Goal: Communication & Community: Share content

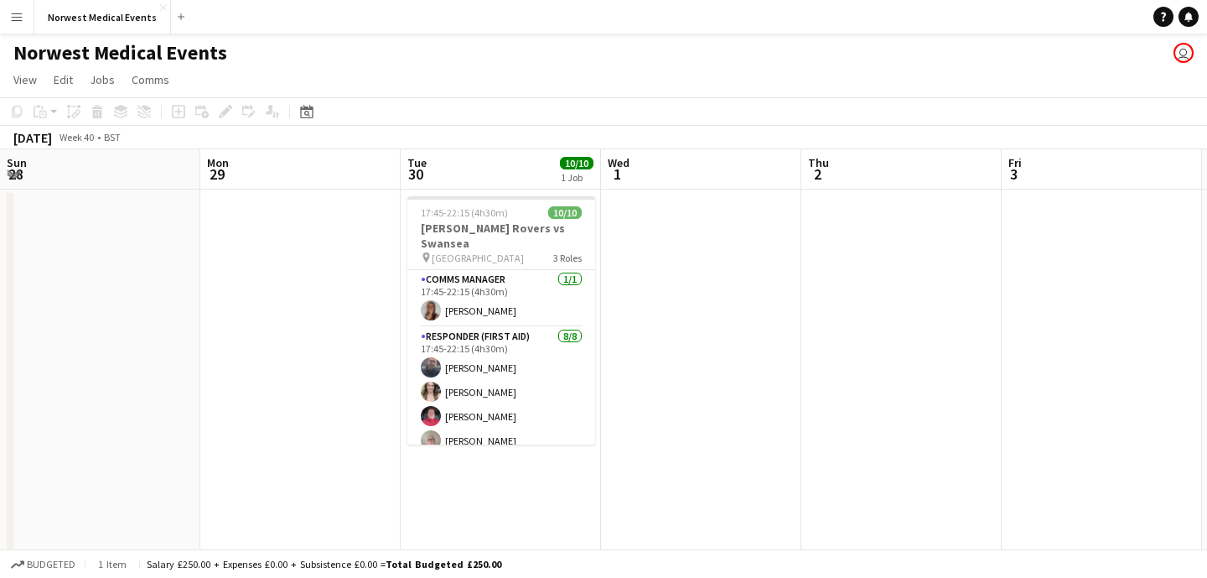
scroll to position [152, 0]
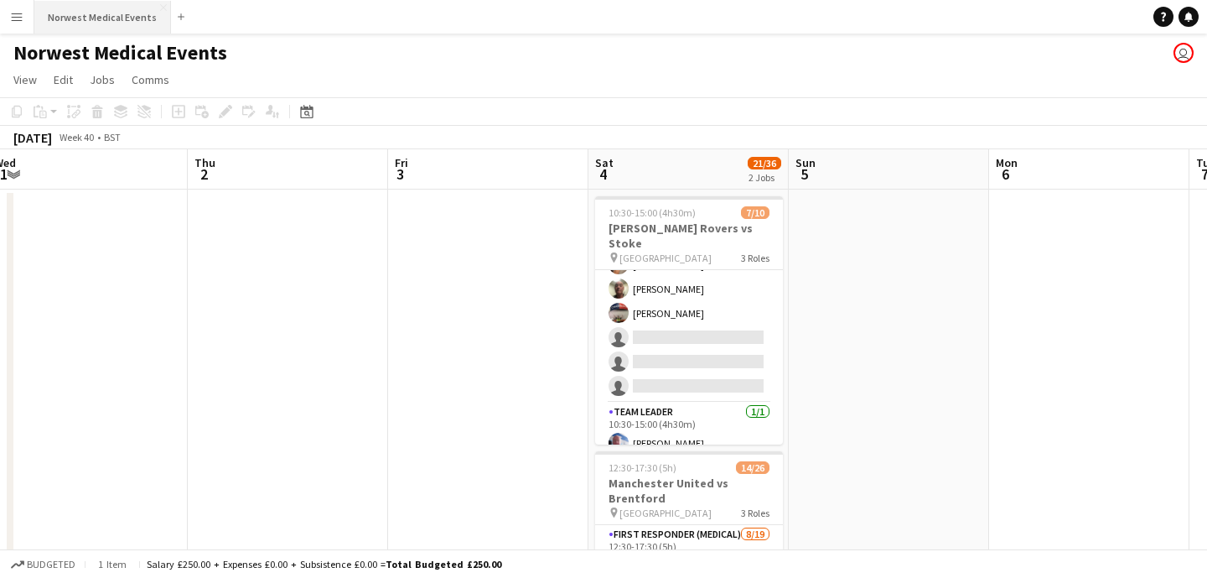
click at [108, 26] on button "Norwest Medical Events Close" at bounding box center [102, 17] width 137 height 33
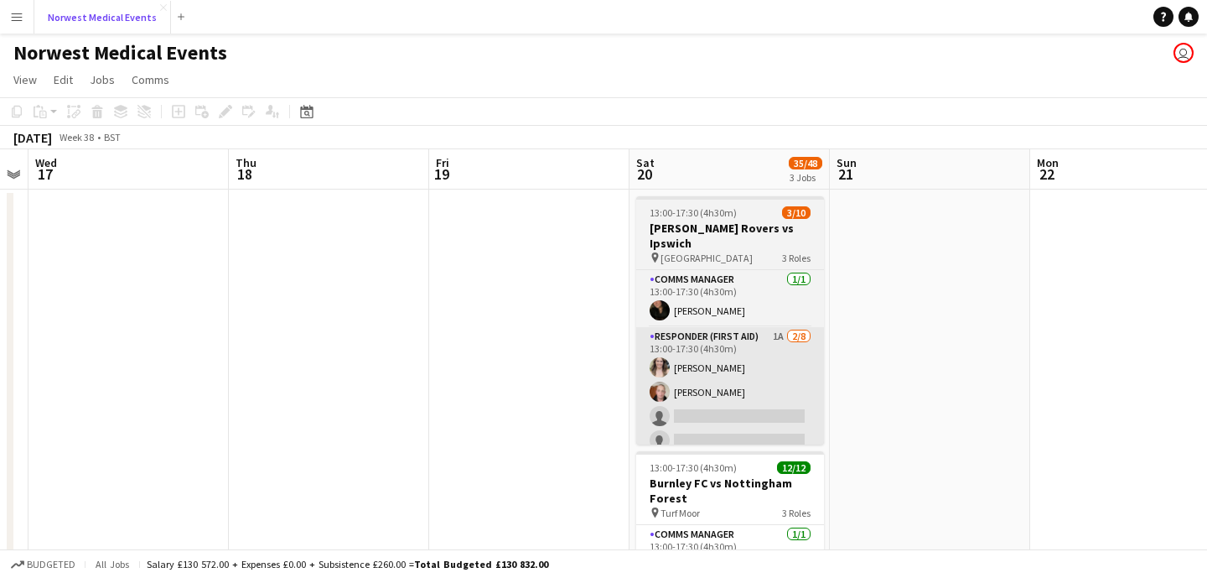
scroll to position [0, 639]
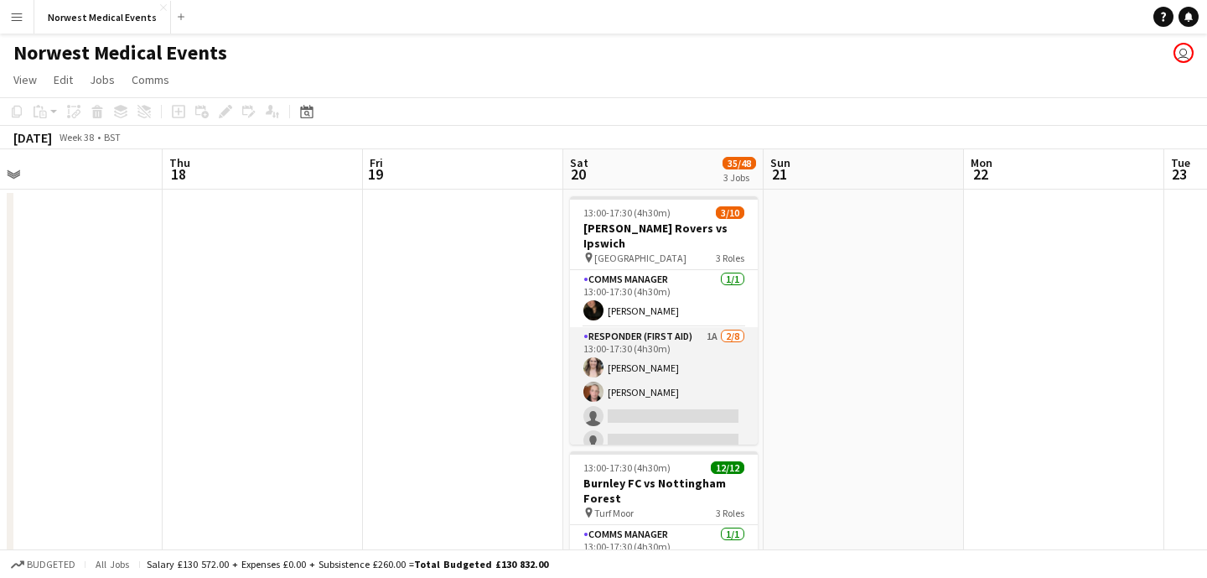
click at [682, 378] on app-card-role "Responder (First Aid) 1A [DATE] 13:00-17:30 (4h30m) [PERSON_NAME] [PERSON_NAME]…" at bounding box center [664, 440] width 188 height 227
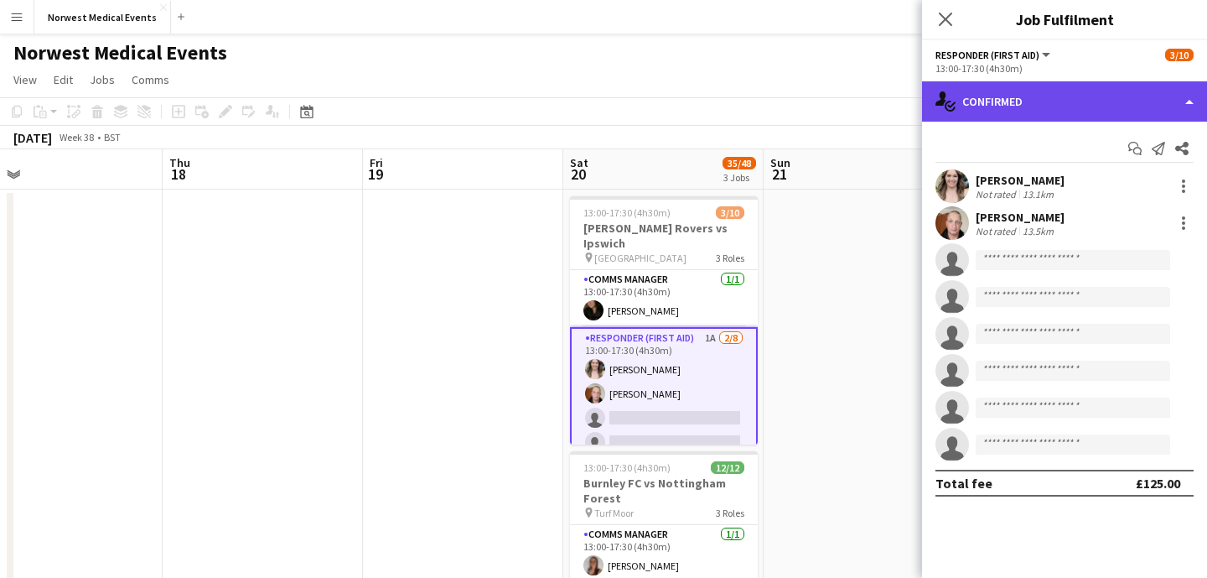
click at [1043, 94] on div "single-neutral-actions-check-2 Confirmed" at bounding box center [1064, 101] width 285 height 40
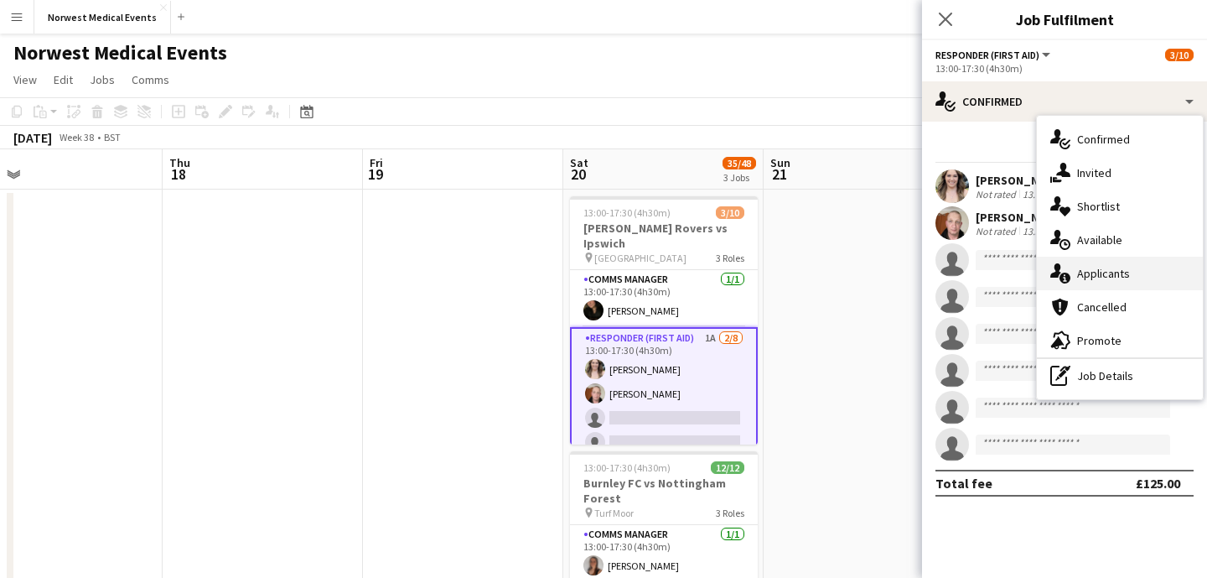
click at [1125, 272] on div "single-neutral-actions-information Applicants" at bounding box center [1120, 274] width 166 height 34
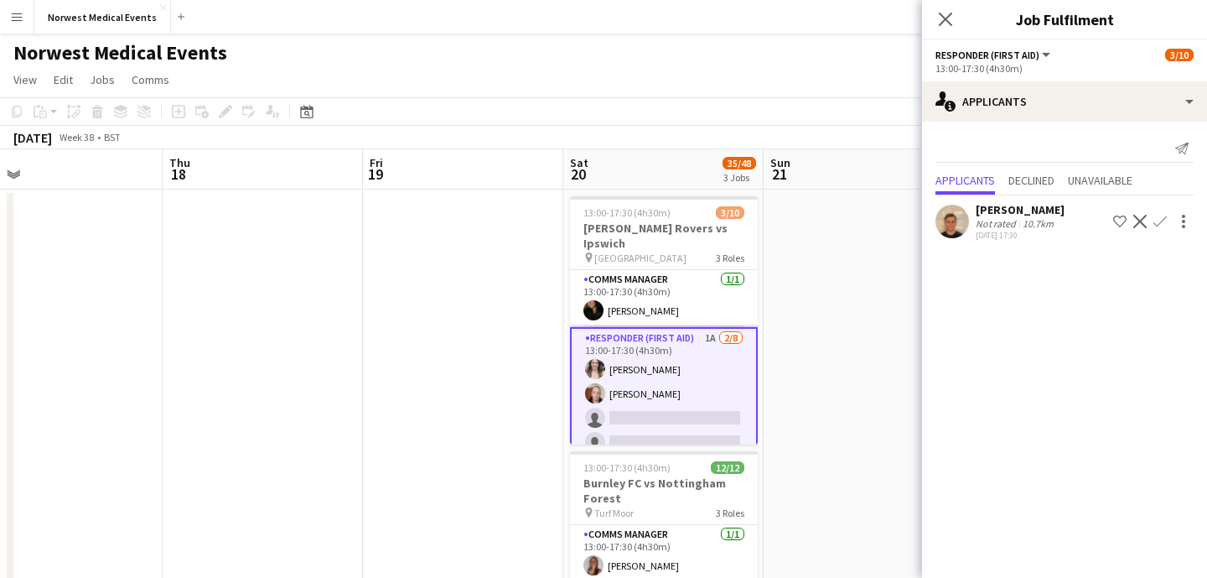
click at [1160, 219] on app-icon "Confirm" at bounding box center [1160, 221] width 13 height 13
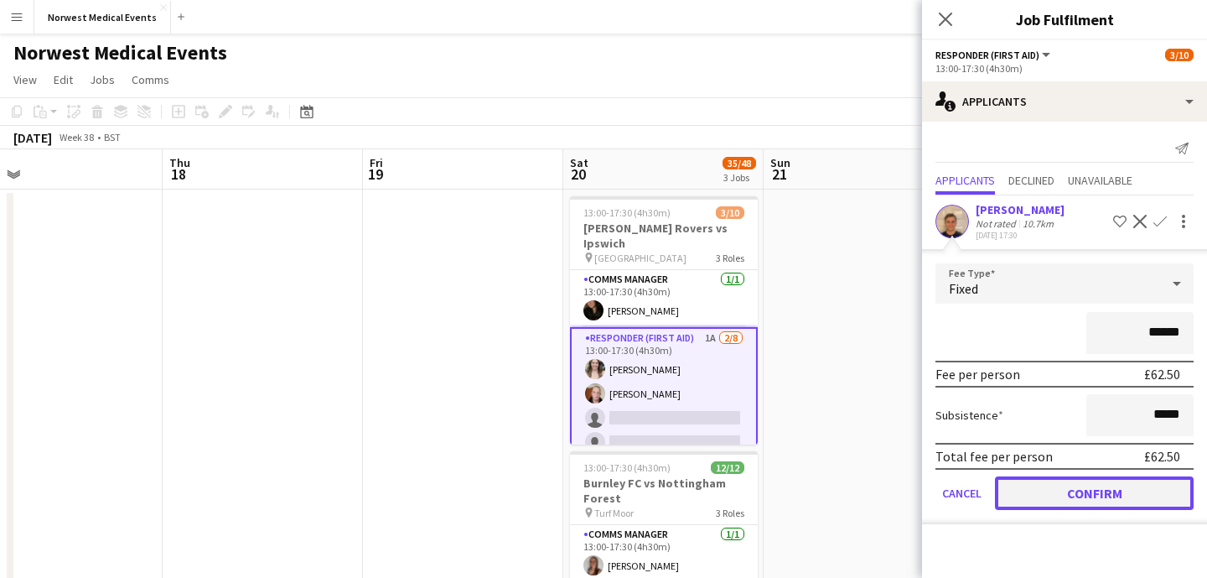
click at [1095, 483] on button "Confirm" at bounding box center [1094, 493] width 199 height 34
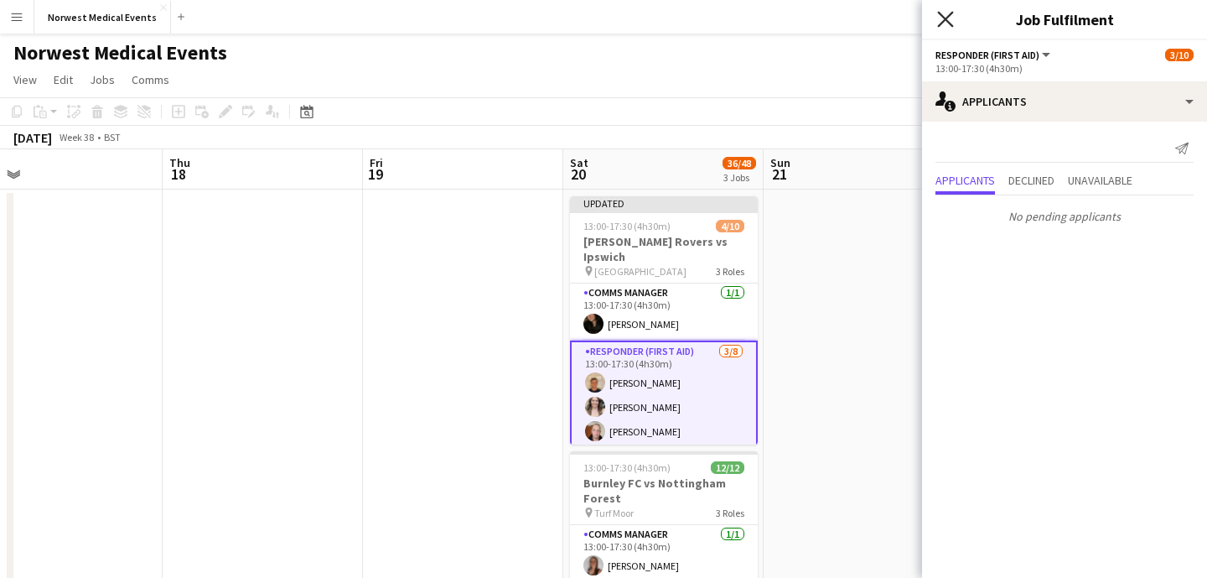
click at [952, 26] on icon at bounding box center [945, 19] width 16 height 16
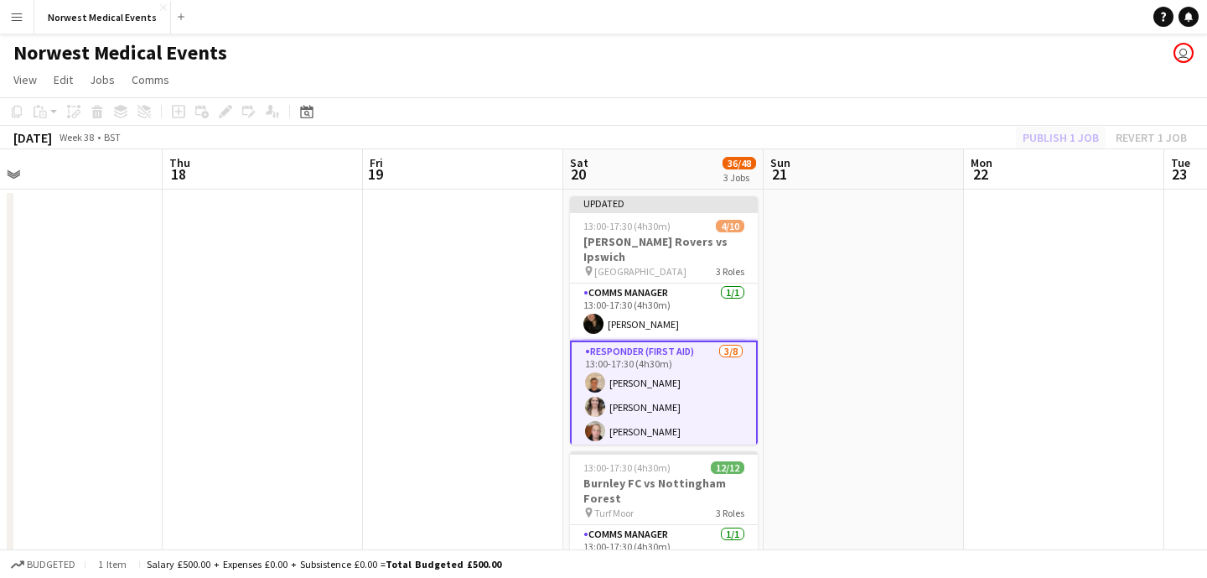
click at [1061, 139] on div "Publish 1 job Revert 1 job" at bounding box center [1105, 138] width 205 height 22
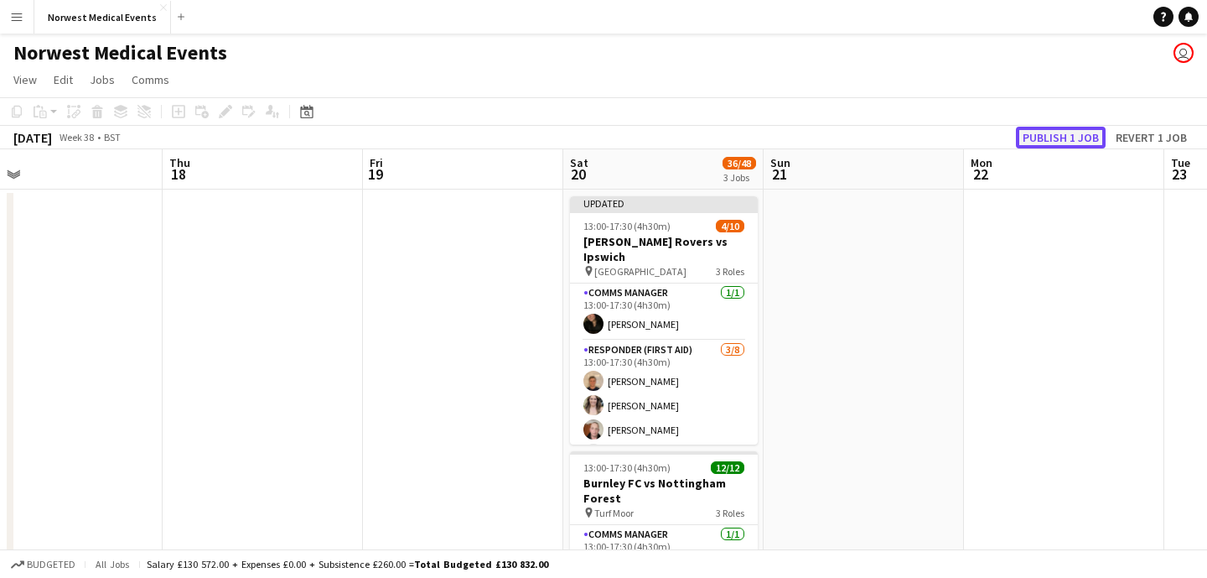
click at [1061, 138] on button "Publish 1 job" at bounding box center [1061, 138] width 90 height 22
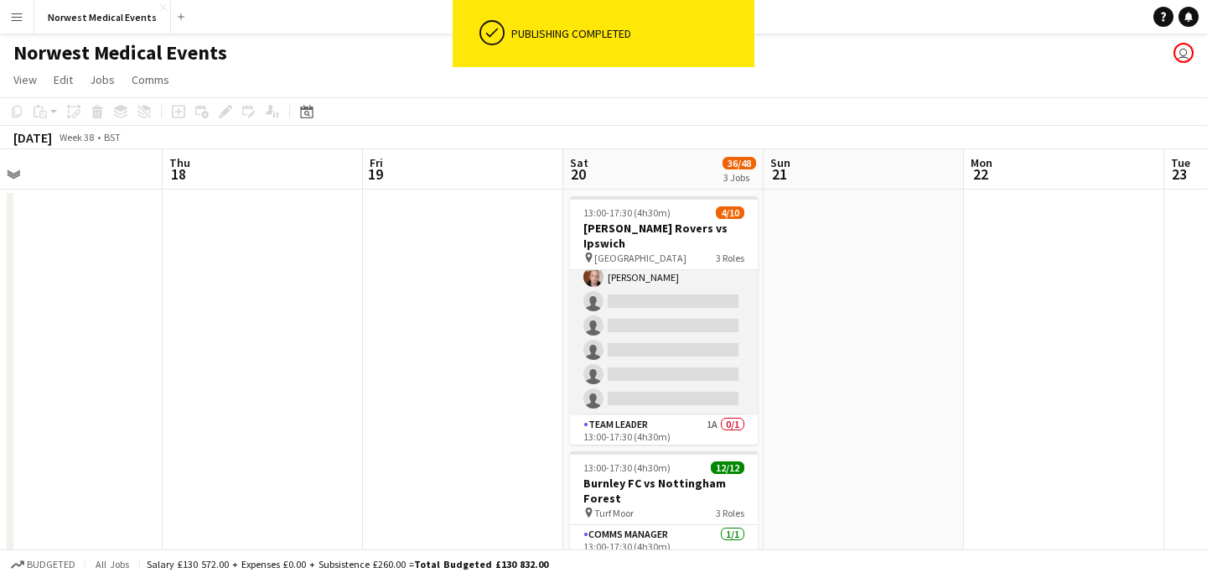
scroll to position [152, 0]
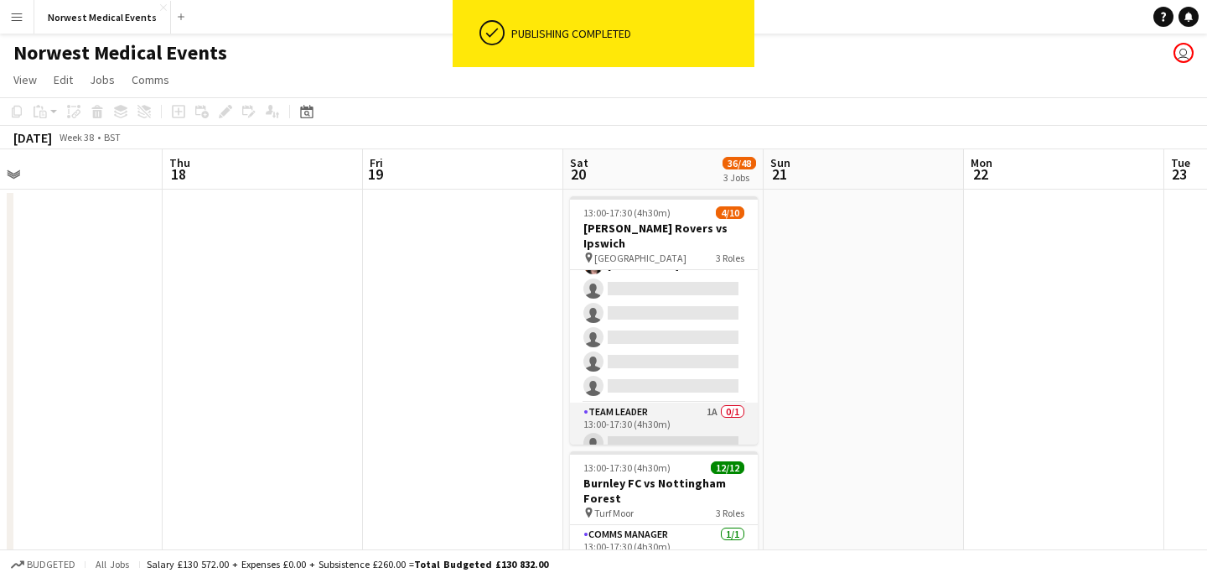
click at [658, 407] on app-card-role "Team Leader 1A 0/1 13:00-17:30 (4h30m) single-neutral-actions" at bounding box center [664, 430] width 188 height 57
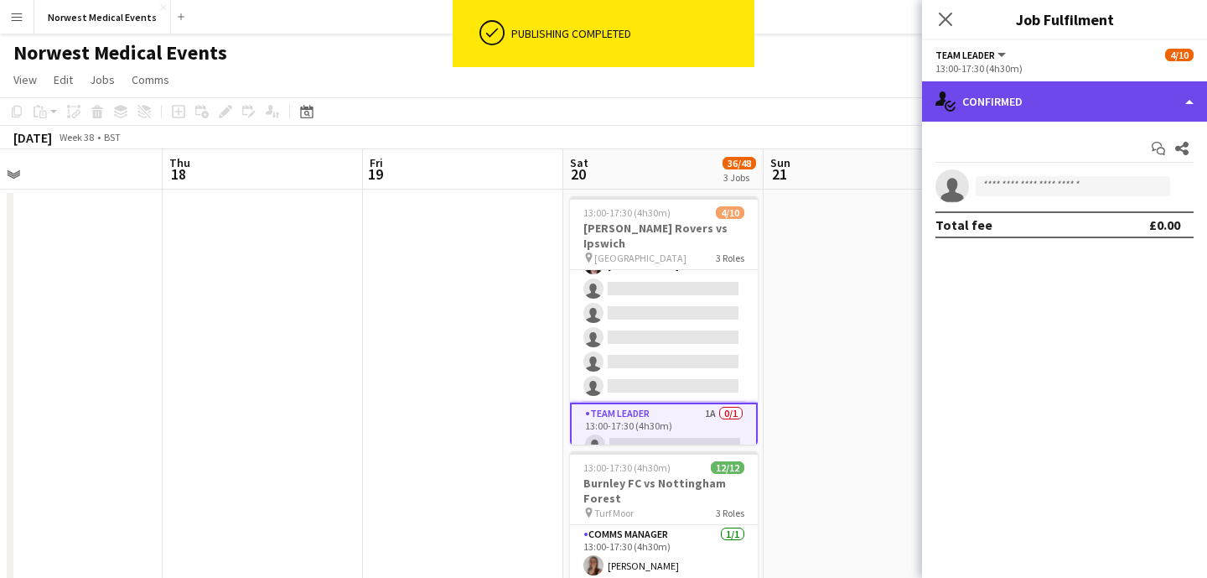
click at [1057, 99] on div "single-neutral-actions-check-2 Confirmed" at bounding box center [1064, 101] width 285 height 40
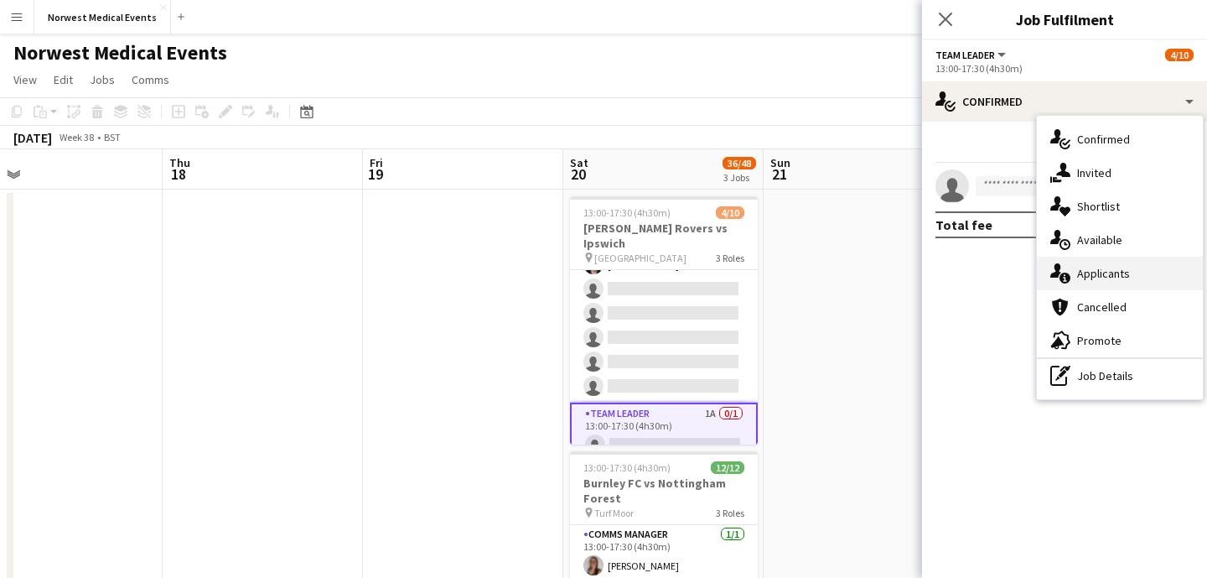
click at [1102, 277] on div "single-neutral-actions-information Applicants" at bounding box center [1120, 274] width 166 height 34
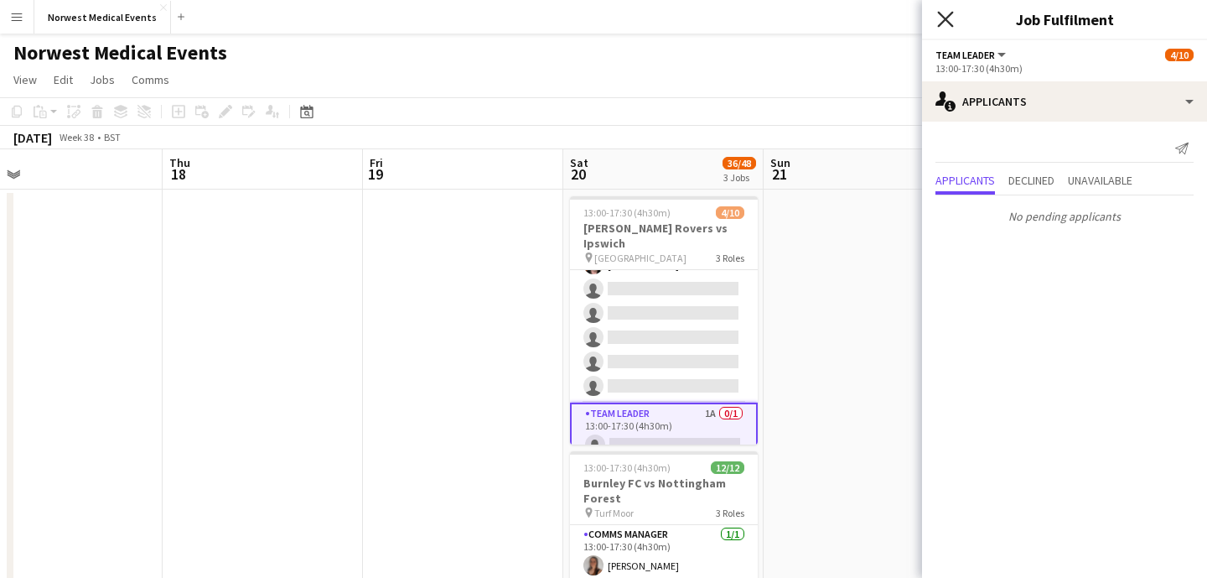
click at [942, 19] on icon "Close pop-in" at bounding box center [945, 19] width 16 height 16
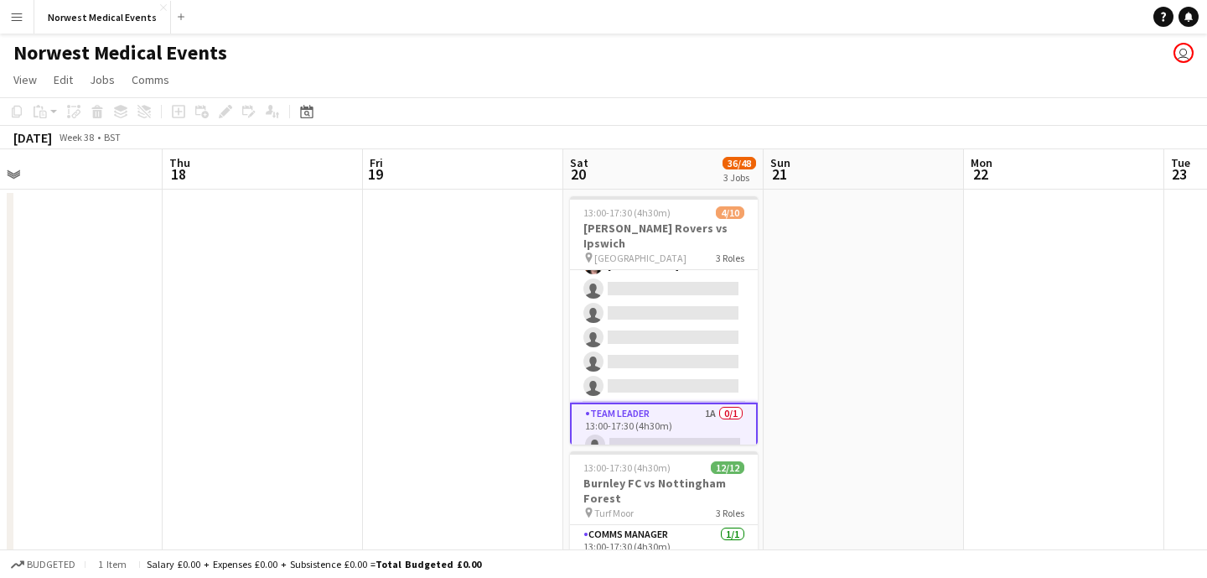
click at [656, 415] on app-card-role "Team Leader 1A 0/1 13:00-17:30 (4h30m) single-neutral-actions" at bounding box center [664, 432] width 188 height 60
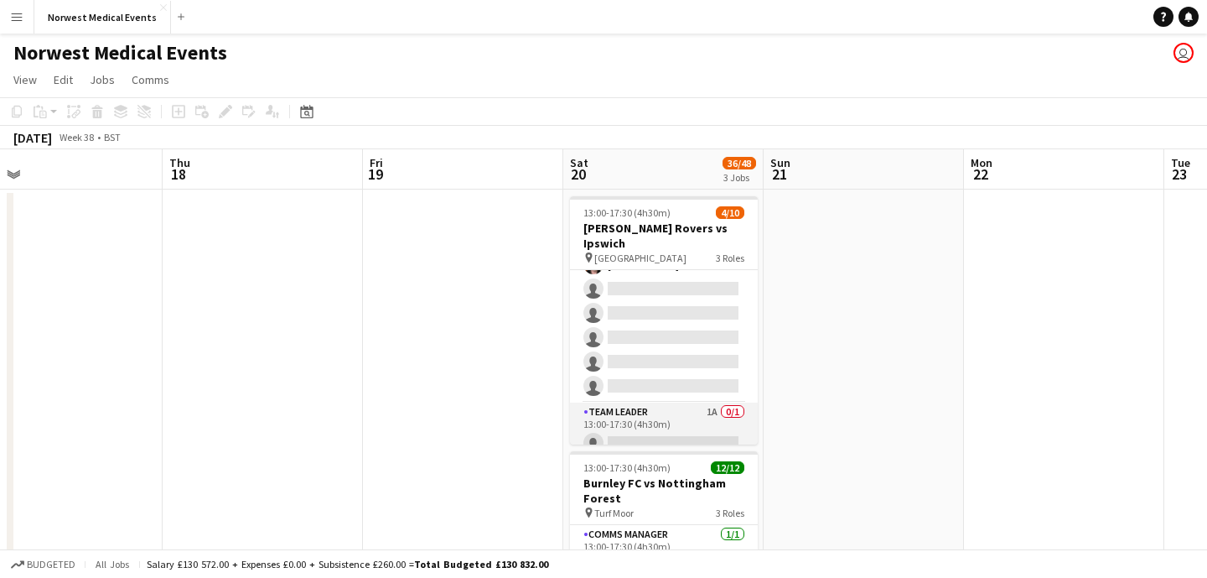
click at [670, 416] on app-card-role "Team Leader 1A 0/1 13:00-17:30 (4h30m) single-neutral-actions" at bounding box center [664, 430] width 188 height 57
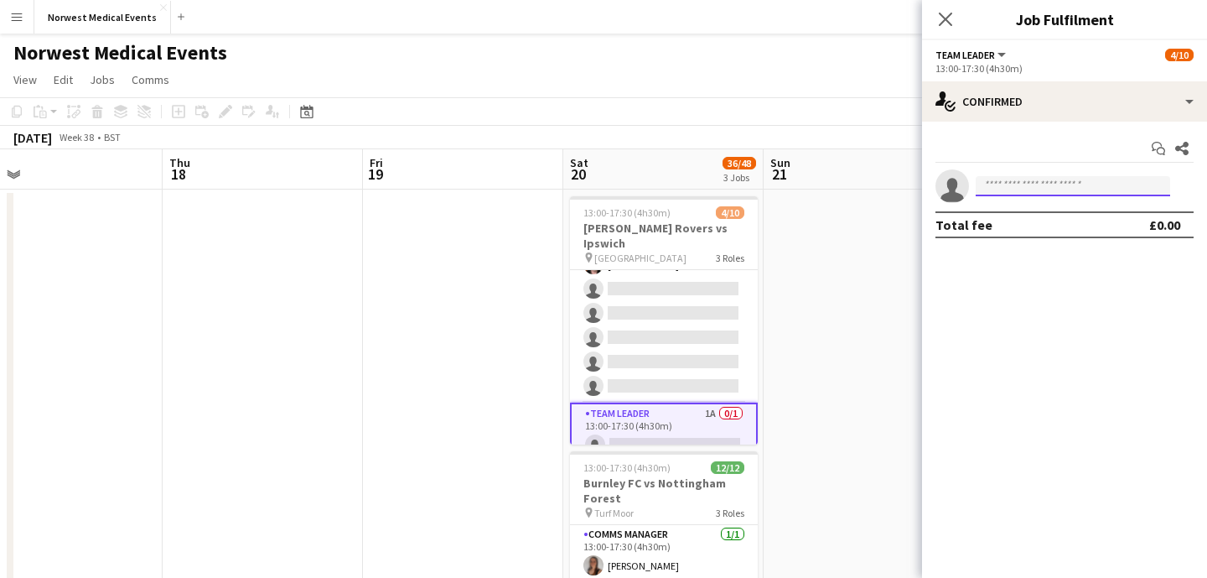
click at [1010, 182] on input at bounding box center [1073, 186] width 195 height 20
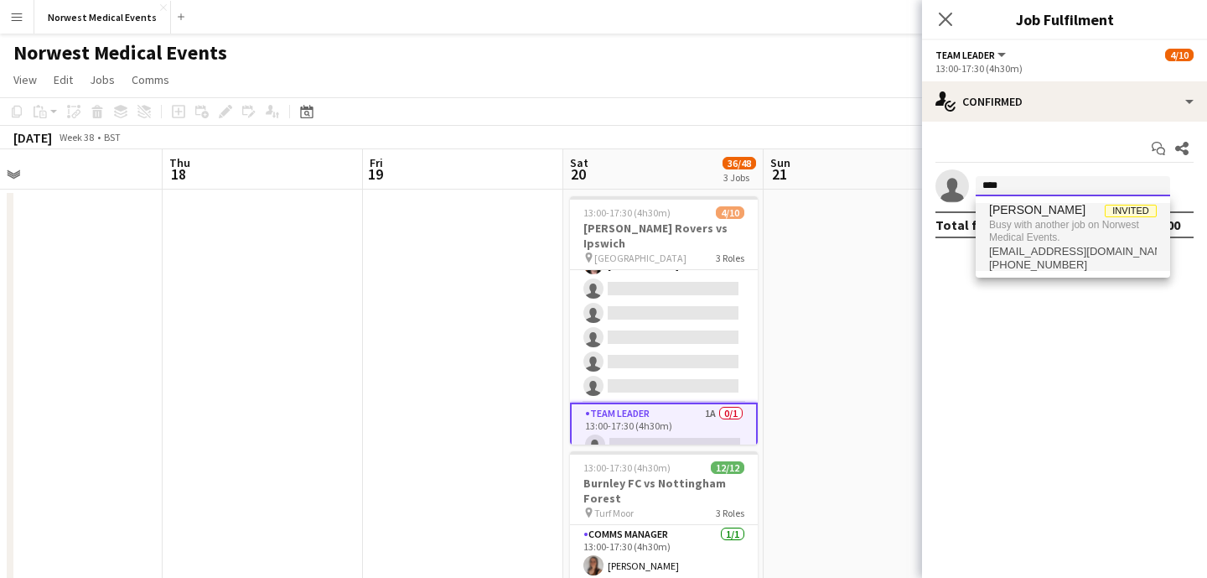
type input "****"
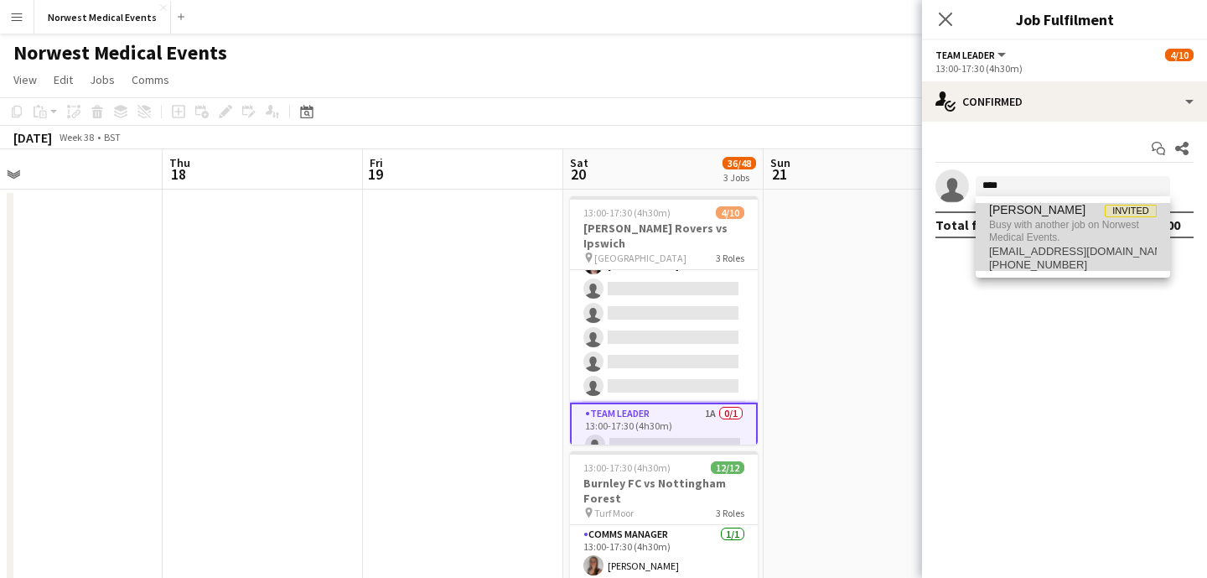
click at [1042, 215] on span "[PERSON_NAME]" at bounding box center [1037, 210] width 96 height 14
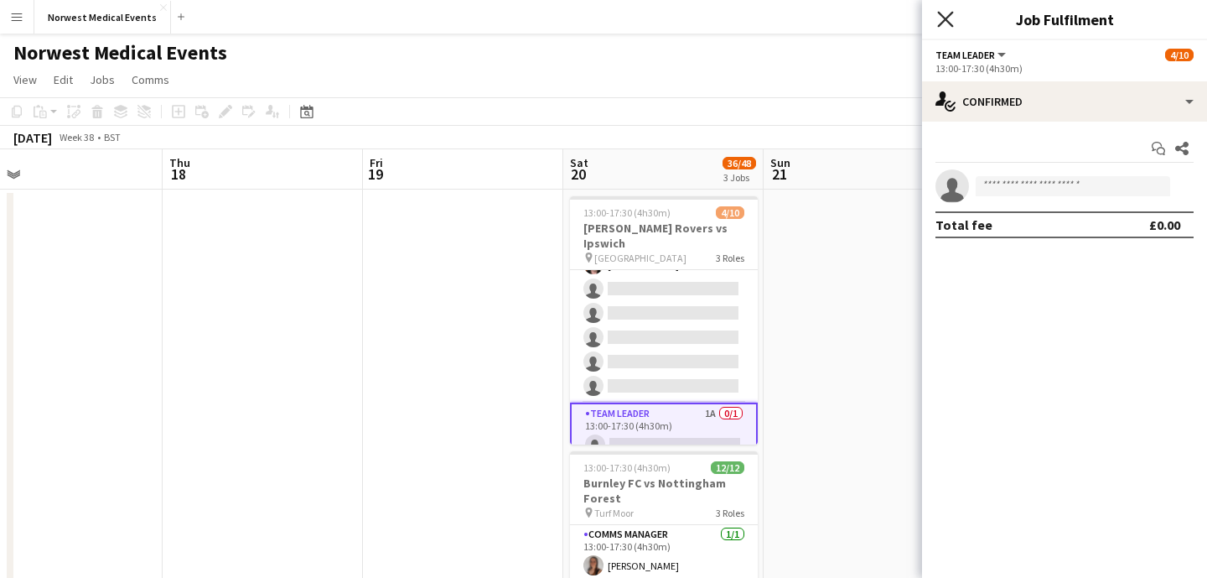
click at [942, 18] on icon at bounding box center [945, 19] width 16 height 16
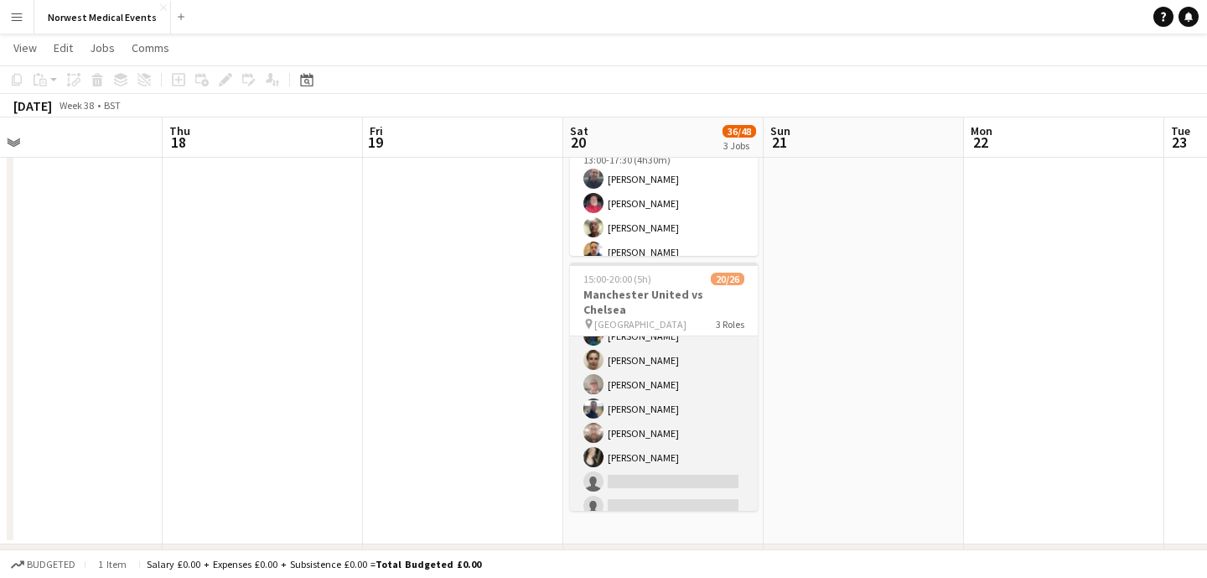
scroll to position [205, 0]
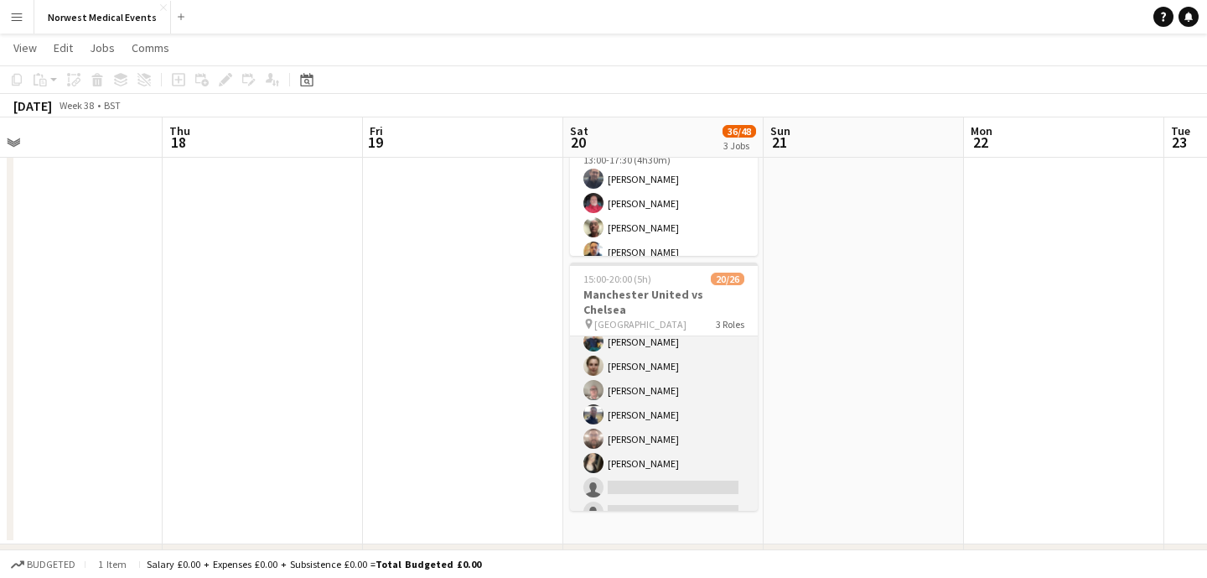
click at [690, 405] on app-card-role "First Responder (Medical) 13/19 15:00-20:00 (5h) [PERSON_NAME] [PERSON_NAME] [P…" at bounding box center [664, 378] width 188 height 495
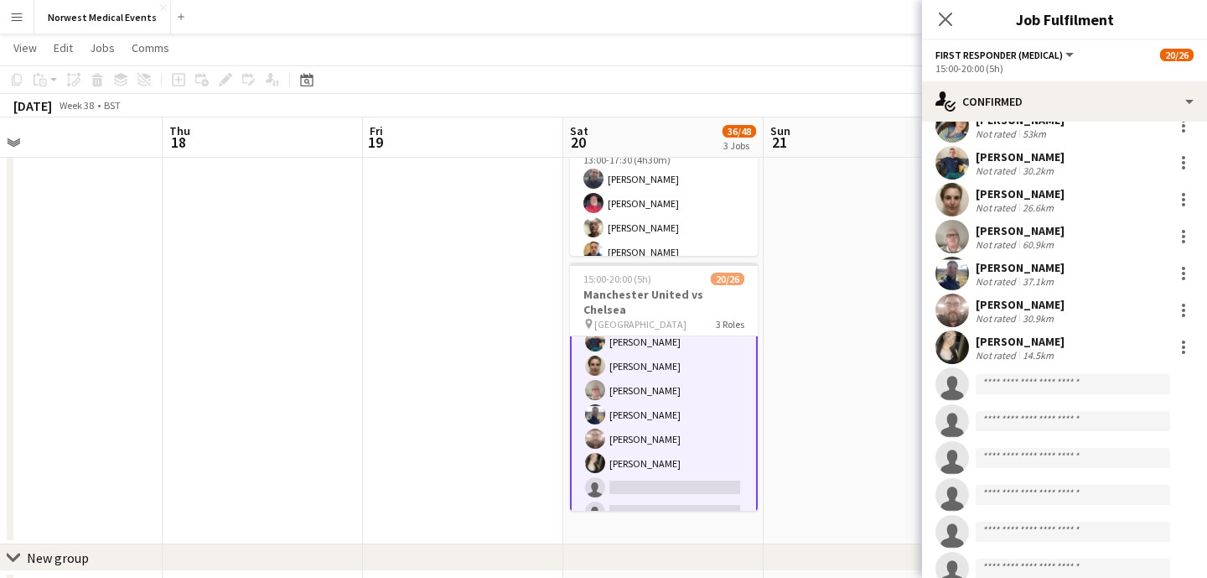
scroll to position [227, 0]
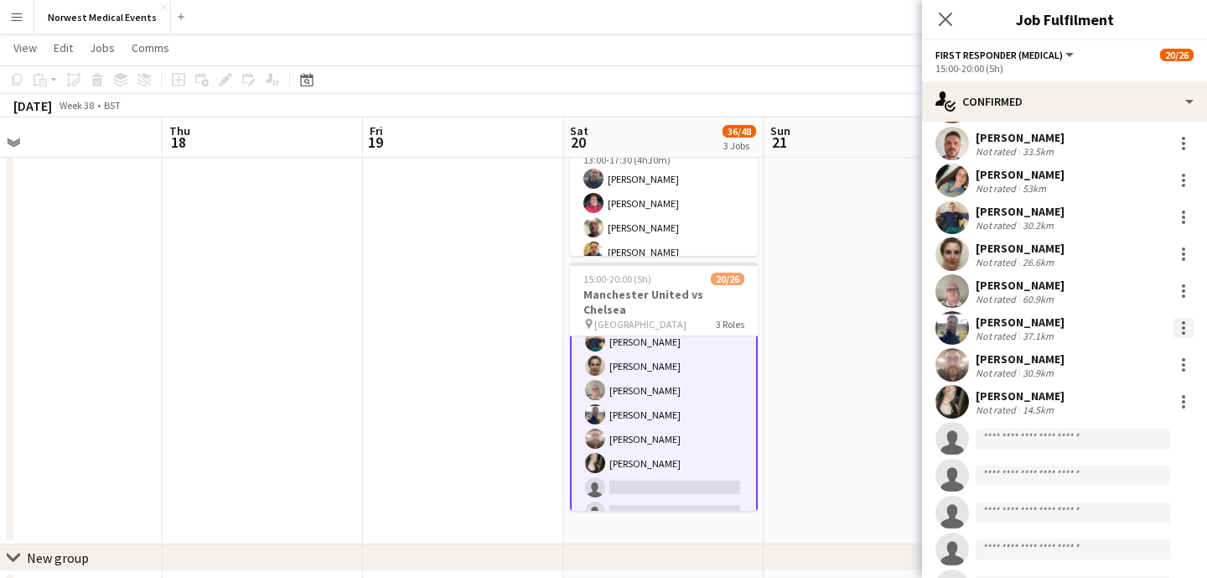
click at [1183, 326] on div at bounding box center [1183, 327] width 3 height 3
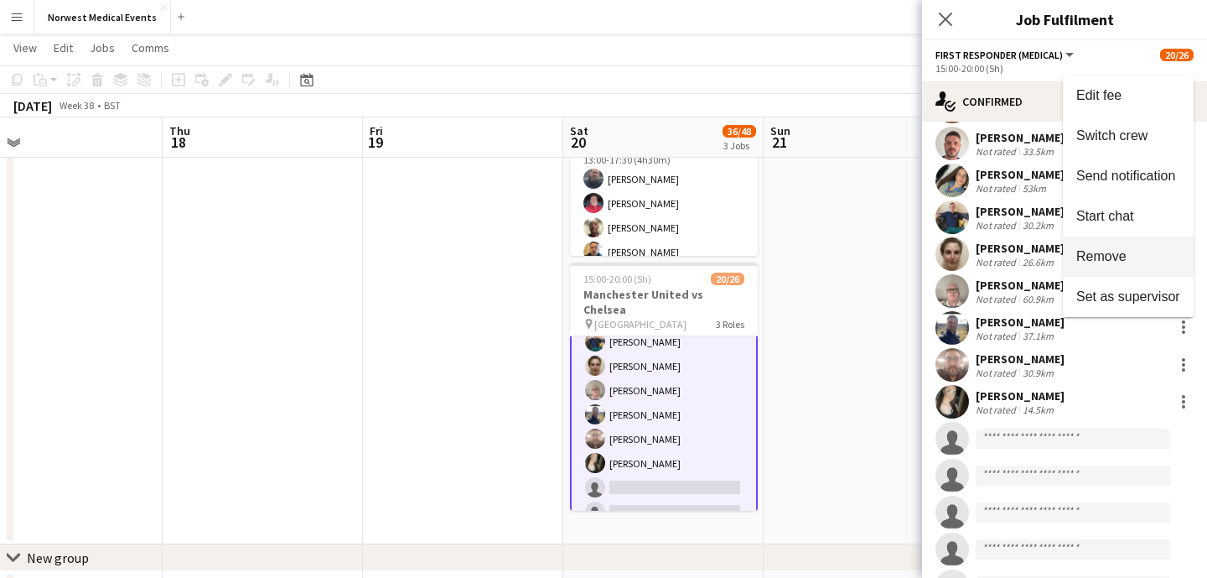
click at [1144, 252] on span "Remove" at bounding box center [1129, 256] width 104 height 15
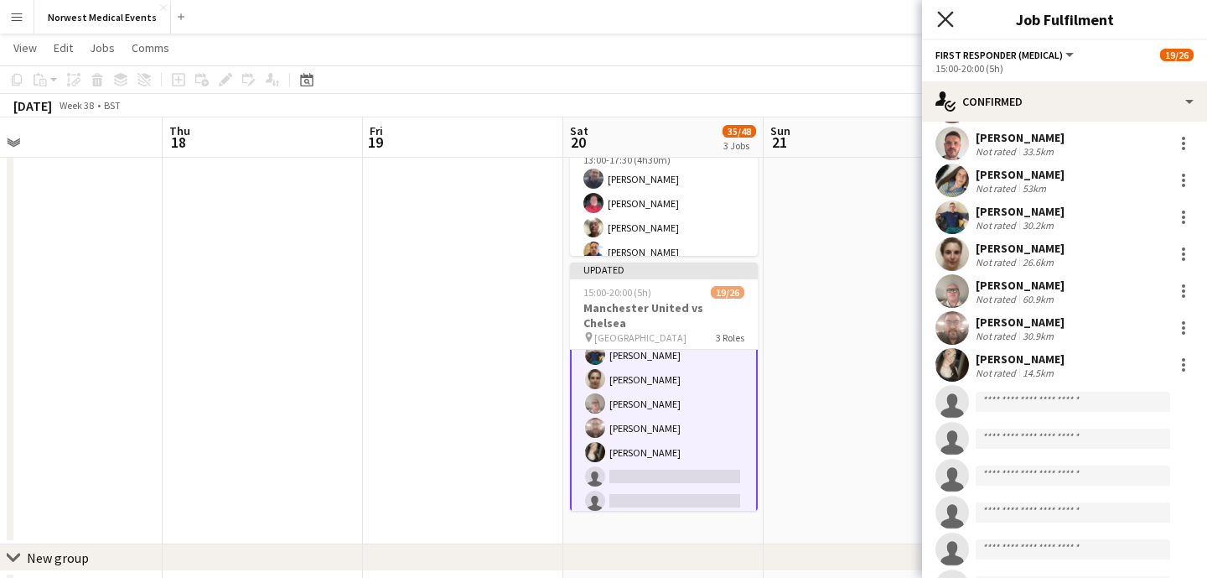
click at [942, 22] on icon at bounding box center [945, 19] width 16 height 16
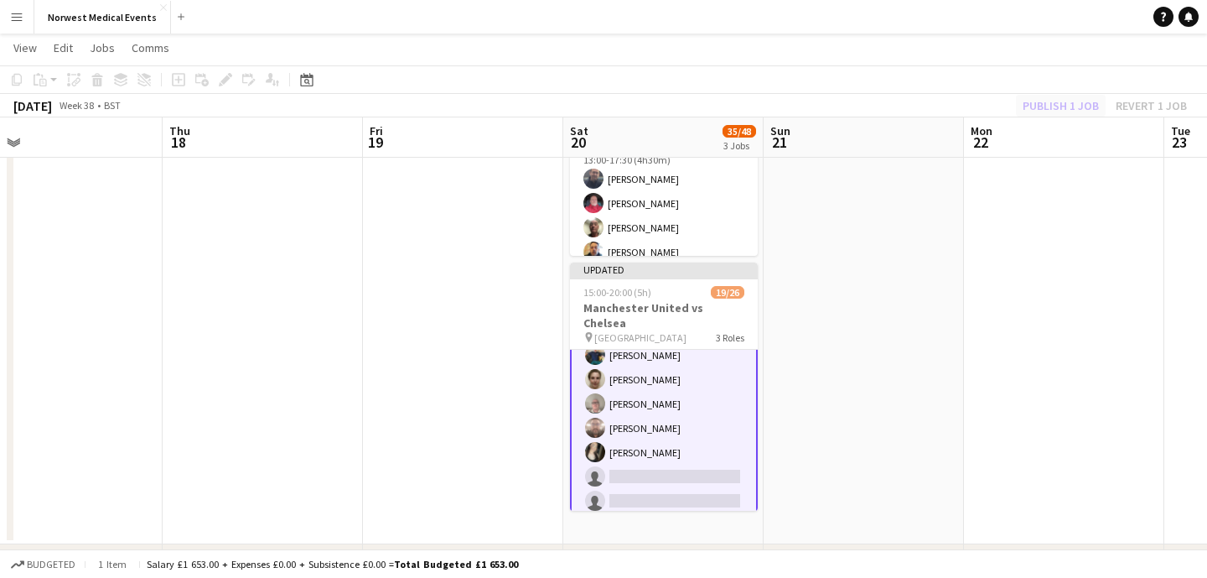
click at [1071, 112] on div "Publish 1 job Revert 1 job" at bounding box center [1105, 106] width 205 height 22
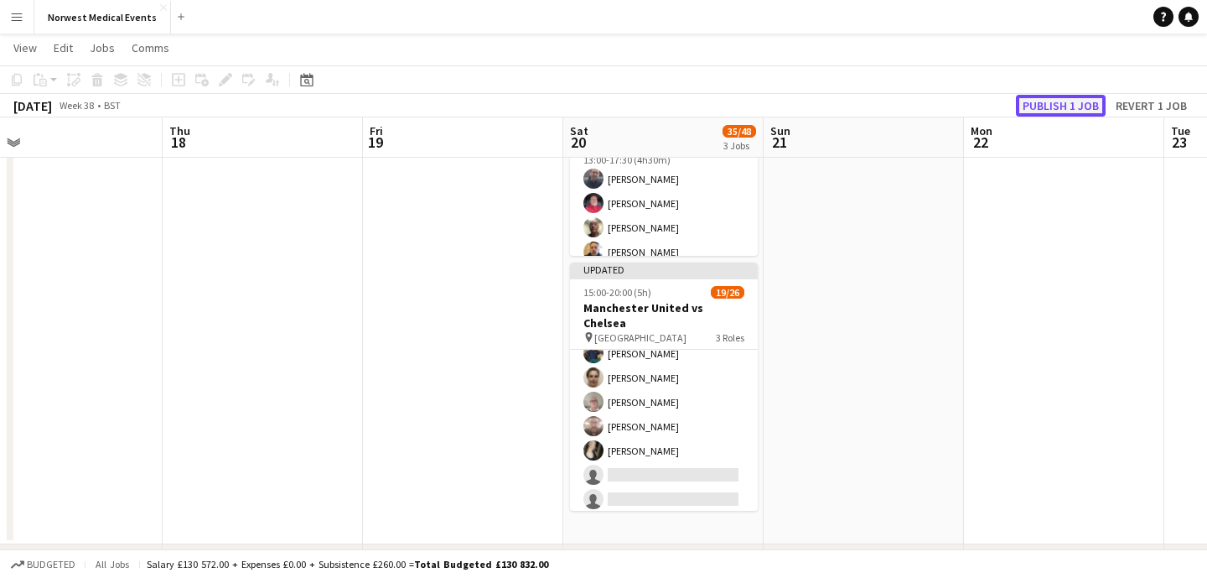
scroll to position [205, 0]
click at [1070, 112] on button "Publish 1 job" at bounding box center [1061, 106] width 90 height 22
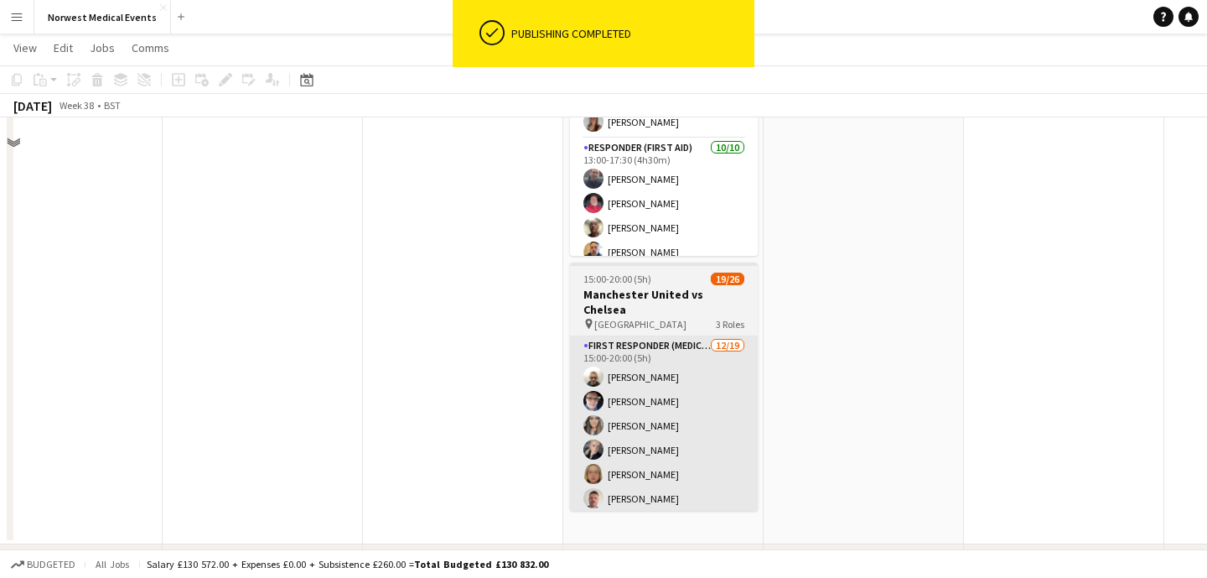
scroll to position [0, 0]
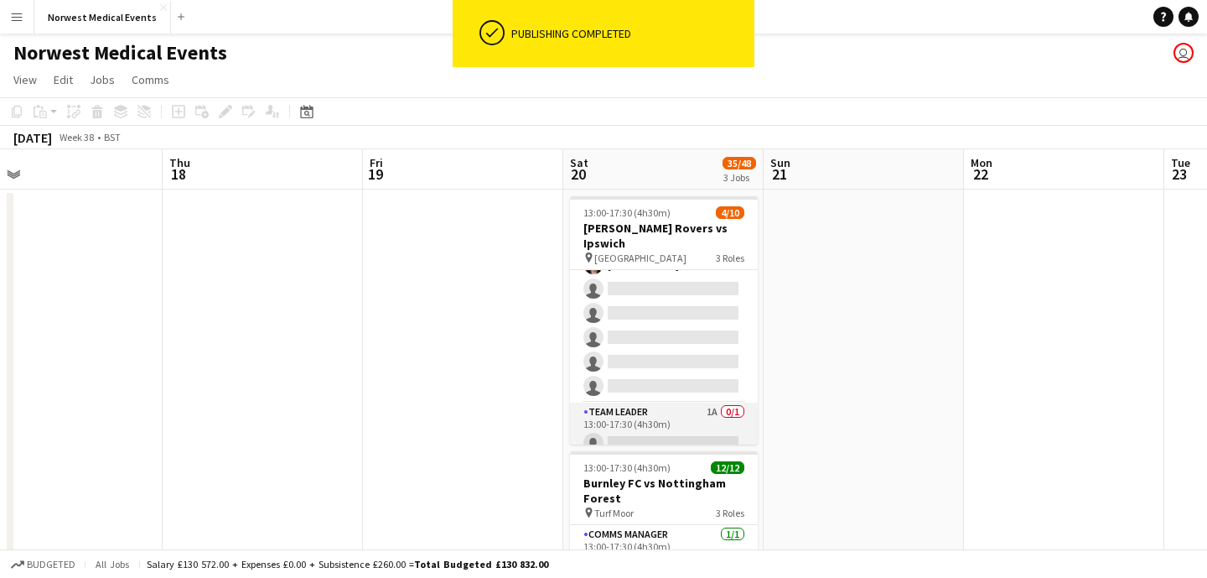
click at [672, 422] on app-card-role "Team Leader 1A 0/1 13:00-17:30 (4h30m) single-neutral-actions" at bounding box center [664, 430] width 188 height 57
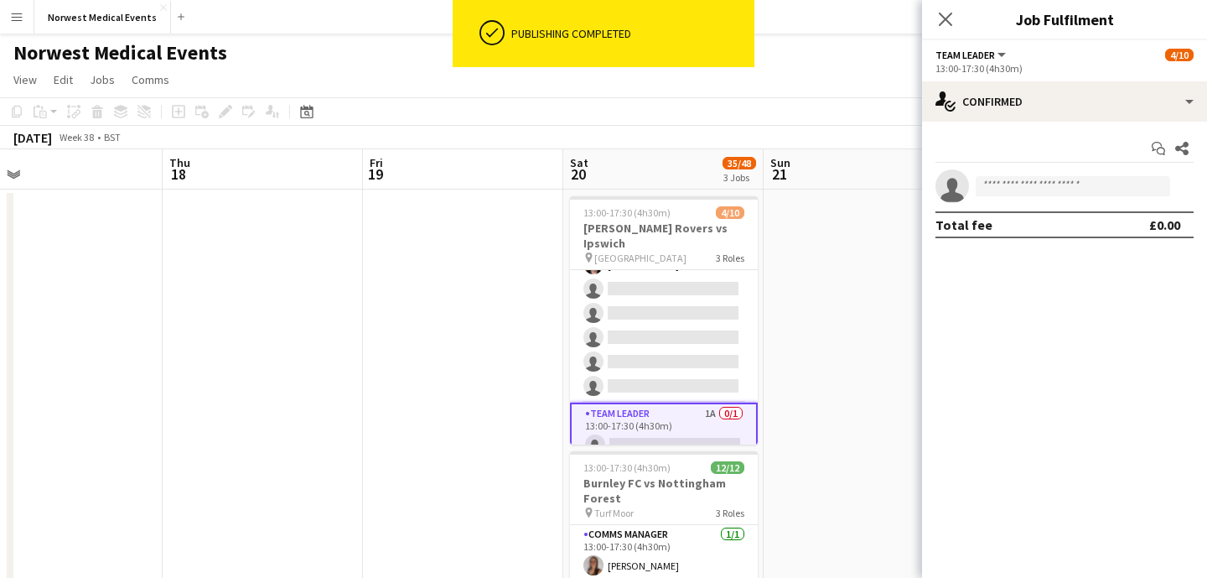
click at [1020, 175] on app-invite-slot "single-neutral-actions" at bounding box center [1064, 186] width 285 height 34
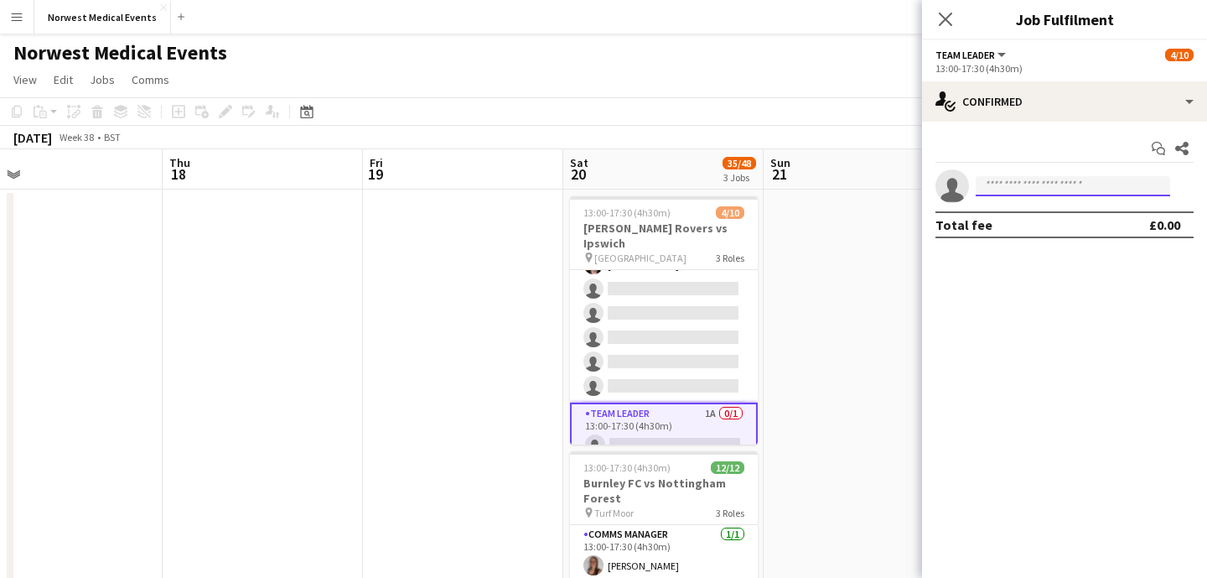
click at [1021, 189] on input at bounding box center [1073, 186] width 195 height 20
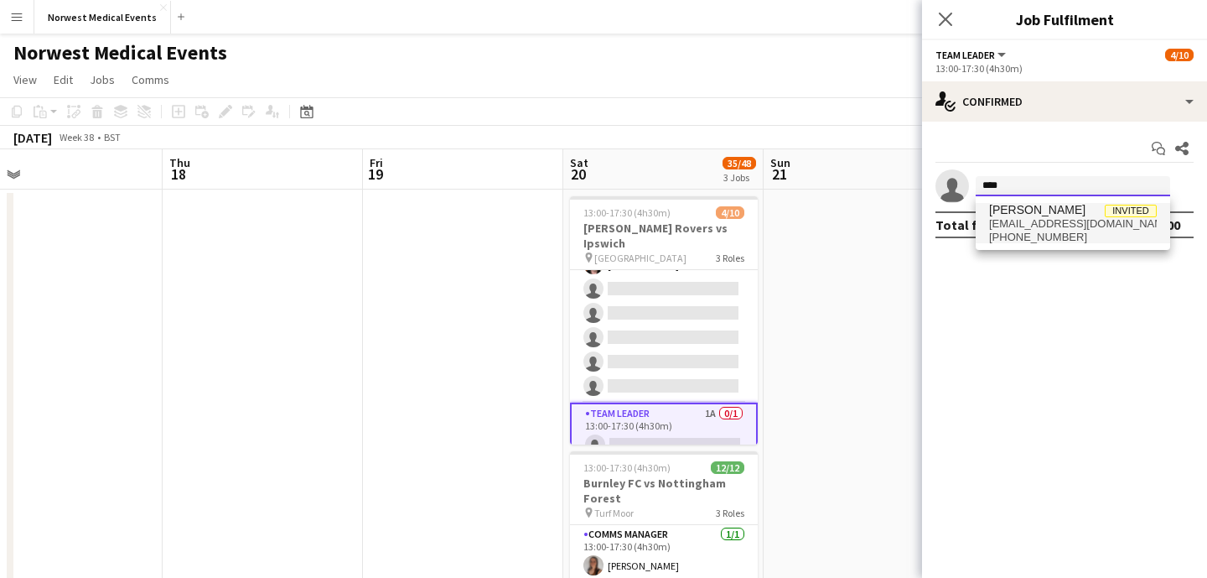
type input "****"
click at [1035, 203] on span "[PERSON_NAME]" at bounding box center [1037, 210] width 96 height 14
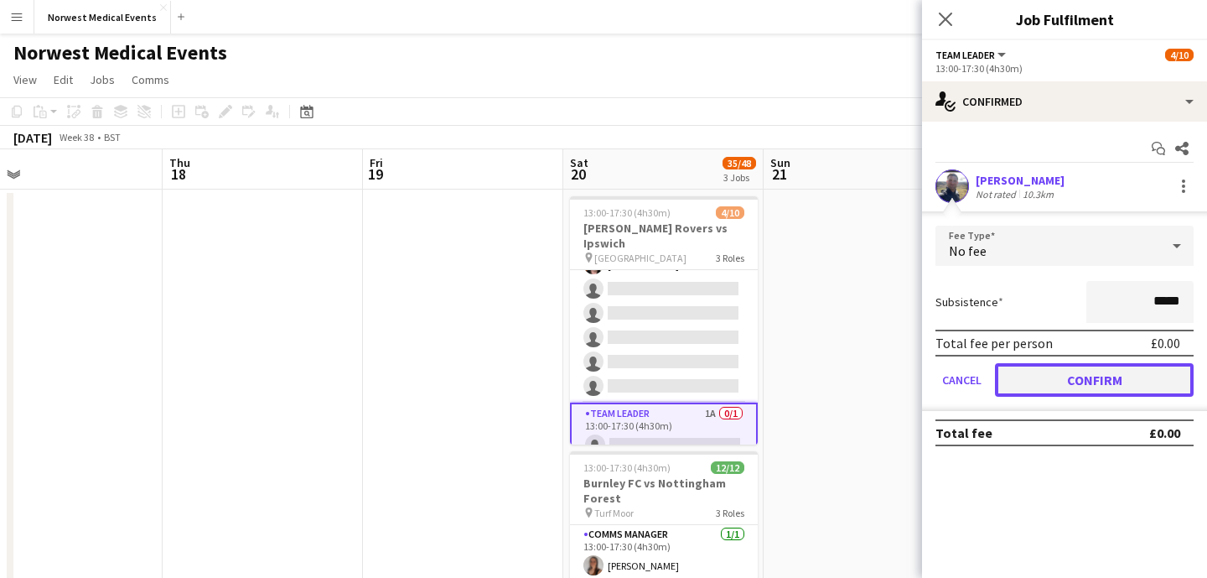
click at [1094, 387] on button "Confirm" at bounding box center [1094, 380] width 199 height 34
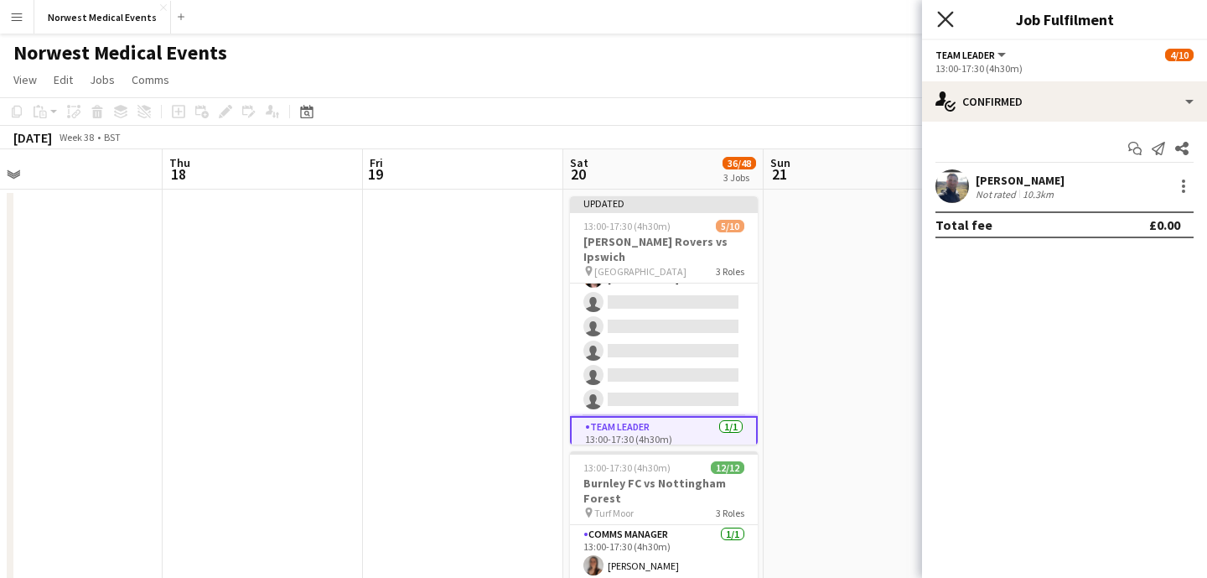
click at [943, 26] on icon "Close pop-in" at bounding box center [945, 19] width 16 height 16
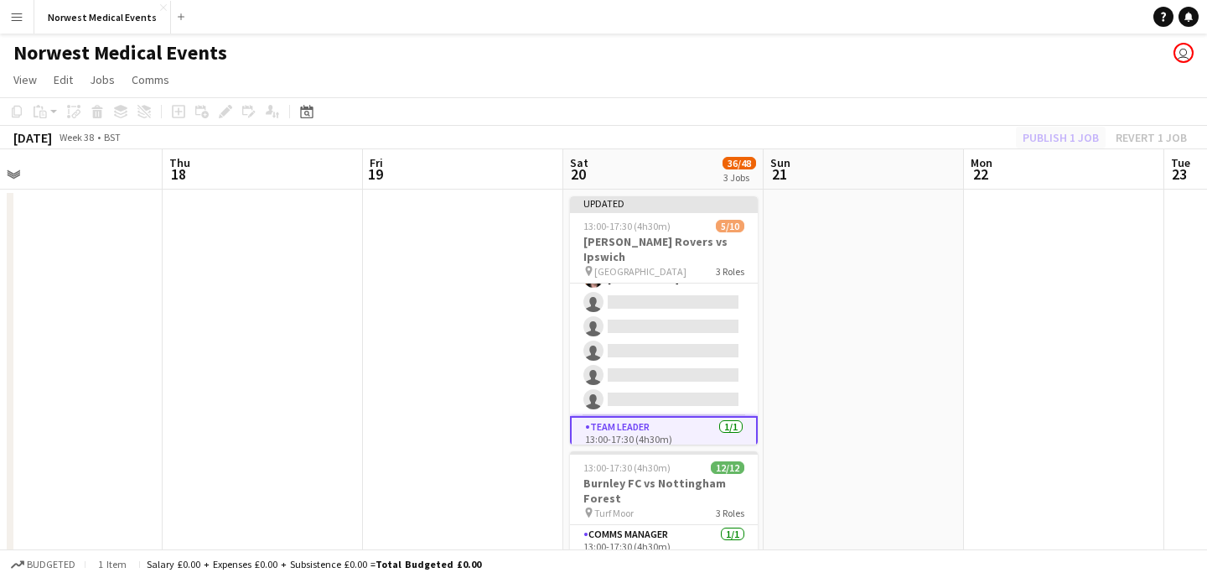
click at [1041, 140] on div "Publish 1 job Revert 1 job" at bounding box center [1105, 138] width 205 height 22
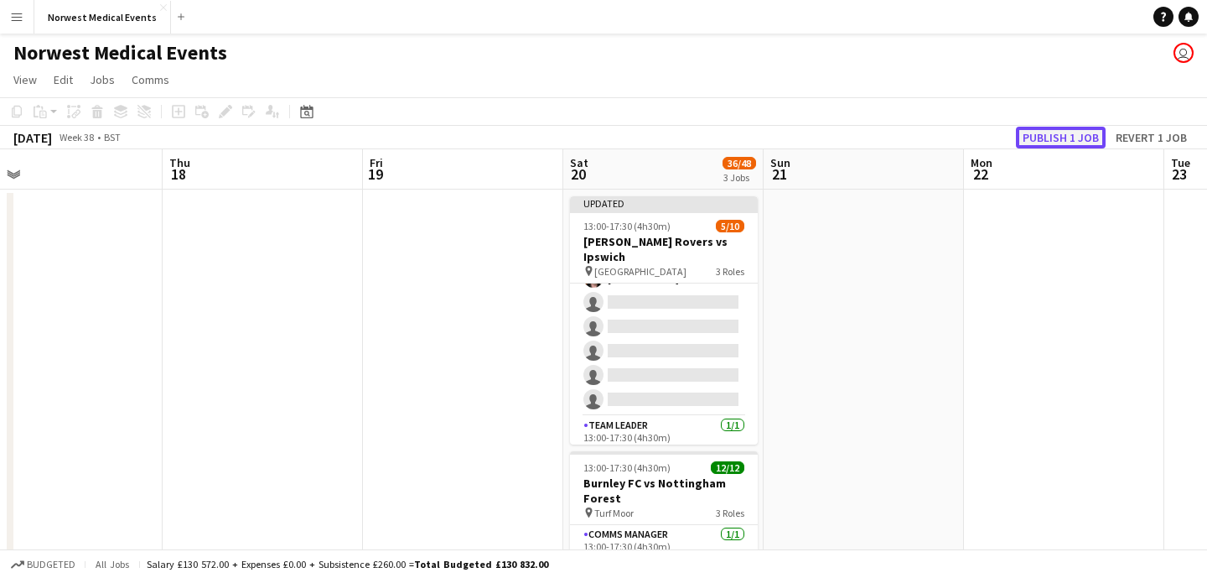
click at [1041, 140] on button "Publish 1 job" at bounding box center [1061, 138] width 90 height 22
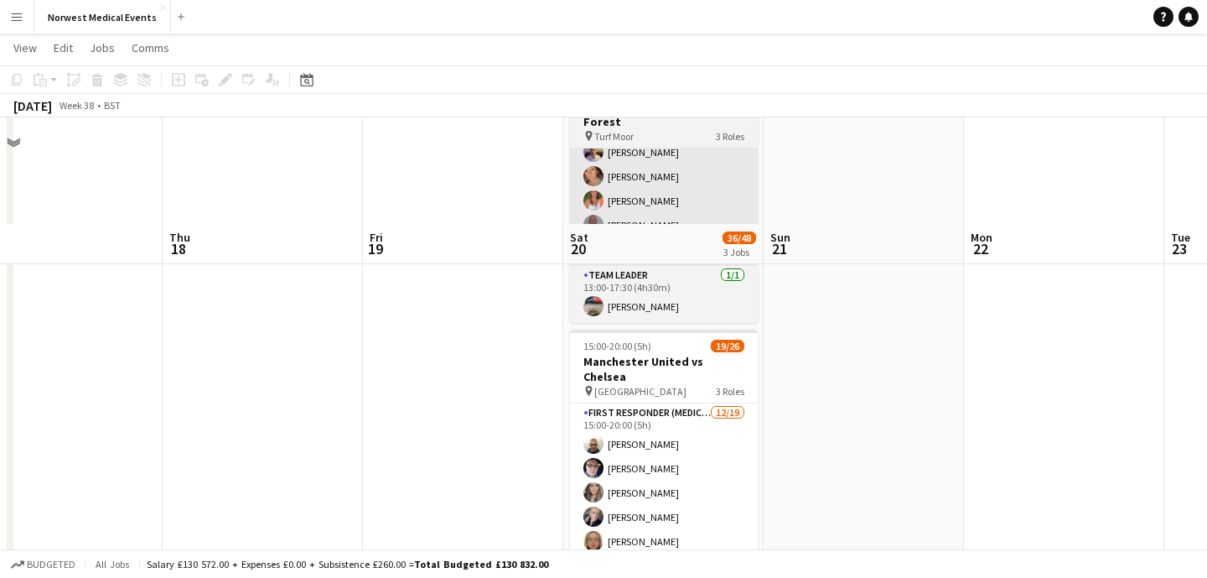
scroll to position [481, 0]
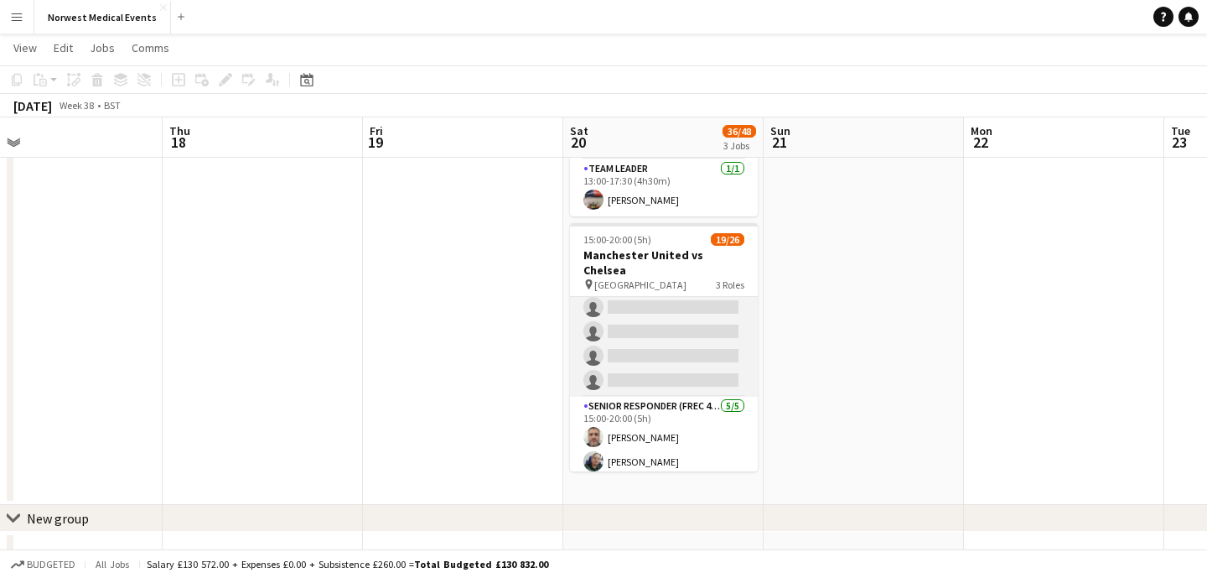
click at [678, 335] on app-card-role "First Responder (Medical) [DATE] 15:00-20:00 (5h) [PERSON_NAME] [PERSON_NAME] […" at bounding box center [664, 149] width 188 height 495
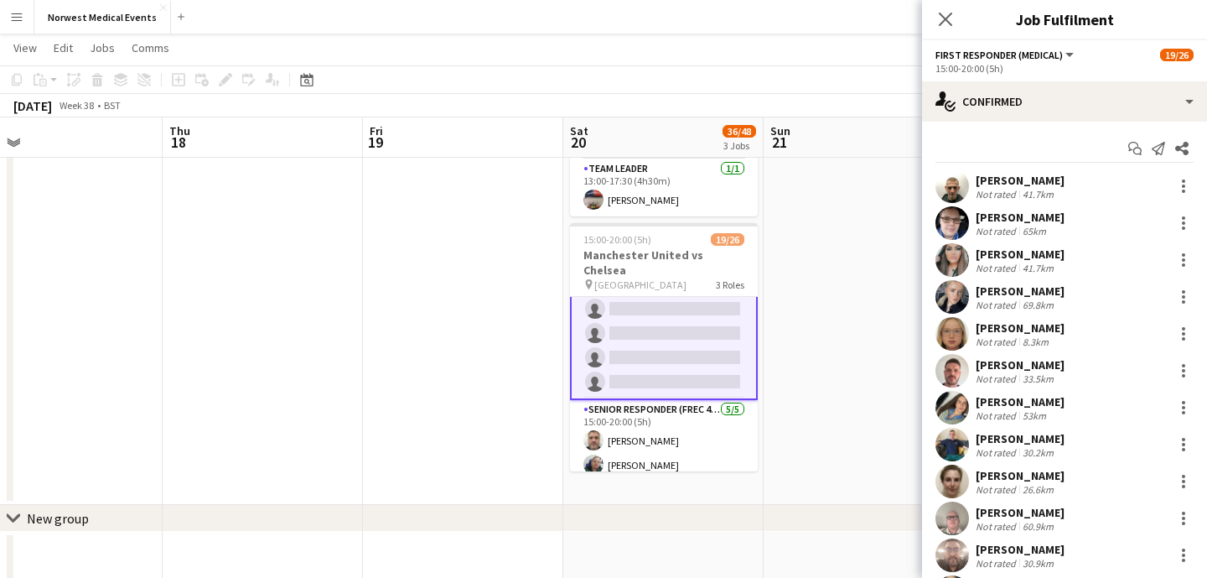
scroll to position [397, 0]
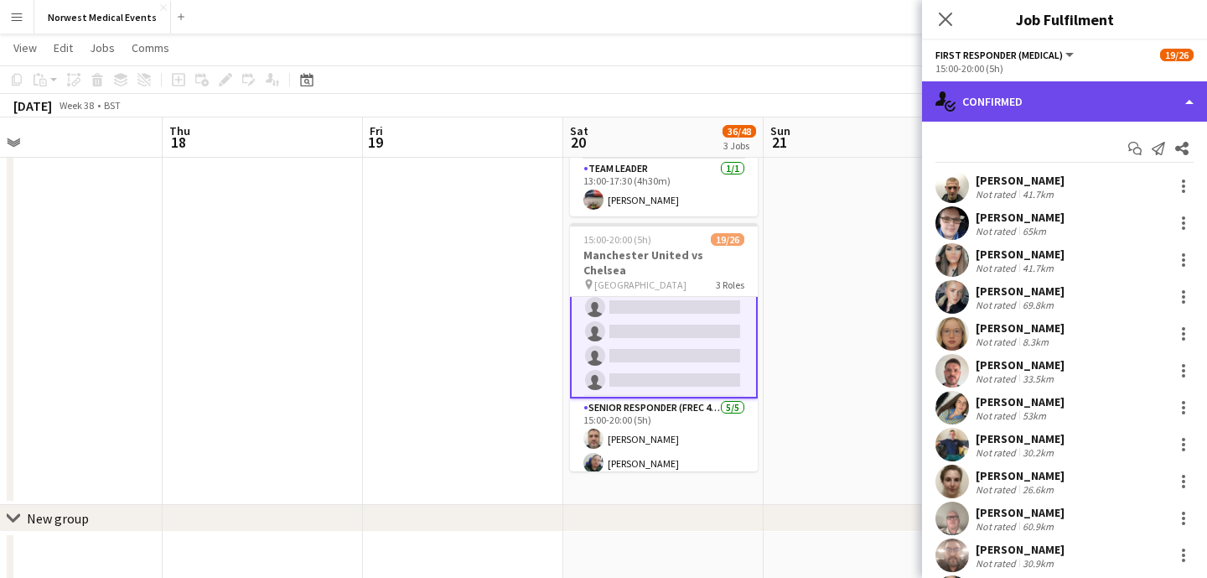
click at [1069, 107] on div "single-neutral-actions-check-2 Confirmed" at bounding box center [1064, 101] width 285 height 40
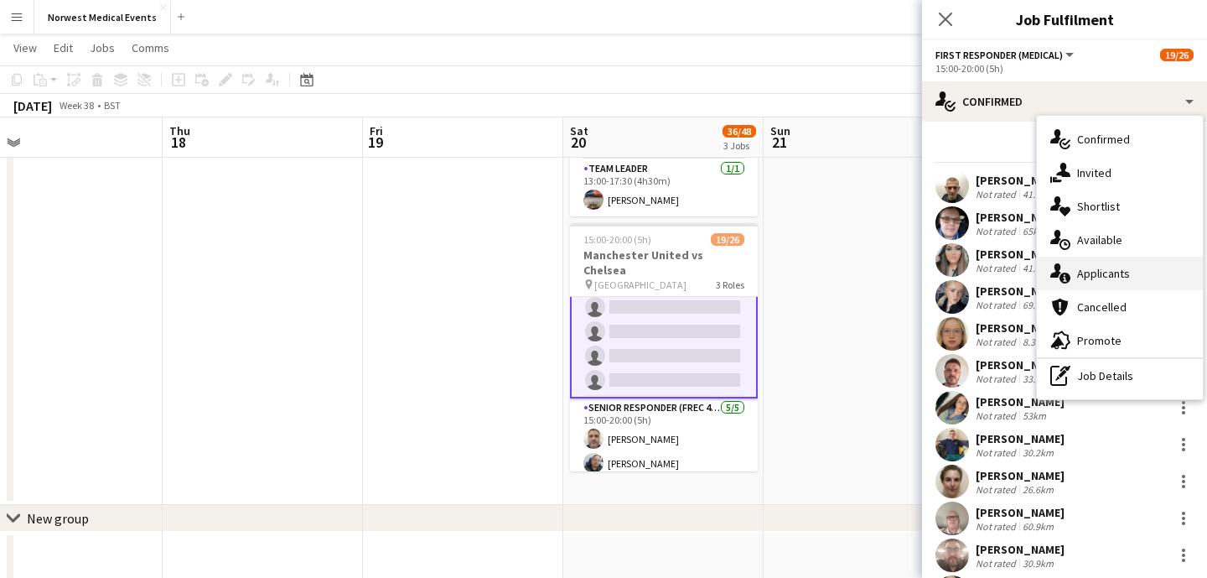
click at [1114, 264] on div "single-neutral-actions-information Applicants" at bounding box center [1120, 274] width 166 height 34
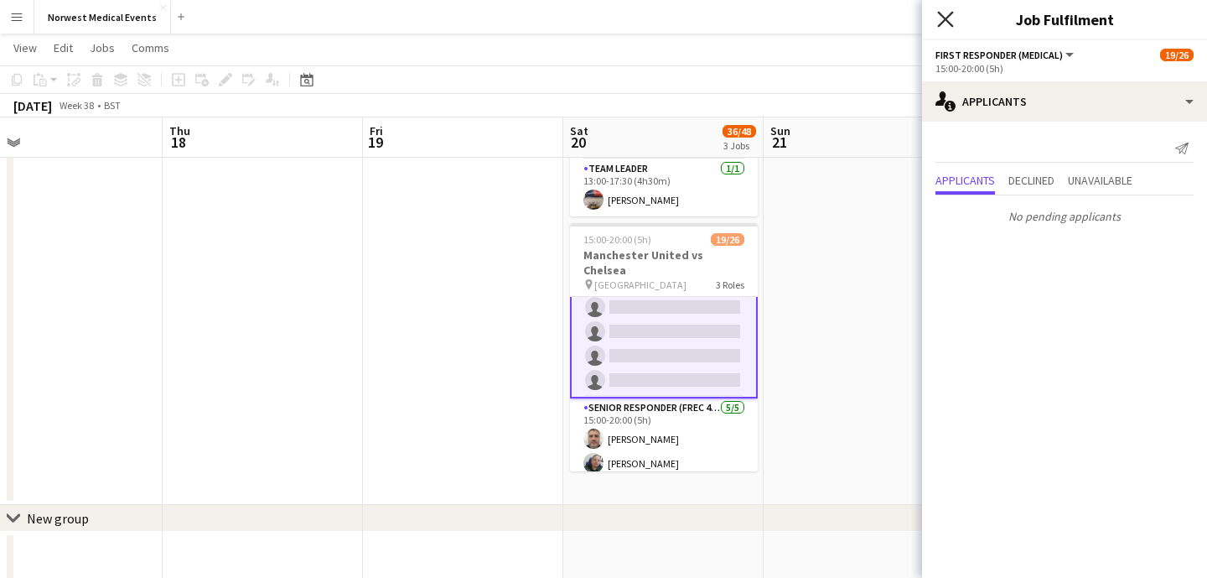
click at [952, 17] on icon "Close pop-in" at bounding box center [945, 19] width 16 height 16
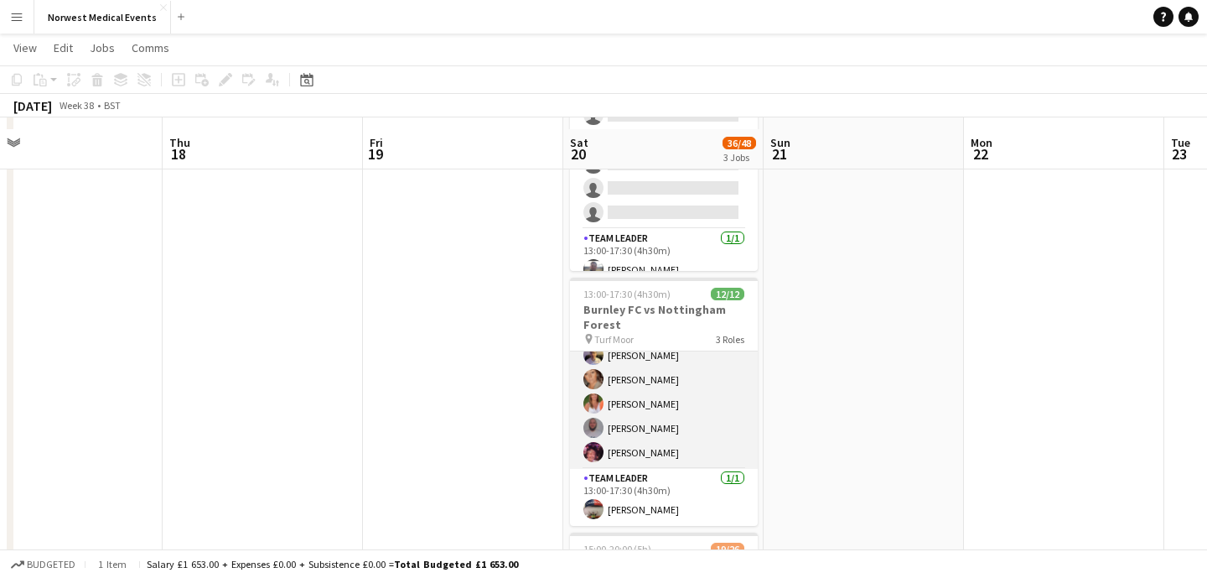
scroll to position [248, 0]
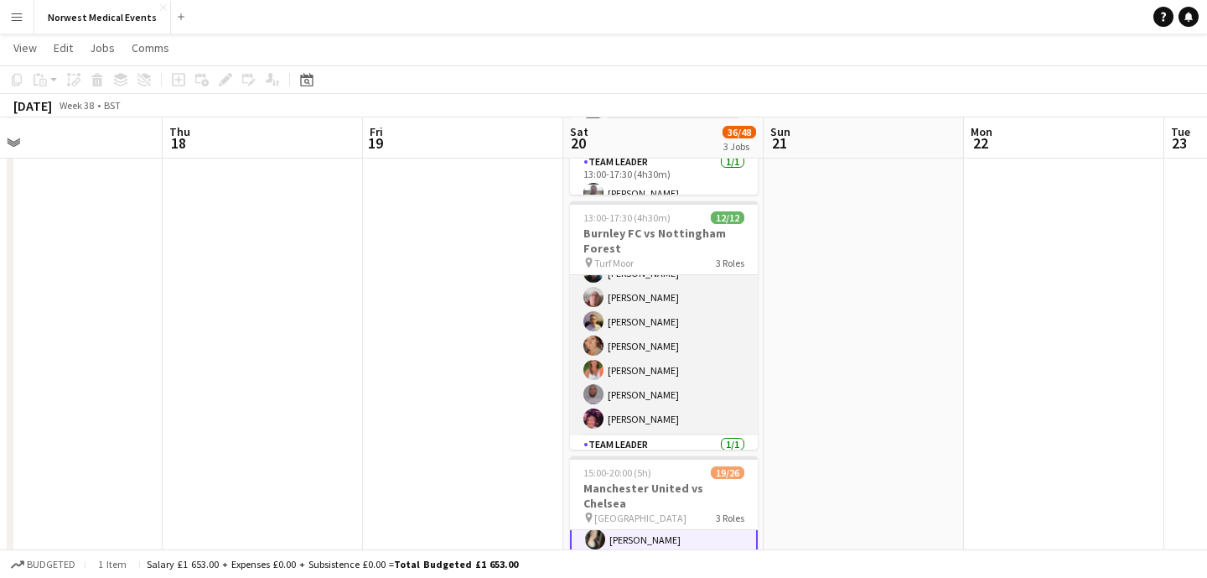
click at [695, 379] on app-card-role "Responder (First Aid) [DATE] 13:00-17:30 (4h30m) [PERSON_NAME] [PERSON_NAME] [P…" at bounding box center [664, 297] width 188 height 276
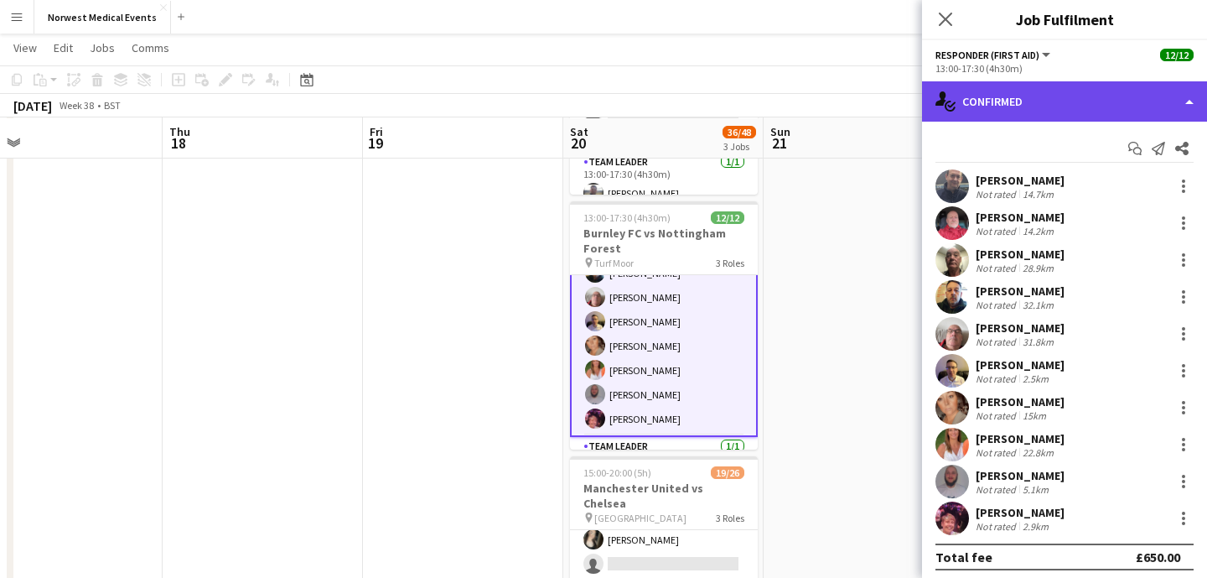
click at [1067, 90] on div "single-neutral-actions-check-2 Confirmed" at bounding box center [1064, 101] width 285 height 40
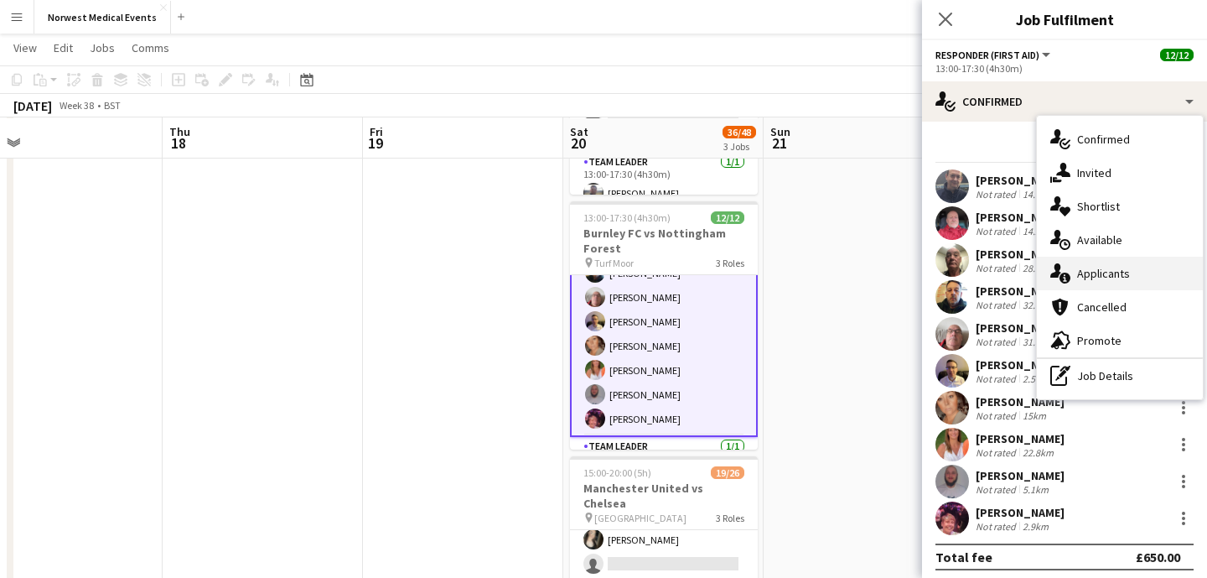
click at [1127, 274] on div "single-neutral-actions-information Applicants" at bounding box center [1120, 274] width 166 height 34
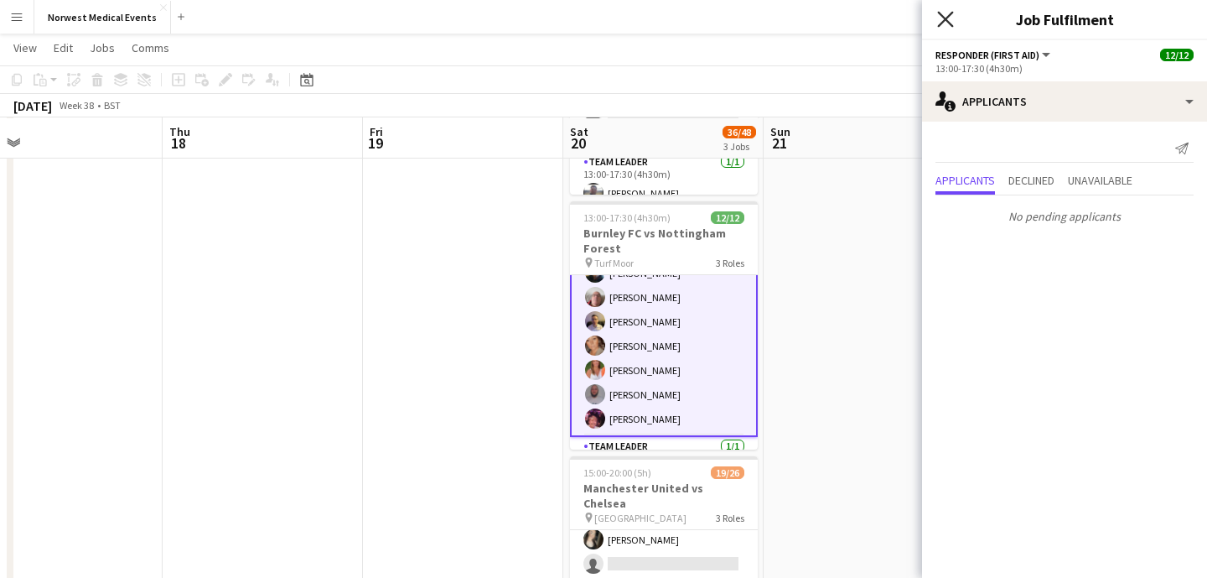
click at [952, 18] on icon "Close pop-in" at bounding box center [945, 19] width 16 height 16
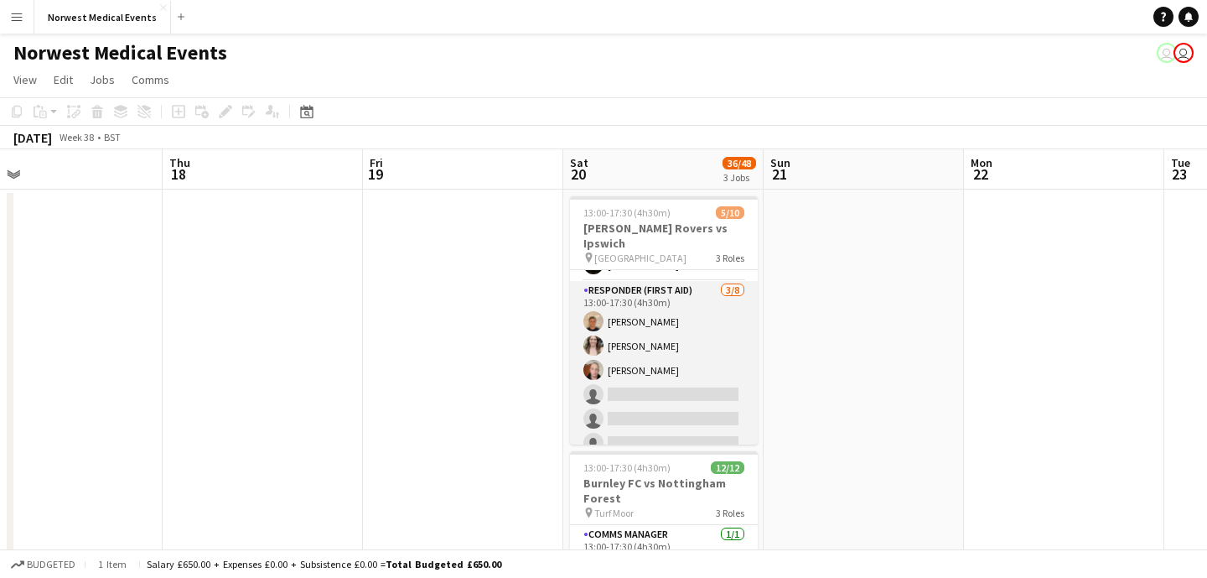
scroll to position [52, 0]
click at [688, 361] on app-card-role "Responder (First Aid) [DATE] 13:00-17:30 (4h30m) [PERSON_NAME] [PERSON_NAME] [P…" at bounding box center [664, 388] width 188 height 227
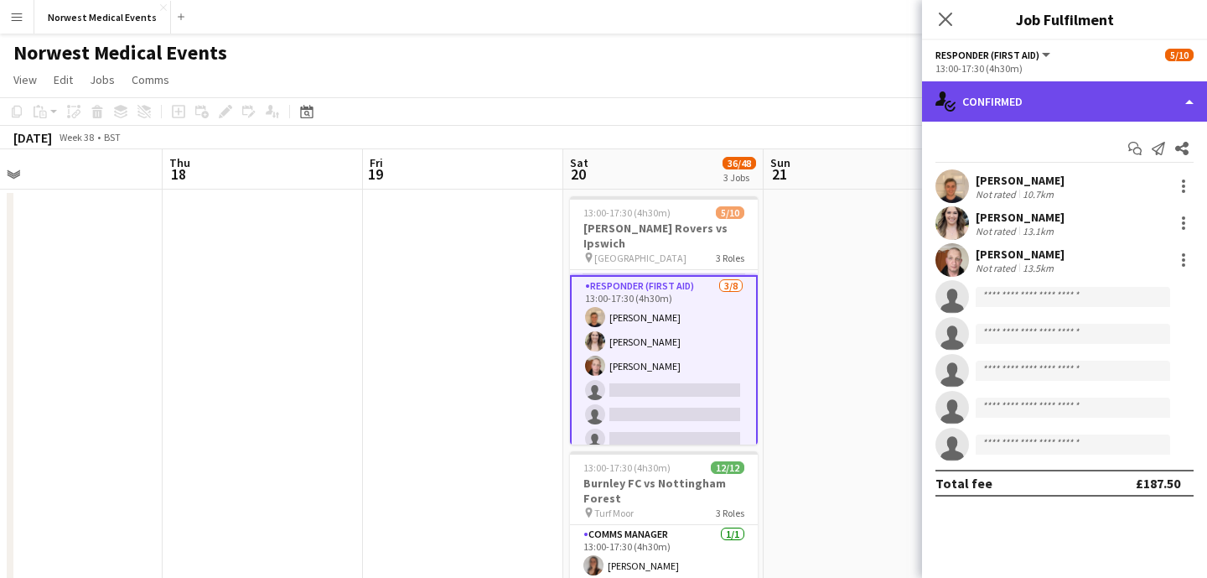
click at [1094, 100] on div "single-neutral-actions-check-2 Confirmed" at bounding box center [1064, 101] width 285 height 40
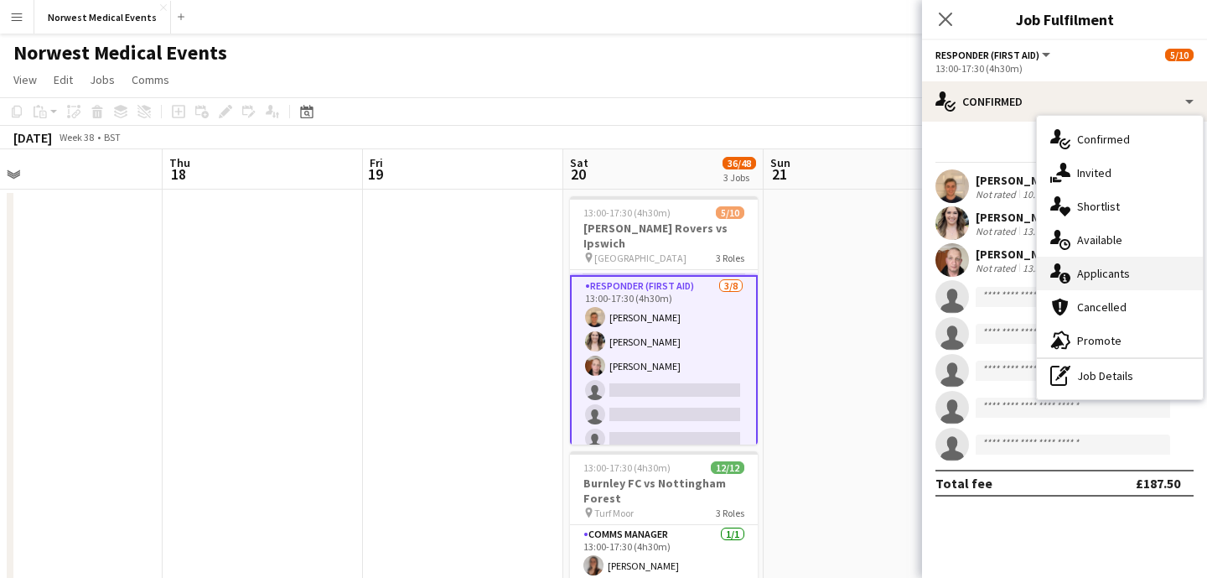
click at [1111, 284] on div "single-neutral-actions-information Applicants" at bounding box center [1120, 274] width 166 height 34
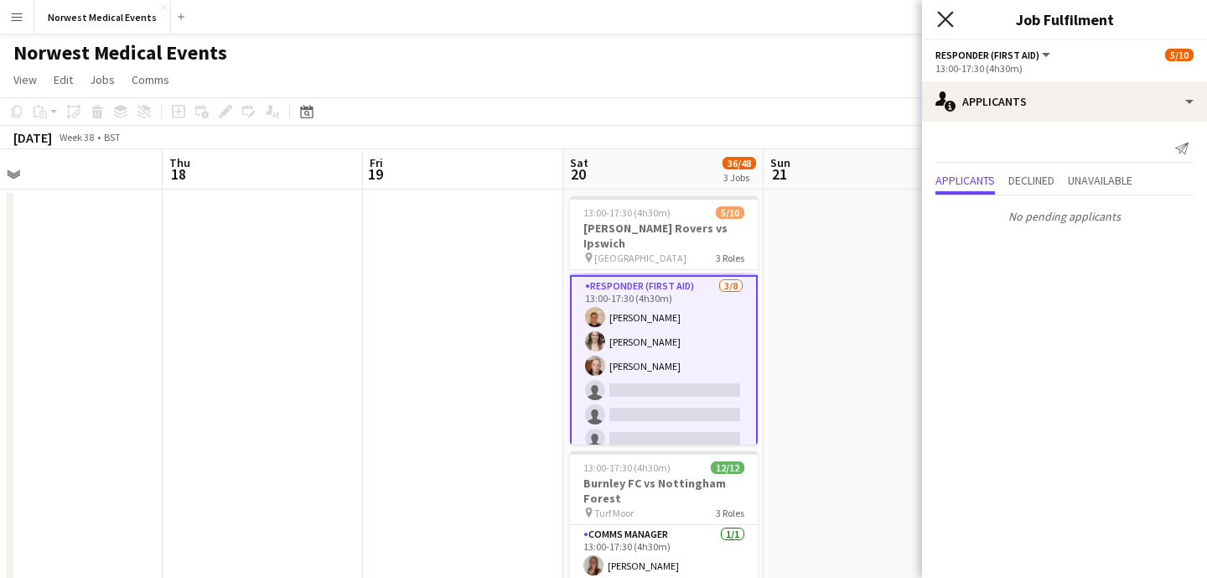
click at [950, 16] on icon "Close pop-in" at bounding box center [945, 19] width 16 height 16
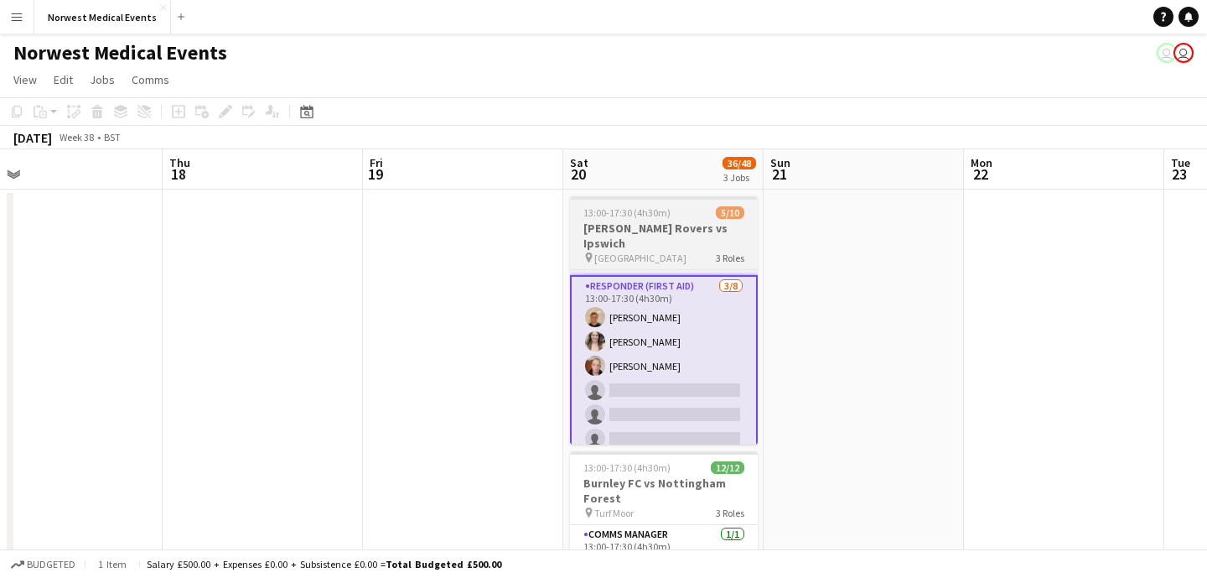
click at [646, 233] on h3 "[PERSON_NAME] Rovers vs Ipswich" at bounding box center [664, 236] width 188 height 30
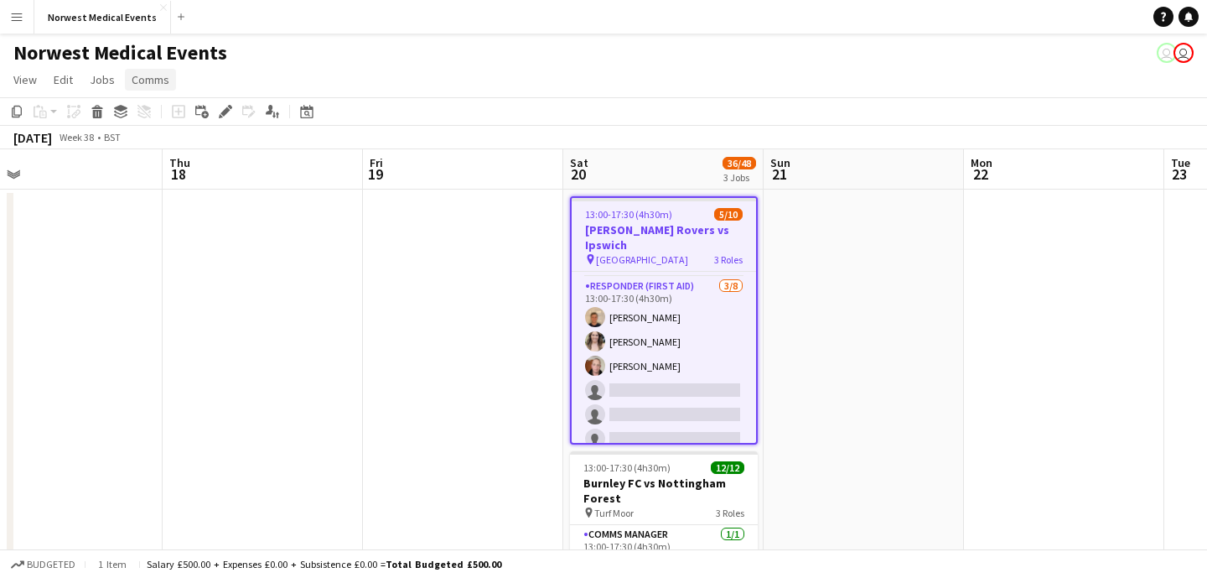
click at [162, 82] on span "Comms" at bounding box center [151, 79] width 38 height 15
click at [134, 240] on app-date-cell at bounding box center [62, 588] width 200 height 798
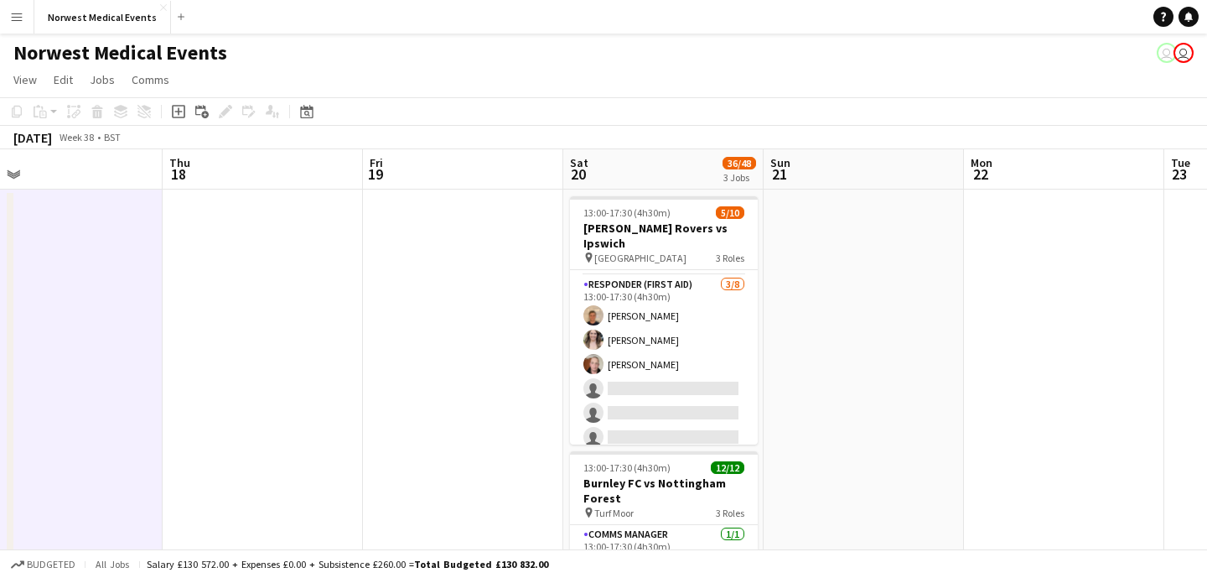
click at [11, 10] on app-icon "Menu" at bounding box center [16, 16] width 13 height 13
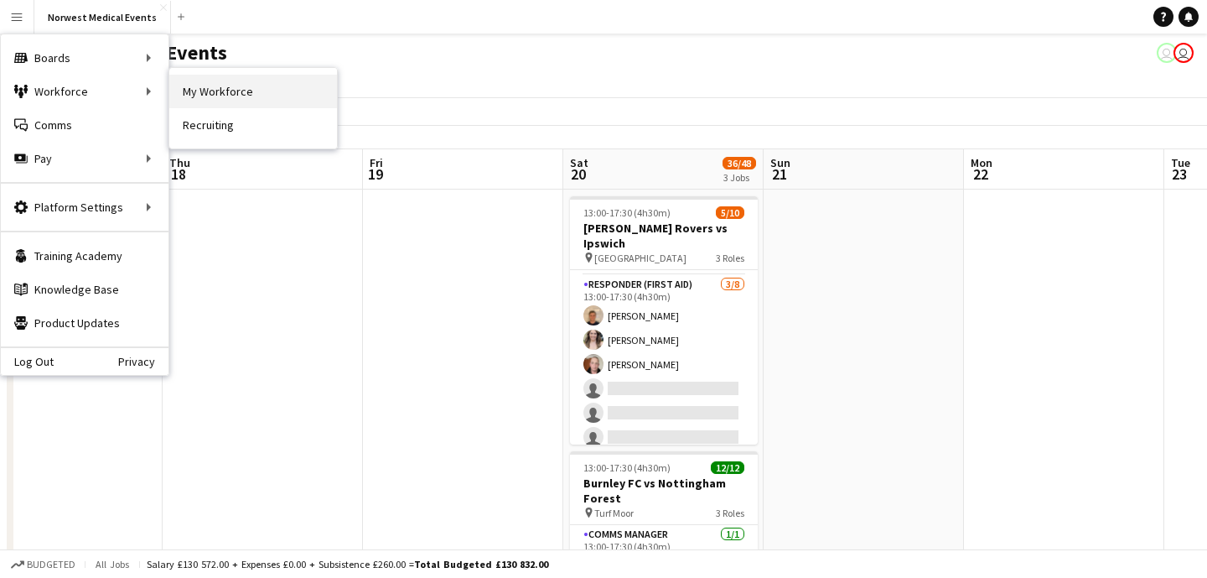
click at [221, 96] on link "My Workforce" at bounding box center [253, 92] width 168 height 34
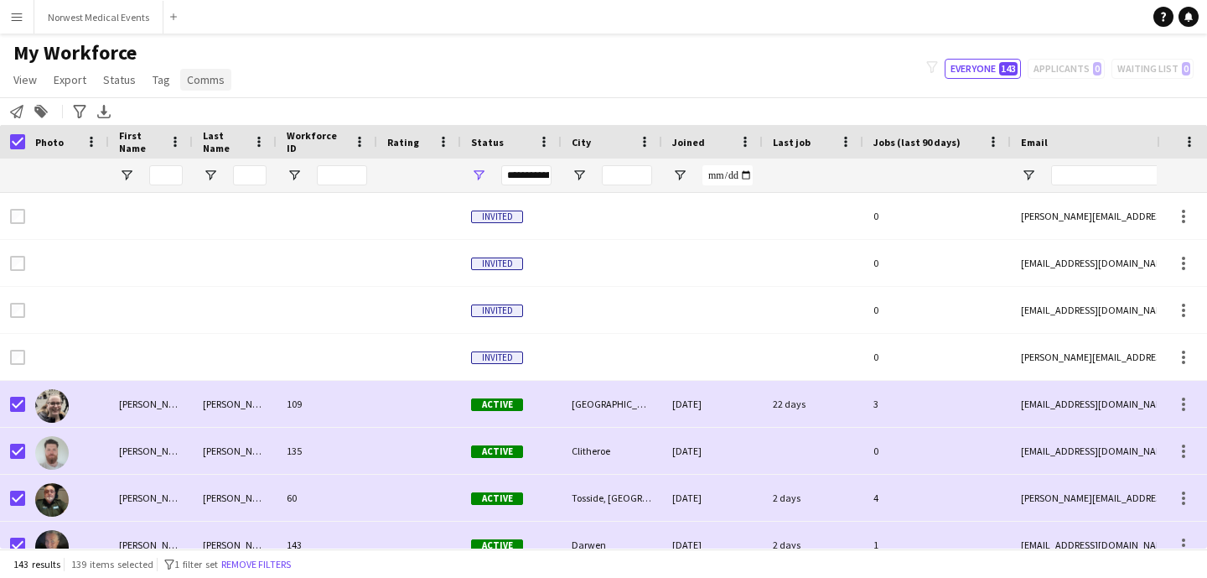
click at [210, 80] on span "Comms" at bounding box center [206, 79] width 38 height 15
click at [226, 115] on span "Send notification" at bounding box center [234, 115] width 86 height 15
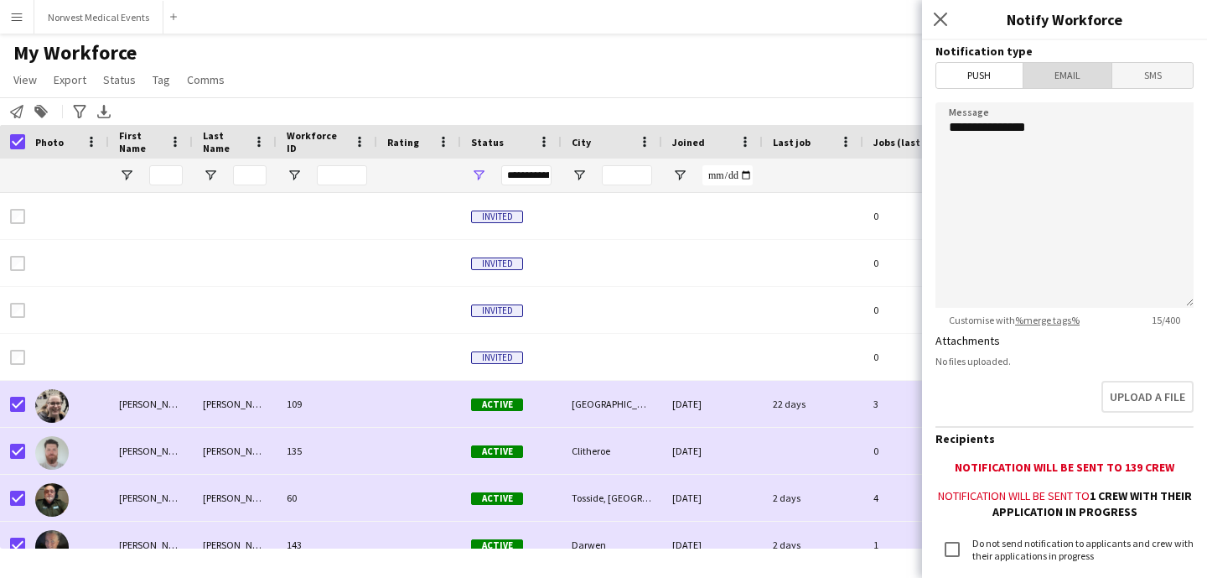
click at [1076, 78] on span "Email" at bounding box center [1068, 75] width 89 height 25
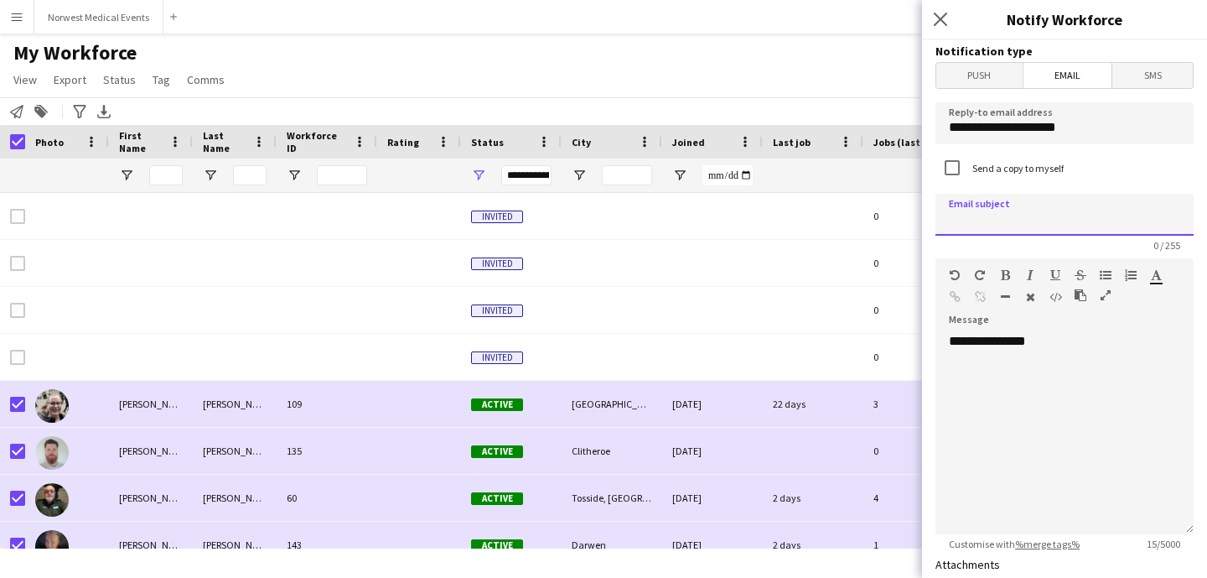
click at [1025, 214] on input at bounding box center [1065, 215] width 258 height 42
drag, startPoint x: 1090, startPoint y: 211, endPoint x: 1020, endPoint y: 219, distance: 70.8
click at [1020, 219] on input "**********" at bounding box center [1065, 215] width 258 height 42
drag, startPoint x: 1009, startPoint y: 221, endPoint x: 956, endPoint y: 221, distance: 53.7
click at [956, 221] on input "*********" at bounding box center [1065, 215] width 258 height 42
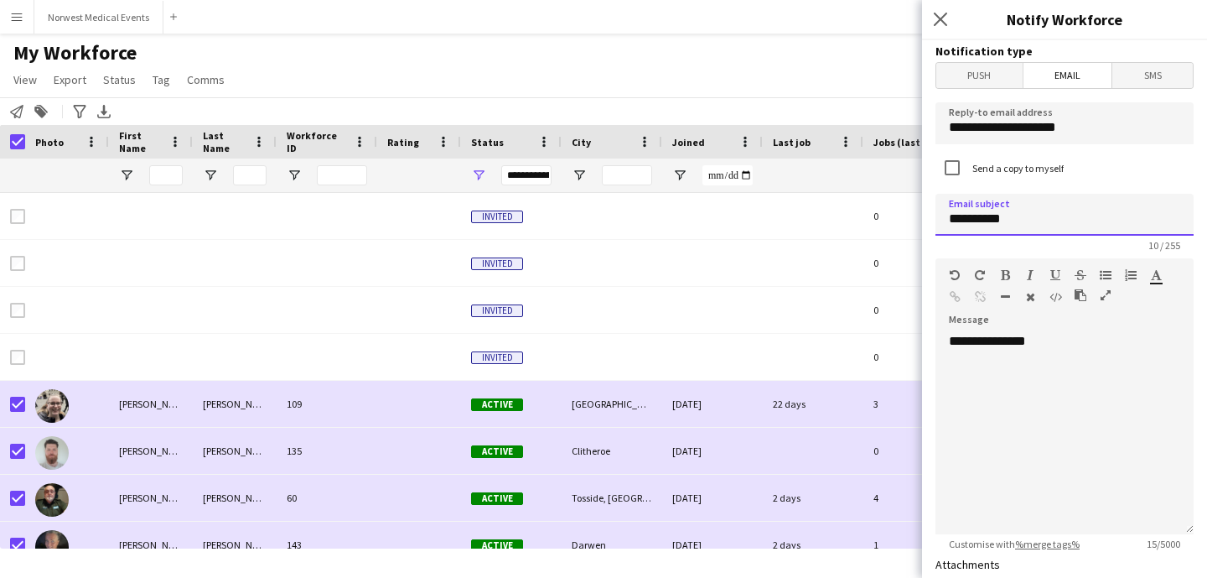
type input "*"
type input "**********"
click at [975, 374] on div "**********" at bounding box center [1065, 433] width 258 height 201
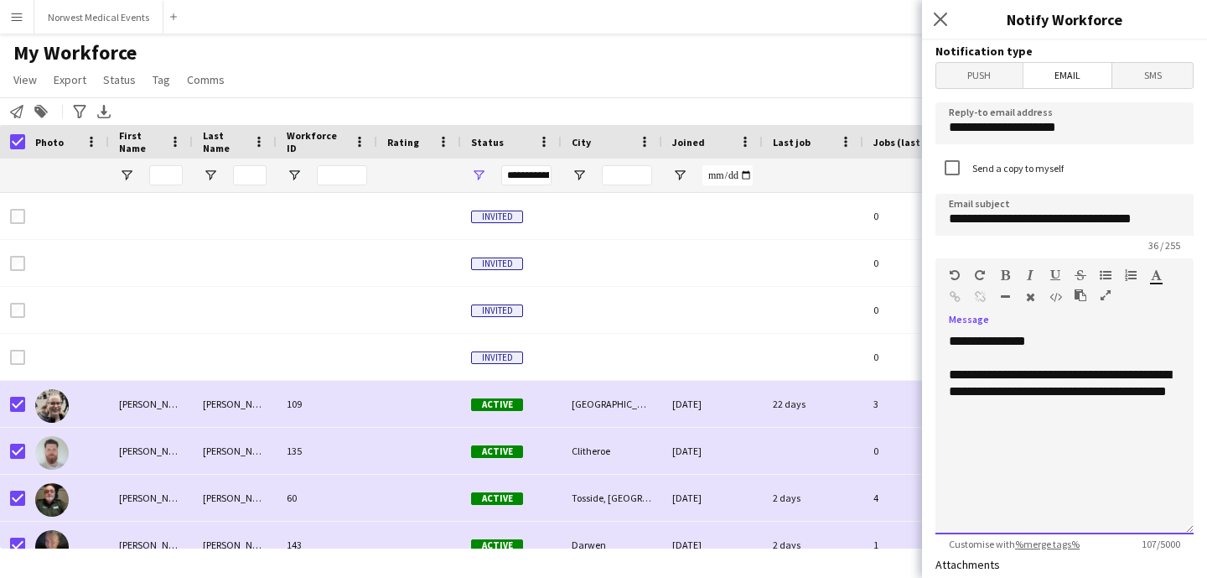
click at [1124, 392] on div "**********" at bounding box center [1064, 391] width 231 height 50
click at [1051, 409] on div "**********" at bounding box center [1064, 391] width 231 height 50
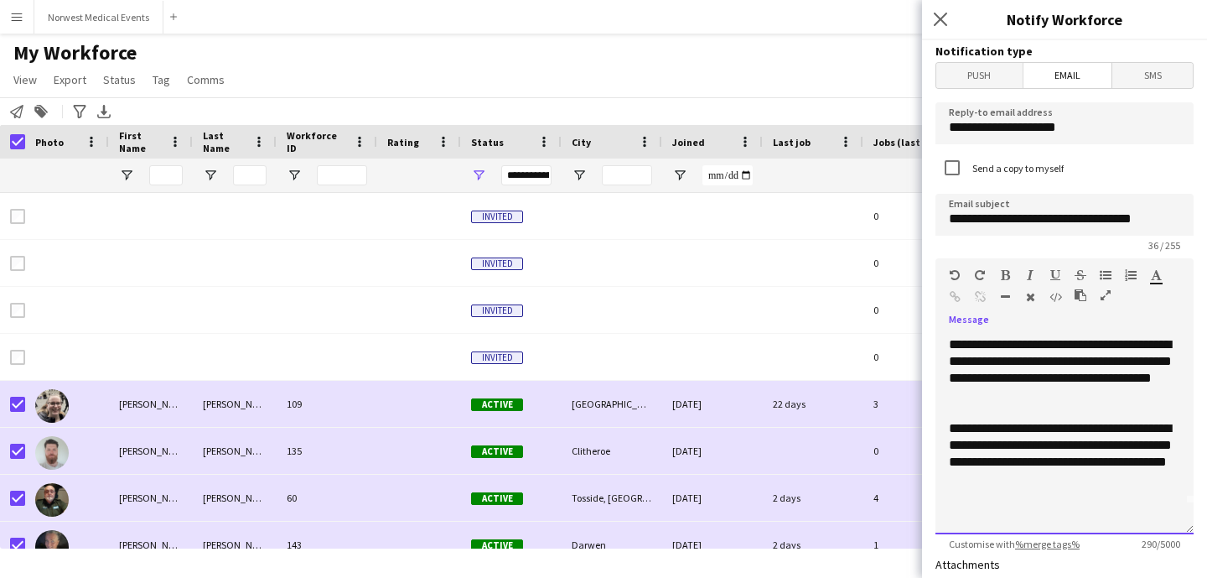
scroll to position [18, 0]
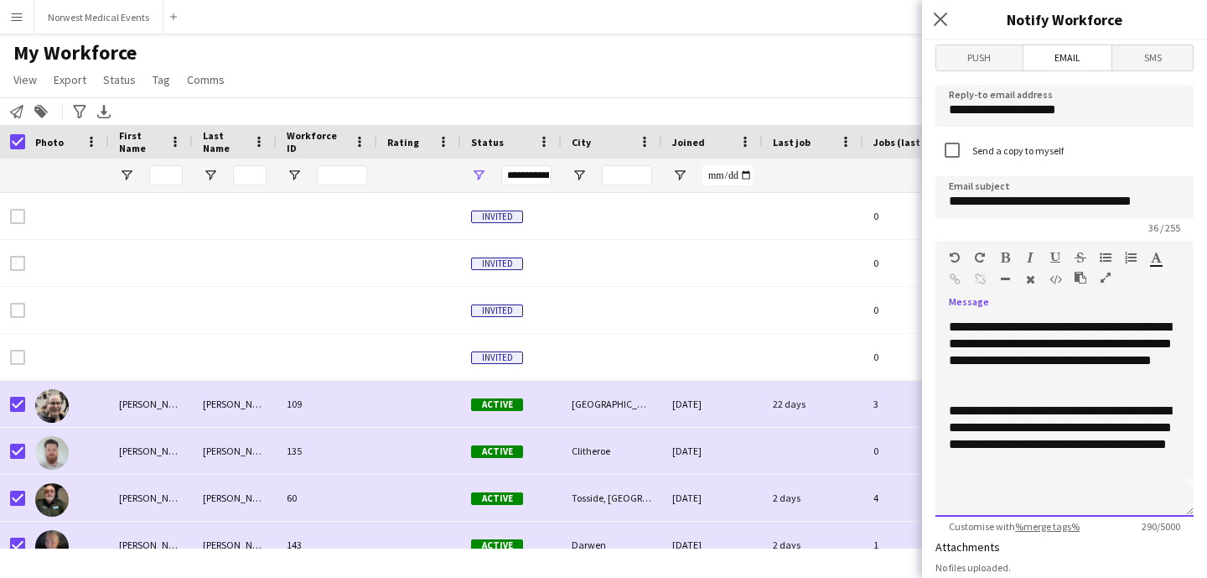
click at [1066, 428] on div "**********" at bounding box center [1064, 435] width 231 height 67
click at [1027, 461] on div "**********" at bounding box center [1064, 435] width 231 height 67
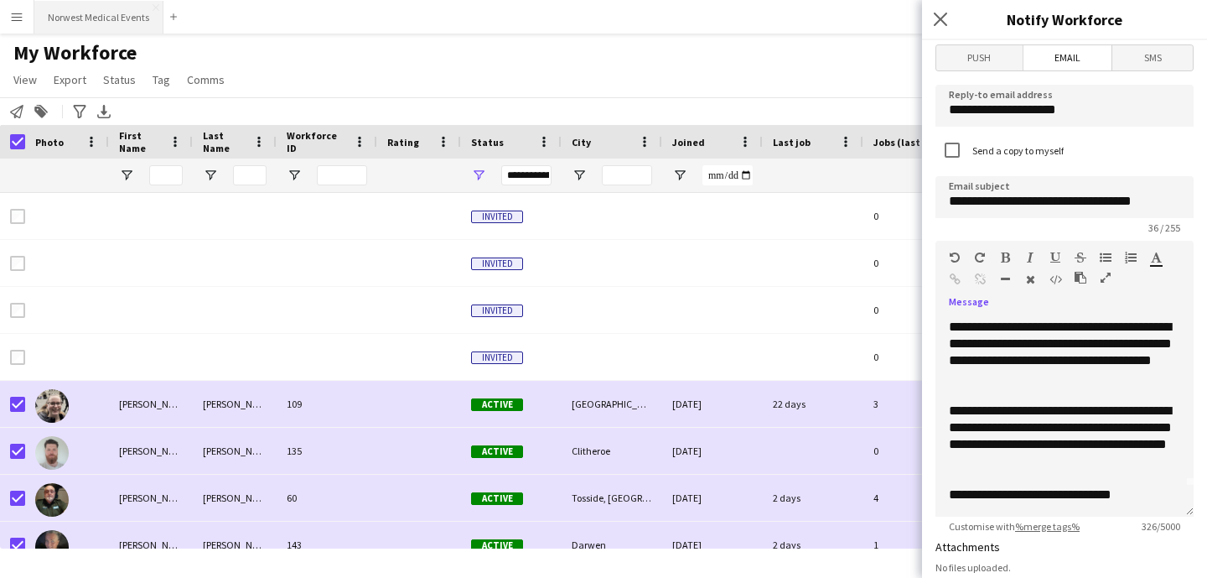
click at [106, 27] on button "Norwest Medical Events Close" at bounding box center [98, 17] width 129 height 33
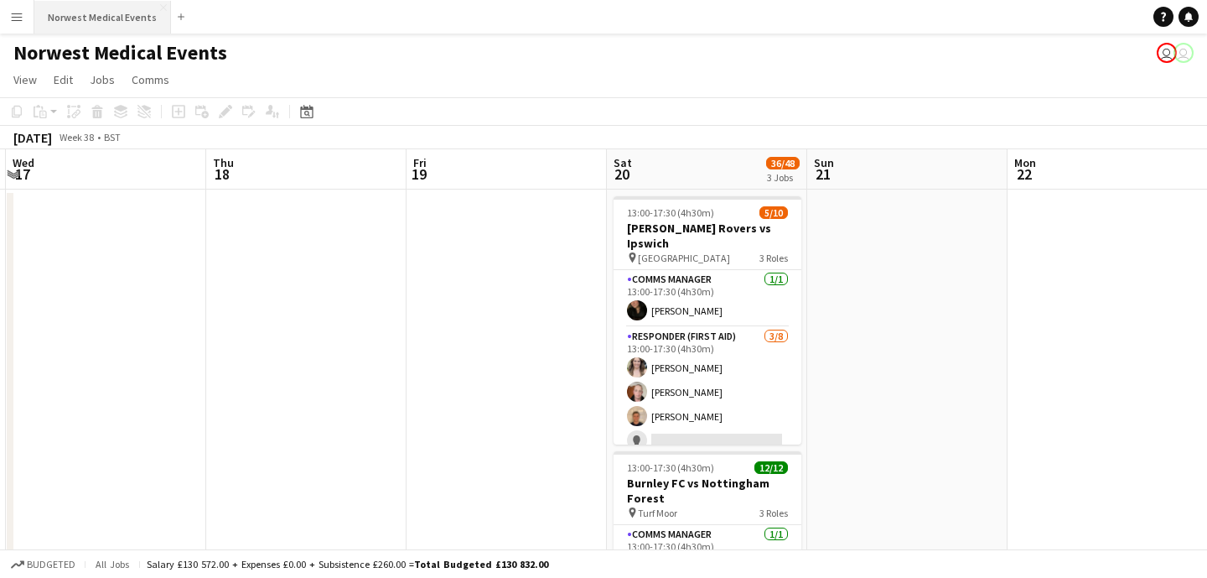
click at [67, 18] on button "Norwest Medical Events Close" at bounding box center [102, 17] width 137 height 33
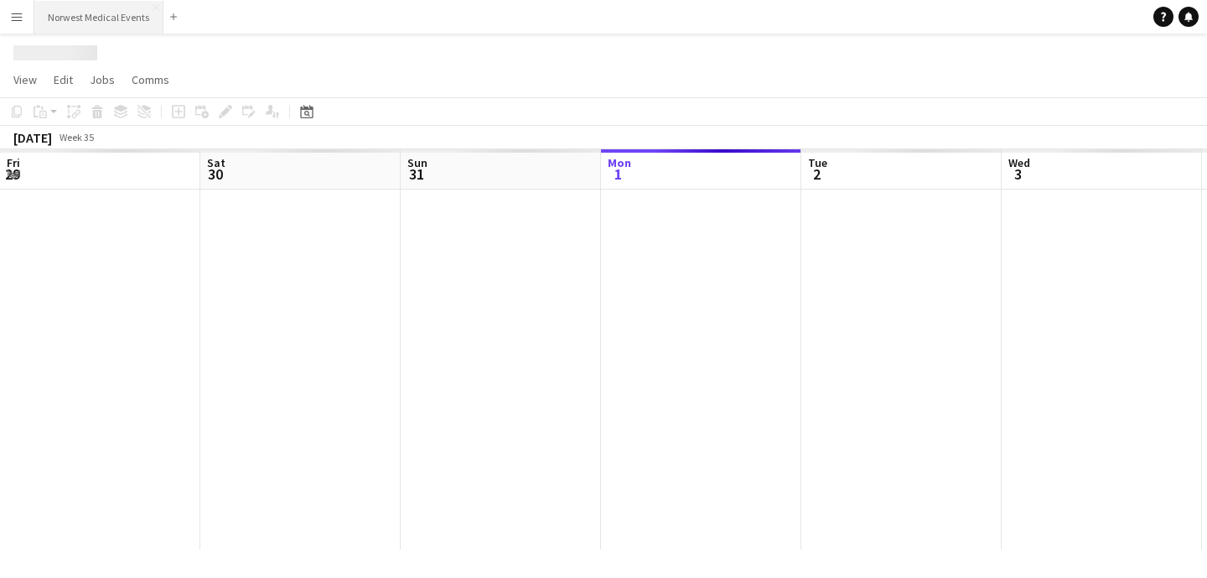
scroll to position [0, 401]
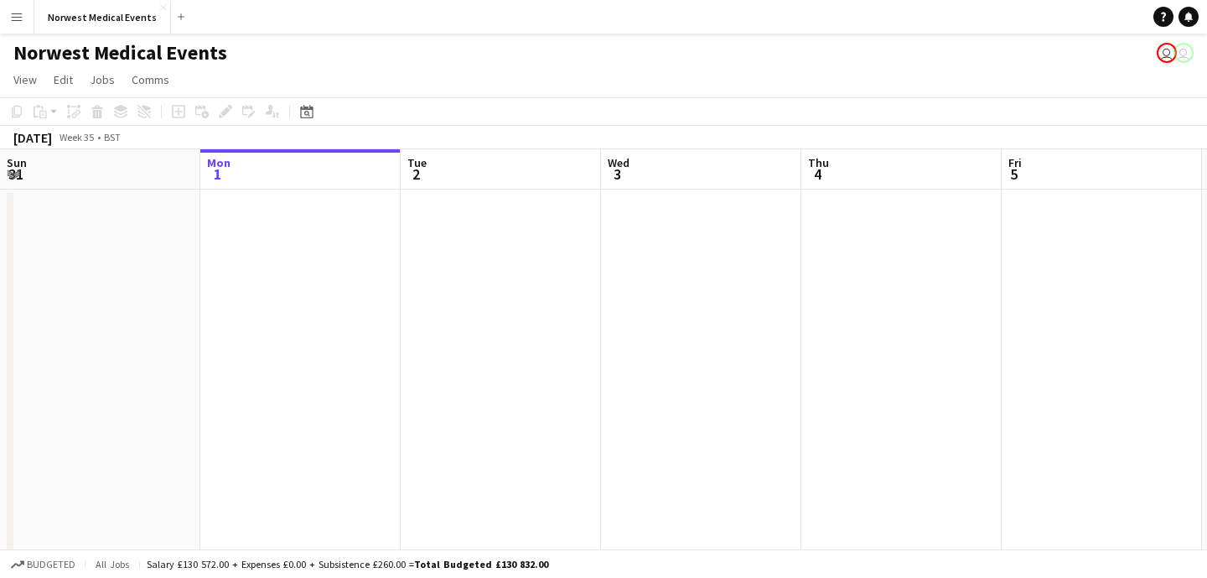
click at [15, 21] on app-icon "Menu" at bounding box center [16, 16] width 13 height 13
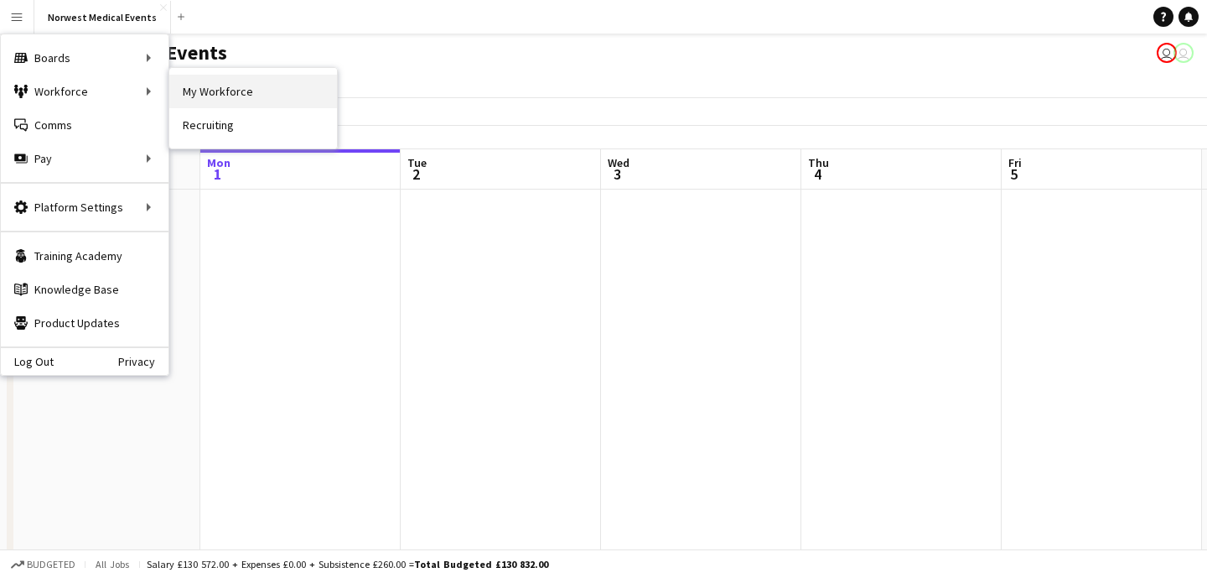
click at [247, 96] on link "My Workforce" at bounding box center [253, 92] width 168 height 34
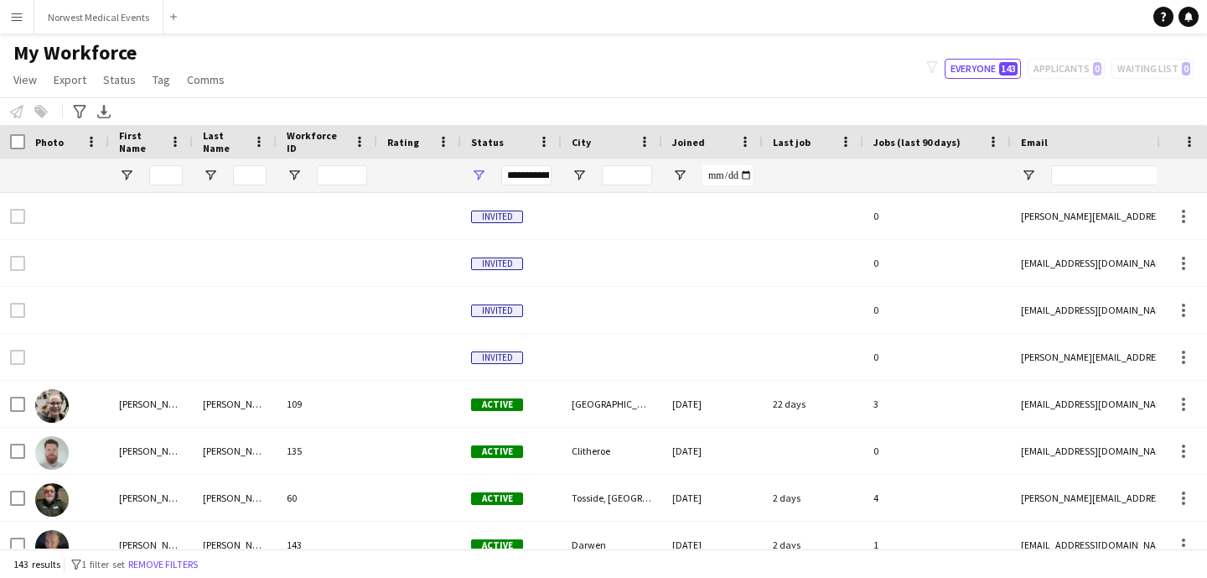
click at [17, 26] on button "Menu" at bounding box center [17, 17] width 34 height 34
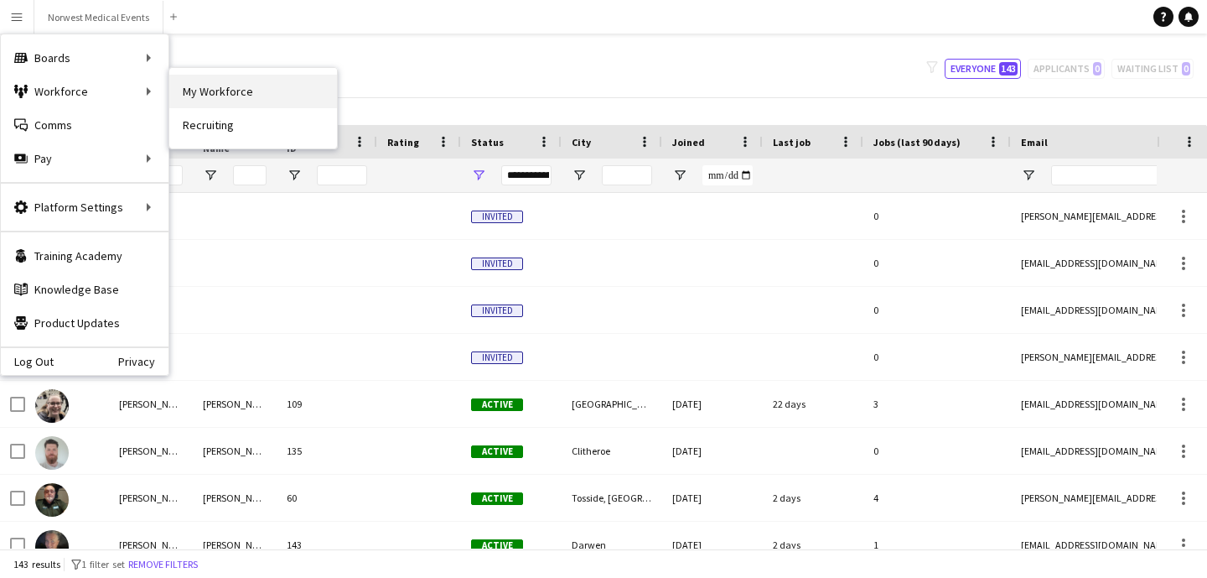
click at [204, 91] on link "My Workforce" at bounding box center [253, 92] width 168 height 34
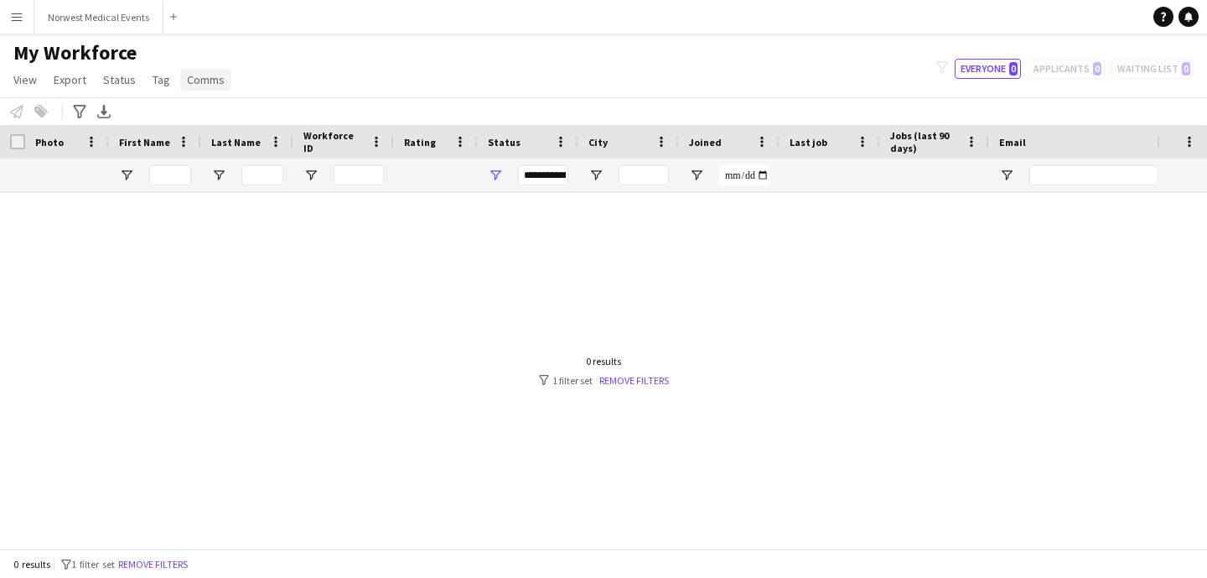
click at [205, 83] on span "Comms" at bounding box center [206, 79] width 38 height 15
click at [22, 29] on button "Menu" at bounding box center [17, 17] width 34 height 34
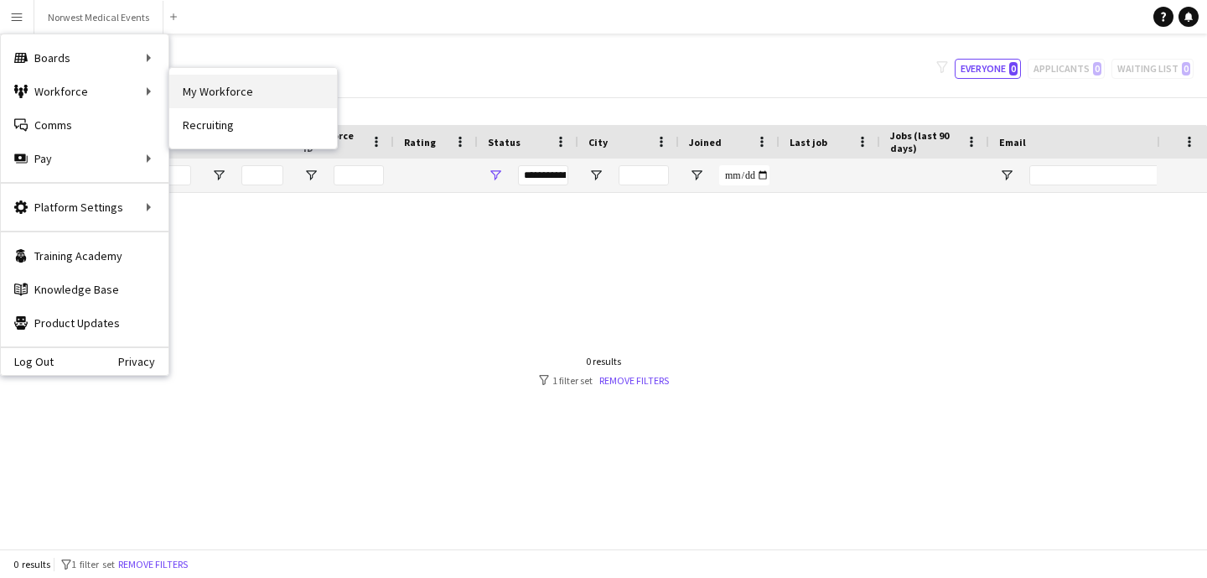
click at [214, 83] on link "My Workforce" at bounding box center [253, 92] width 168 height 34
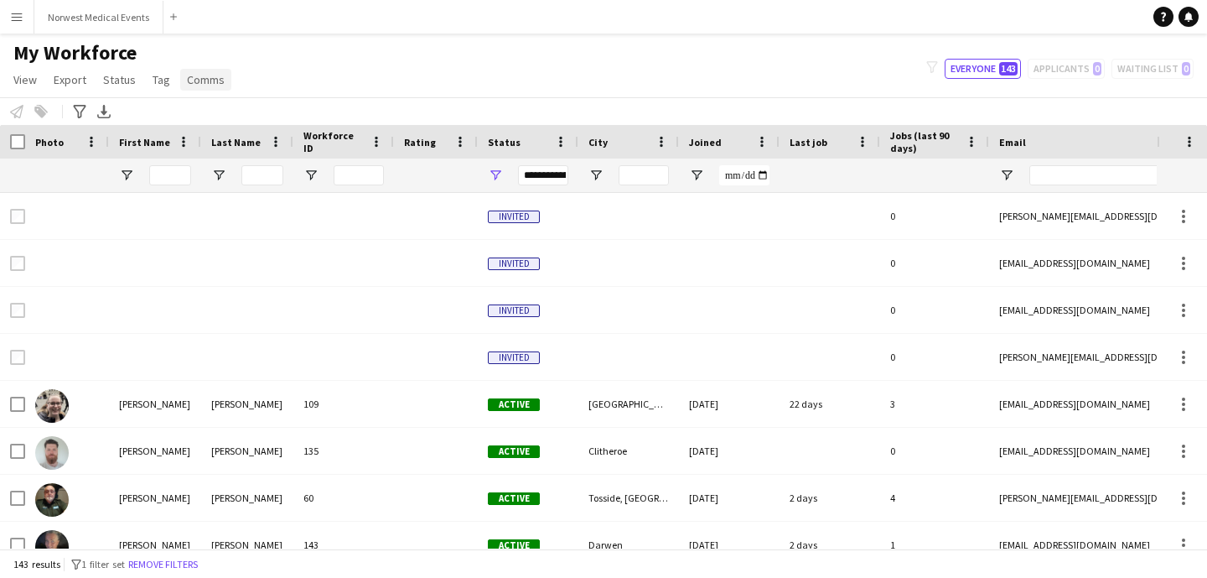
click at [209, 87] on link "Comms" at bounding box center [205, 80] width 51 height 22
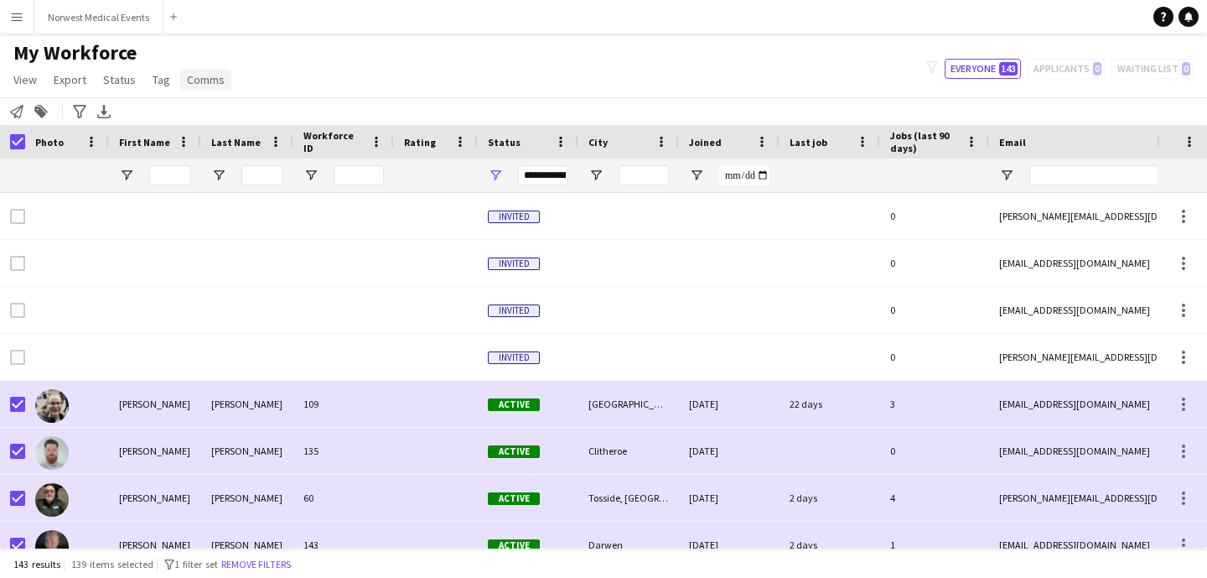
click at [205, 85] on span "Comms" at bounding box center [206, 79] width 38 height 15
click at [236, 111] on span "Send notification" at bounding box center [234, 115] width 86 height 15
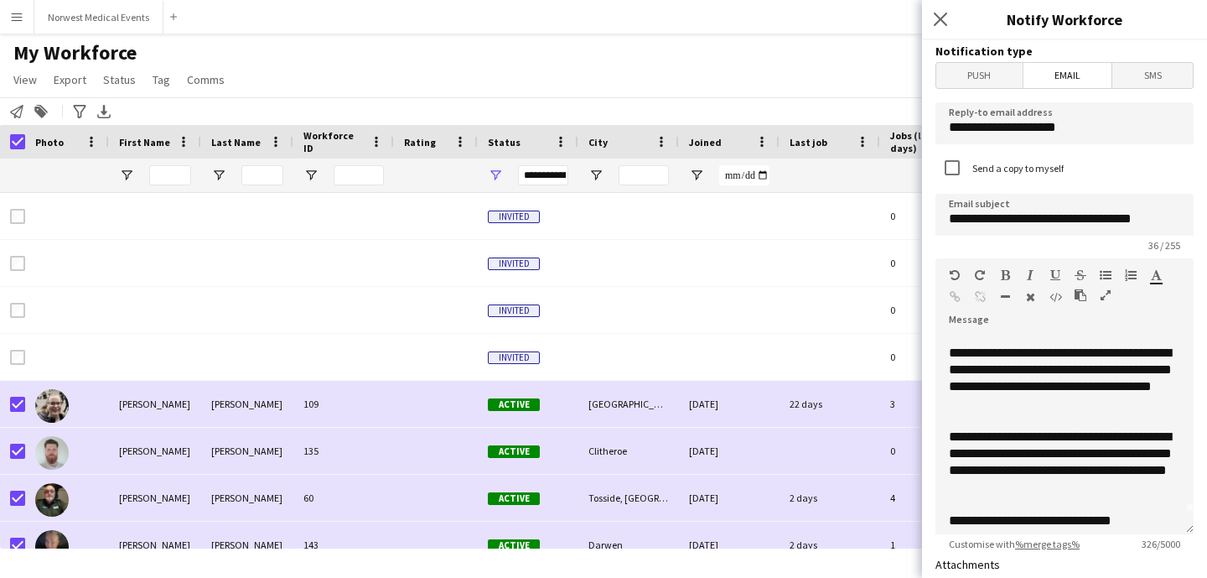
scroll to position [23, 0]
click at [1002, 371] on div "**********" at bounding box center [1064, 377] width 231 height 67
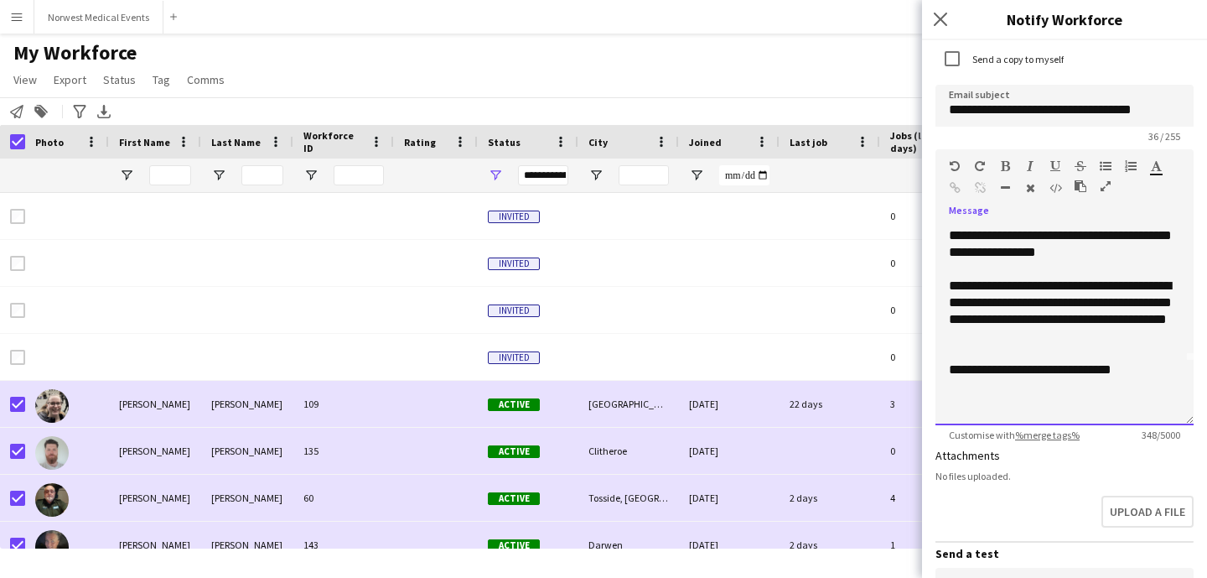
scroll to position [138, 0]
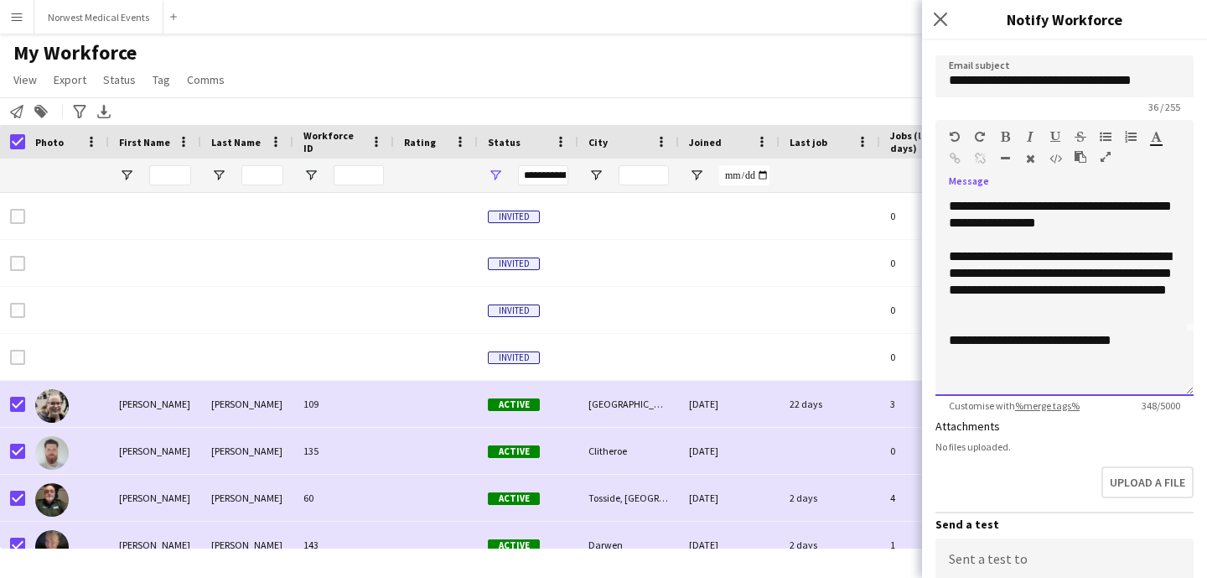
click at [1142, 338] on div "**********" at bounding box center [1064, 340] width 231 height 17
drag, startPoint x: 1146, startPoint y: 336, endPoint x: 952, endPoint y: 341, distance: 194.6
click at [955, 340] on div "**********" at bounding box center [1064, 340] width 231 height 17
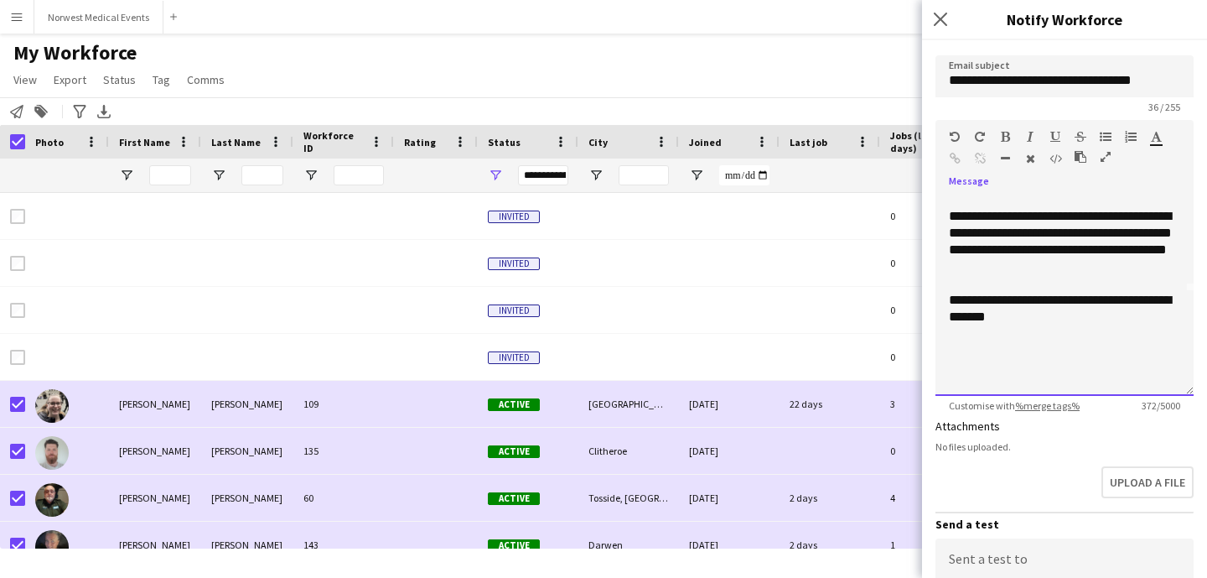
scroll to position [114, 0]
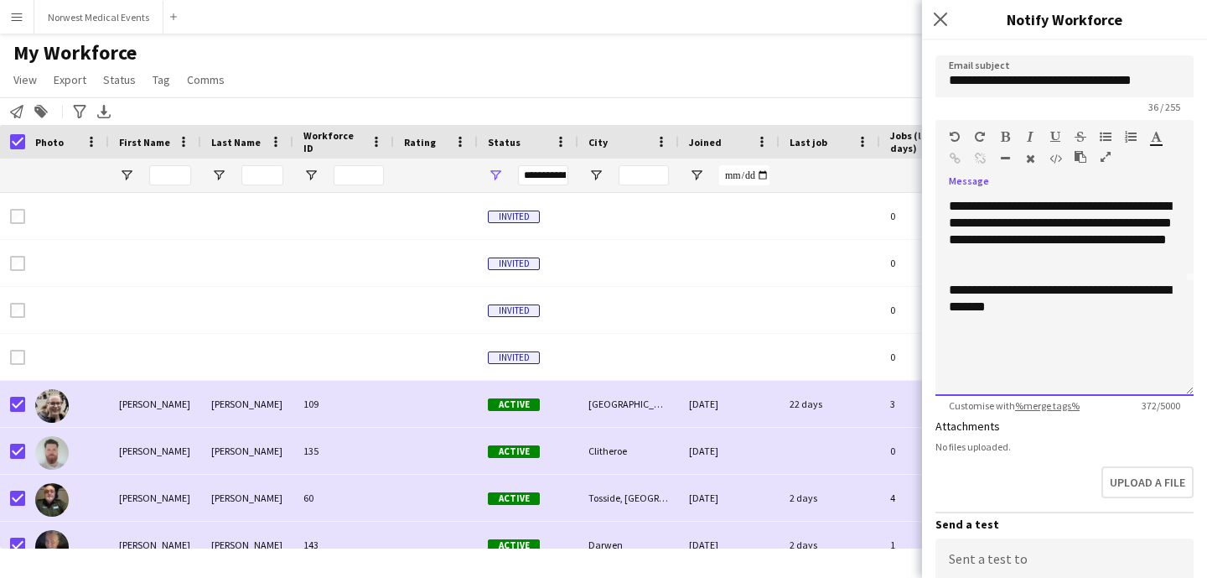
click at [1104, 288] on div "**********" at bounding box center [1064, 299] width 231 height 34
click at [1120, 291] on div "**********" at bounding box center [1064, 299] width 231 height 34
click at [984, 307] on div "**********" at bounding box center [1064, 299] width 231 height 34
click at [1086, 305] on div "**********" at bounding box center [1064, 299] width 231 height 34
click at [1133, 354] on div "**********" at bounding box center [1064, 349] width 231 height 34
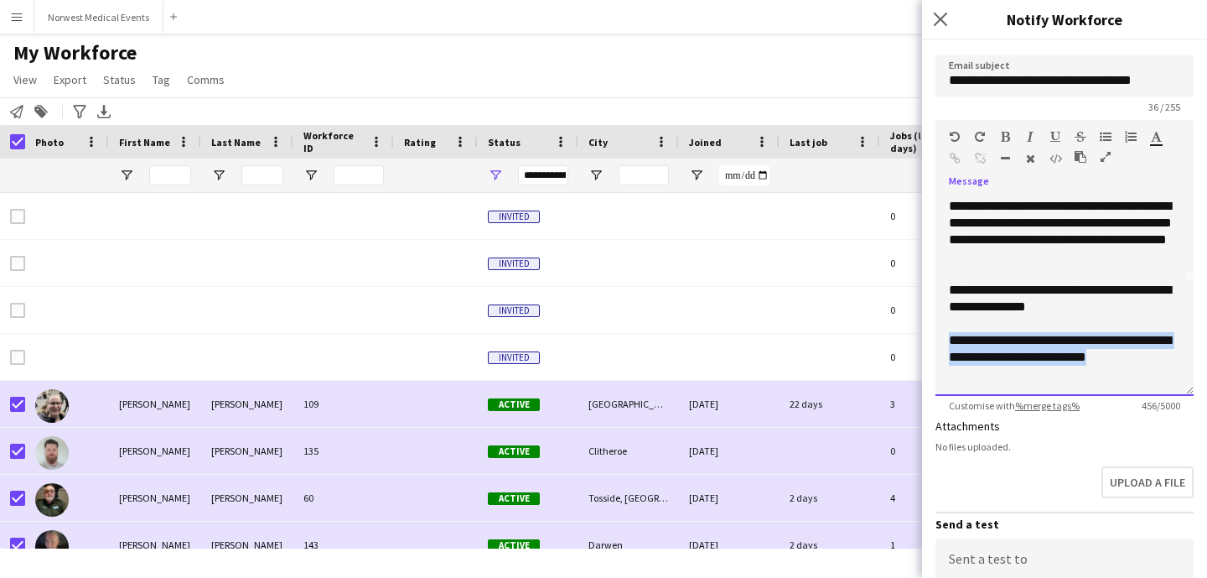
drag, startPoint x: 1150, startPoint y: 355, endPoint x: 947, endPoint y: 341, distance: 204.2
click at [947, 341] on div "**********" at bounding box center [1065, 295] width 258 height 201
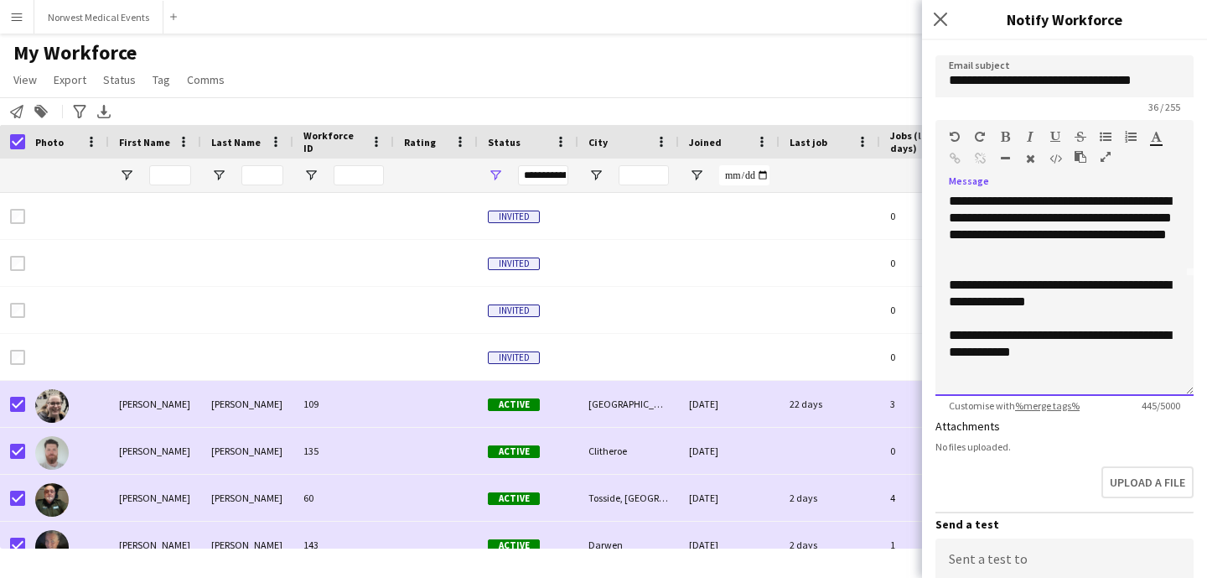
scroll to position [0, 0]
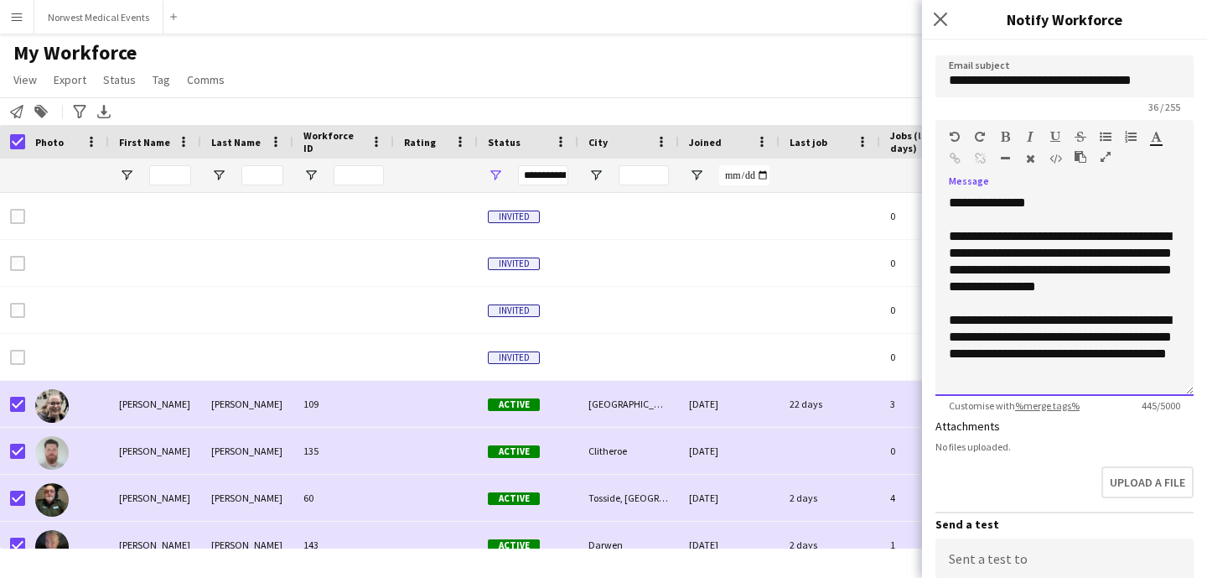
click at [1119, 252] on div "**********" at bounding box center [1064, 261] width 231 height 67
click at [1083, 253] on div "**********" at bounding box center [1064, 261] width 231 height 67
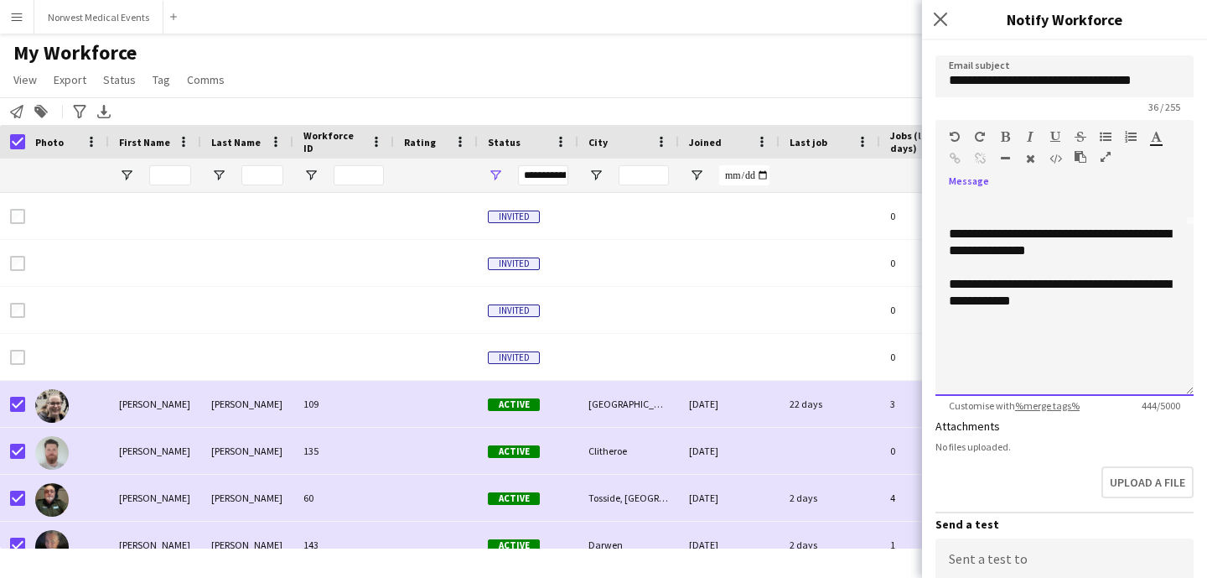
scroll to position [173, 0]
click at [1051, 295] on div "**********" at bounding box center [1064, 290] width 231 height 34
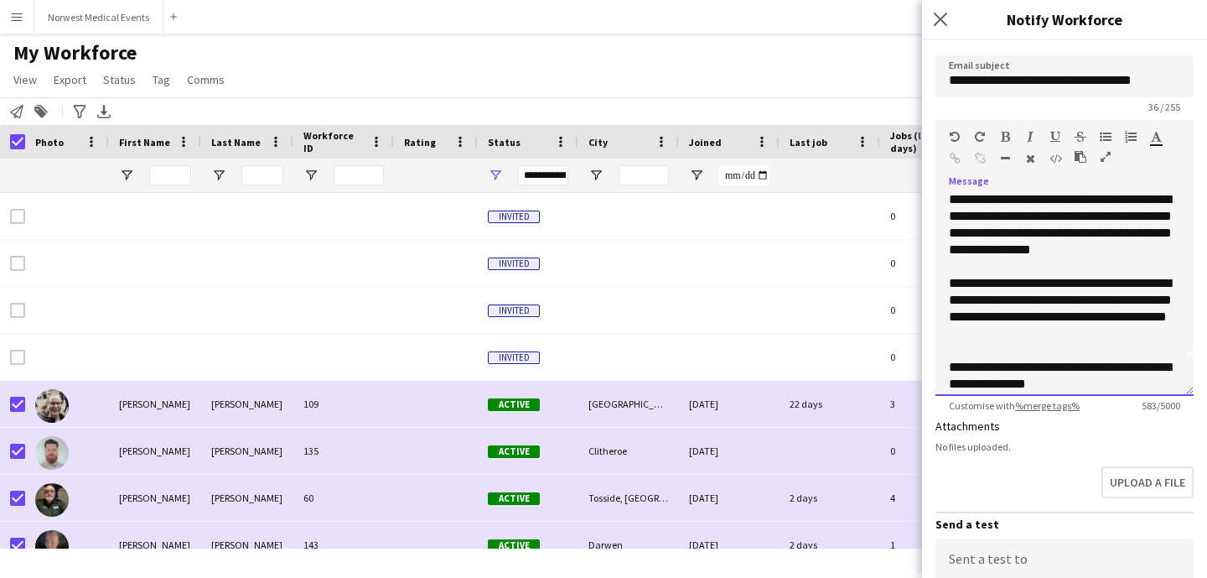
scroll to position [39, 0]
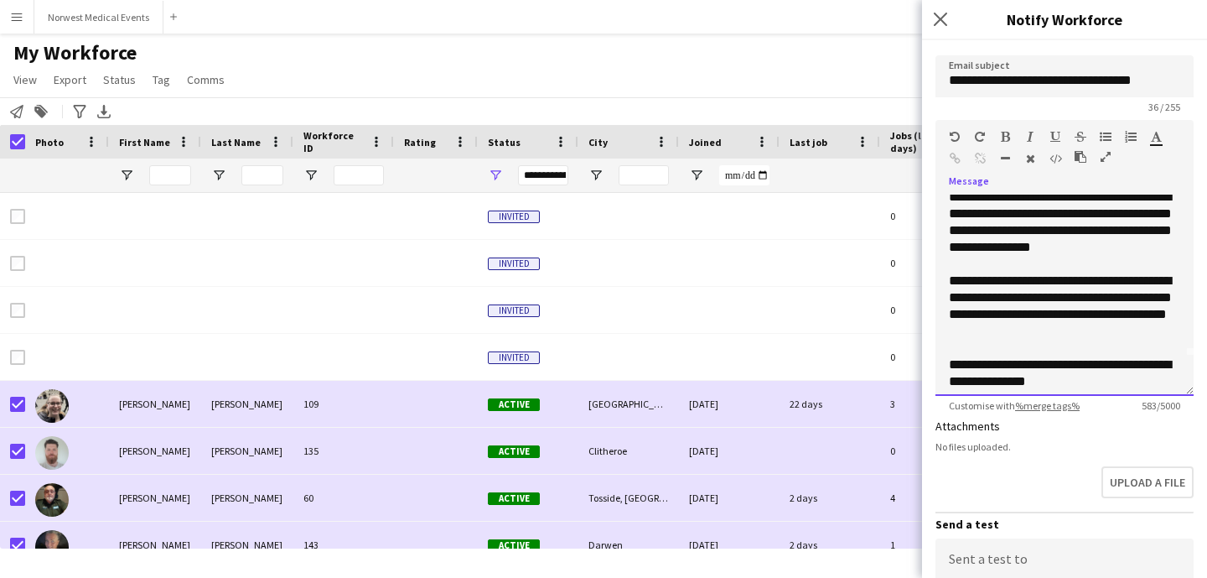
click at [1108, 247] on div "**********" at bounding box center [1064, 222] width 231 height 67
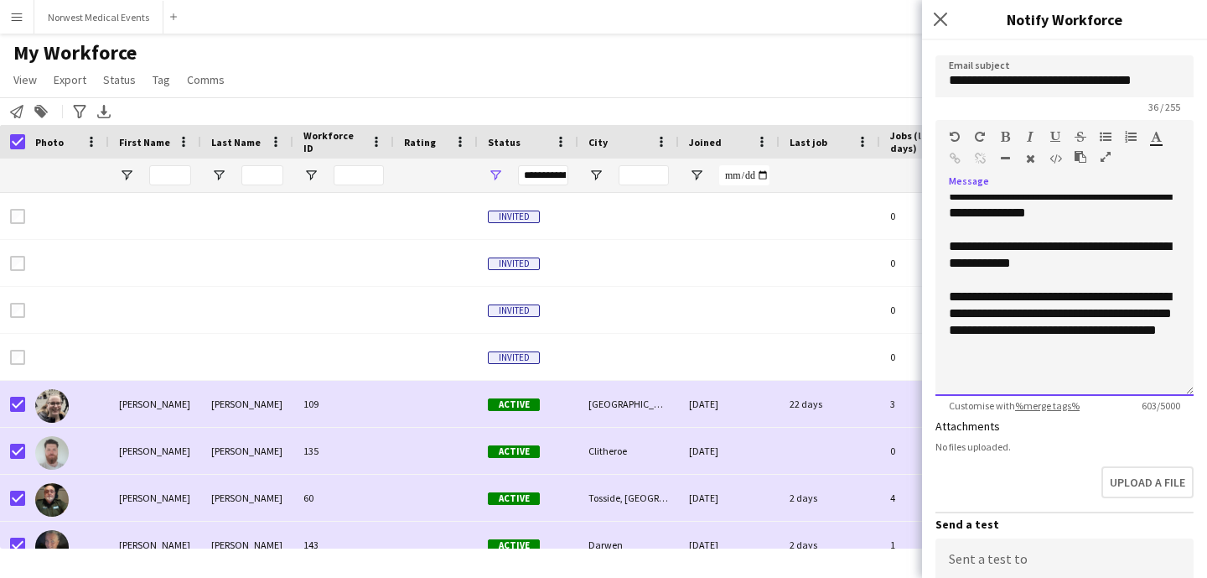
scroll to position [226, 0]
click at [1142, 247] on div "**********" at bounding box center [1064, 254] width 231 height 34
click at [951, 247] on div "**********" at bounding box center [1064, 254] width 231 height 34
click at [995, 262] on div "**********" at bounding box center [1064, 254] width 231 height 34
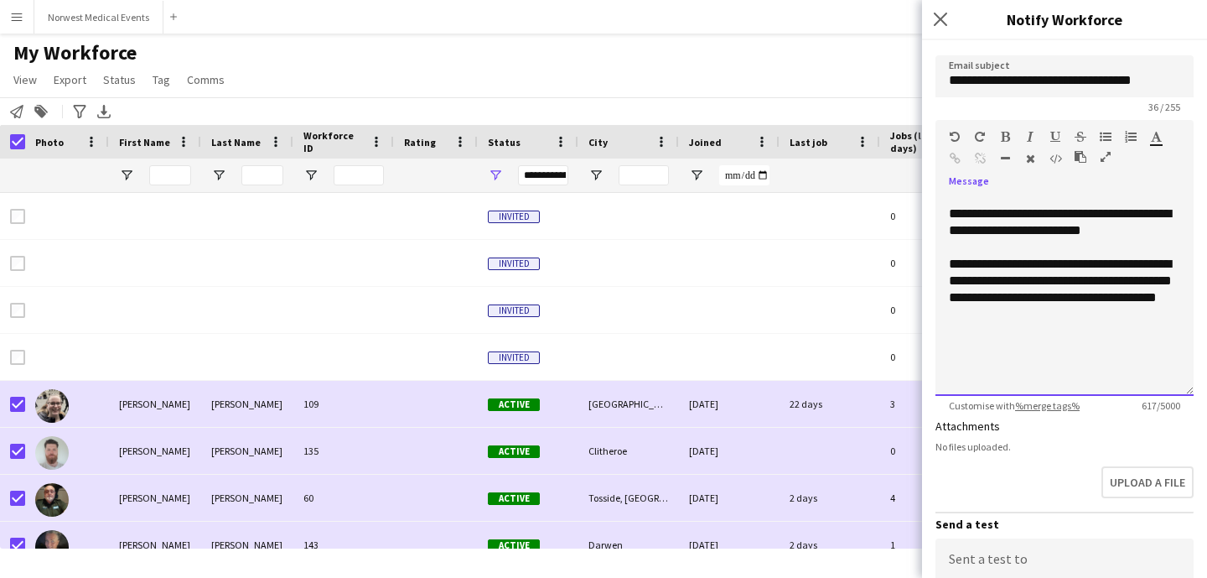
scroll to position [267, 0]
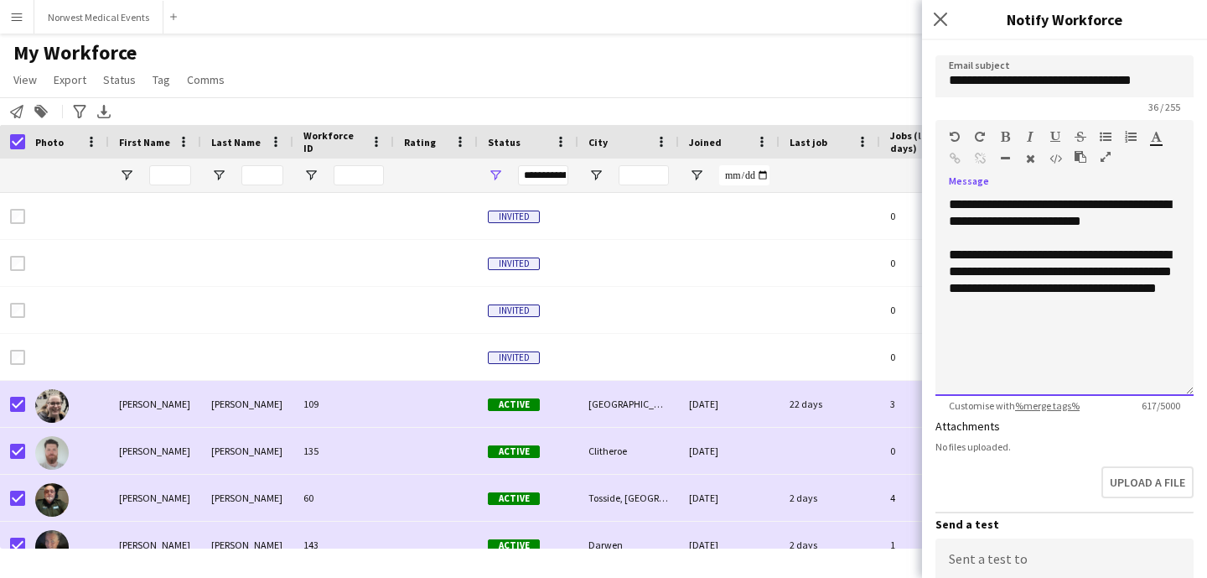
click at [1157, 256] on div "**********" at bounding box center [1064, 280] width 231 height 67
drag, startPoint x: 1101, startPoint y: 272, endPoint x: 1048, endPoint y: 267, distance: 53.1
click at [1048, 267] on div "**********" at bounding box center [1064, 280] width 231 height 67
click at [1098, 288] on div "**********" at bounding box center [1064, 280] width 231 height 67
click at [1092, 308] on div "**********" at bounding box center [1064, 280] width 231 height 67
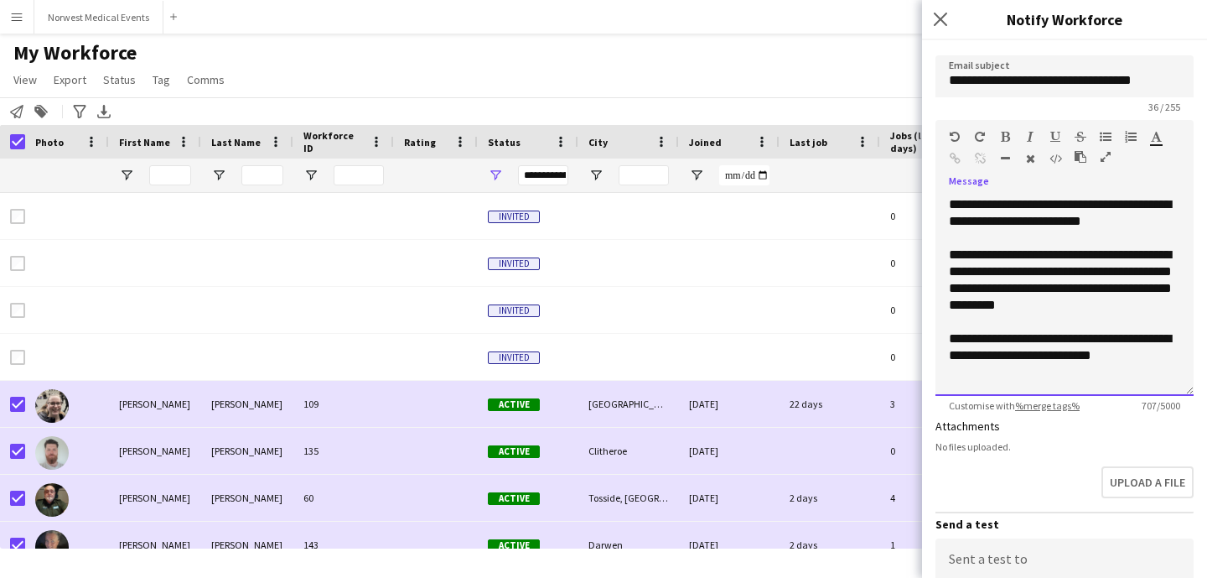
click at [1052, 358] on div "**********" at bounding box center [1064, 347] width 231 height 34
click at [1061, 355] on div "**********" at bounding box center [1064, 347] width 231 height 34
click at [1144, 351] on div "**********" at bounding box center [1064, 347] width 231 height 34
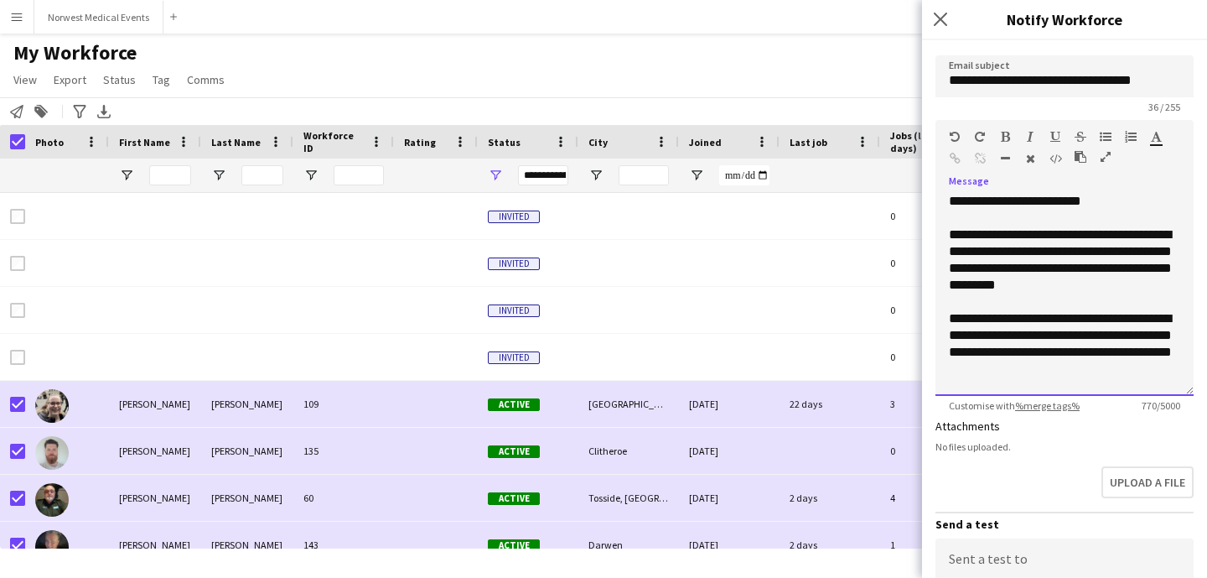
scroll to position [304, 0]
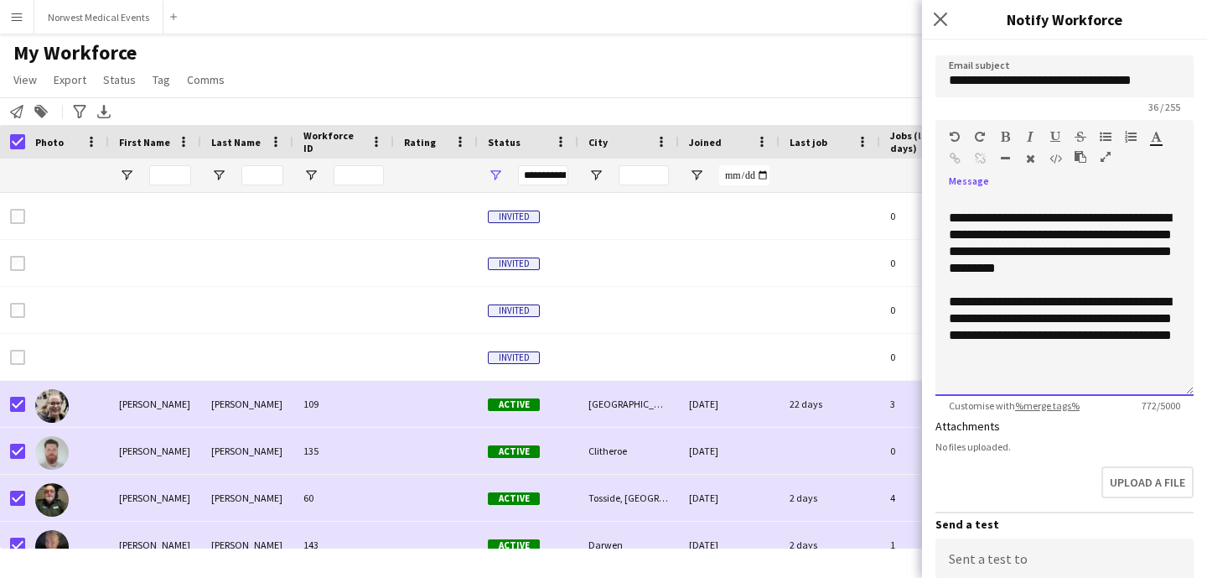
click at [1045, 355] on div "**********" at bounding box center [1064, 326] width 231 height 67
click at [1109, 352] on div "**********" at bounding box center [1064, 326] width 231 height 67
click at [1097, 350] on div "**********" at bounding box center [1064, 335] width 231 height 84
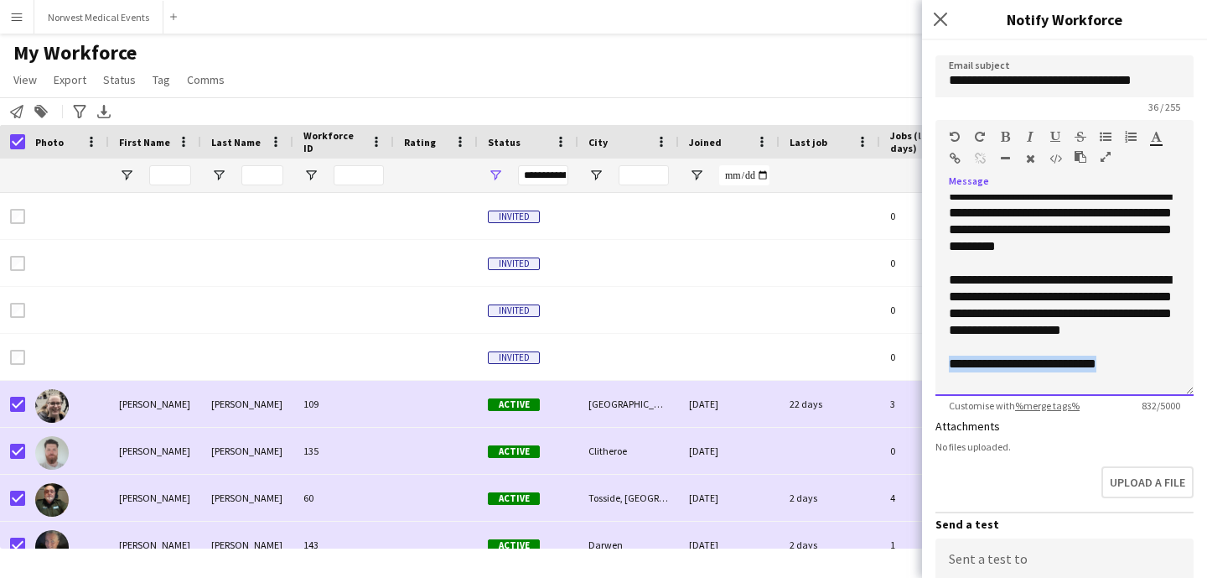
drag, startPoint x: 1124, startPoint y: 364, endPoint x: 937, endPoint y: 366, distance: 187.0
click at [937, 366] on div "**********" at bounding box center [1065, 295] width 258 height 201
click at [952, 281] on div "**********" at bounding box center [1064, 305] width 231 height 67
click at [958, 296] on div "**********" at bounding box center [1064, 314] width 231 height 84
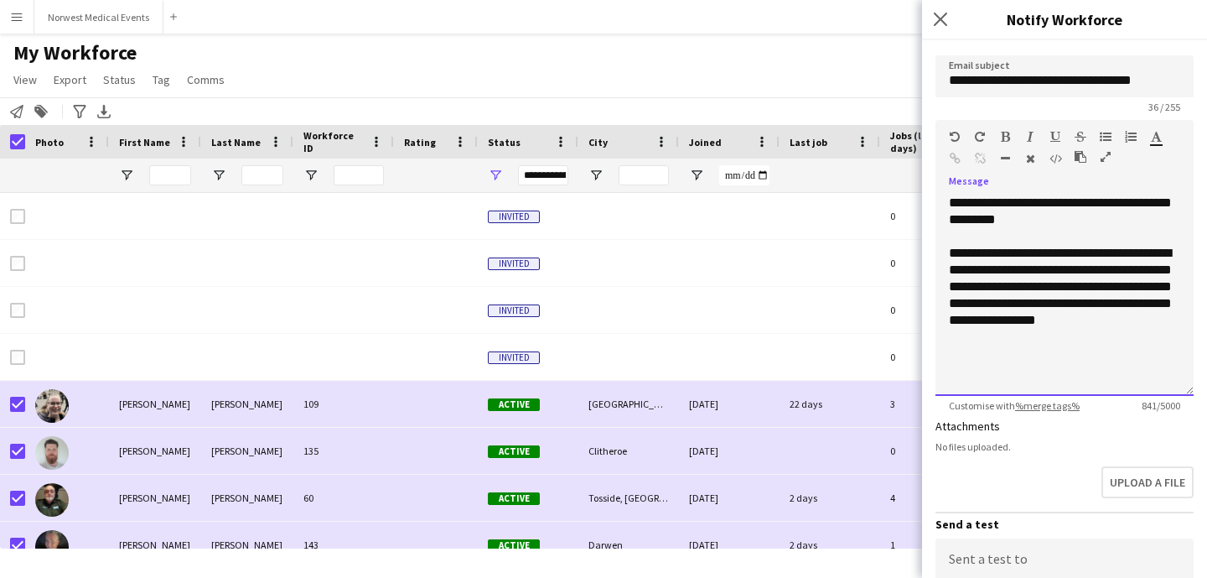
scroll to position [354, 0]
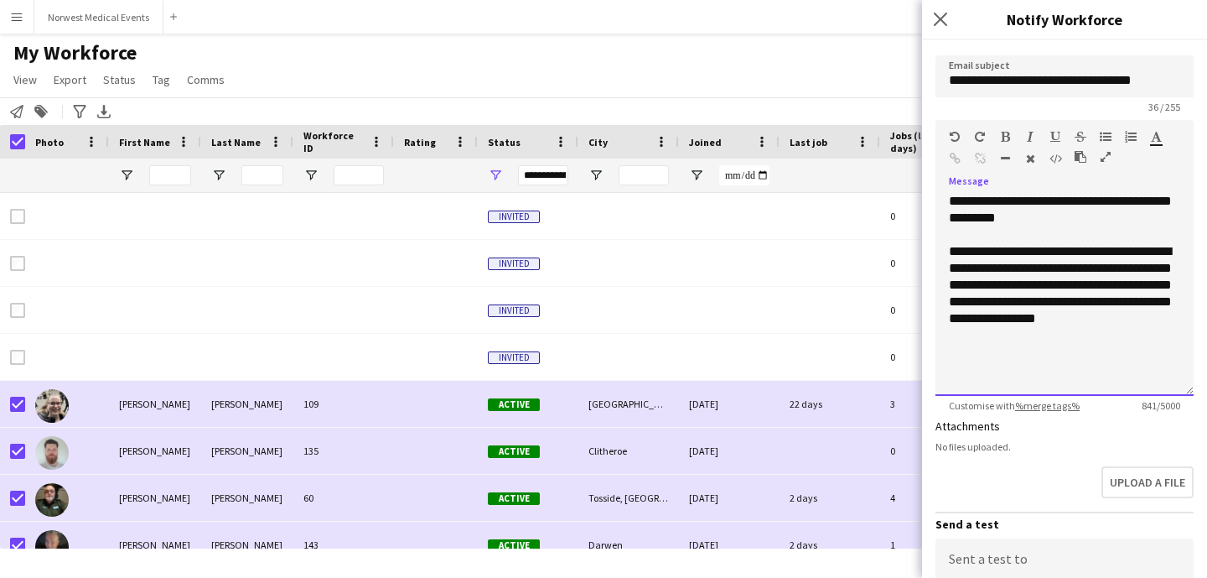
click at [1024, 250] on div "**********" at bounding box center [1064, 285] width 231 height 84
click at [994, 268] on div "**********" at bounding box center [1064, 293] width 231 height 101
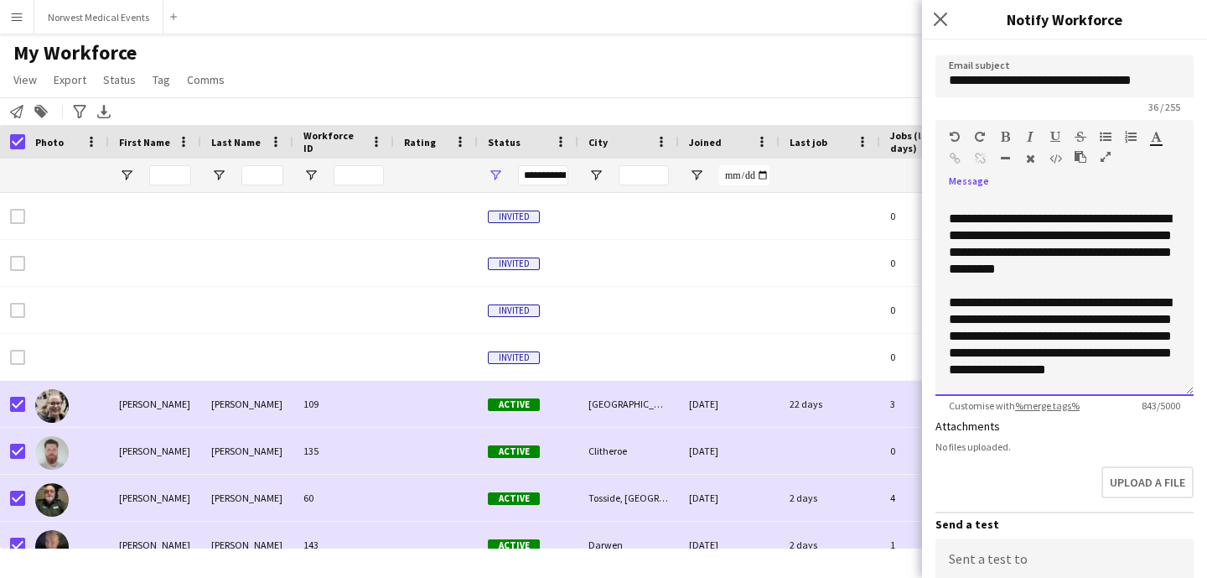
scroll to position [279, 0]
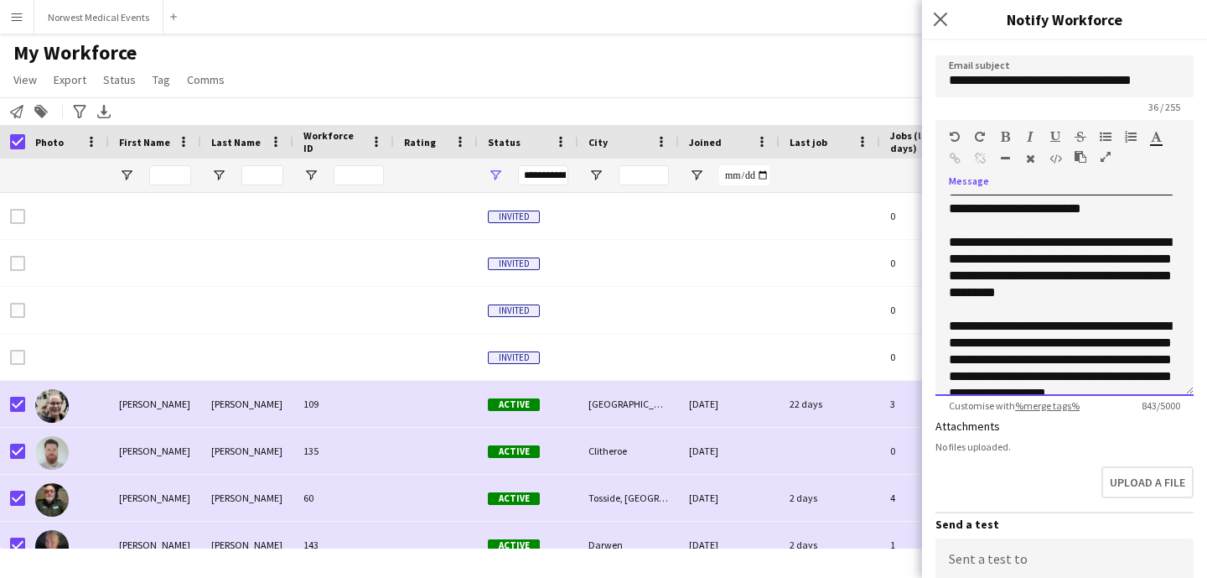
click at [949, 243] on div "**********" at bounding box center [1064, 267] width 231 height 67
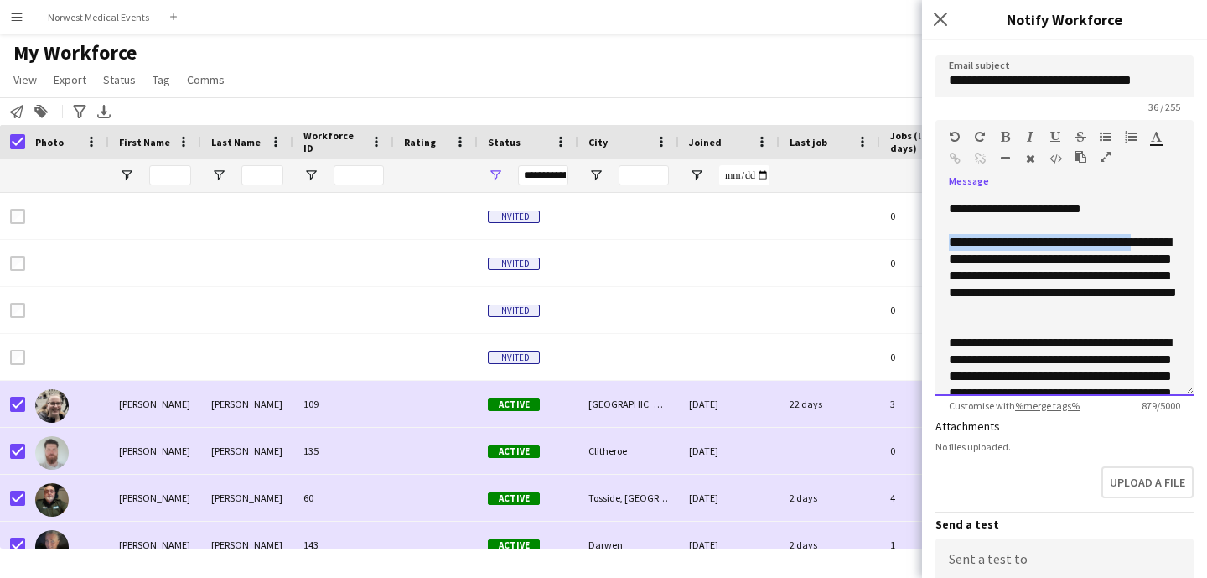
drag, startPoint x: 1140, startPoint y: 245, endPoint x: 951, endPoint y: 247, distance: 189.5
click at [951, 247] on div "**********" at bounding box center [1064, 276] width 231 height 84
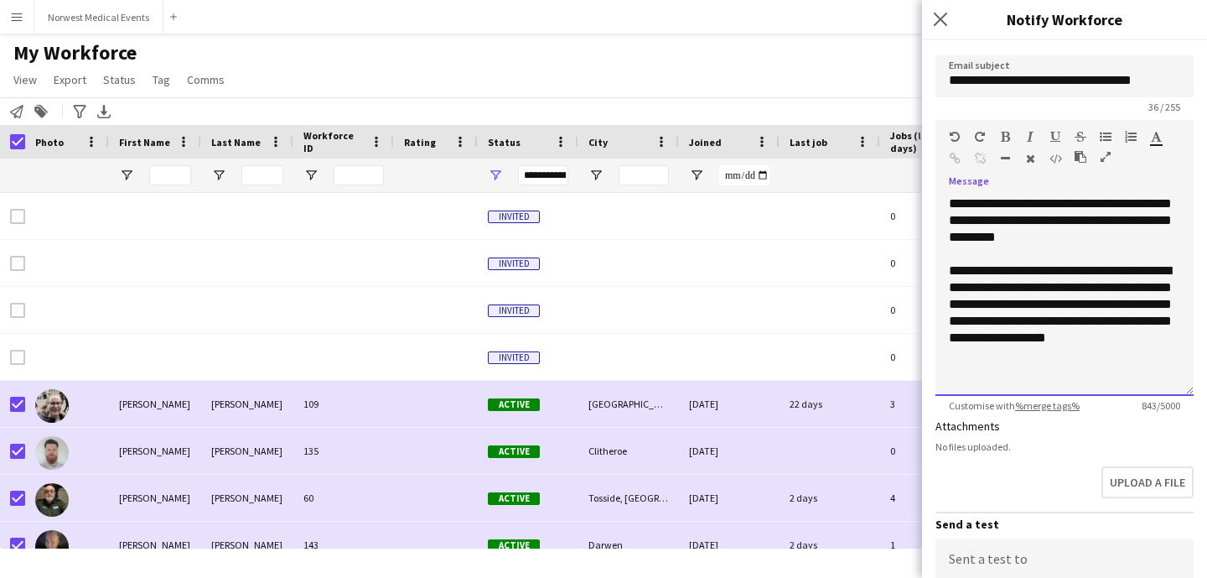
scroll to position [345, 0]
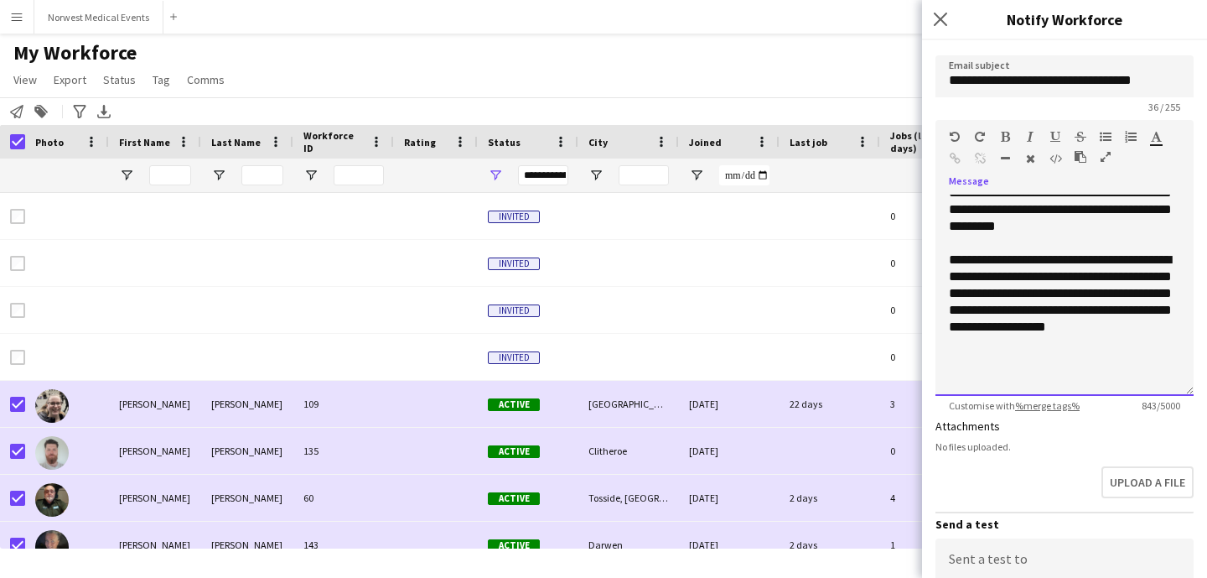
click at [1108, 277] on div "**********" at bounding box center [1064, 294] width 231 height 84
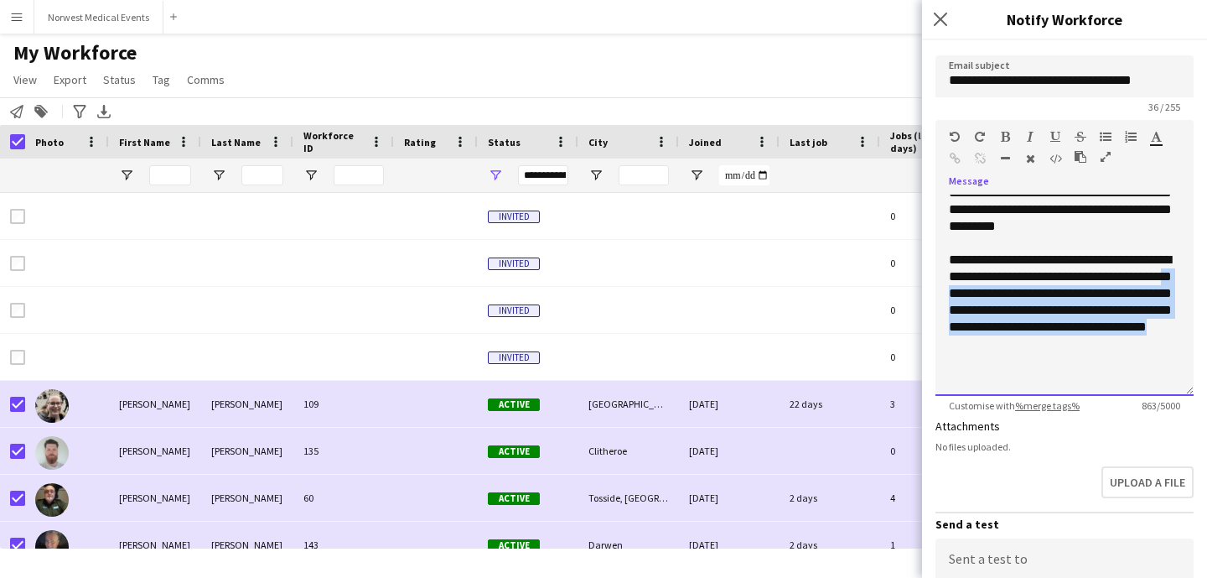
drag, startPoint x: 1096, startPoint y: 341, endPoint x: 1041, endPoint y: 294, distance: 71.9
click at [1041, 294] on div "**********" at bounding box center [1064, 302] width 231 height 101
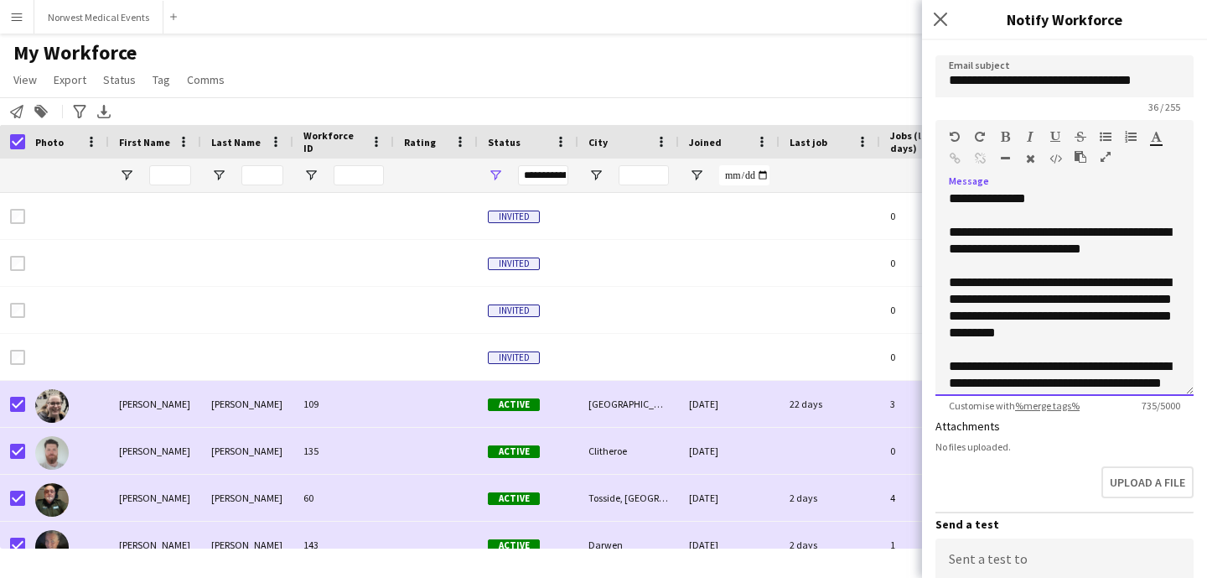
scroll to position [247, 0]
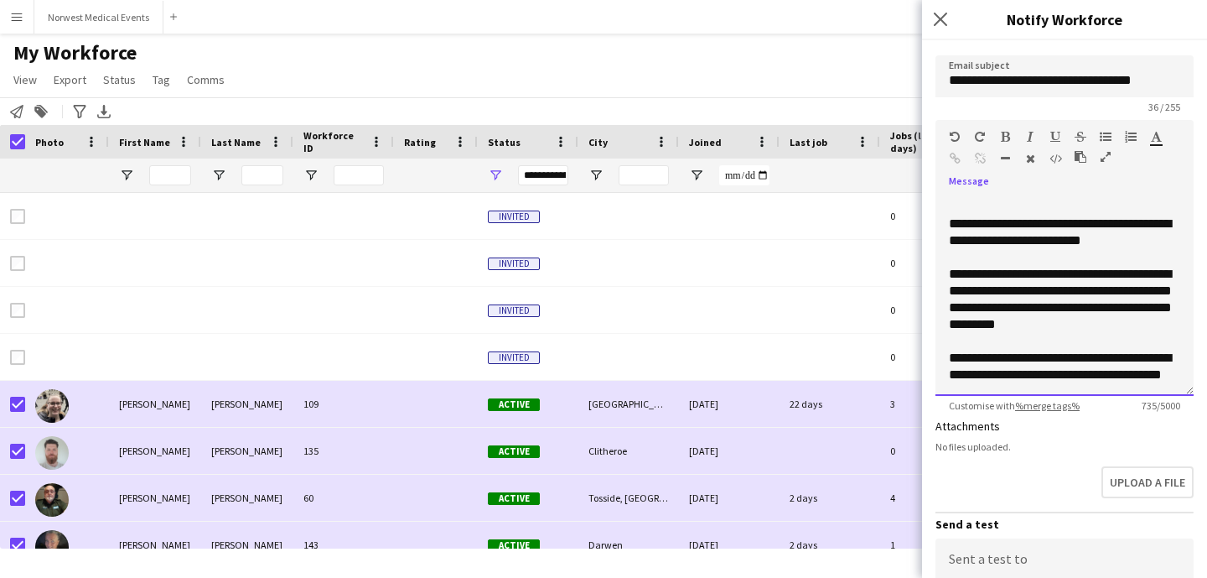
click at [999, 242] on div "**********" at bounding box center [1064, 232] width 231 height 34
click at [1069, 239] on div "**********" at bounding box center [1064, 232] width 231 height 34
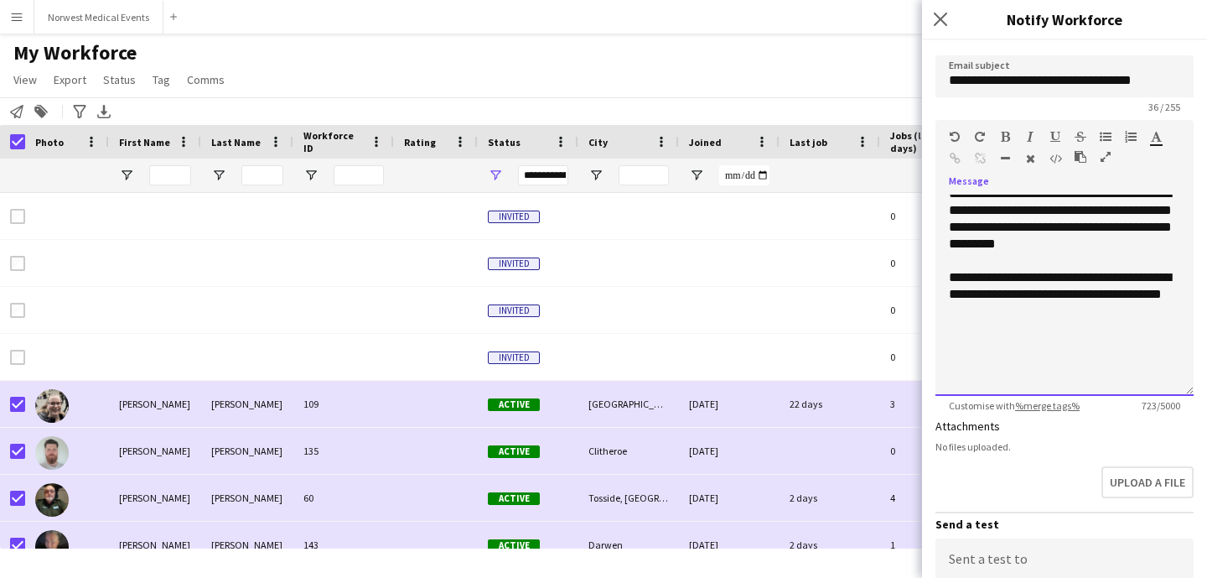
scroll to position [329, 0]
click at [1059, 311] on div "**********" at bounding box center [1064, 293] width 231 height 50
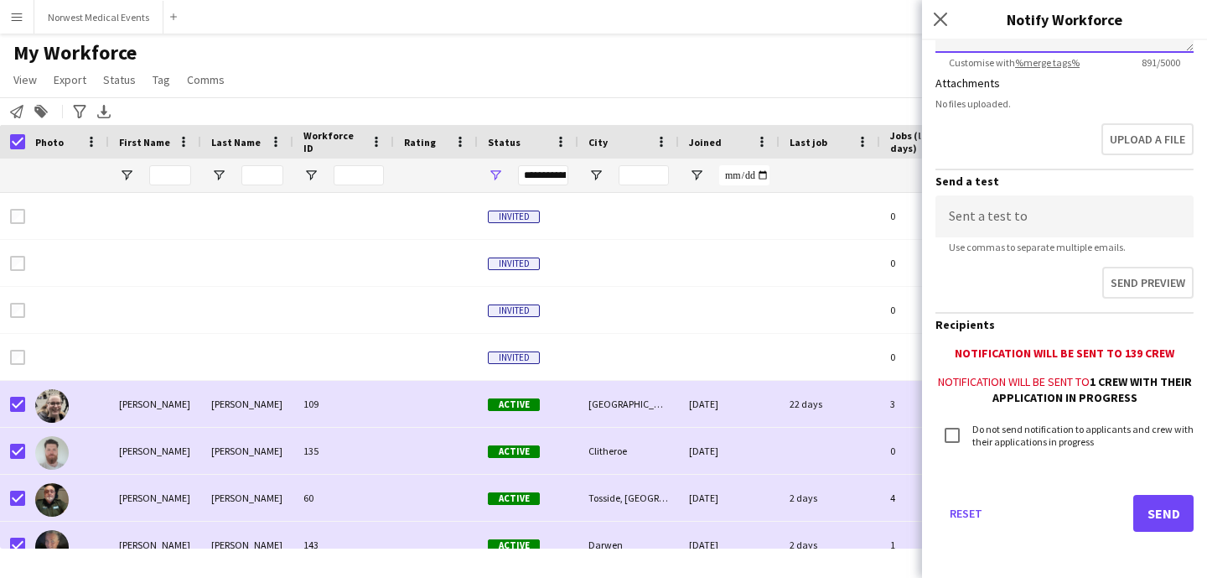
scroll to position [482, 0]
click at [1167, 506] on button "Send" at bounding box center [1164, 512] width 60 height 37
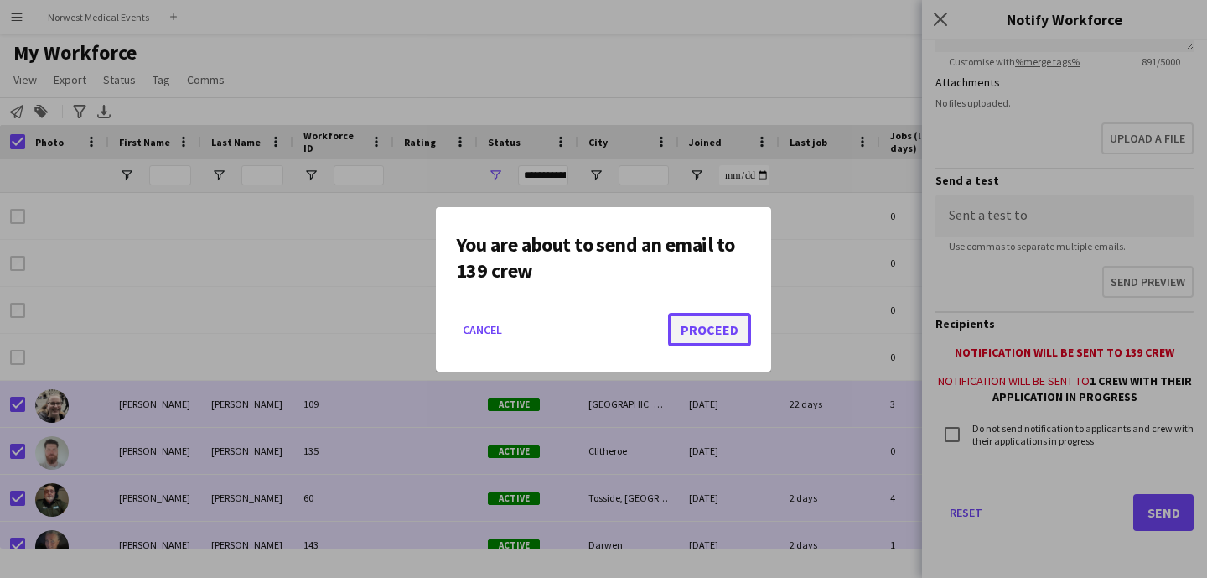
click at [727, 330] on button "Proceed" at bounding box center [709, 330] width 83 height 34
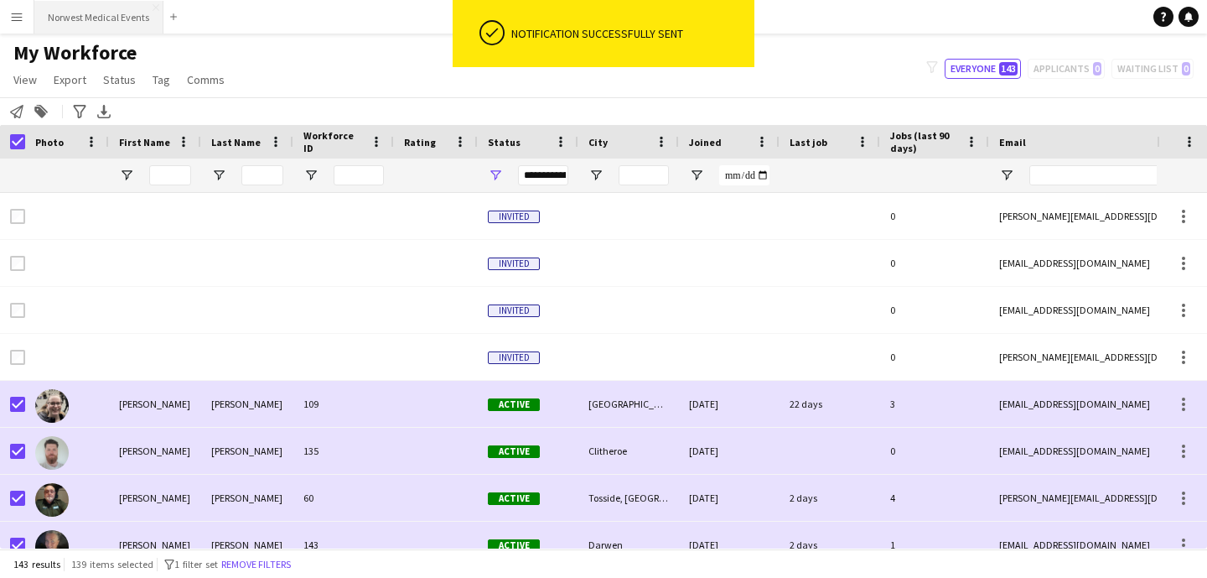
click at [102, 18] on button "Norwest Medical Events Close" at bounding box center [98, 17] width 129 height 33
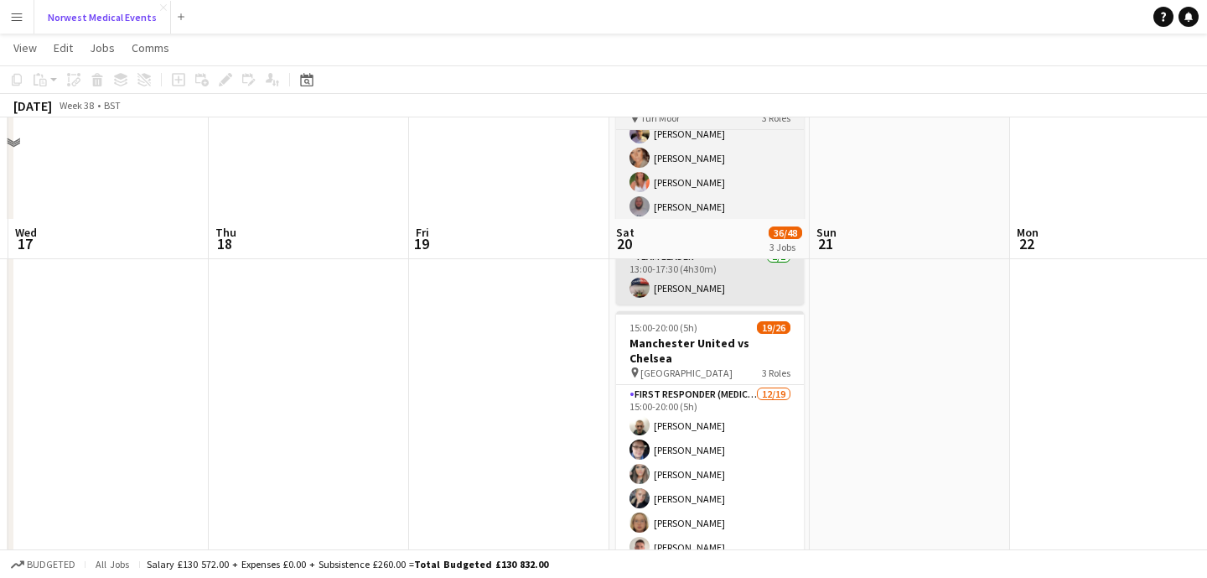
scroll to position [495, 0]
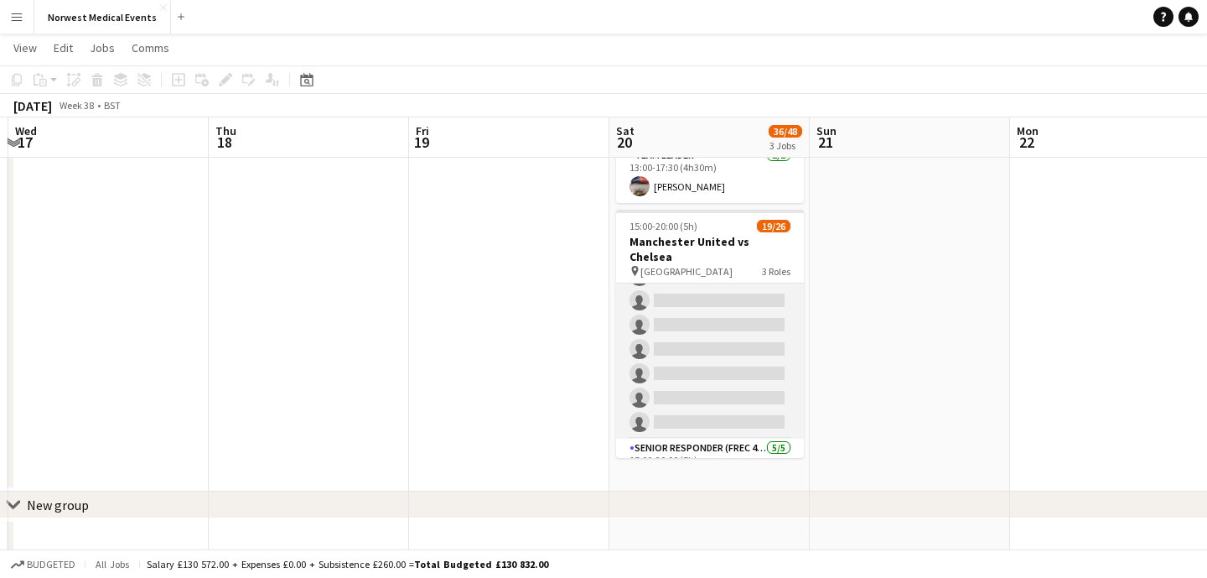
click at [733, 350] on app-card-role "First Responder (Medical) [DATE] 15:00-20:00 (5h) [PERSON_NAME] [PERSON_NAME] […" at bounding box center [710, 191] width 188 height 495
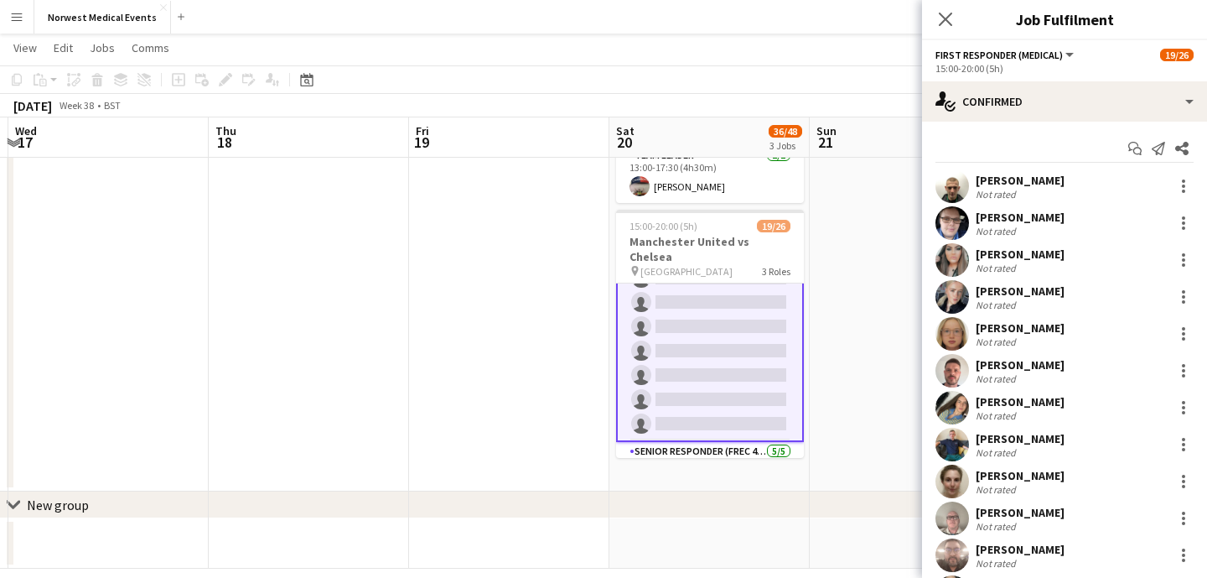
scroll to position [341, 0]
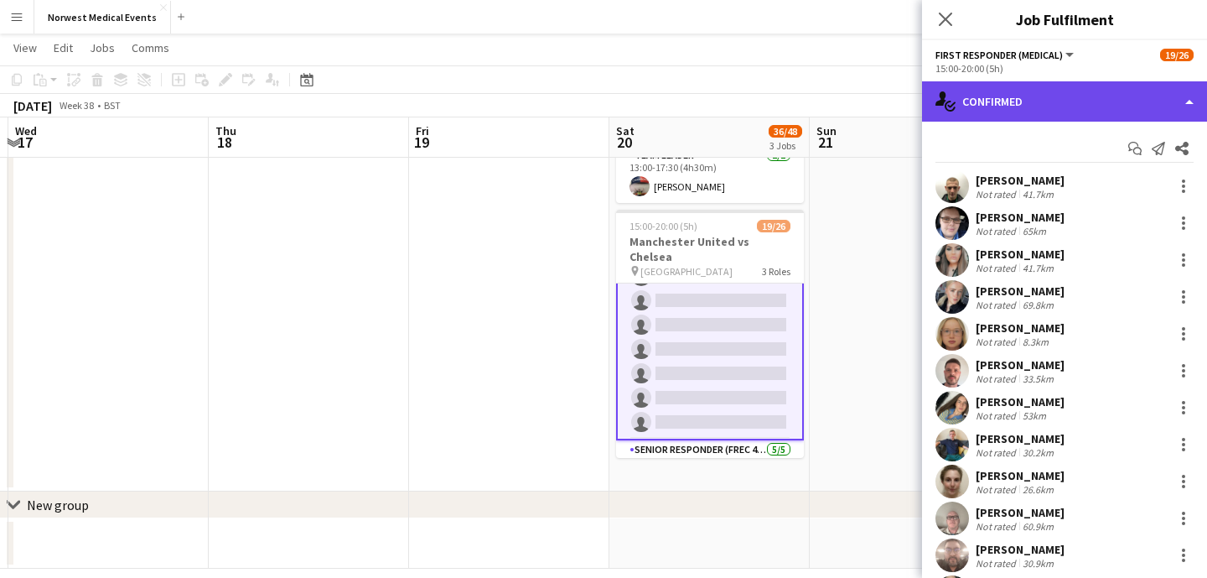
click at [1058, 103] on div "single-neutral-actions-check-2 Confirmed" at bounding box center [1064, 101] width 285 height 40
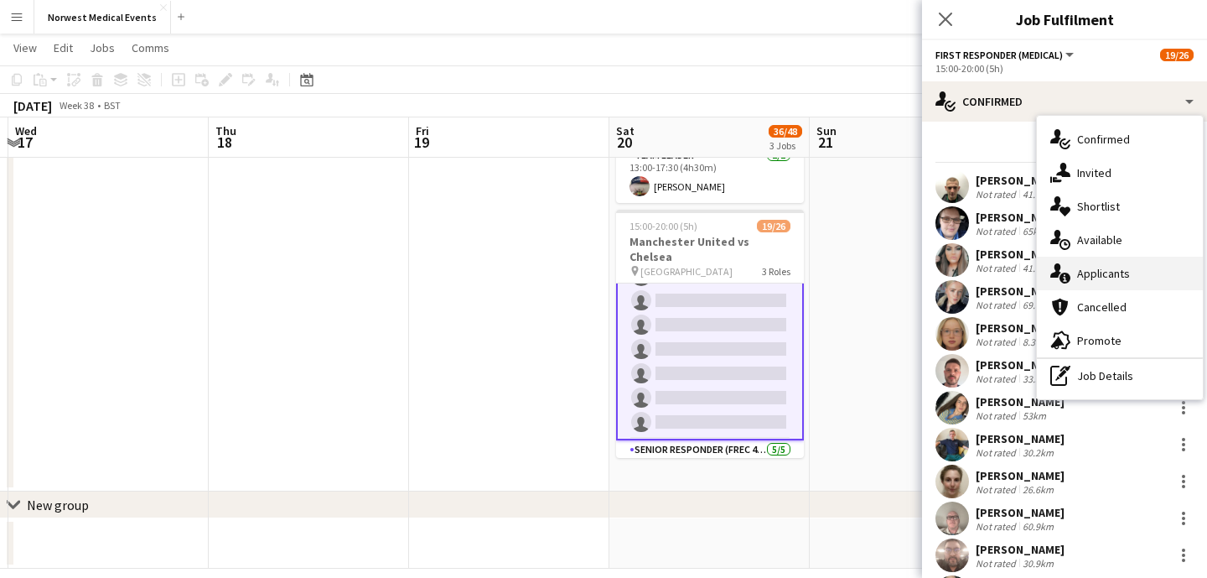
click at [1131, 278] on div "single-neutral-actions-information Applicants" at bounding box center [1120, 274] width 166 height 34
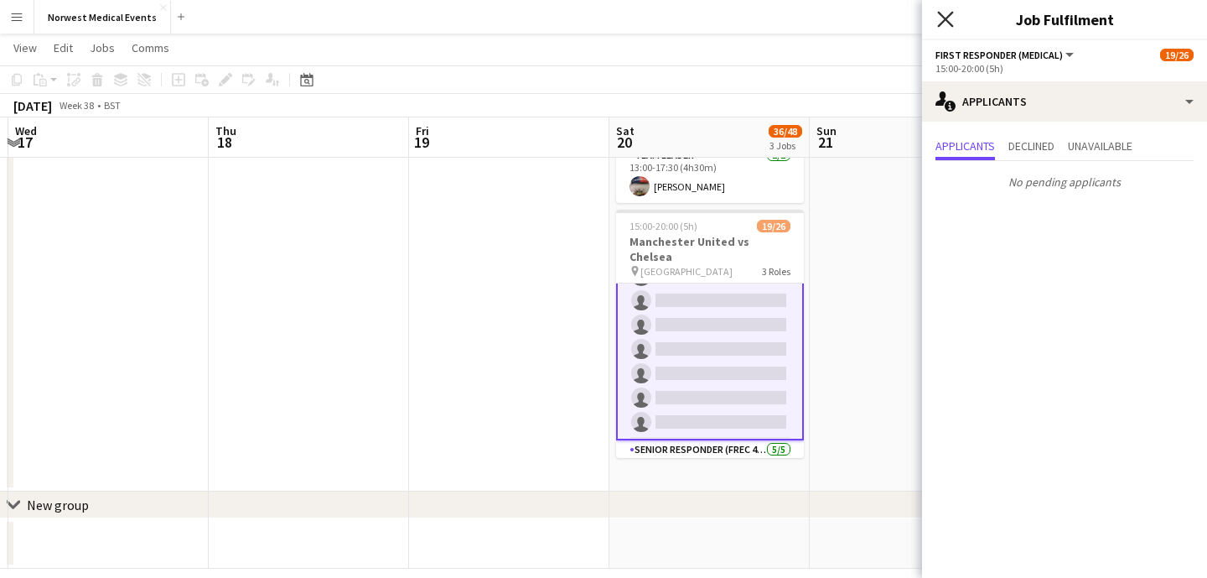
click at [946, 21] on icon at bounding box center [945, 19] width 16 height 16
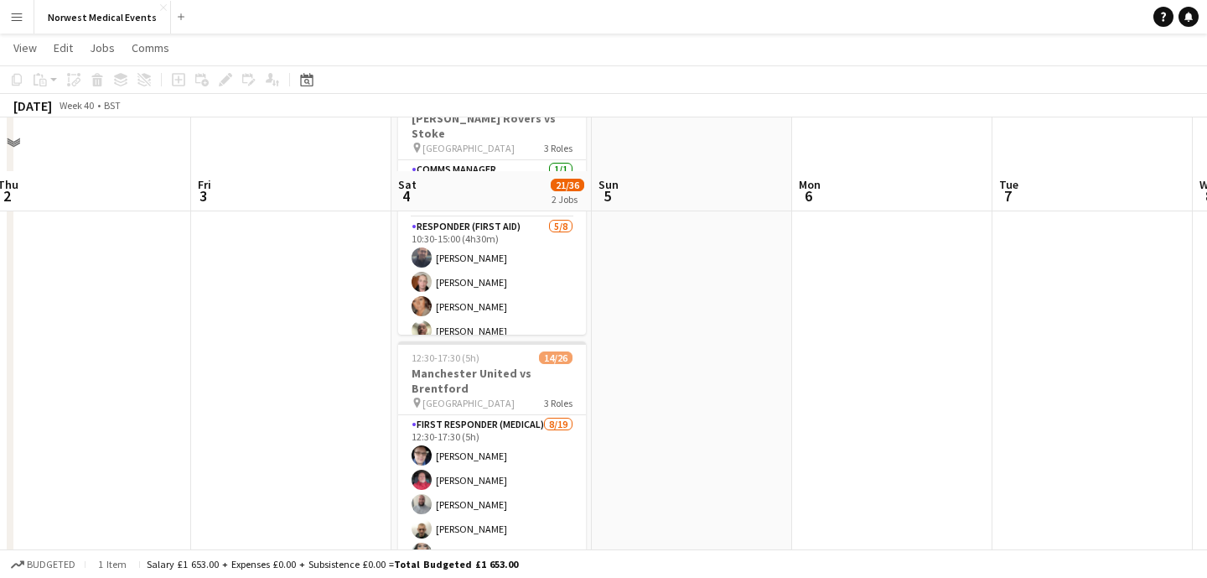
scroll to position [190, 0]
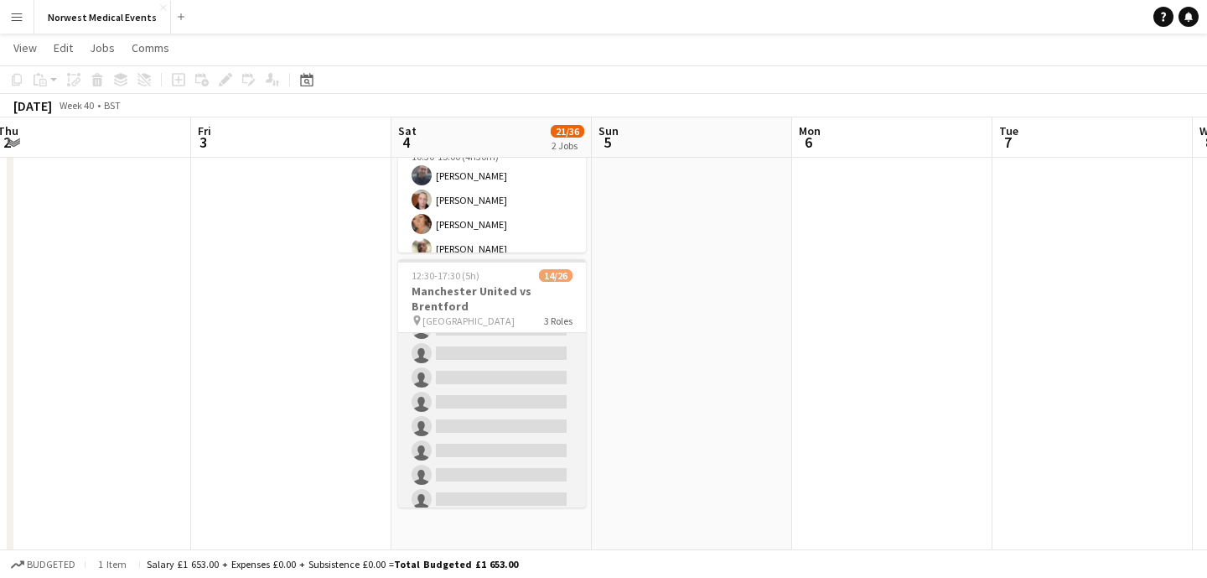
click at [534, 400] on app-card-role "First Responder (Medical) [DATE] 12:30-17:30 (5h) [PERSON_NAME] [PERSON_NAME] […" at bounding box center [492, 292] width 188 height 495
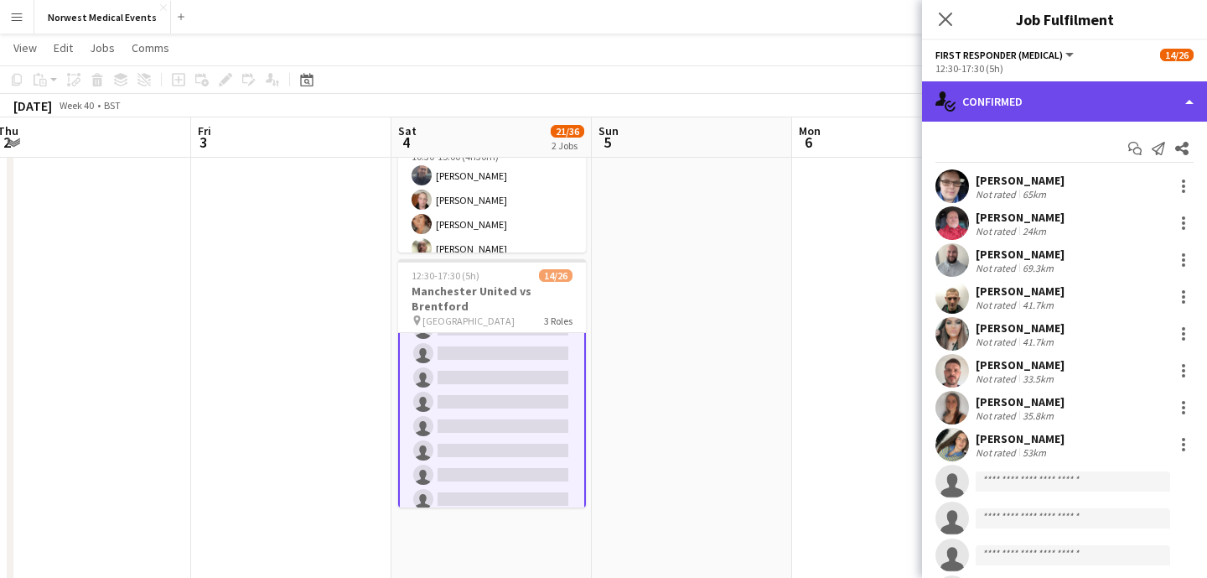
click at [1011, 109] on div "single-neutral-actions-check-2 Confirmed" at bounding box center [1064, 101] width 285 height 40
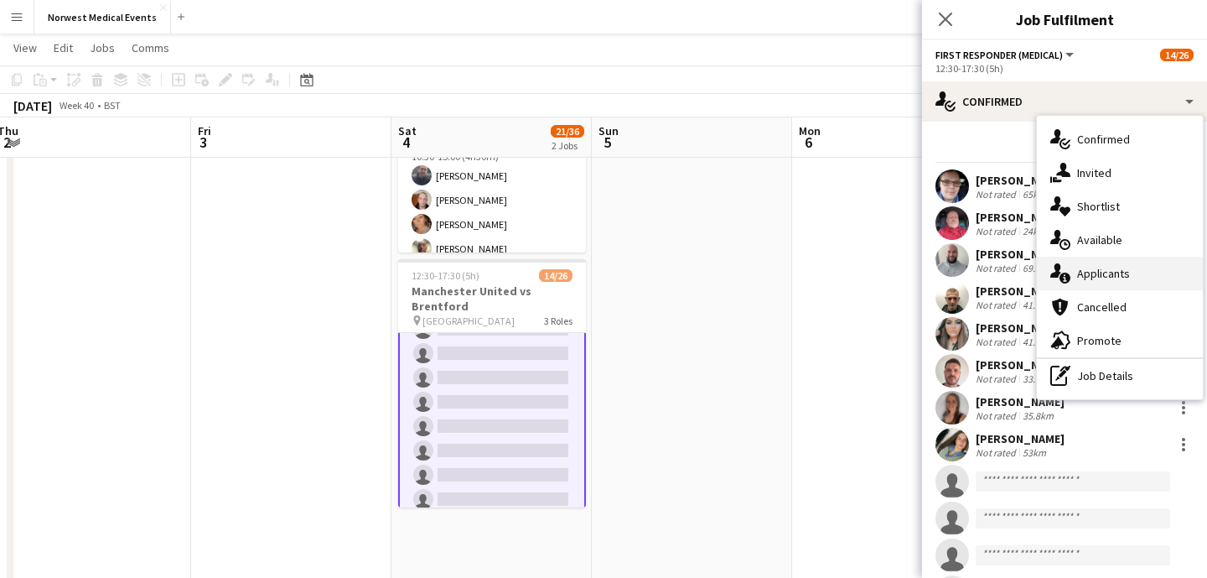
click at [1154, 283] on div "single-neutral-actions-information Applicants" at bounding box center [1120, 274] width 166 height 34
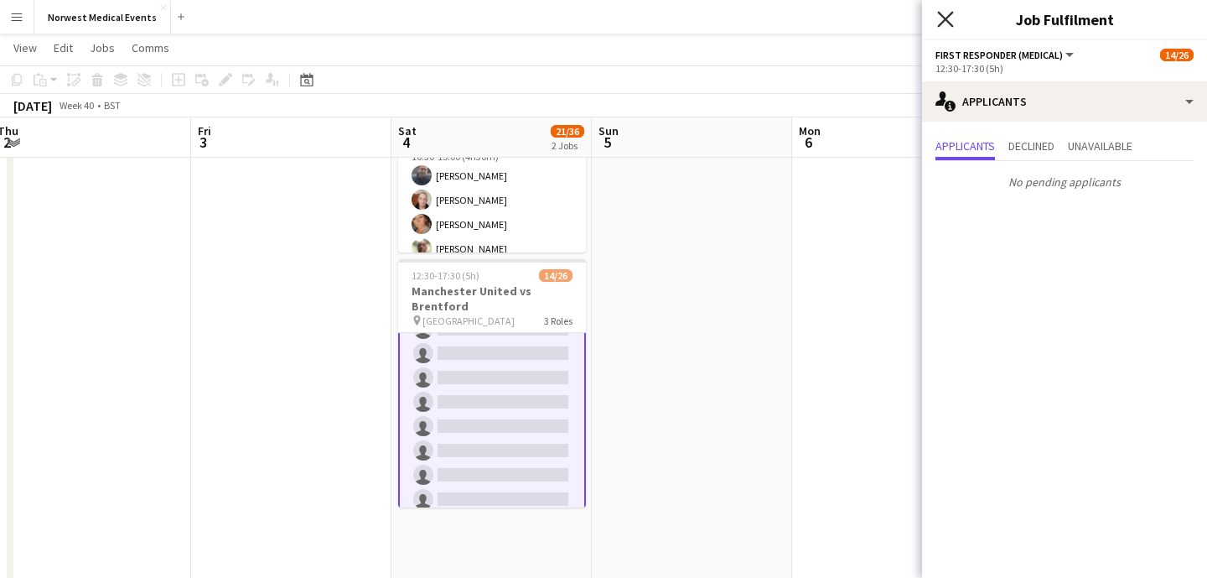
click at [940, 14] on icon at bounding box center [945, 19] width 16 height 16
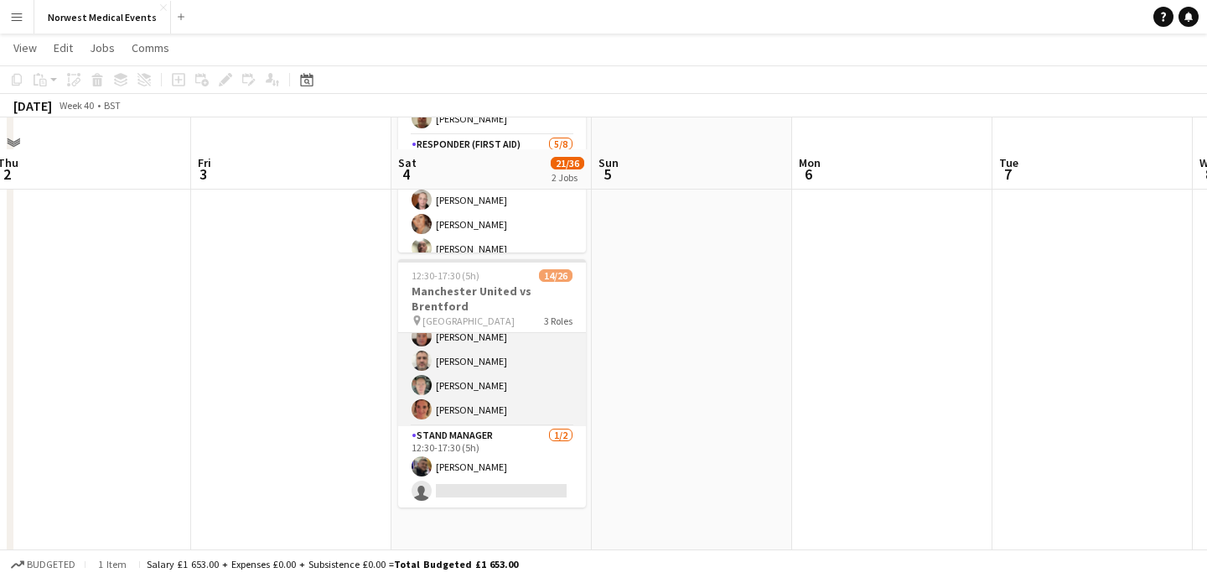
scroll to position [267, 0]
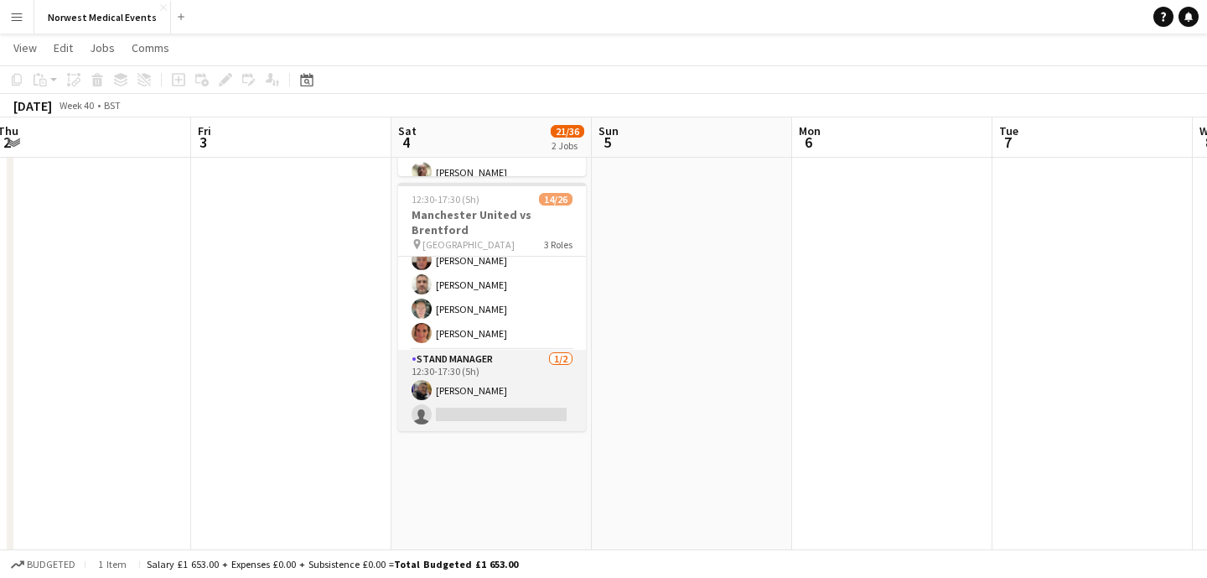
click at [517, 405] on app-card-role "Stand Manager [DATE] 12:30-17:30 (5h) [PERSON_NAME] single-neutral-actions" at bounding box center [492, 390] width 188 height 81
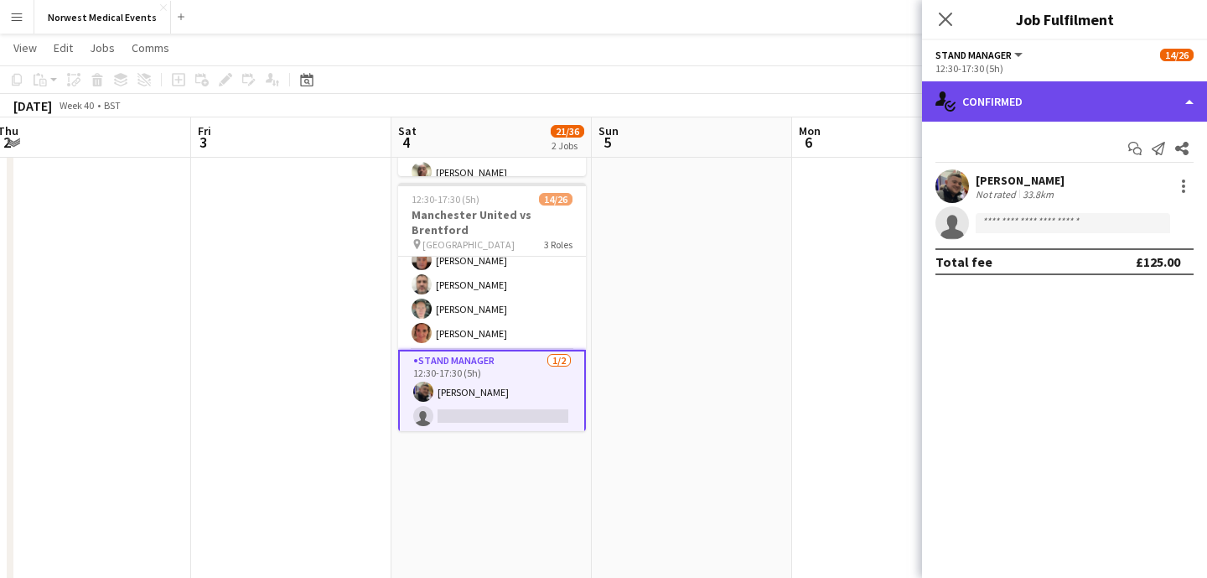
click at [1066, 100] on div "single-neutral-actions-check-2 Confirmed" at bounding box center [1064, 101] width 285 height 40
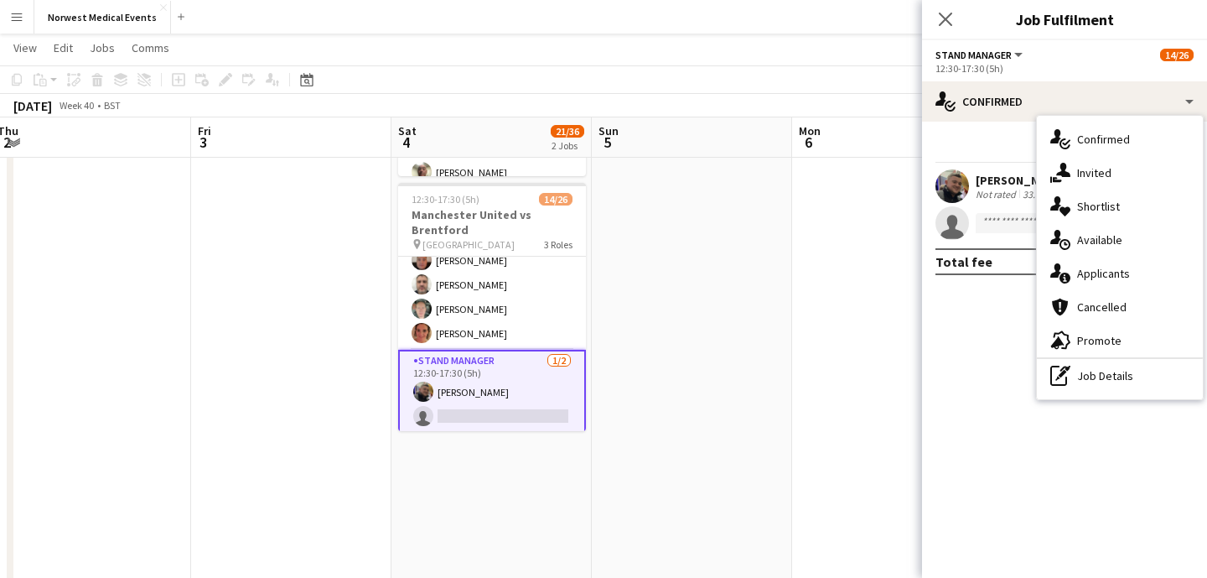
click at [1098, 269] on div "single-neutral-actions-information Applicants" at bounding box center [1120, 274] width 166 height 34
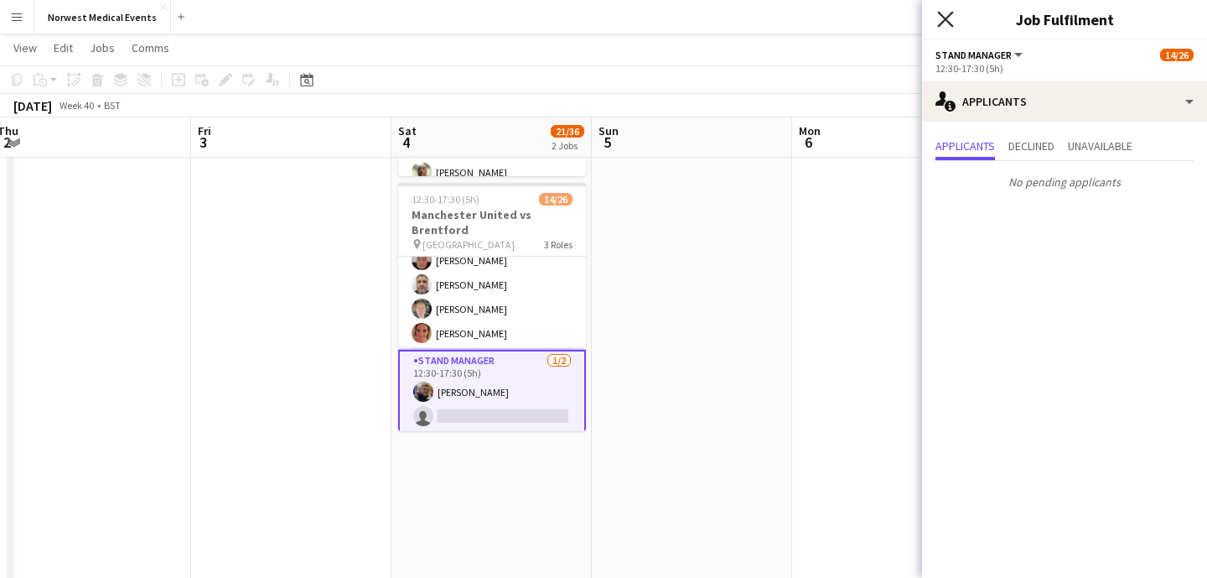
click at [945, 26] on icon "Close pop-in" at bounding box center [945, 19] width 16 height 16
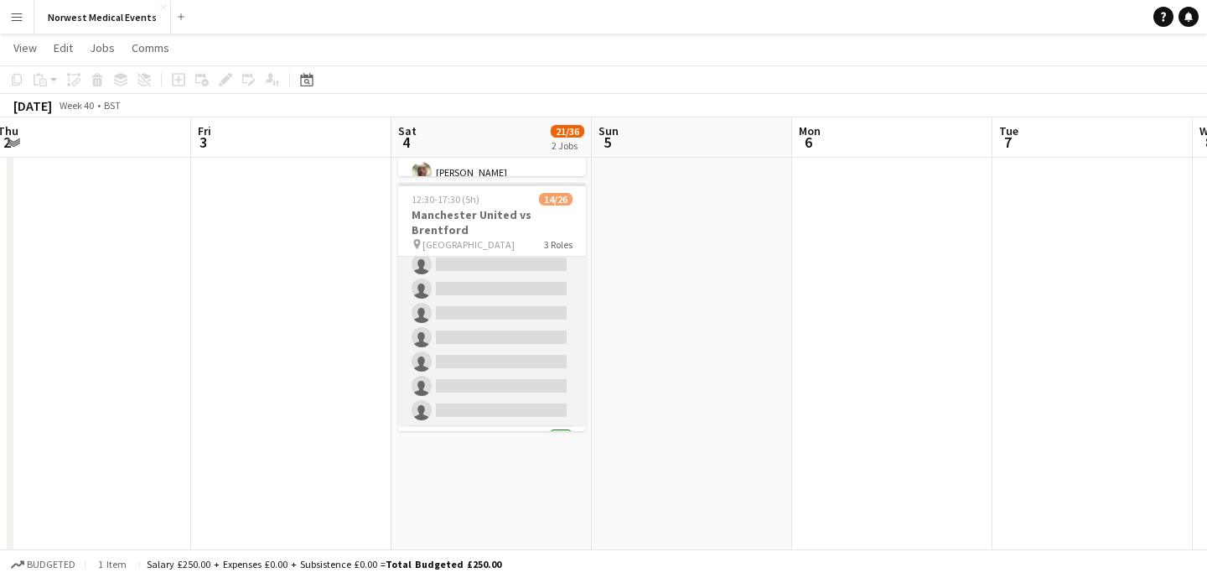
click at [516, 330] on app-card-role "First Responder (Medical) [DATE] 12:30-17:30 (5h) [PERSON_NAME] [PERSON_NAME] […" at bounding box center [492, 179] width 188 height 495
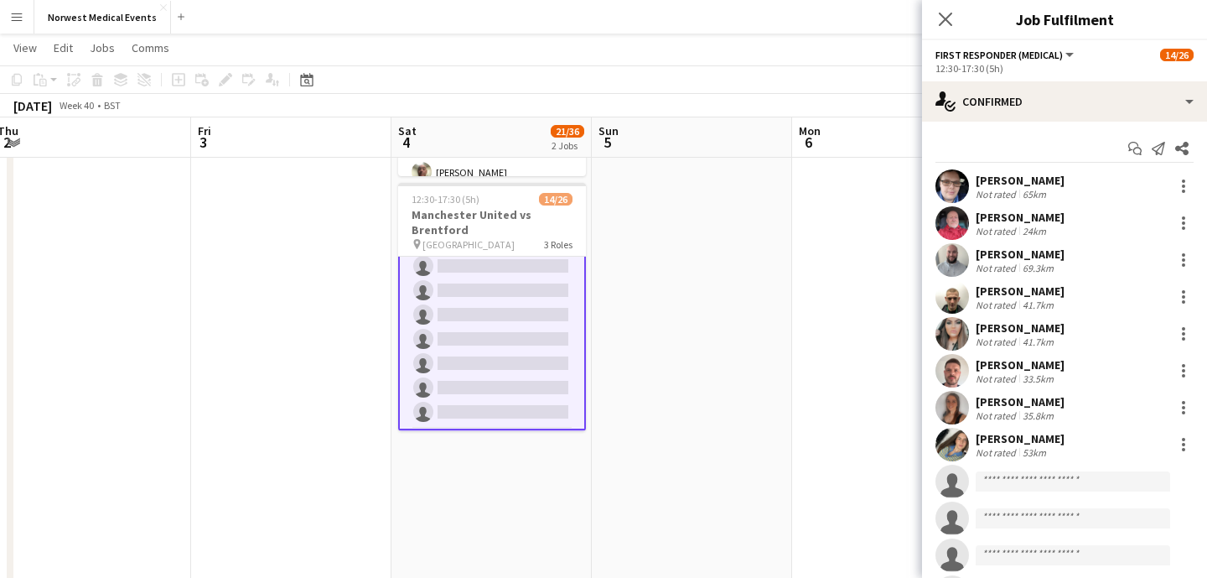
scroll to position [326, 0]
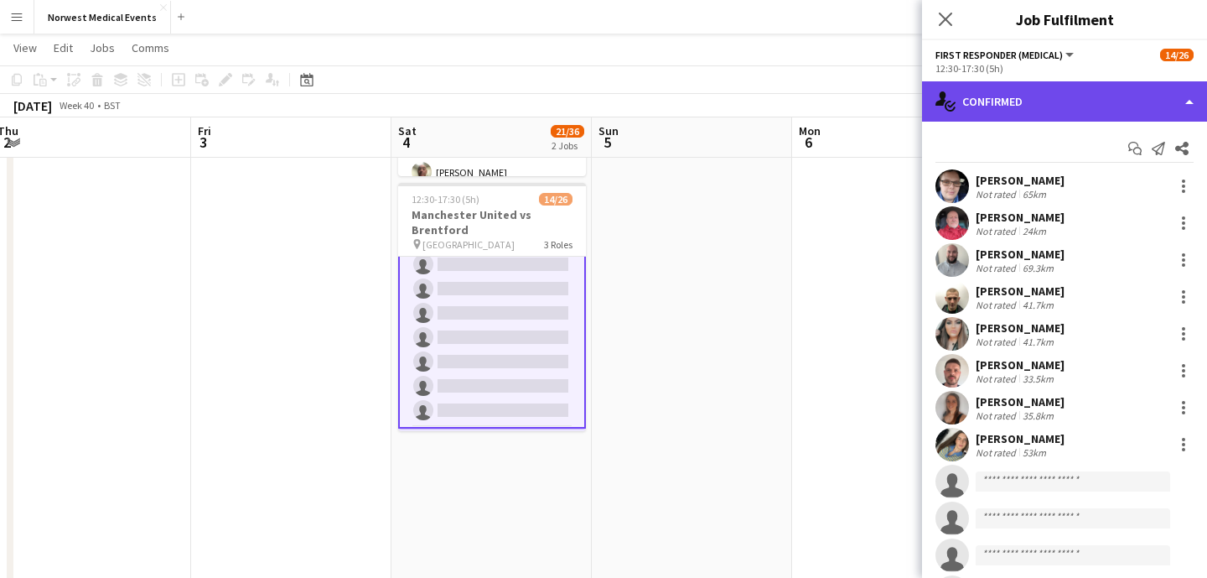
click at [1043, 94] on div "single-neutral-actions-check-2 Confirmed" at bounding box center [1064, 101] width 285 height 40
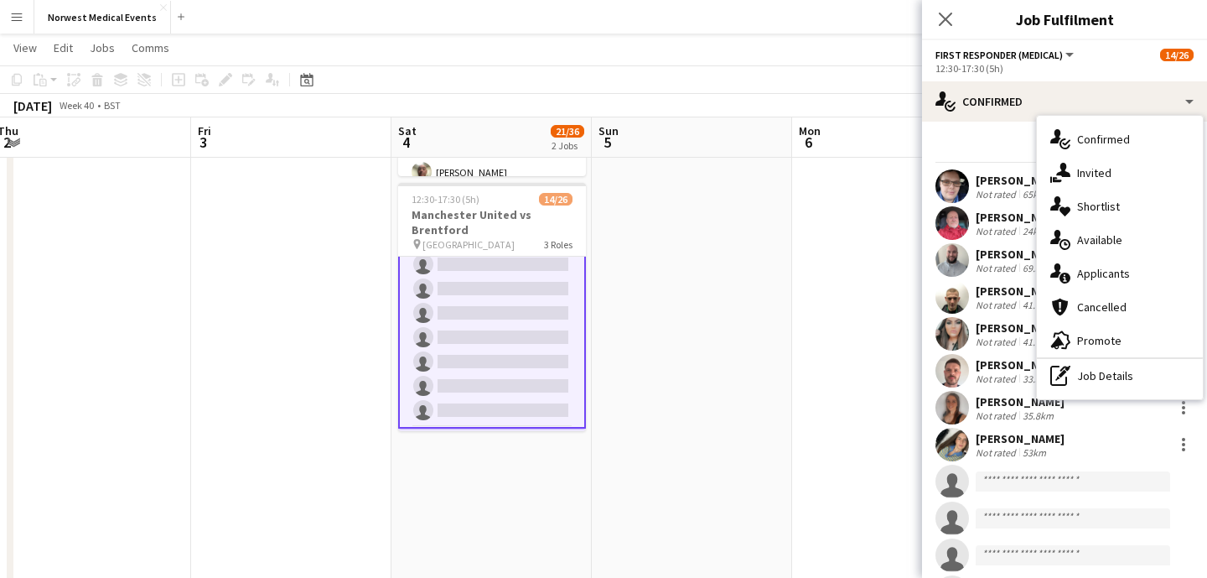
click at [1113, 267] on div "single-neutral-actions-information Applicants" at bounding box center [1120, 274] width 166 height 34
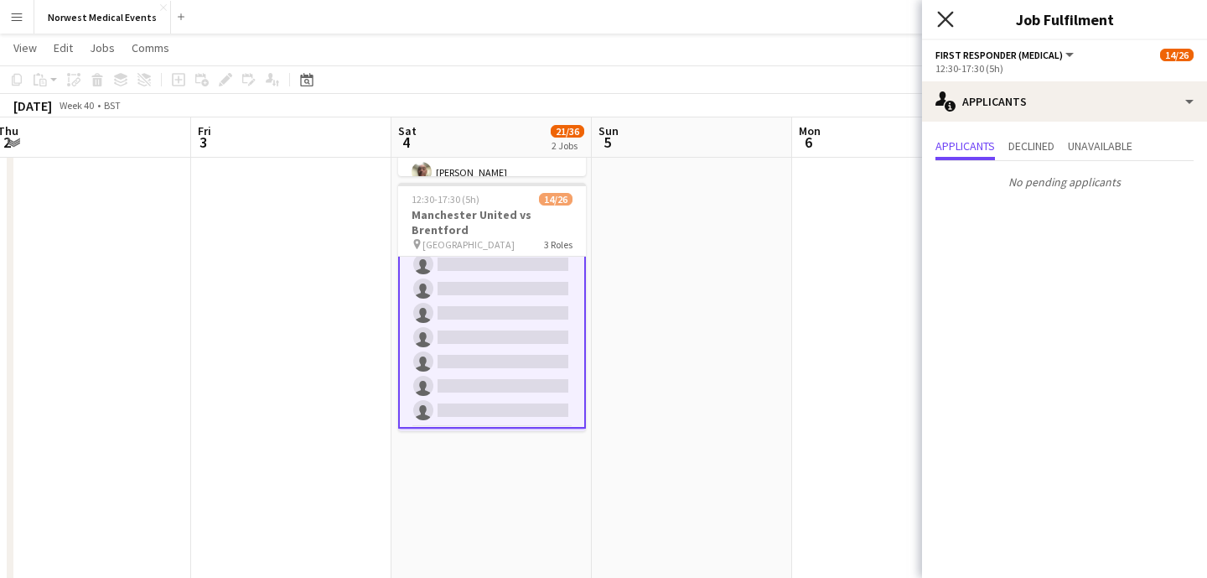
click at [947, 22] on icon at bounding box center [945, 19] width 16 height 16
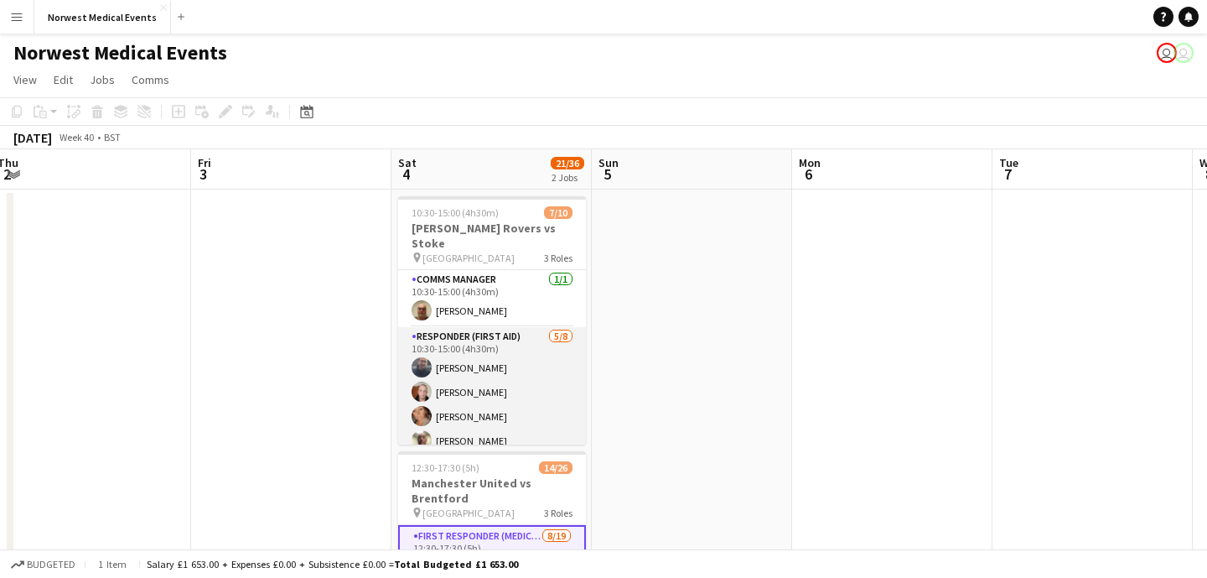
scroll to position [152, 0]
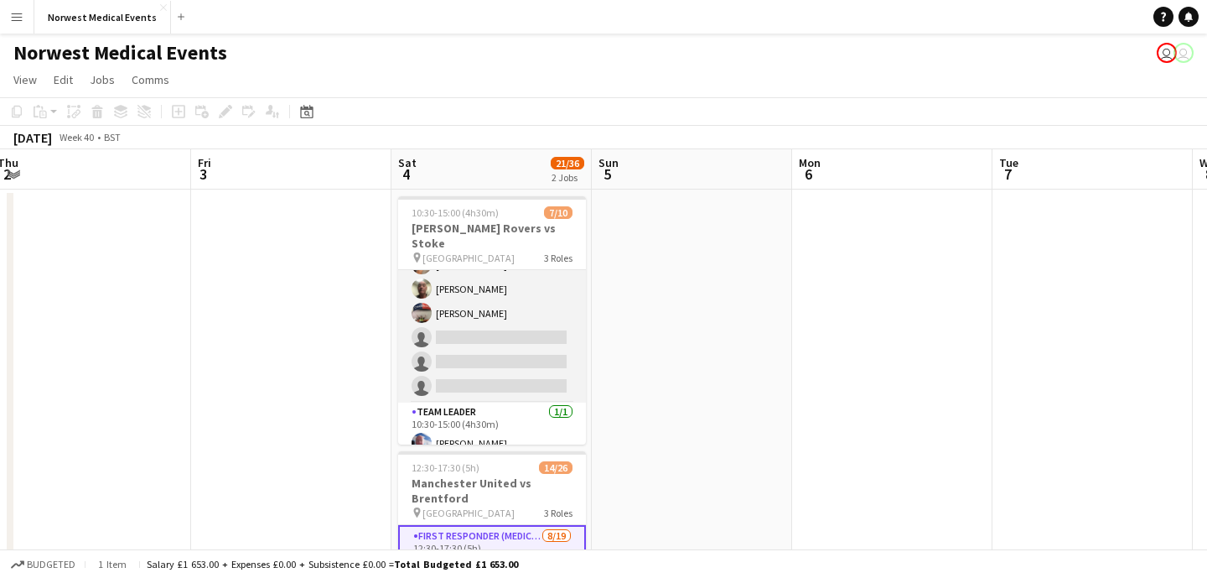
click at [516, 336] on app-card-role "Responder (First Aid) [DATE] 10:30-15:00 (4h30m) [PERSON_NAME] [PERSON_NAME] [P…" at bounding box center [492, 288] width 188 height 227
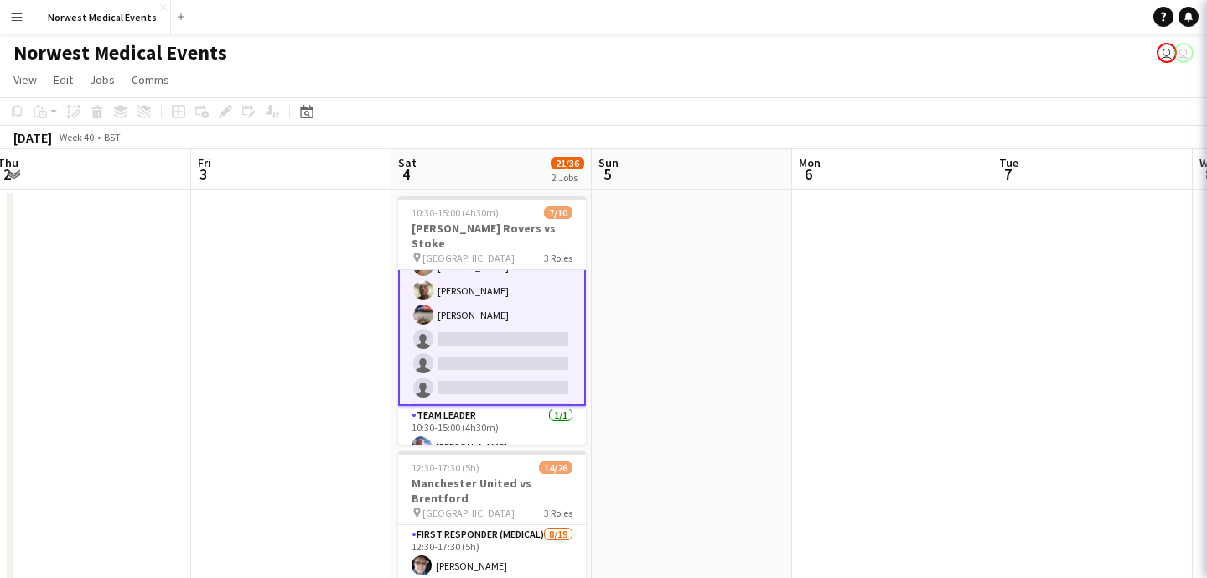
scroll to position [153, 0]
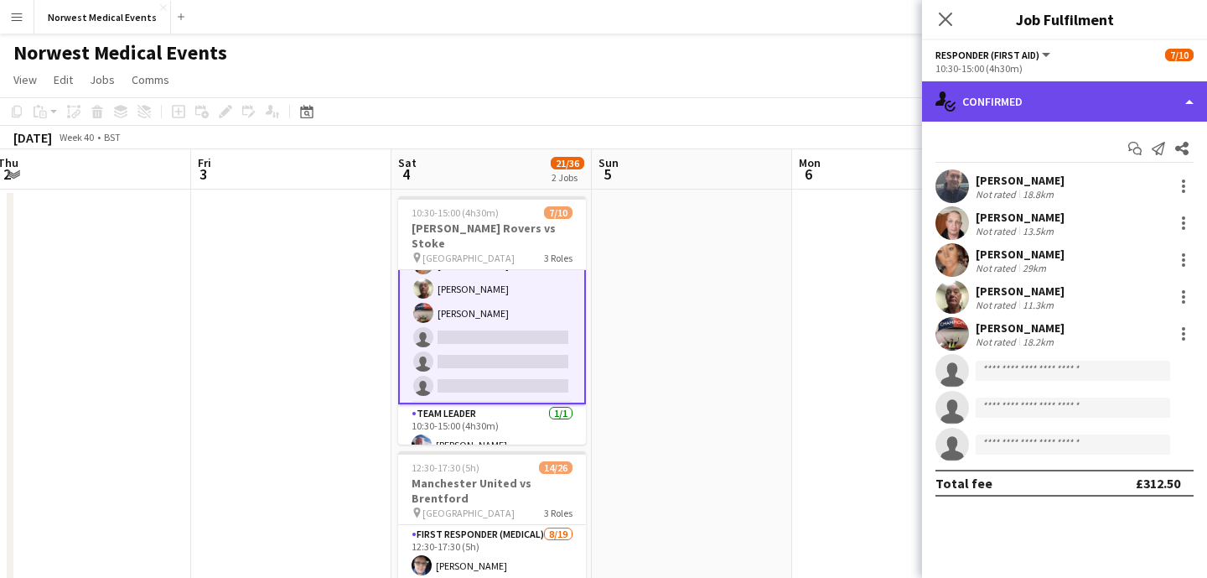
click at [1009, 108] on div "single-neutral-actions-check-2 Confirmed" at bounding box center [1064, 101] width 285 height 40
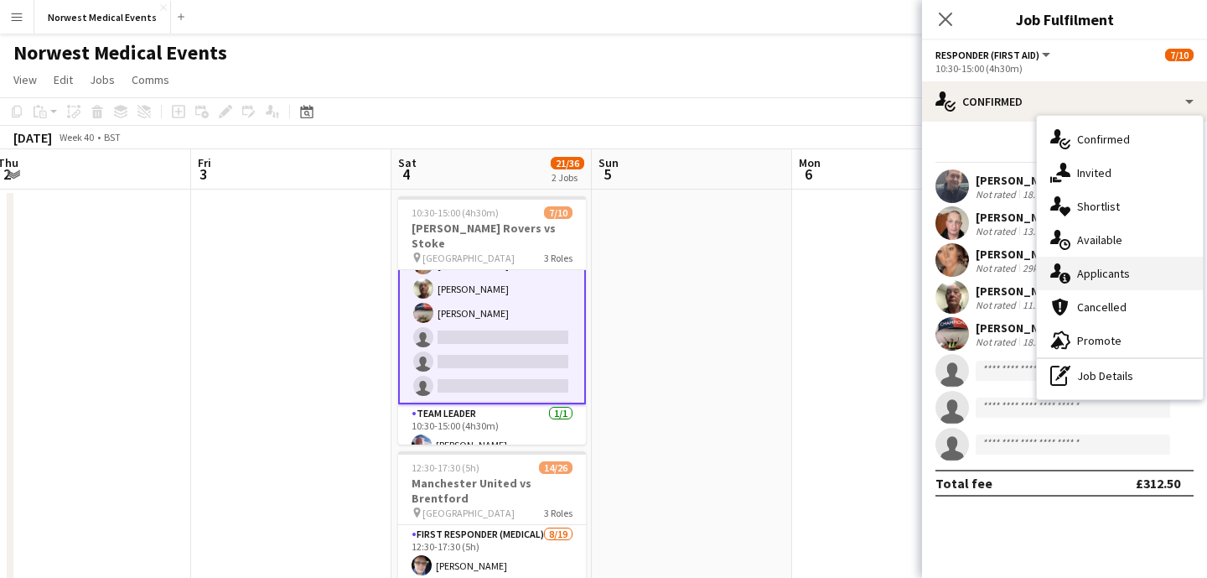
click at [1099, 267] on div "single-neutral-actions-information Applicants" at bounding box center [1120, 274] width 166 height 34
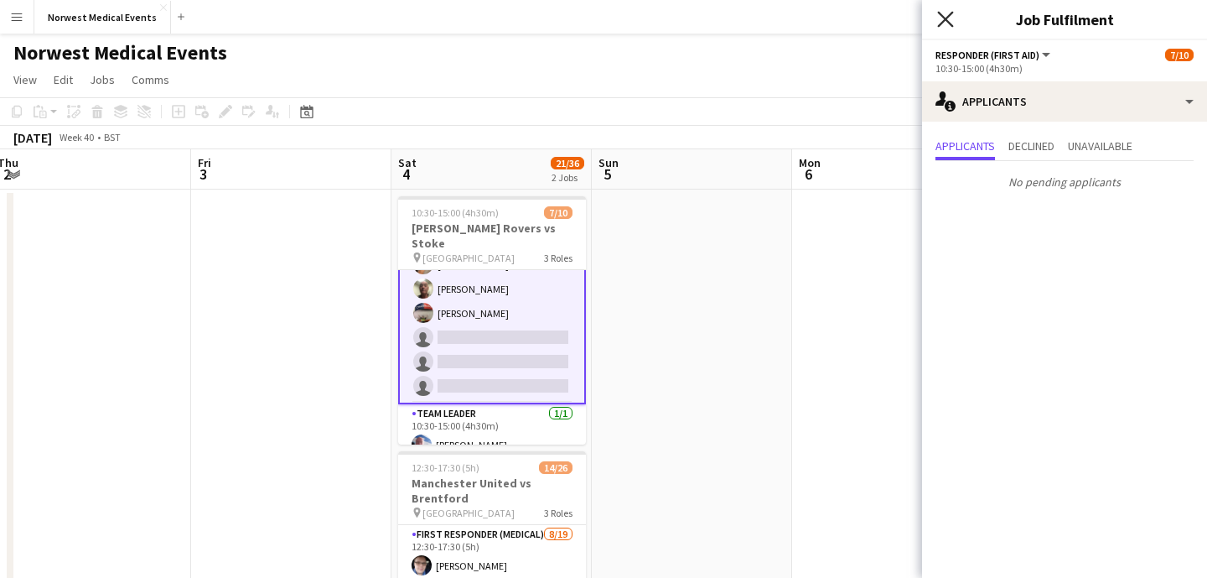
click at [943, 15] on icon "Close pop-in" at bounding box center [945, 19] width 16 height 16
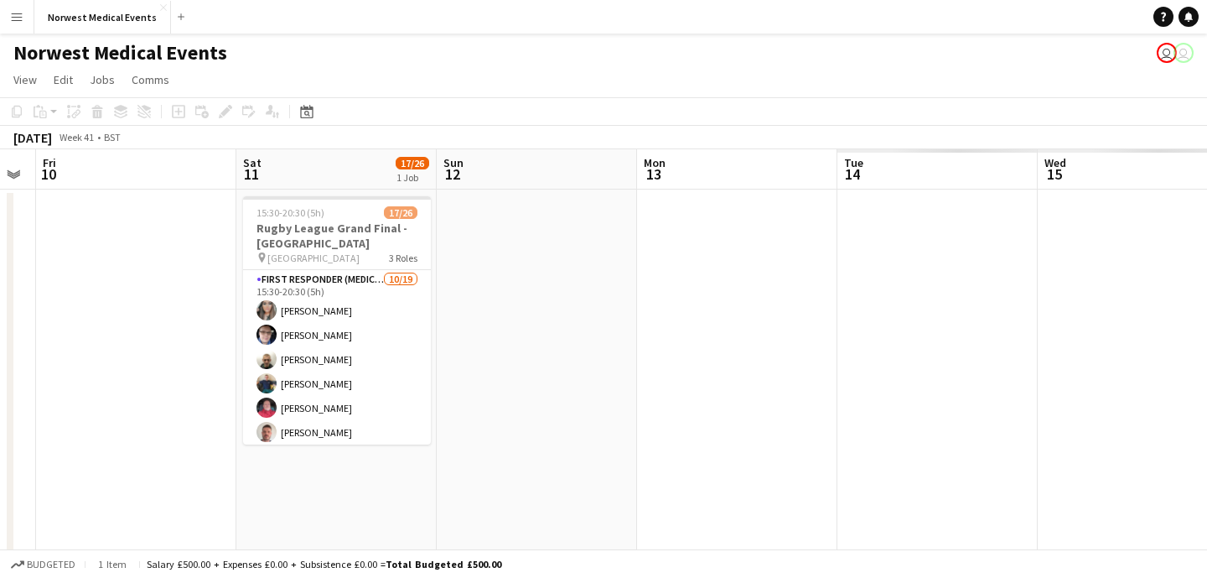
scroll to position [0, 727]
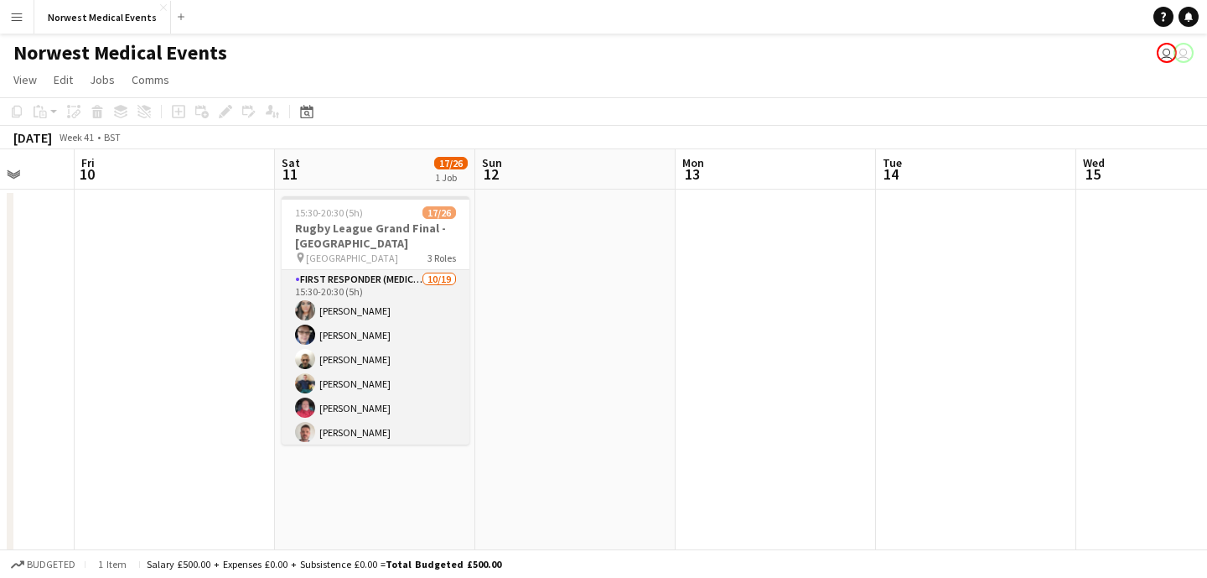
click at [402, 325] on app-card-role "First Responder (Medical) [DATE] 15:30-20:30 (5h) [PERSON_NAME] [PERSON_NAME] […" at bounding box center [376, 517] width 188 height 495
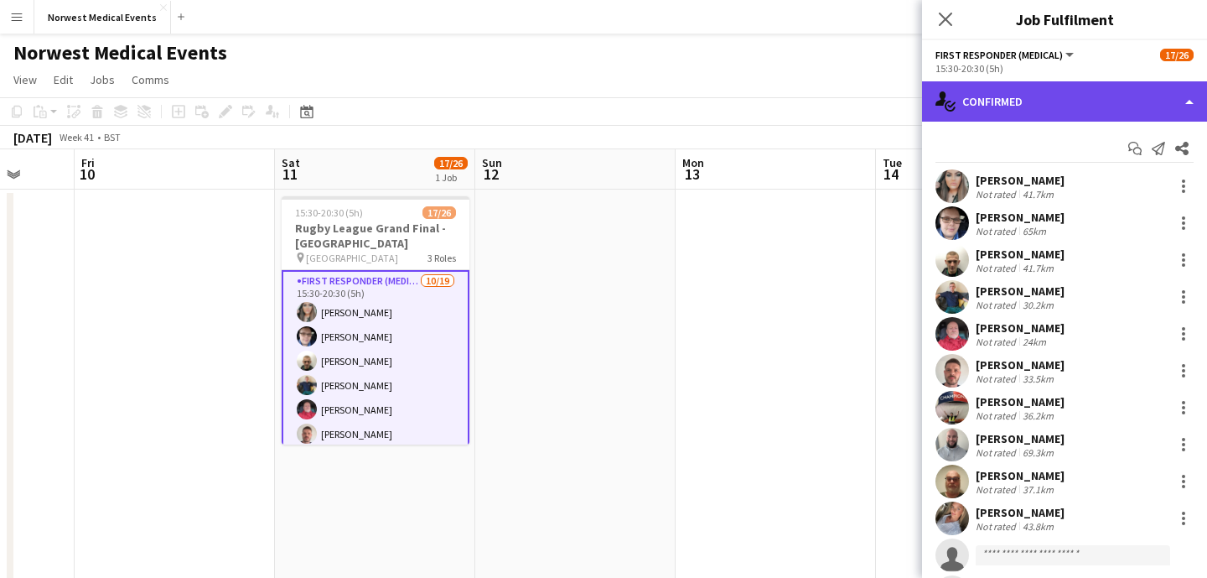
click at [1090, 107] on div "single-neutral-actions-check-2 Confirmed" at bounding box center [1064, 101] width 285 height 40
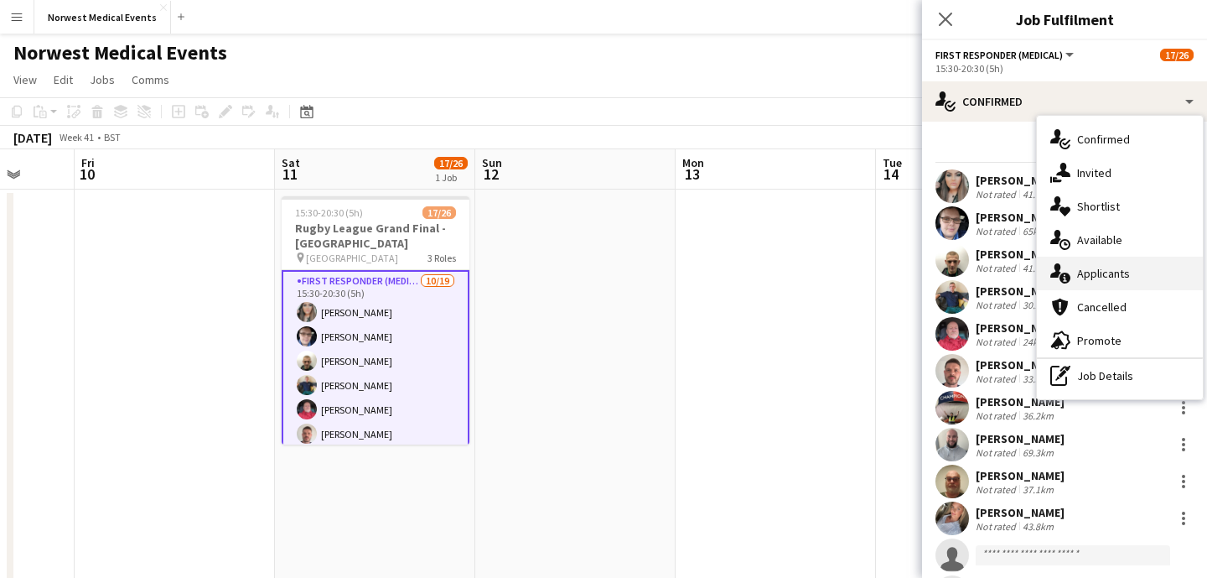
click at [1137, 267] on div "single-neutral-actions-information Applicants" at bounding box center [1120, 274] width 166 height 34
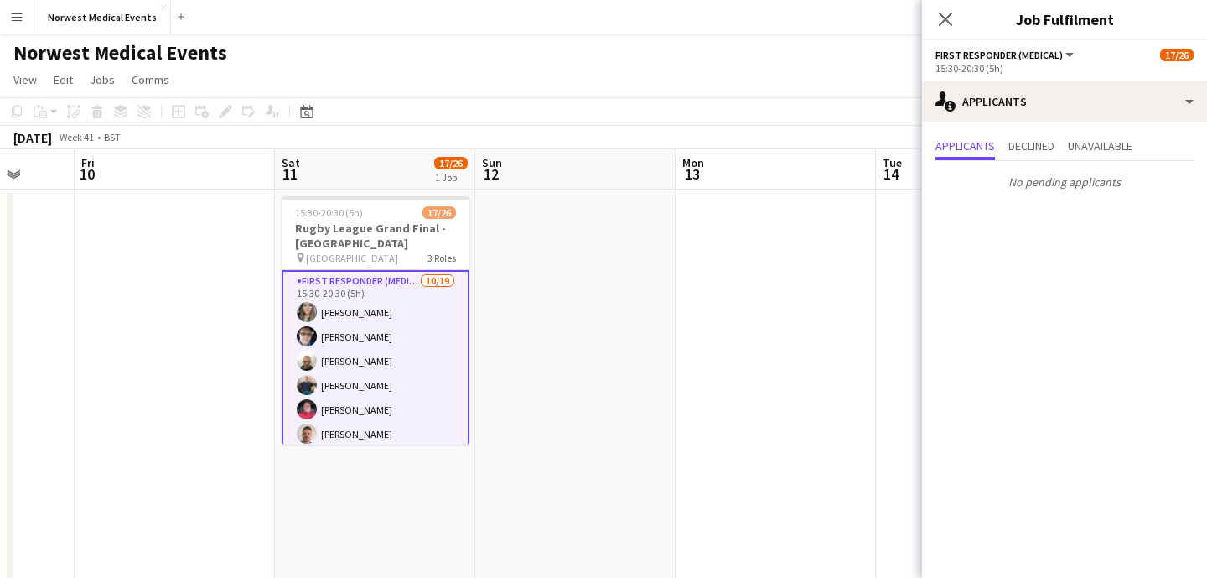
click at [945, 20] on icon at bounding box center [945, 19] width 13 height 13
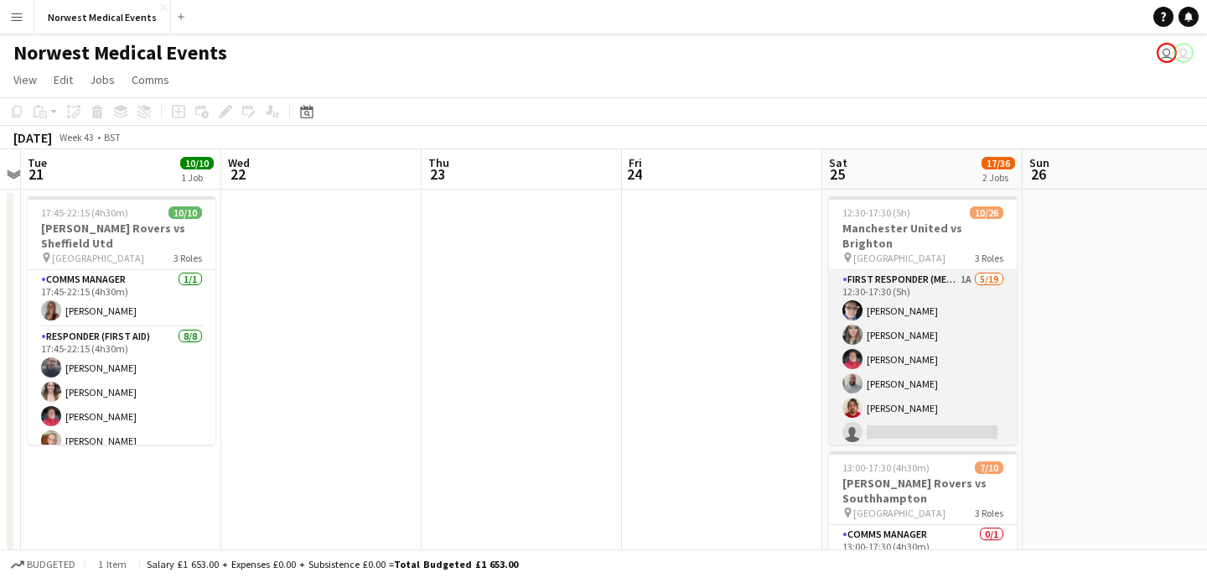
scroll to position [0, 644]
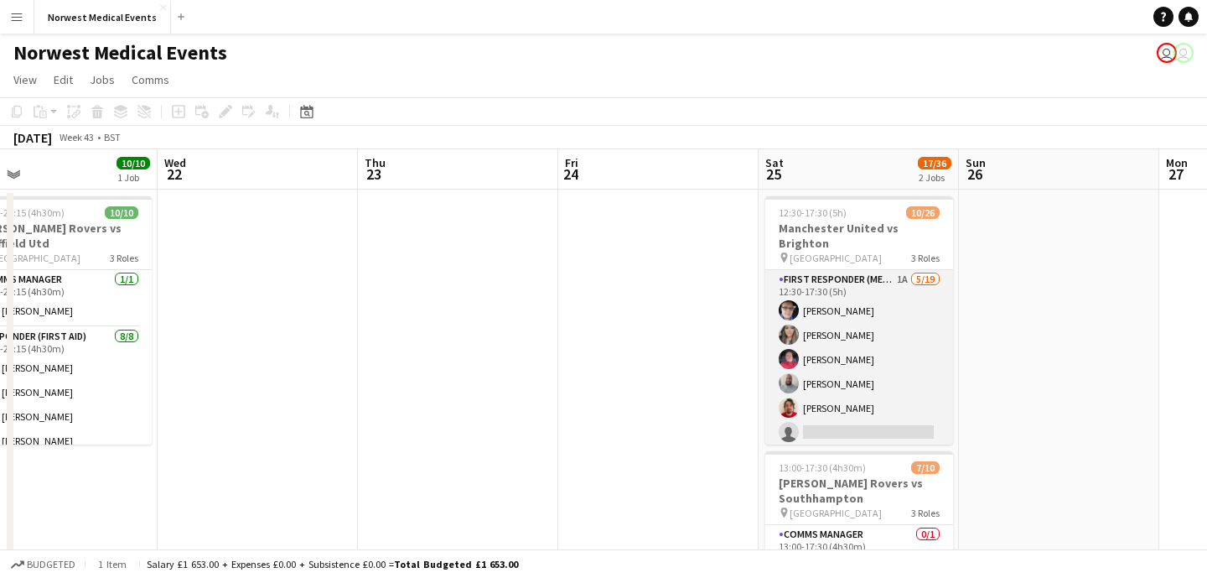
click at [841, 355] on app-card-role "First Responder (Medical) 1A [DATE] 12:30-17:30 (5h) [PERSON_NAME] [PERSON_NAME…" at bounding box center [859, 517] width 188 height 495
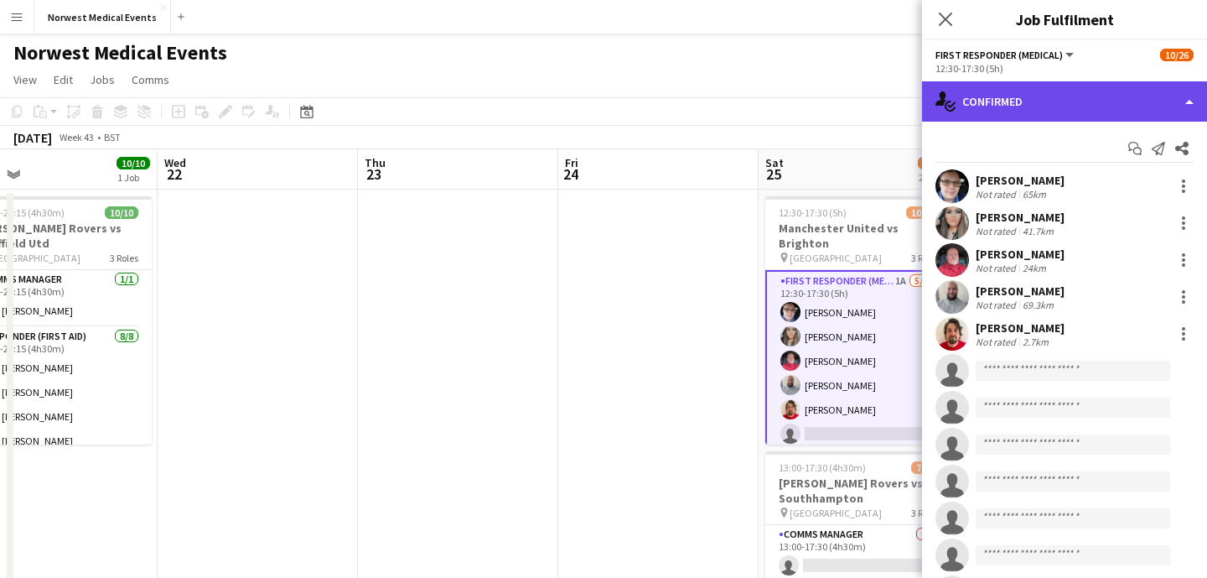
click at [1071, 106] on div "single-neutral-actions-check-2 Confirmed" at bounding box center [1064, 101] width 285 height 40
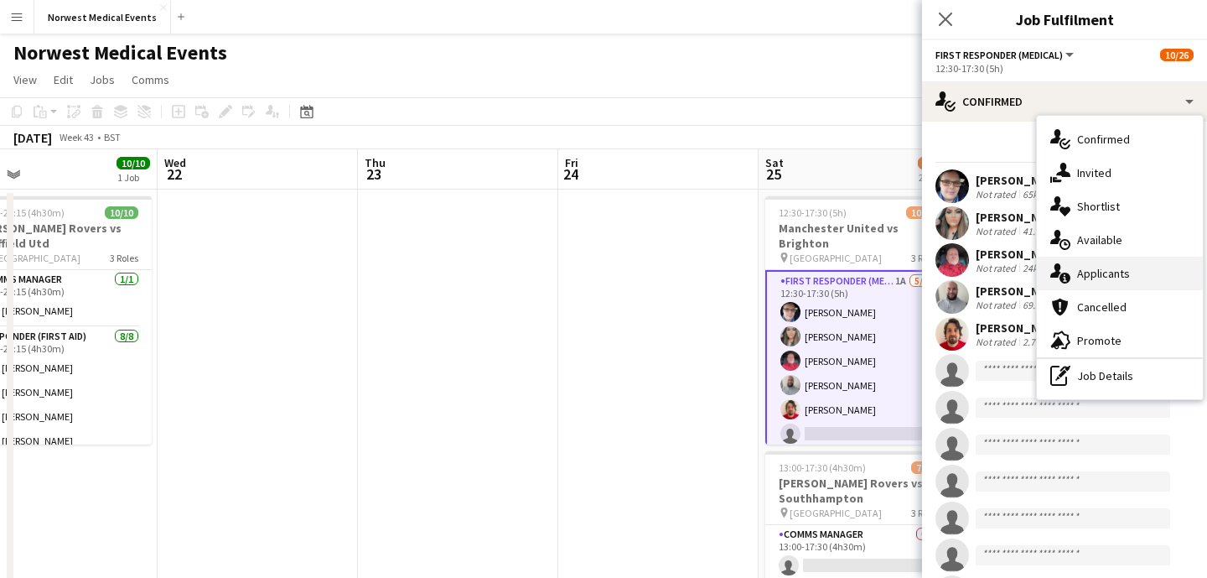
click at [1135, 272] on div "single-neutral-actions-information Applicants" at bounding box center [1120, 274] width 166 height 34
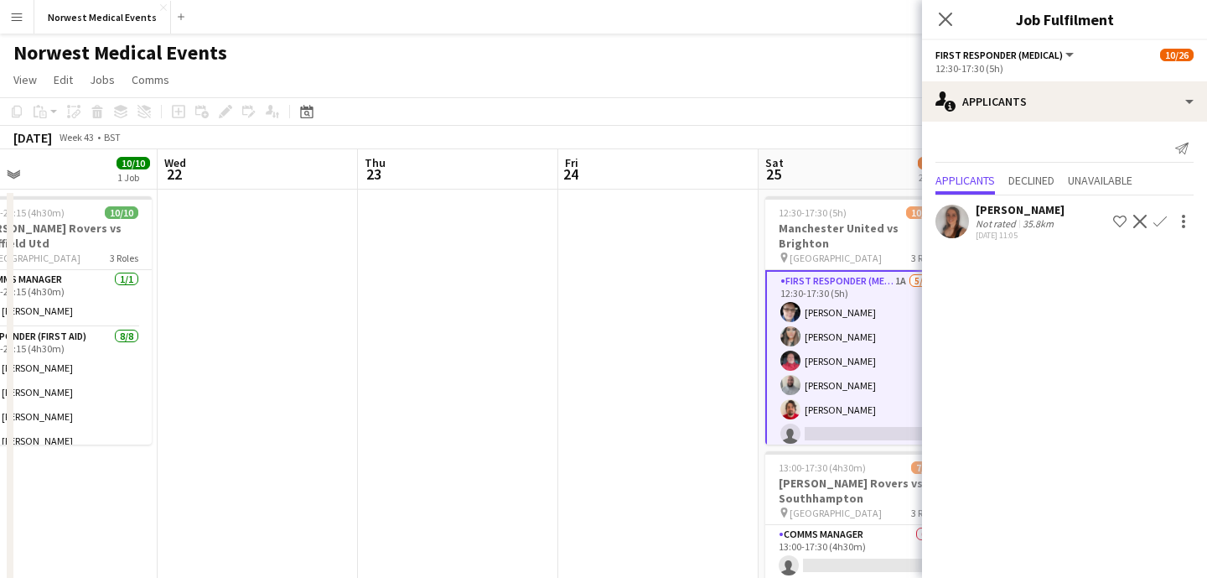
click at [1165, 221] on app-icon "Confirm" at bounding box center [1160, 221] width 13 height 13
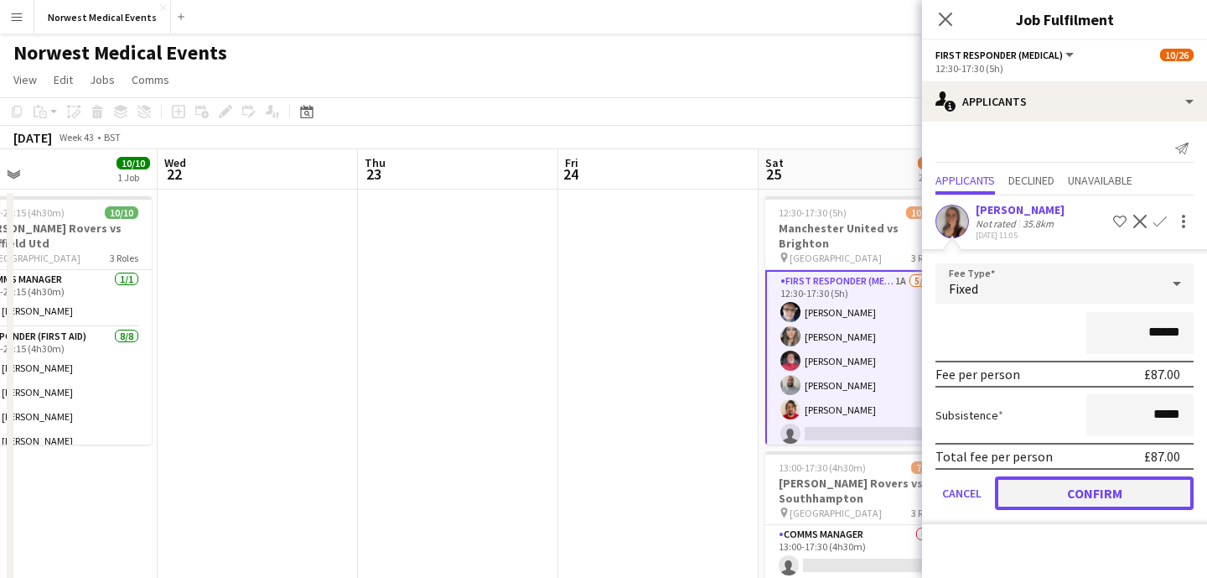
click at [1100, 495] on button "Confirm" at bounding box center [1094, 493] width 199 height 34
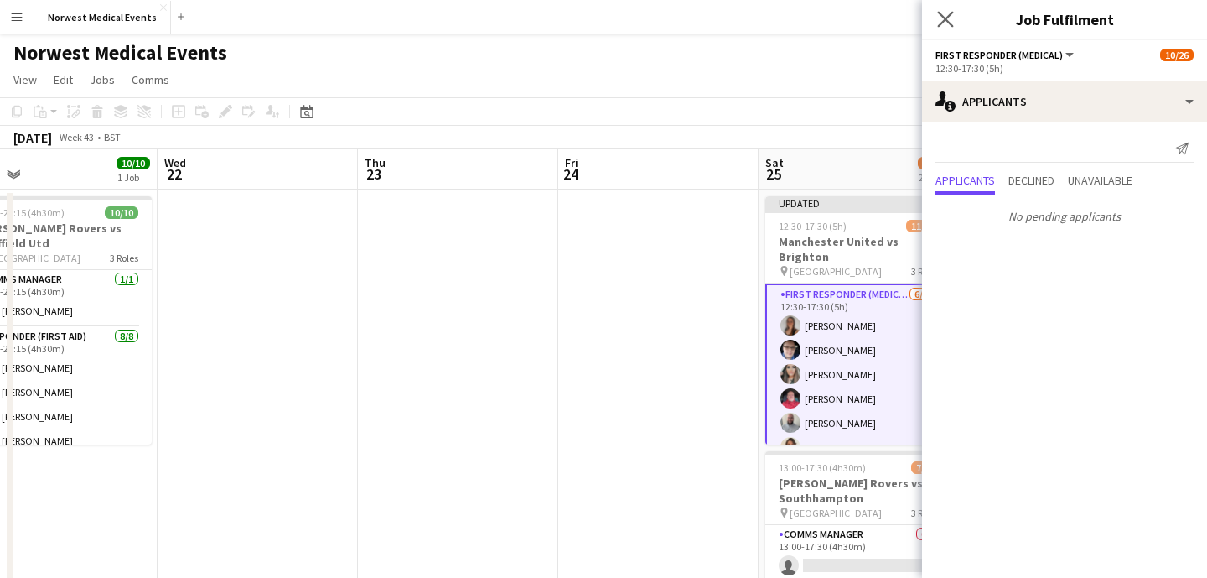
click at [942, 10] on app-icon "Close pop-in" at bounding box center [946, 20] width 24 height 24
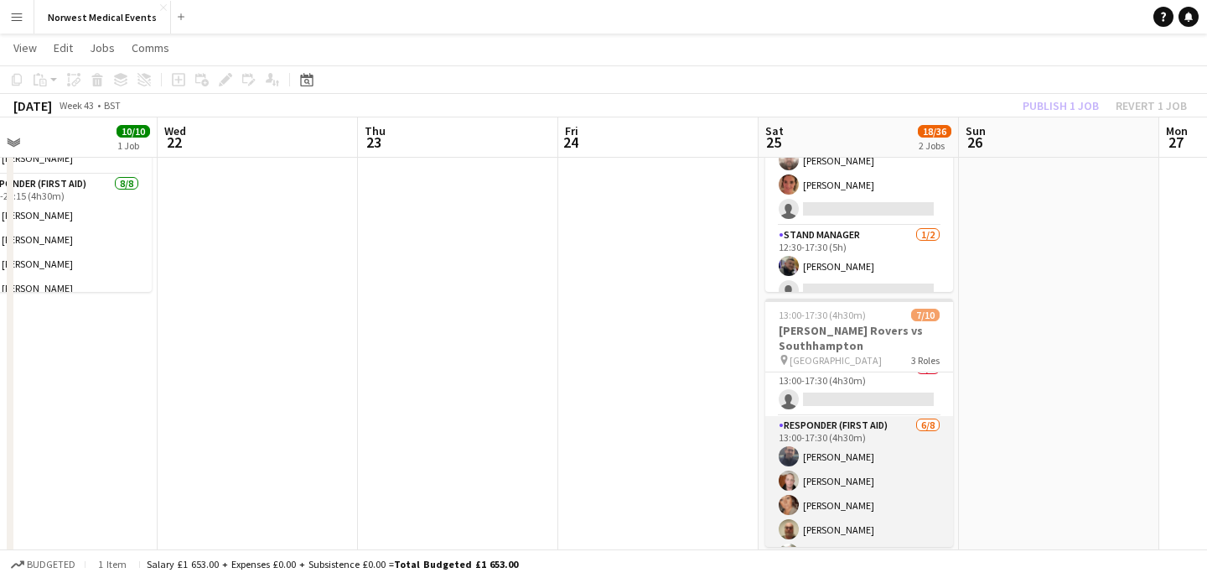
scroll to position [0, 0]
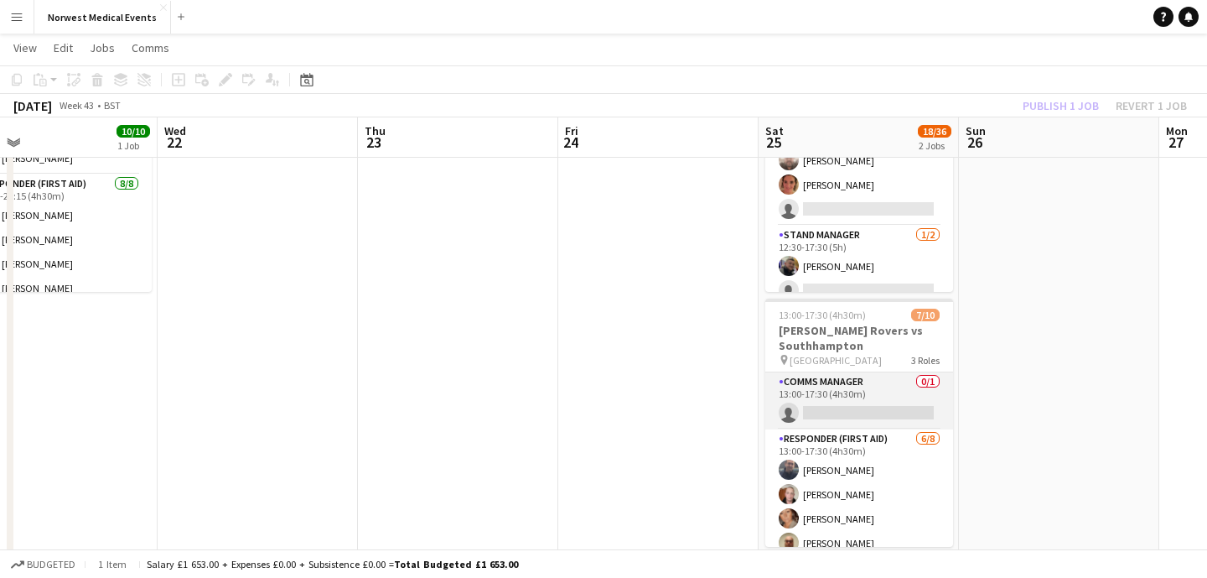
click at [876, 413] on app-card-role "Comms Manager 0/1 13:00-17:30 (4h30m) single-neutral-actions" at bounding box center [859, 400] width 188 height 57
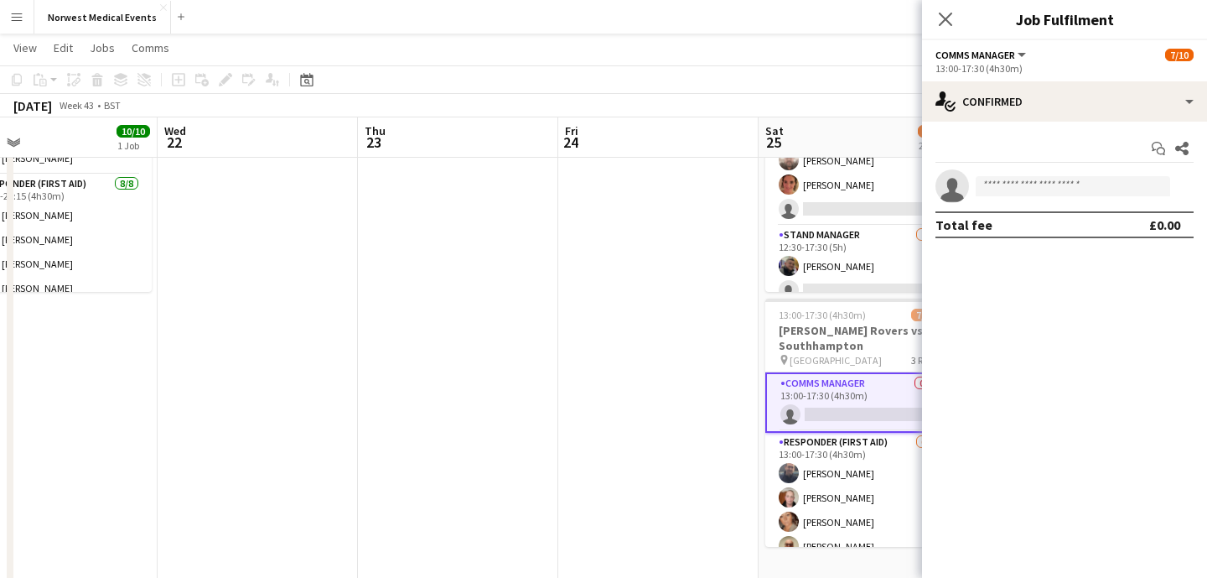
click at [945, 19] on icon at bounding box center [945, 19] width 13 height 13
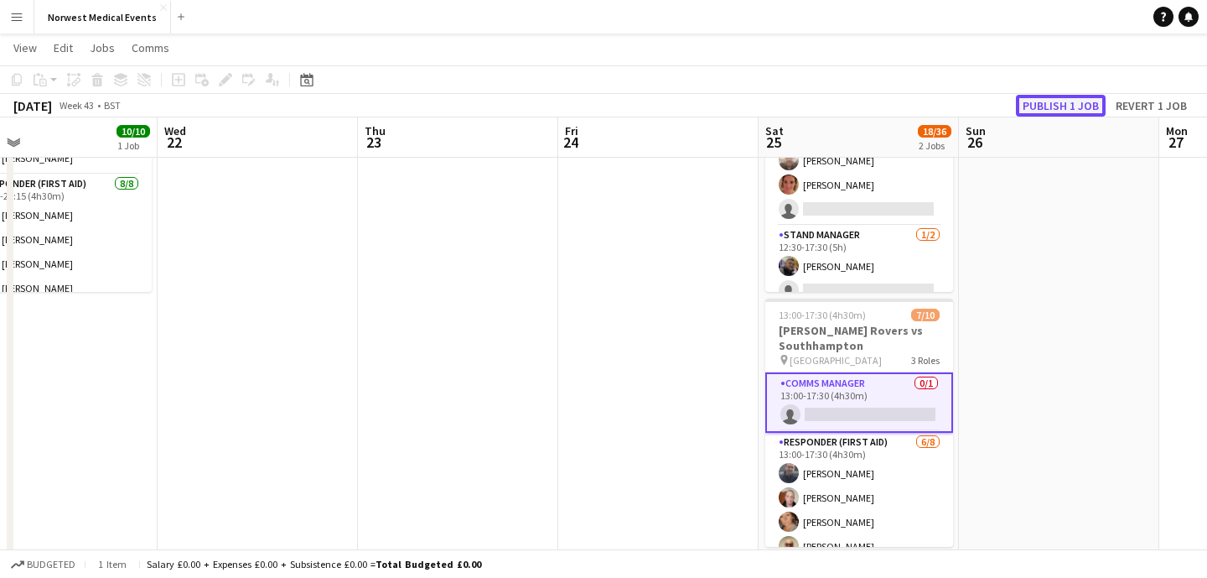
click at [1044, 102] on button "Publish 1 job" at bounding box center [1061, 106] width 90 height 22
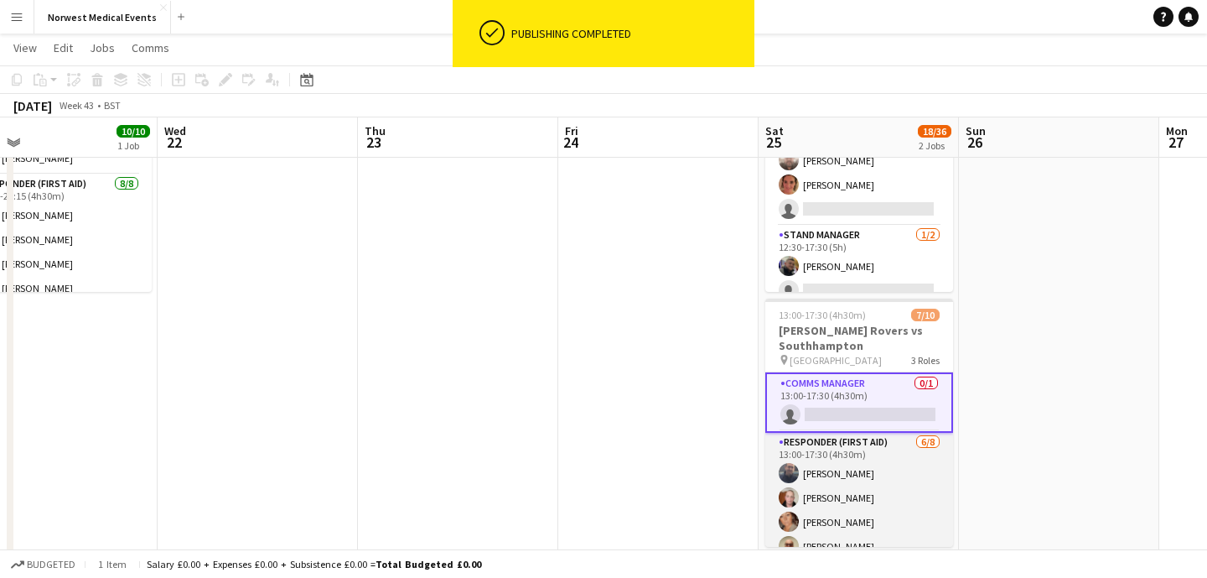
scroll to position [170, 0]
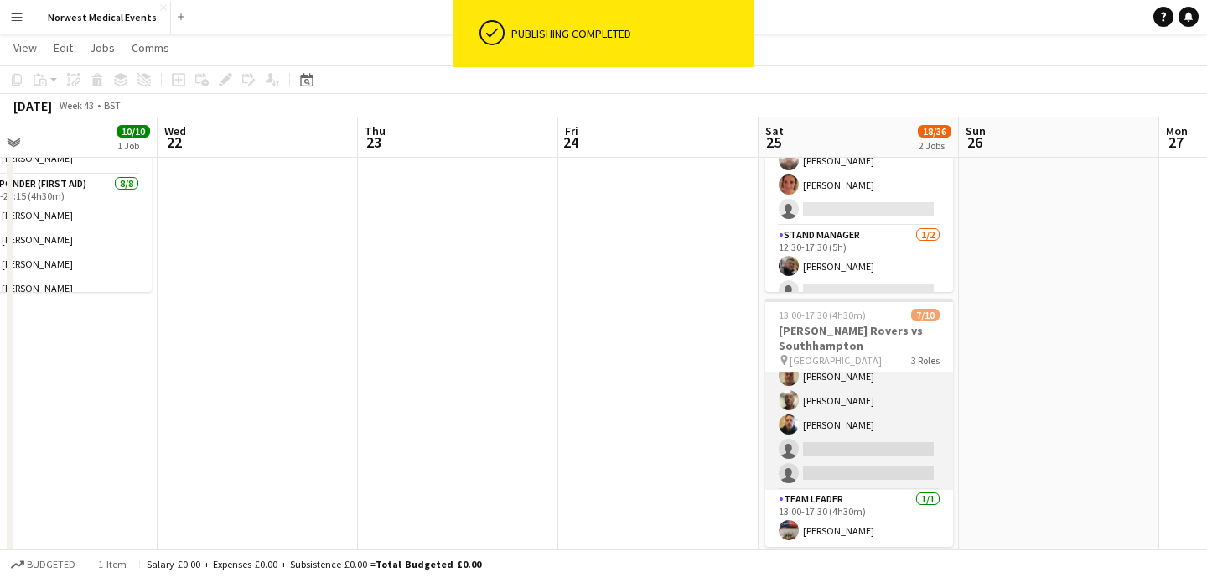
click at [868, 448] on app-card-role "Responder (First Aid) [DATE] 13:00-17:30 (4h30m) [PERSON_NAME] [PERSON_NAME] [P…" at bounding box center [859, 375] width 188 height 227
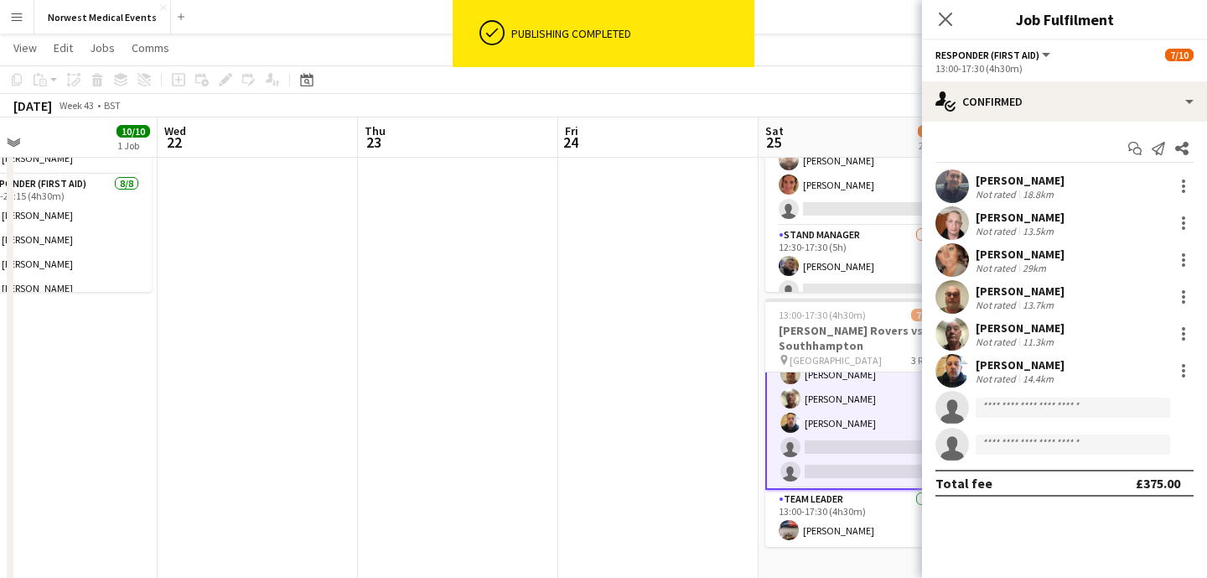
scroll to position [169, 0]
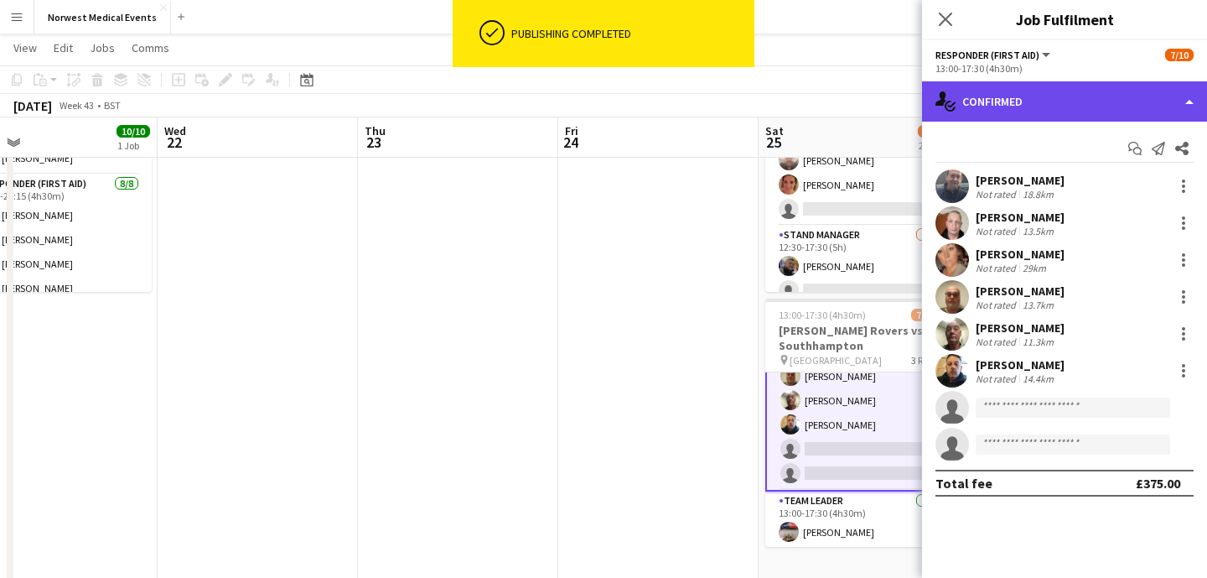
click at [1056, 101] on div "single-neutral-actions-check-2 Confirmed" at bounding box center [1064, 101] width 285 height 40
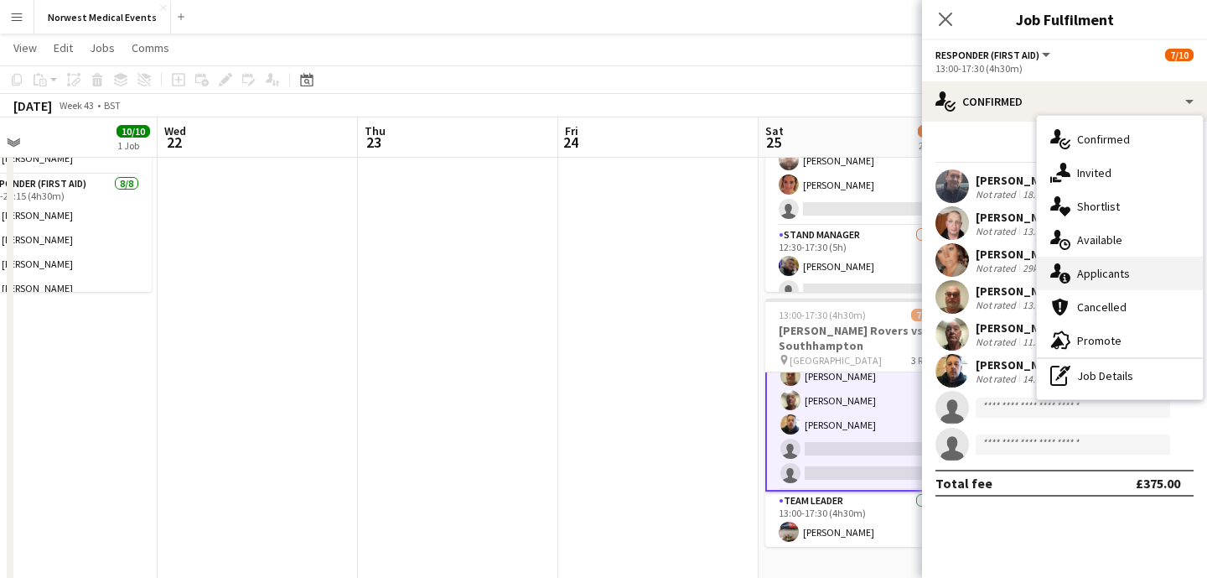
click at [1113, 275] on div "single-neutral-actions-information Applicants" at bounding box center [1120, 274] width 166 height 34
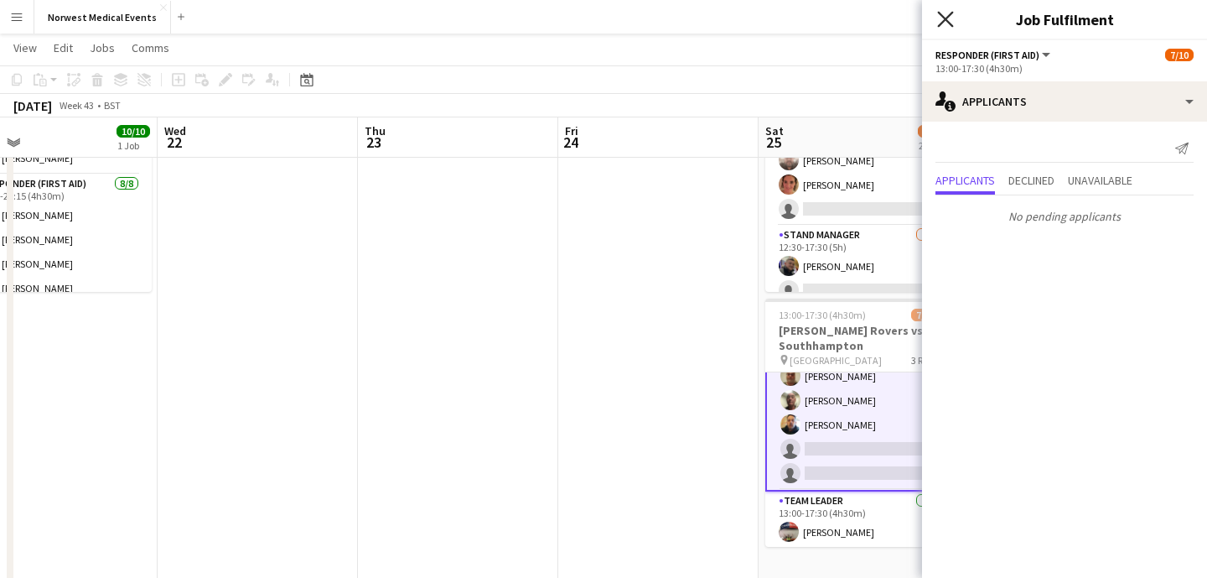
click at [944, 24] on icon "Close pop-in" at bounding box center [945, 19] width 16 height 16
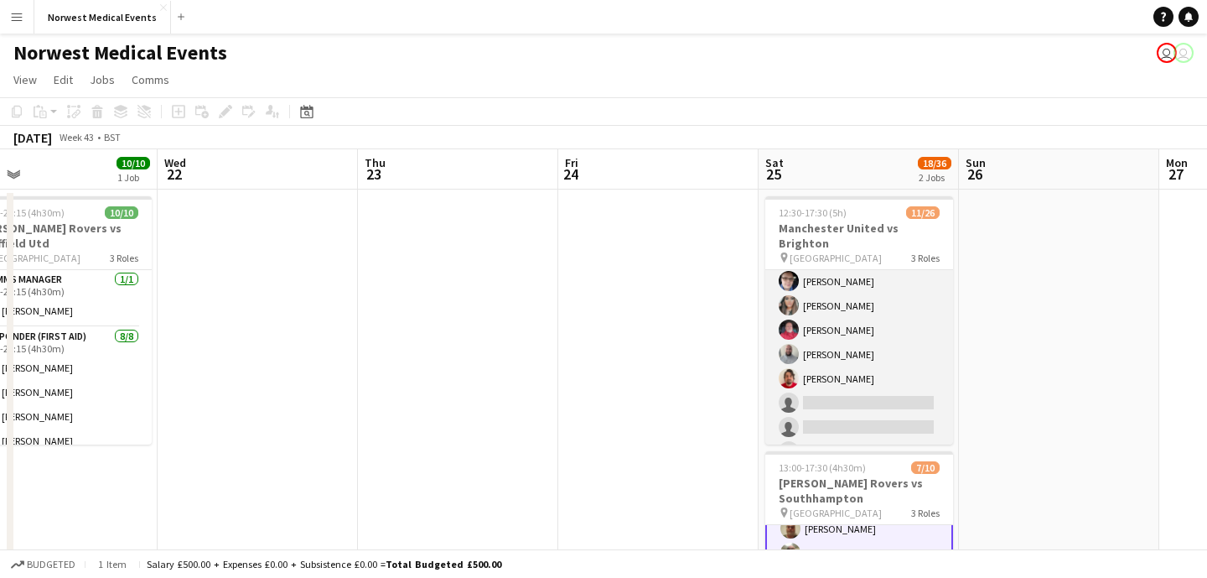
scroll to position [108, 0]
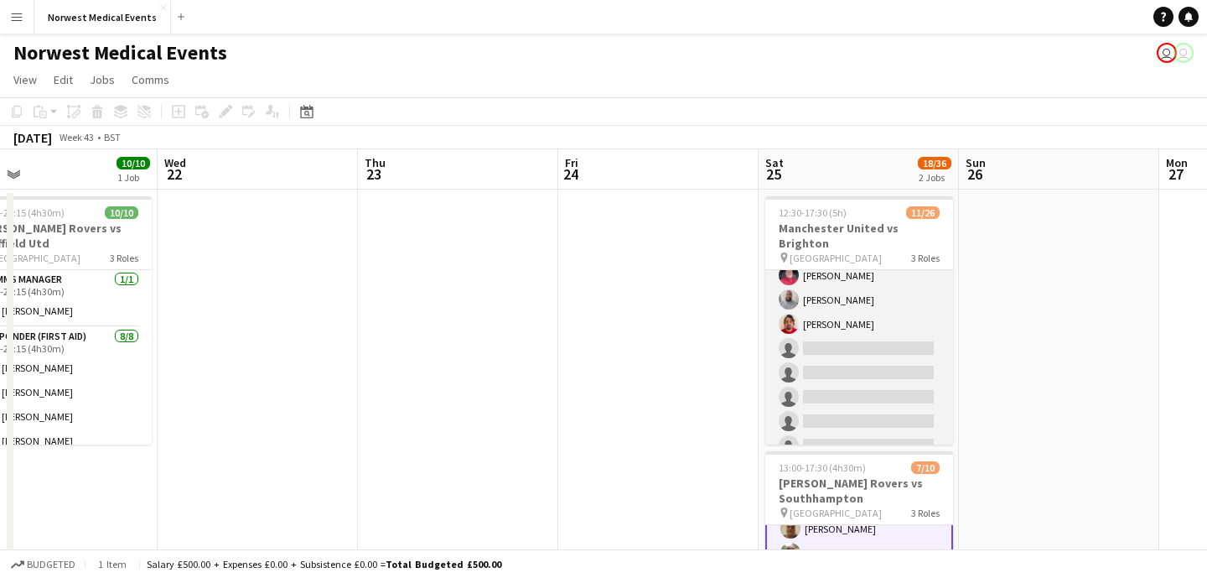
click at [881, 347] on app-card-role "First Responder (Medical) [DATE] 12:30-17:30 (5h) [PERSON_NAME] [PERSON_NAME] […" at bounding box center [859, 409] width 188 height 495
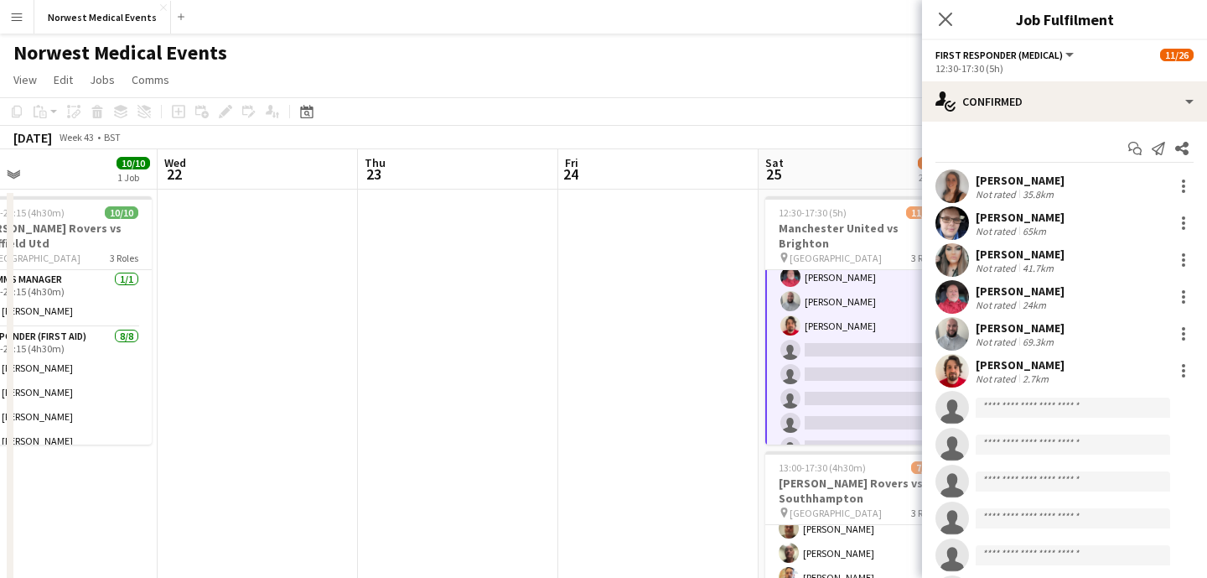
scroll to position [110, 0]
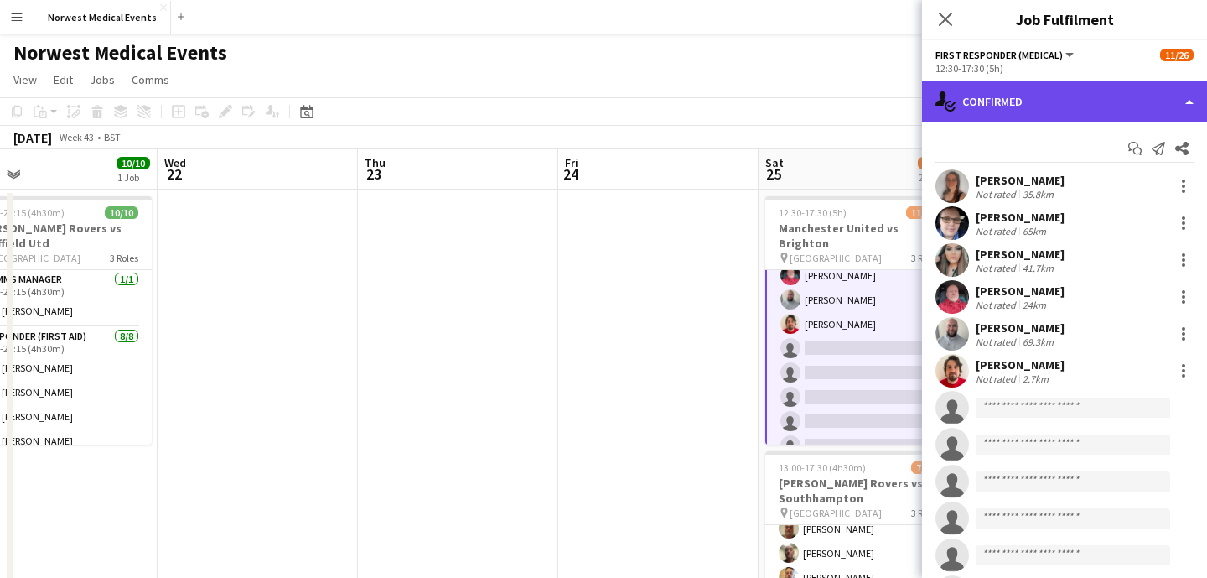
click at [1077, 116] on div "single-neutral-actions-check-2 Confirmed" at bounding box center [1064, 101] width 285 height 40
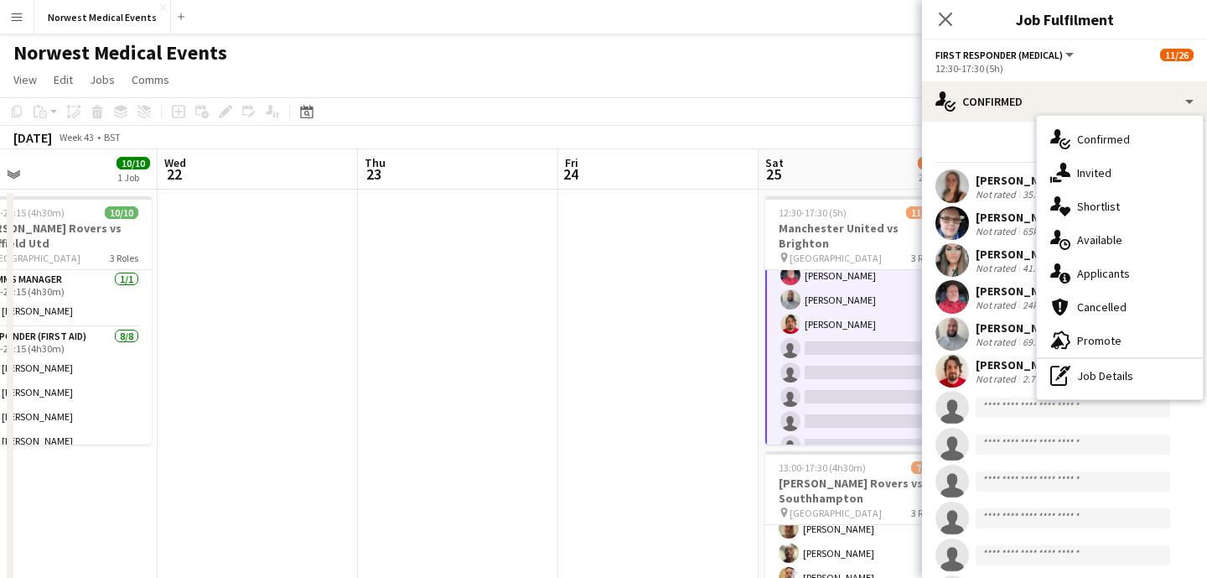
click at [1108, 272] on div "single-neutral-actions-information Applicants" at bounding box center [1120, 274] width 166 height 34
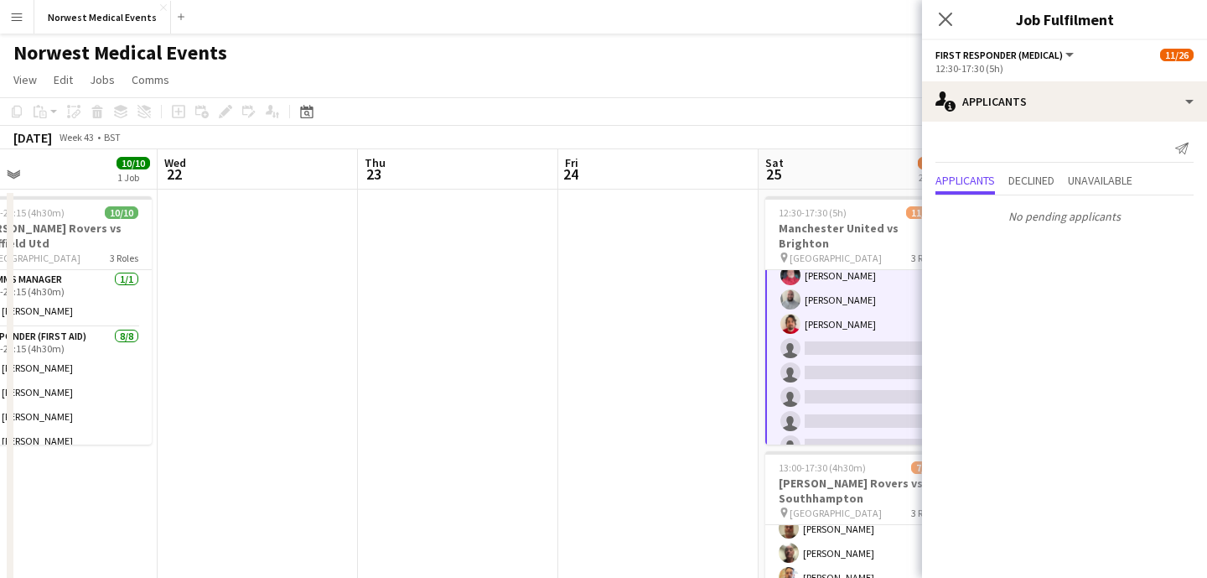
click at [948, 13] on icon "Close pop-in" at bounding box center [945, 19] width 13 height 13
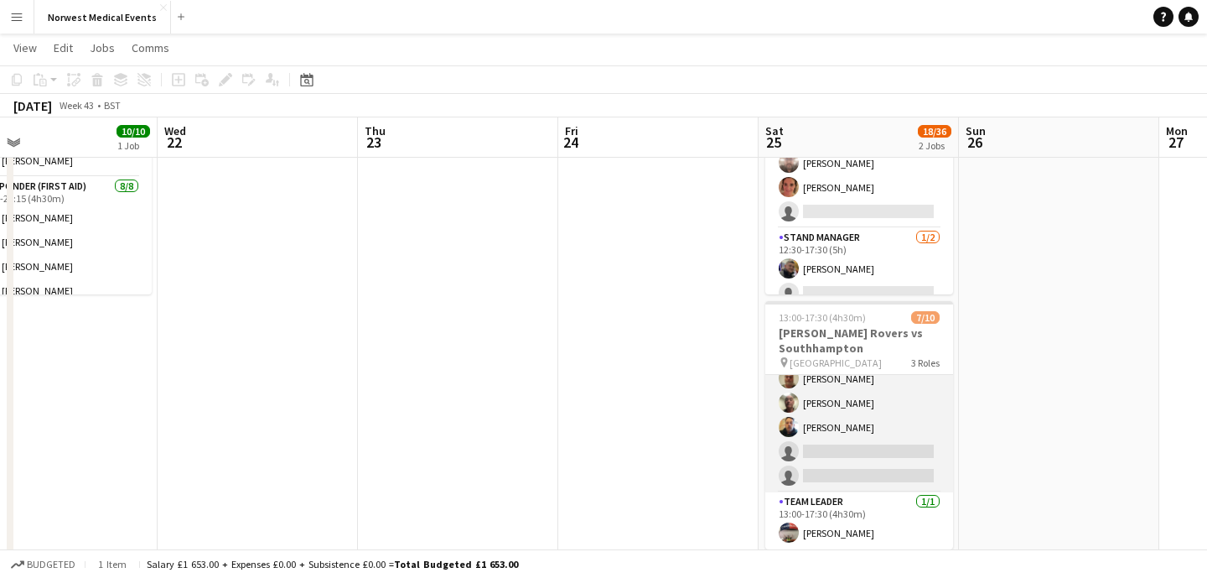
scroll to position [174, 0]
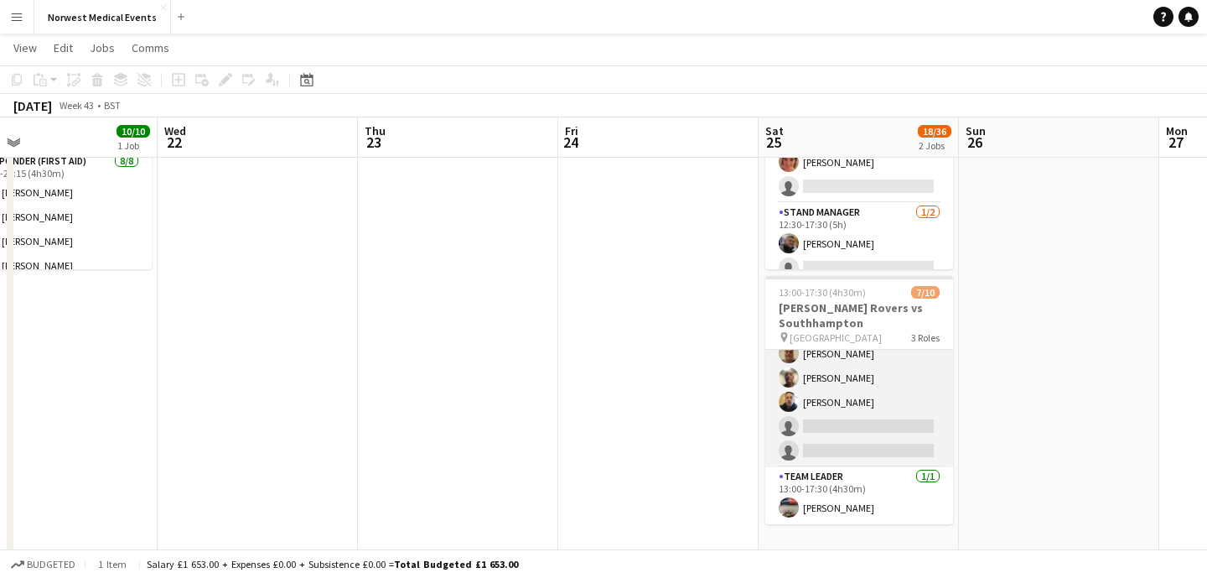
click at [867, 429] on app-card-role "Responder (First Aid) [DATE] 13:00-17:30 (4h30m) [PERSON_NAME] [PERSON_NAME] [P…" at bounding box center [859, 353] width 188 height 227
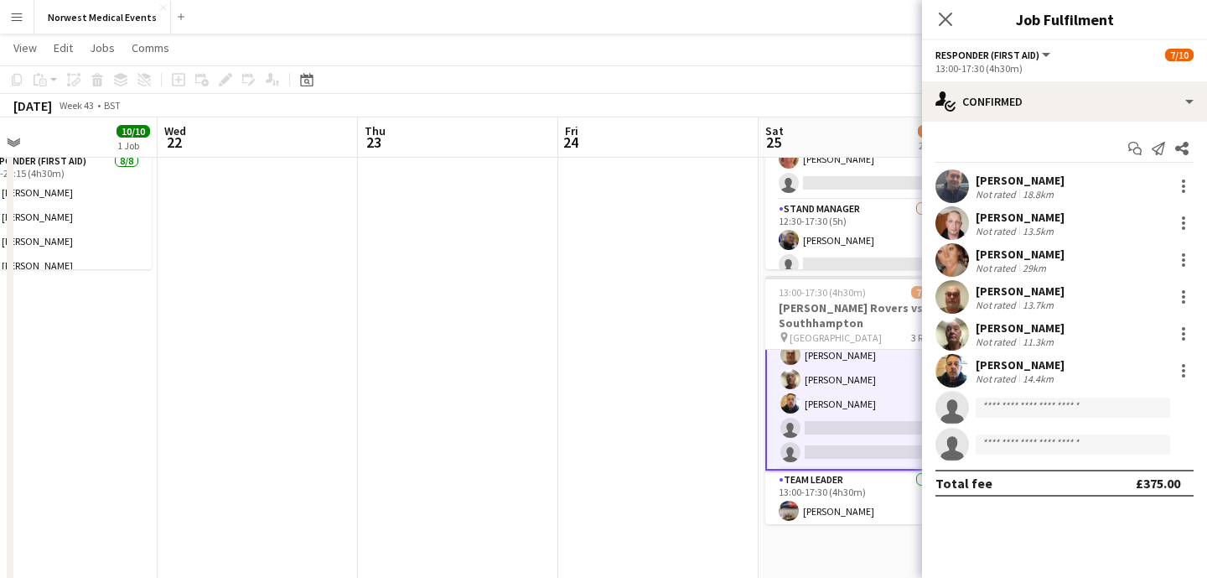
scroll to position [169, 0]
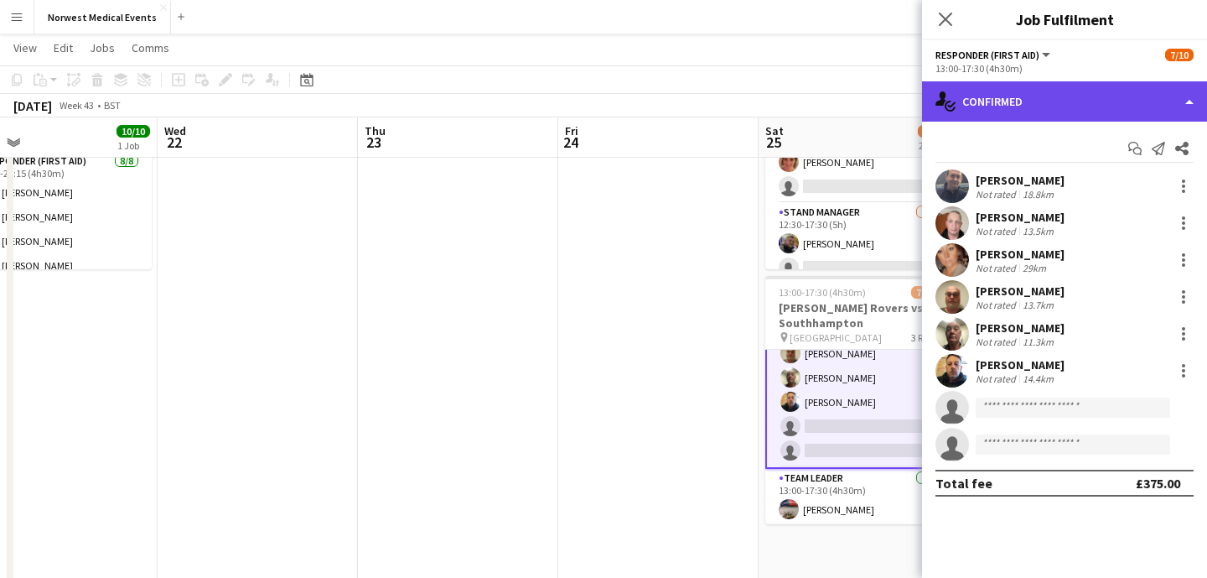
click at [1073, 120] on div "single-neutral-actions-check-2 Confirmed" at bounding box center [1064, 101] width 285 height 40
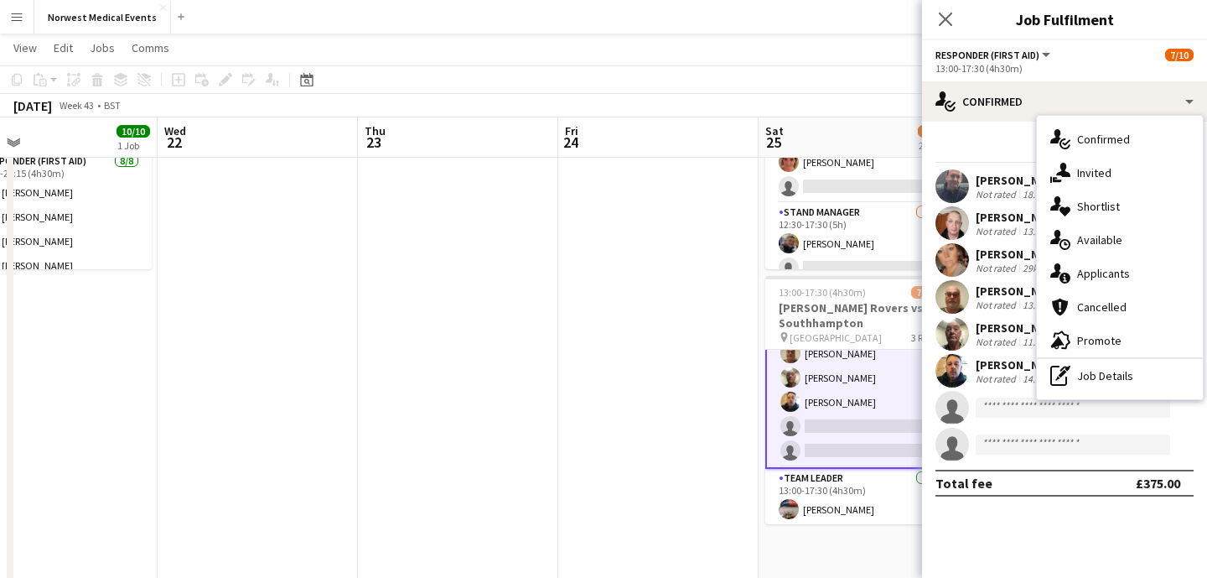
click at [1108, 272] on div "single-neutral-actions-information Applicants" at bounding box center [1120, 274] width 166 height 34
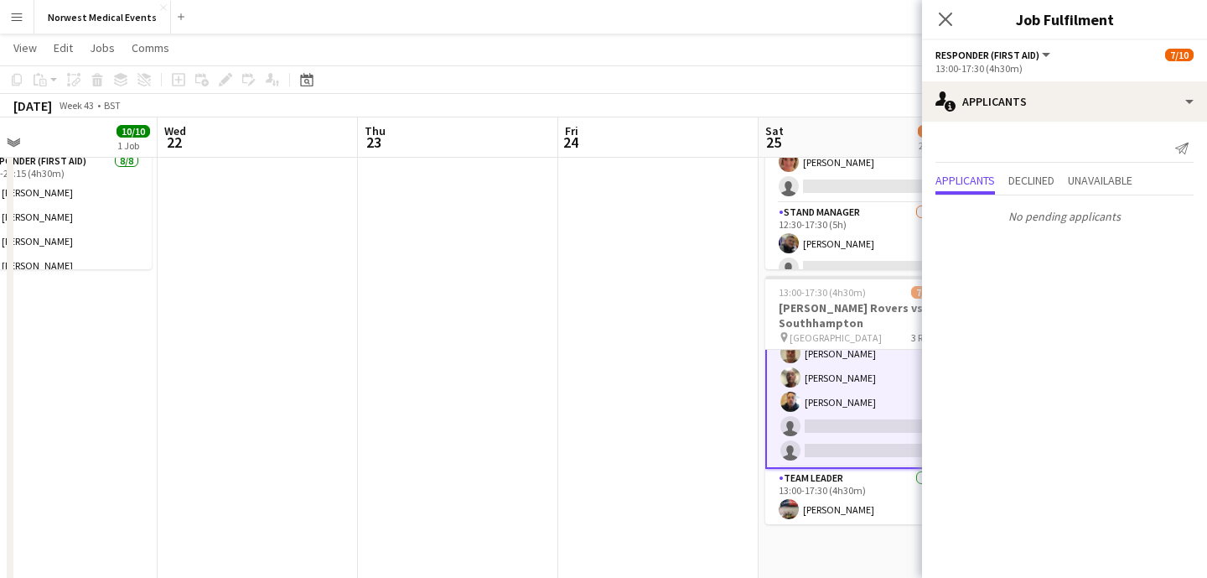
click at [943, 22] on icon at bounding box center [945, 19] width 13 height 13
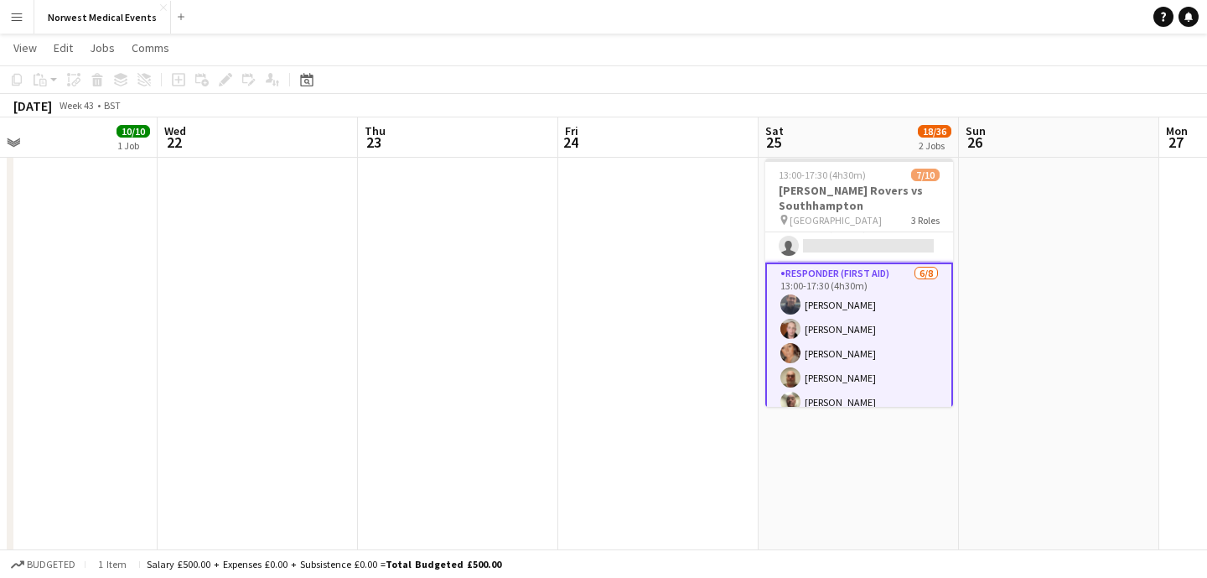
scroll to position [0, 0]
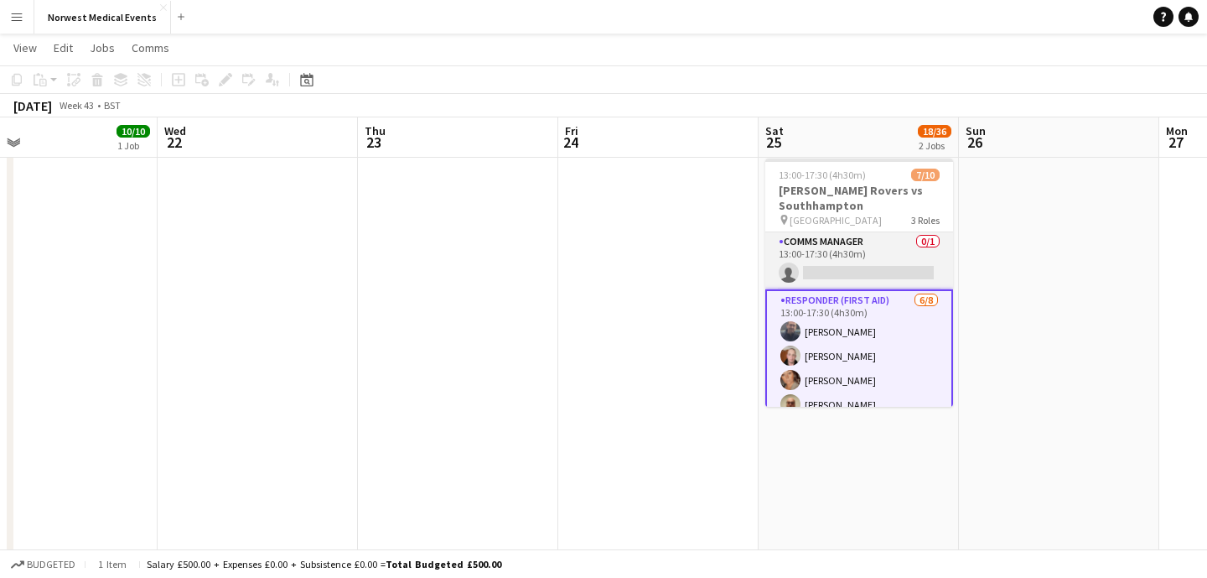
click at [890, 271] on app-card-role "Comms Manager 0/1 13:00-17:30 (4h30m) single-neutral-actions" at bounding box center [859, 260] width 188 height 57
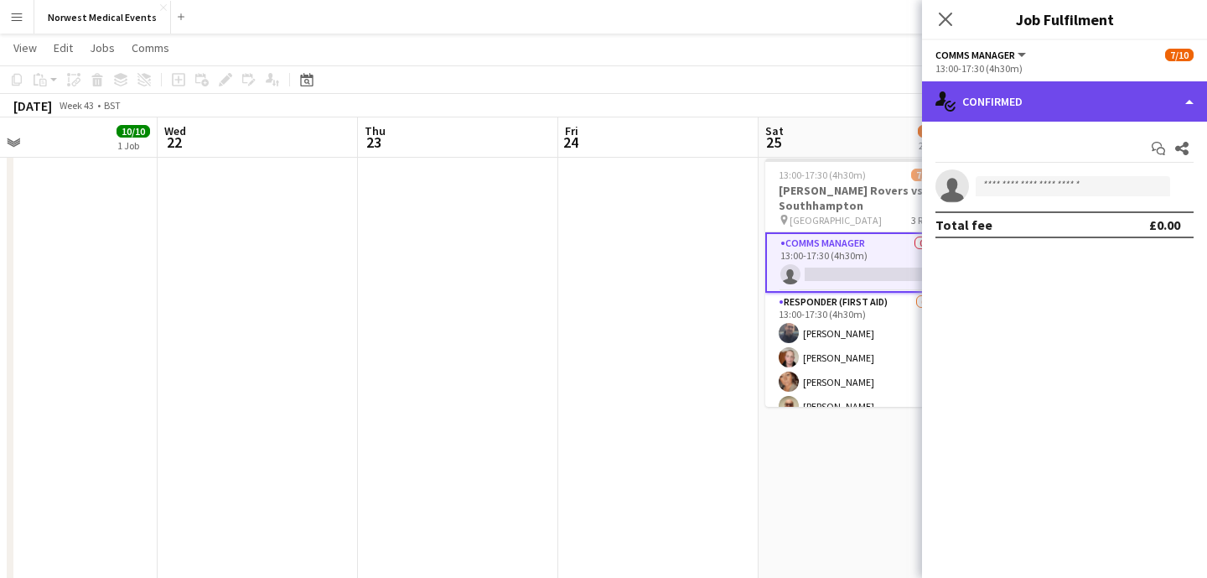
click at [1051, 114] on div "single-neutral-actions-check-2 Confirmed" at bounding box center [1064, 101] width 285 height 40
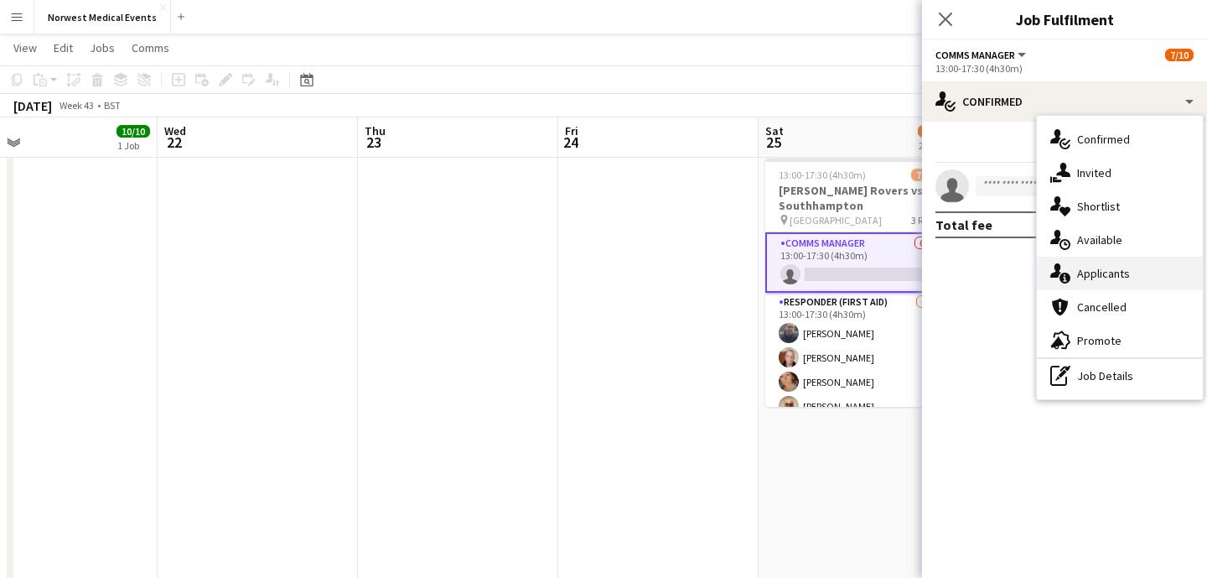
click at [1101, 276] on div "single-neutral-actions-information Applicants" at bounding box center [1120, 274] width 166 height 34
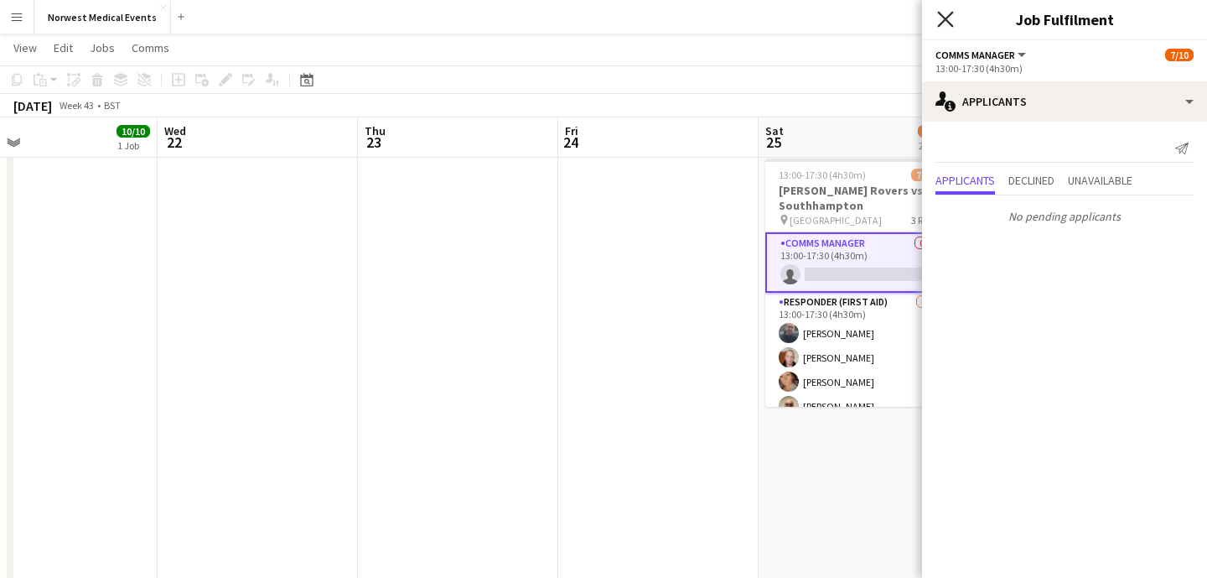
click at [947, 23] on icon "Close pop-in" at bounding box center [945, 19] width 16 height 16
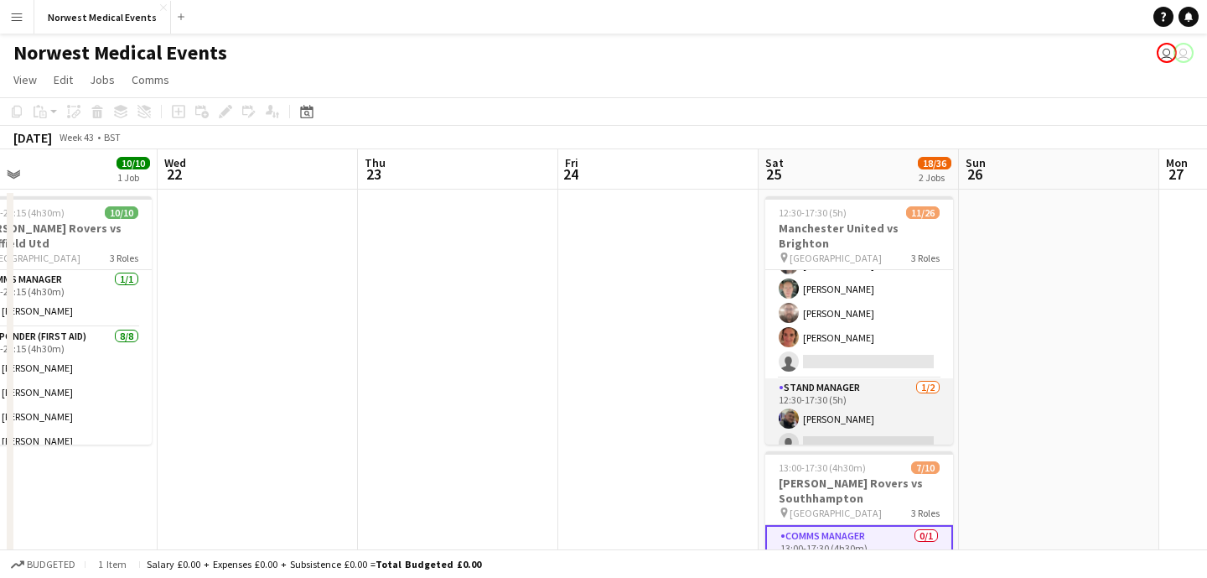
scroll to position [21, 0]
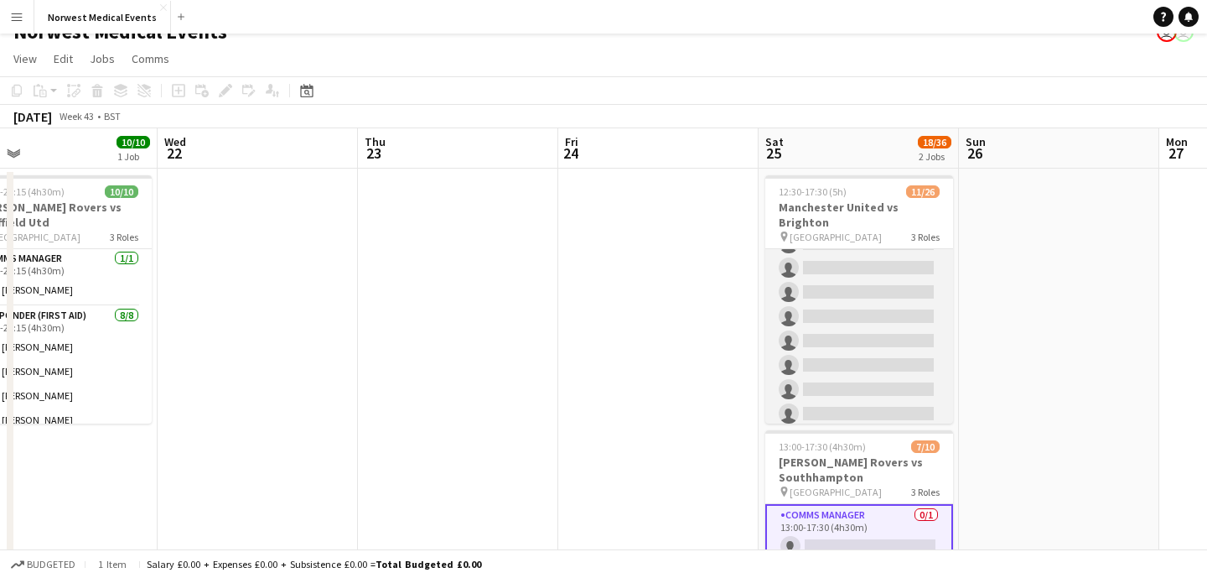
click at [884, 330] on app-card-role "First Responder (Medical) [DATE] 12:30-17:30 (5h) [PERSON_NAME] [PERSON_NAME] […" at bounding box center [859, 304] width 188 height 495
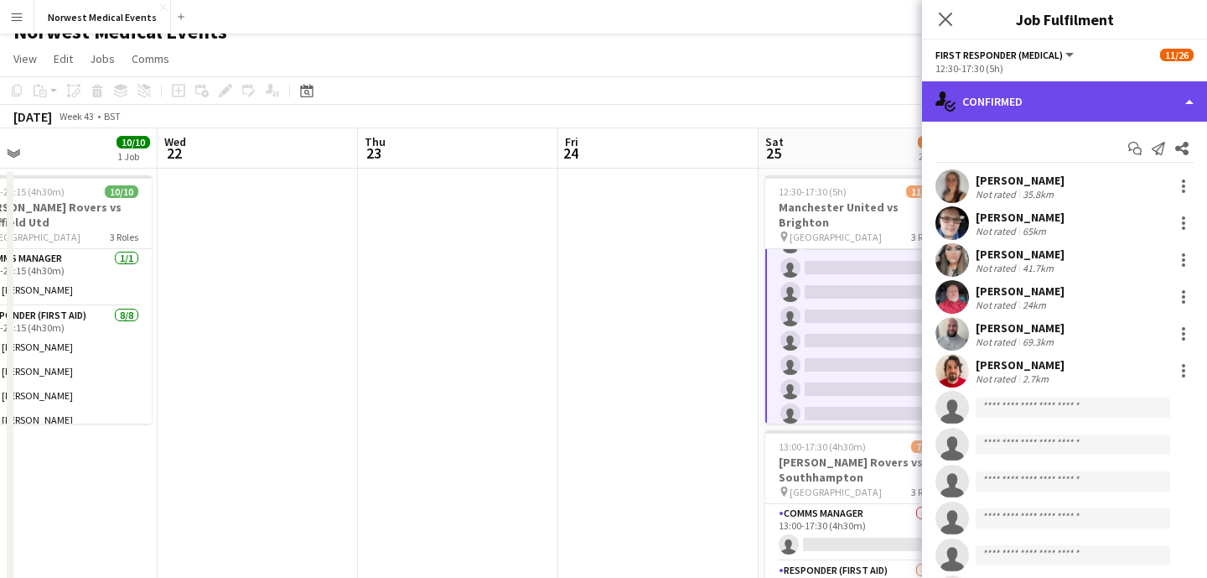
click at [1046, 104] on div "single-neutral-actions-check-2 Confirmed" at bounding box center [1064, 101] width 285 height 40
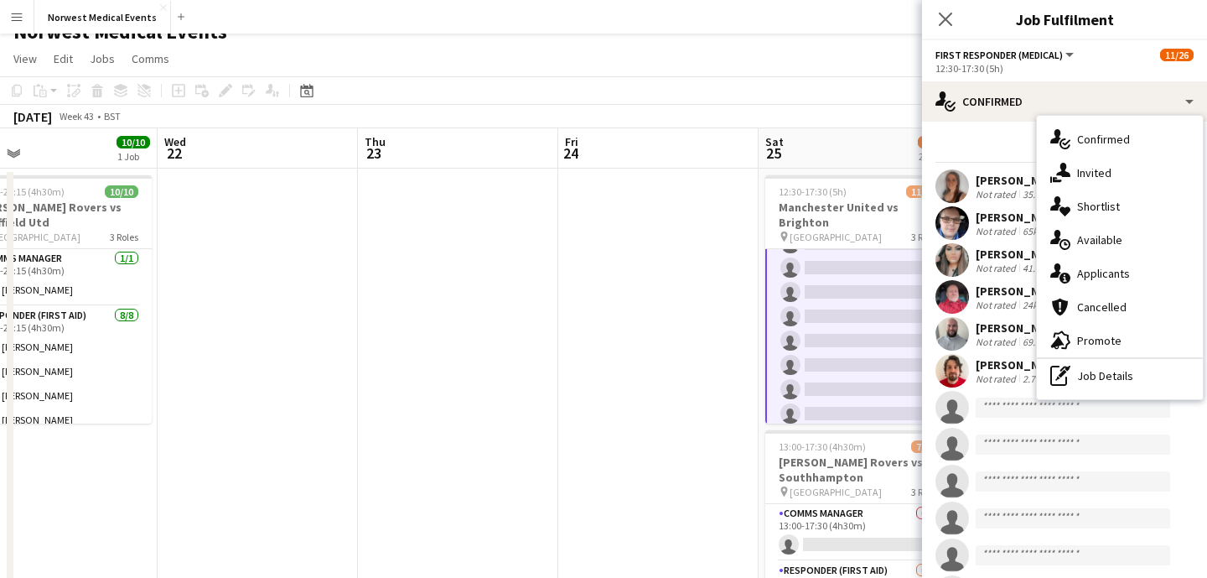
click at [1097, 279] on div "single-neutral-actions-information Applicants" at bounding box center [1120, 274] width 166 height 34
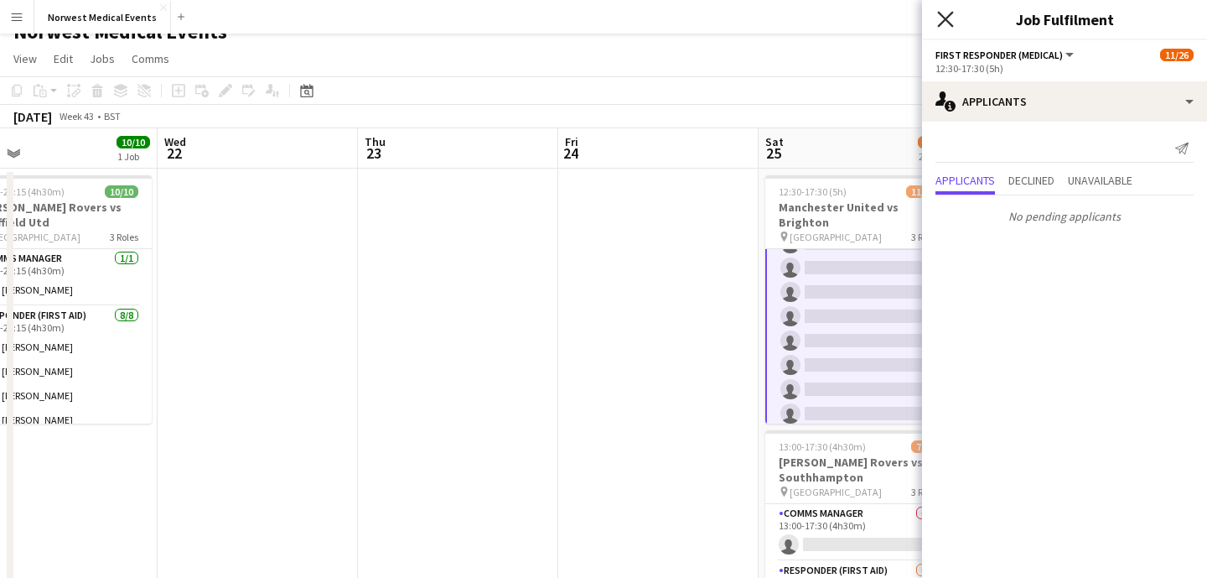
click at [944, 23] on icon "Close pop-in" at bounding box center [945, 19] width 16 height 16
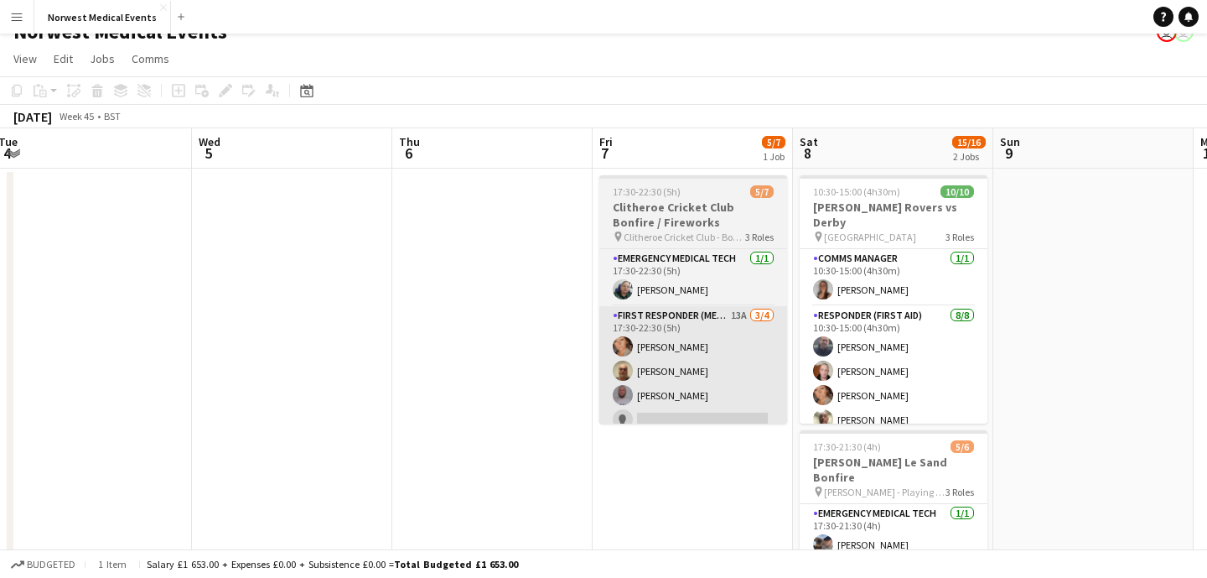
scroll to position [0, 635]
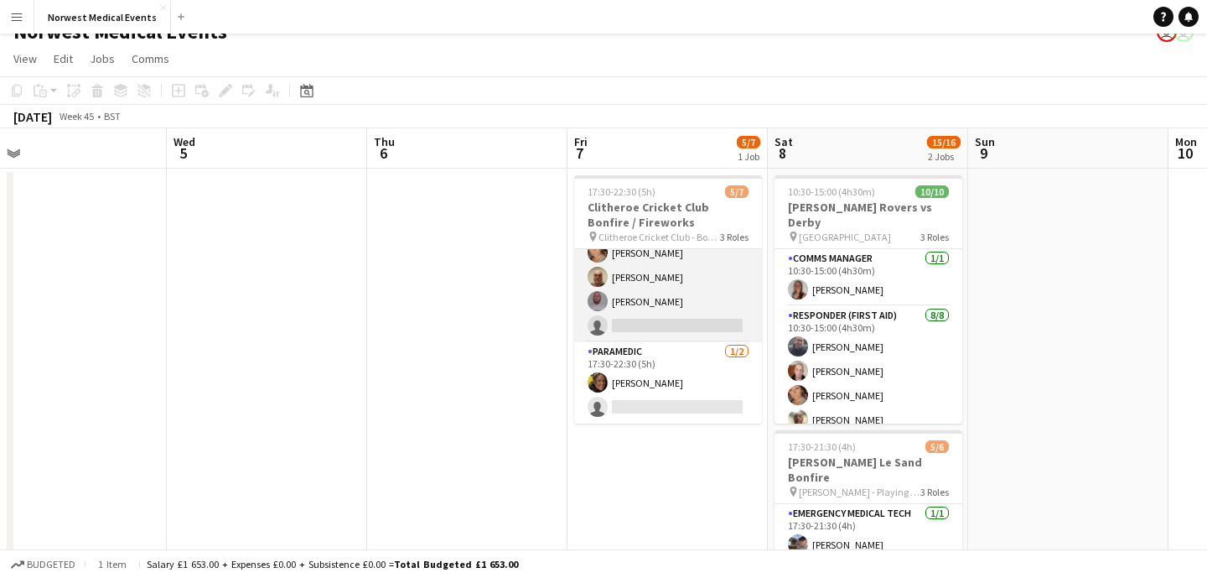
click at [691, 317] on app-card-role "First Responder (Medical) 13A [DATE] 17:30-22:30 (5h) [PERSON_NAME] [PERSON_NAM…" at bounding box center [668, 277] width 188 height 130
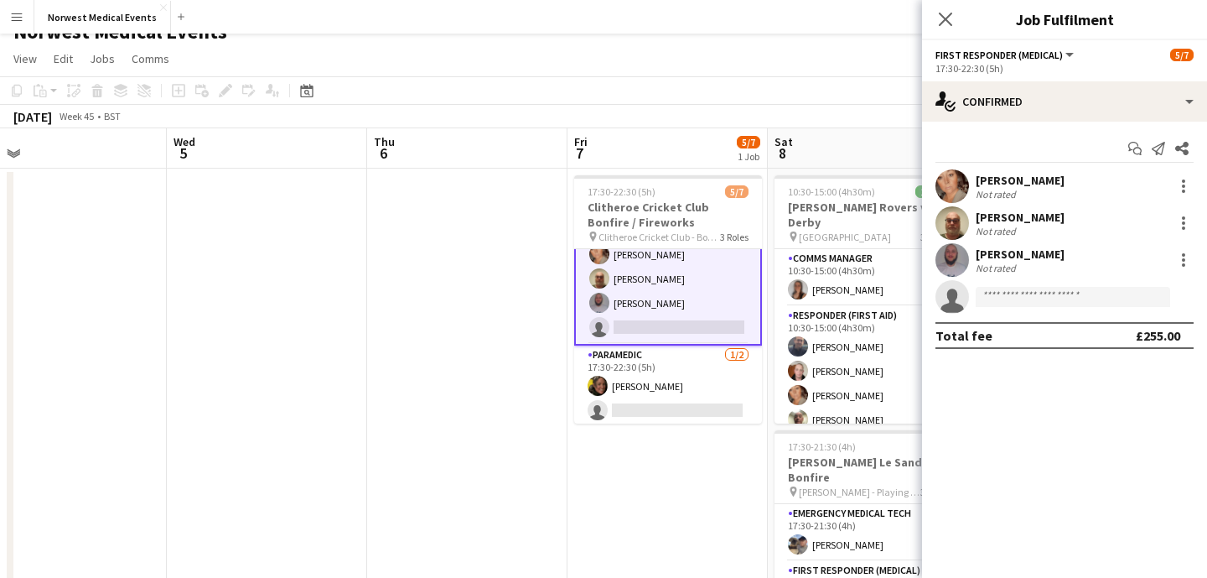
scroll to position [96, 0]
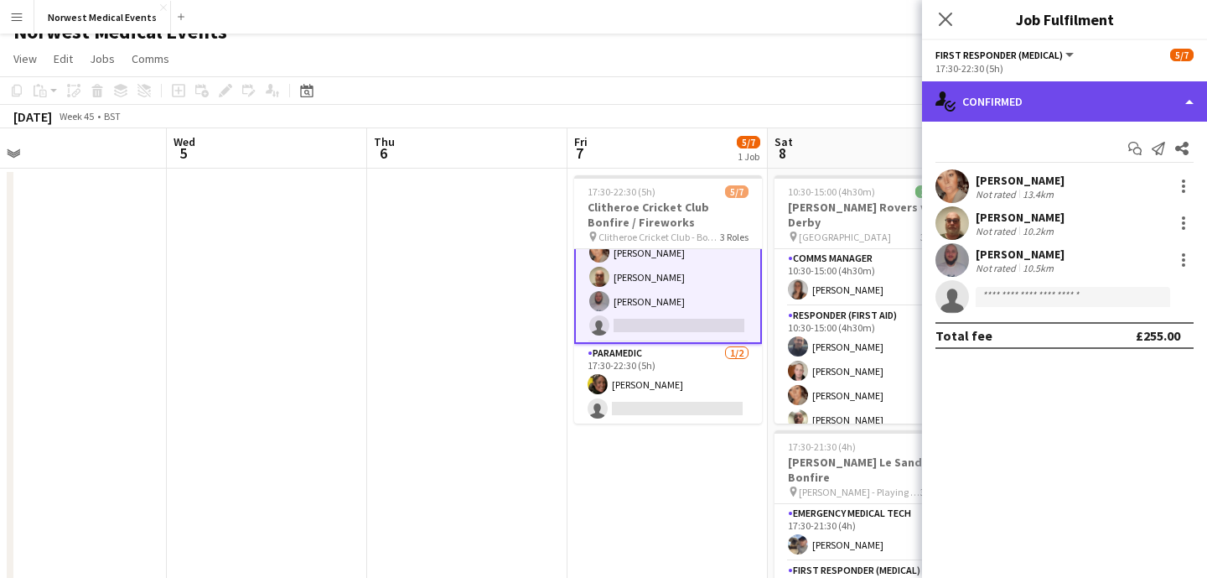
click at [1001, 100] on div "single-neutral-actions-check-2 Confirmed" at bounding box center [1064, 101] width 285 height 40
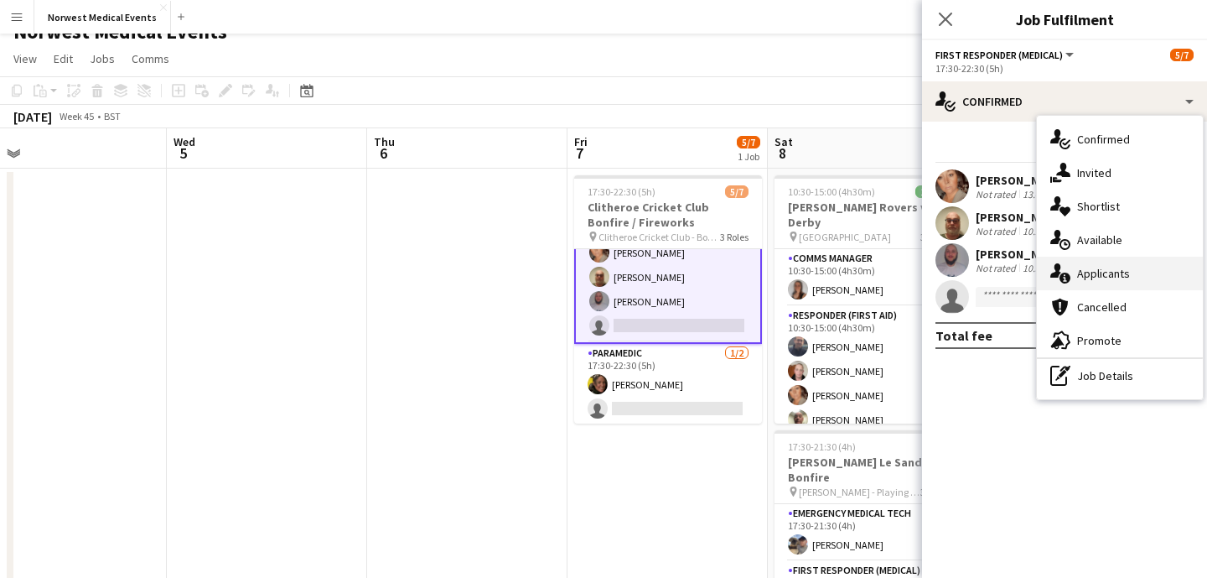
click at [1093, 279] on div "single-neutral-actions-information Applicants" at bounding box center [1120, 274] width 166 height 34
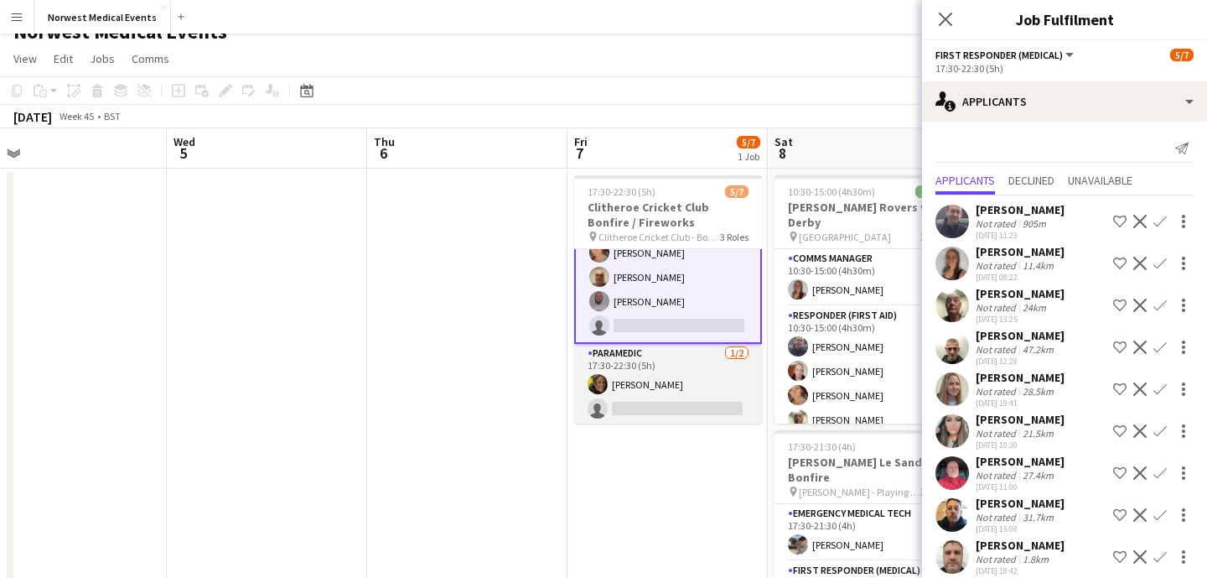
click at [686, 376] on app-card-role "Paramedic [DATE] 17:30-22:30 (5h) [PERSON_NAME] single-neutral-actions" at bounding box center [668, 384] width 188 height 81
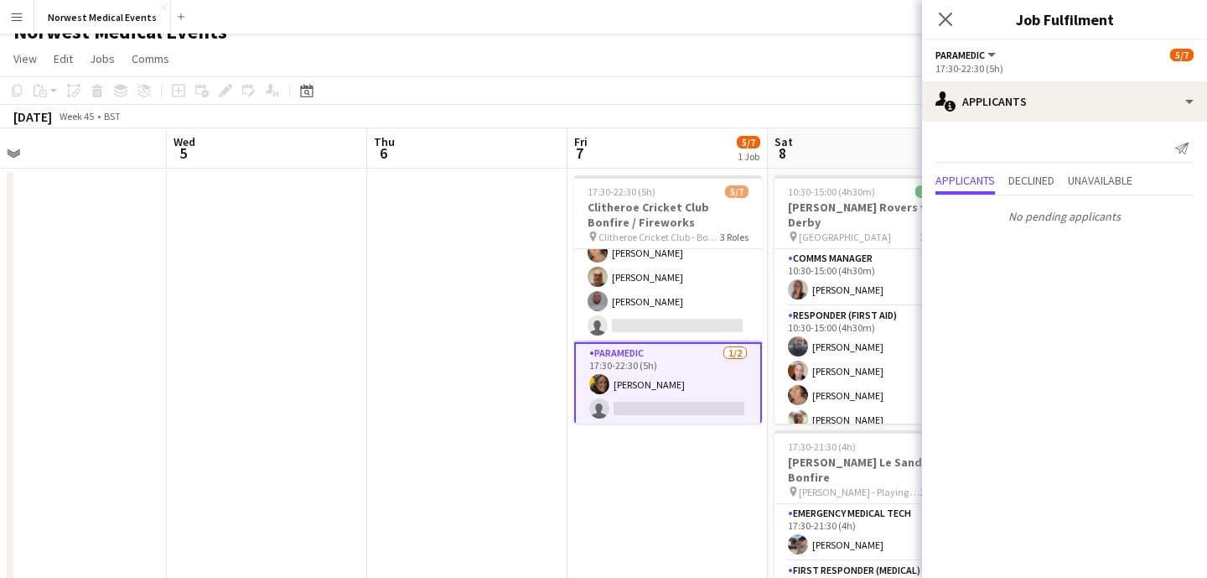
click at [947, 27] on app-icon "Close pop-in" at bounding box center [946, 19] width 20 height 20
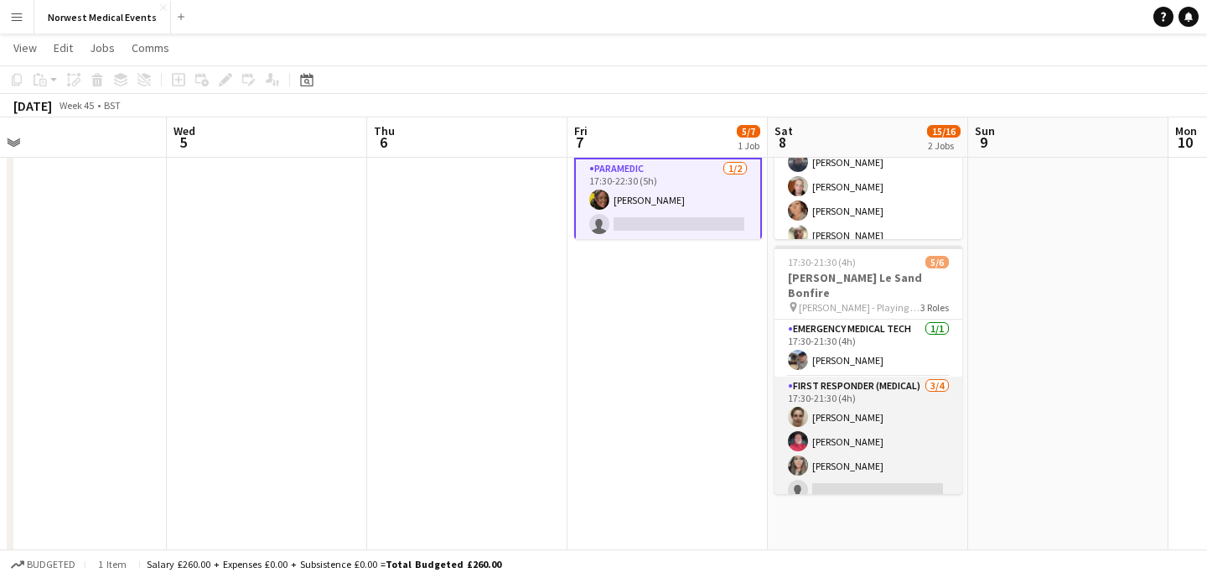
scroll to position [54, 0]
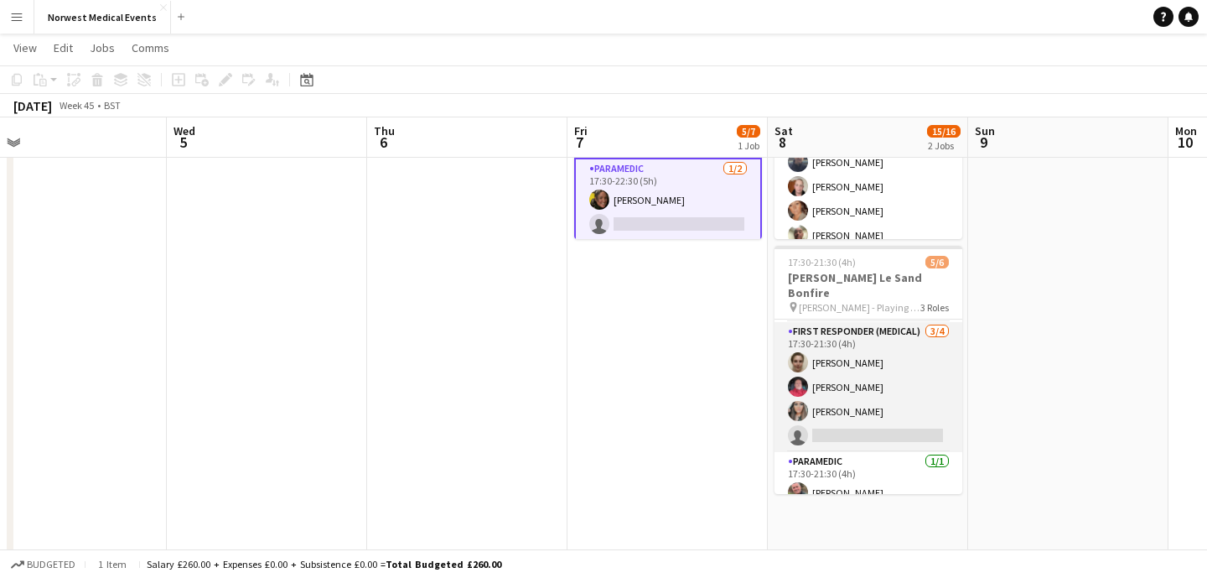
click at [877, 377] on app-card-role "First Responder (Medical) [DATE] 17:30-21:30 (4h) [PERSON_NAME] [PERSON_NAME] […" at bounding box center [869, 387] width 188 height 130
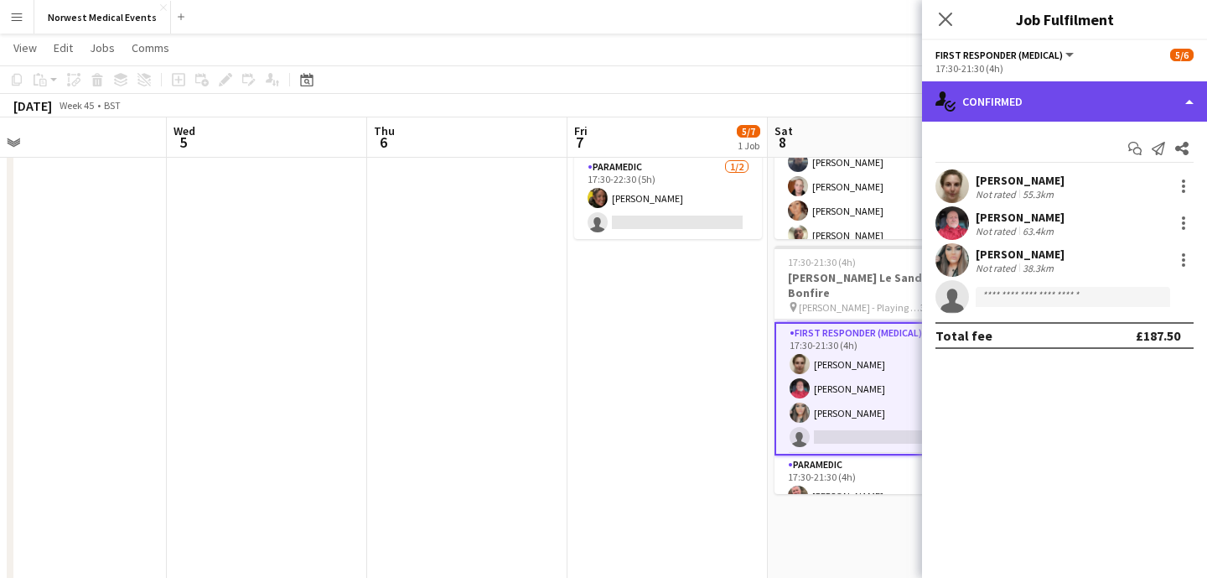
click at [1056, 92] on div "single-neutral-actions-check-2 Confirmed" at bounding box center [1064, 101] width 285 height 40
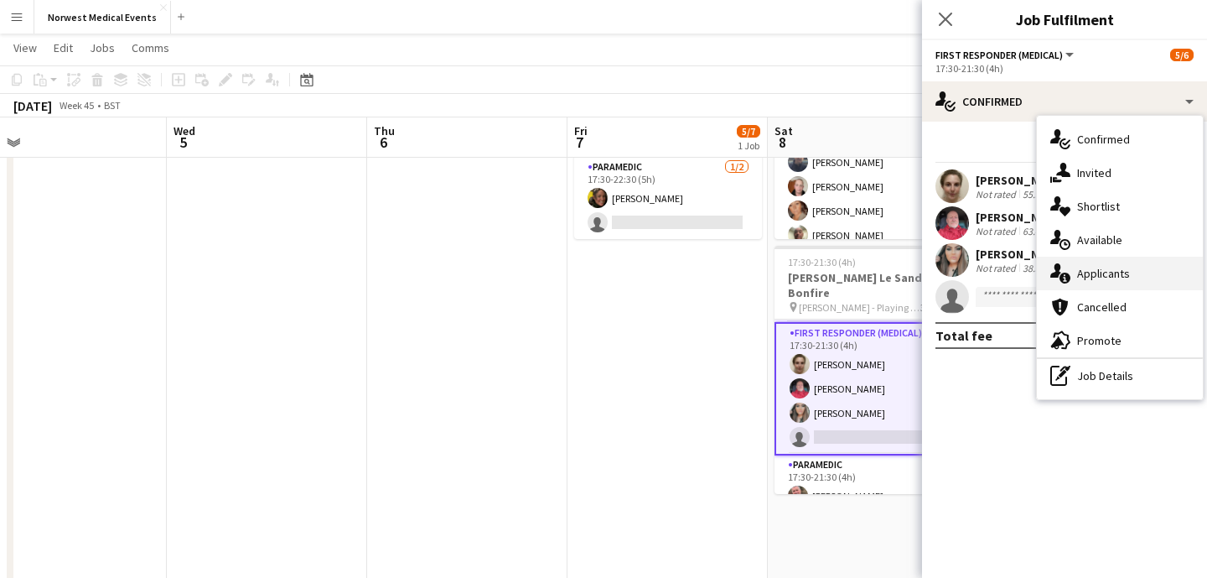
click at [1109, 264] on div "single-neutral-actions-information Applicants" at bounding box center [1120, 274] width 166 height 34
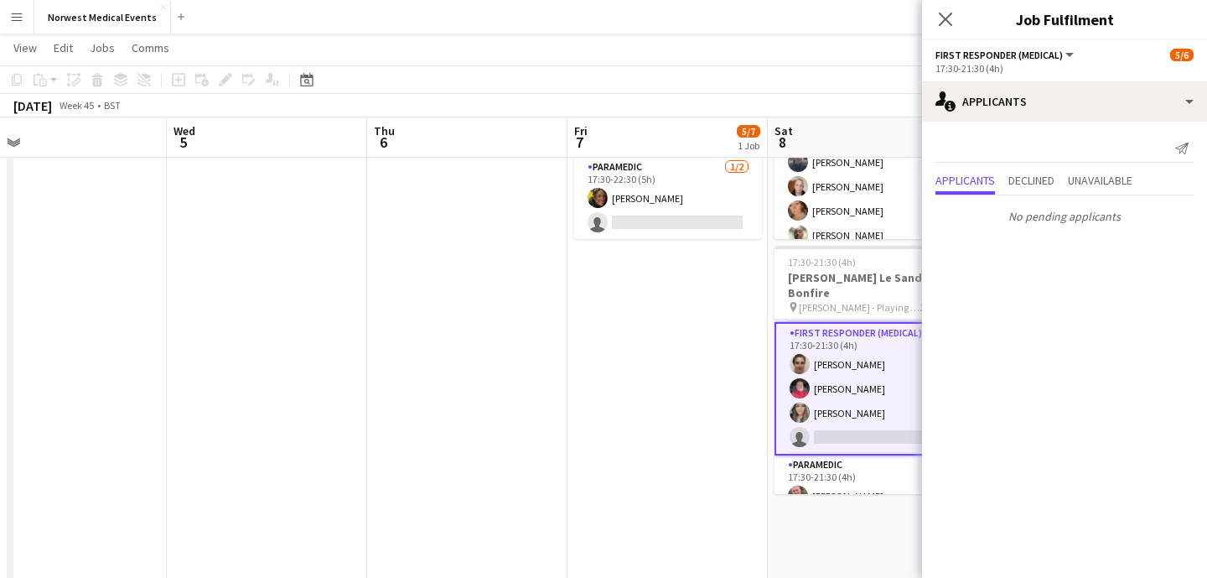
click at [946, 25] on icon "Close pop-in" at bounding box center [945, 19] width 13 height 13
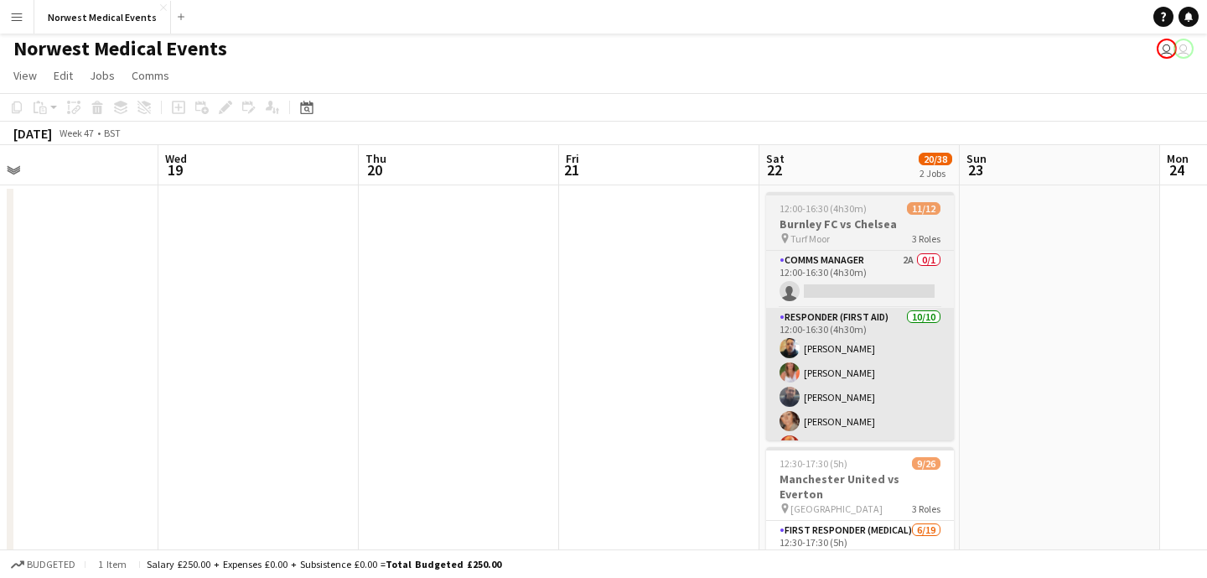
scroll to position [0, 728]
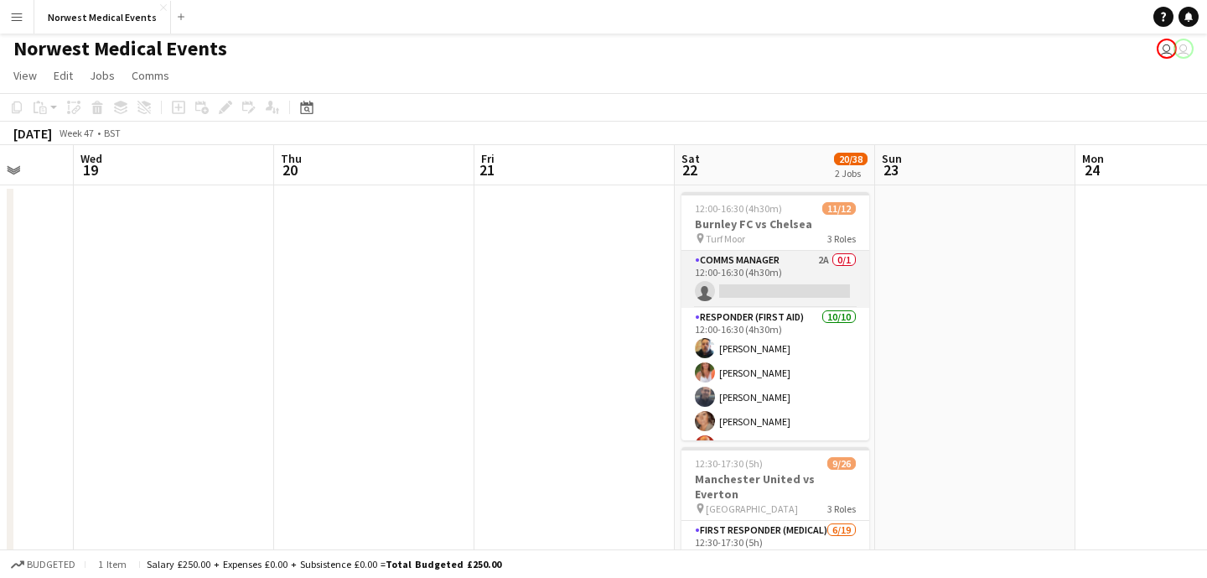
click at [802, 289] on app-card-role "Comms Manager 2A 0/1 12:00-16:30 (4h30m) single-neutral-actions" at bounding box center [776, 279] width 188 height 57
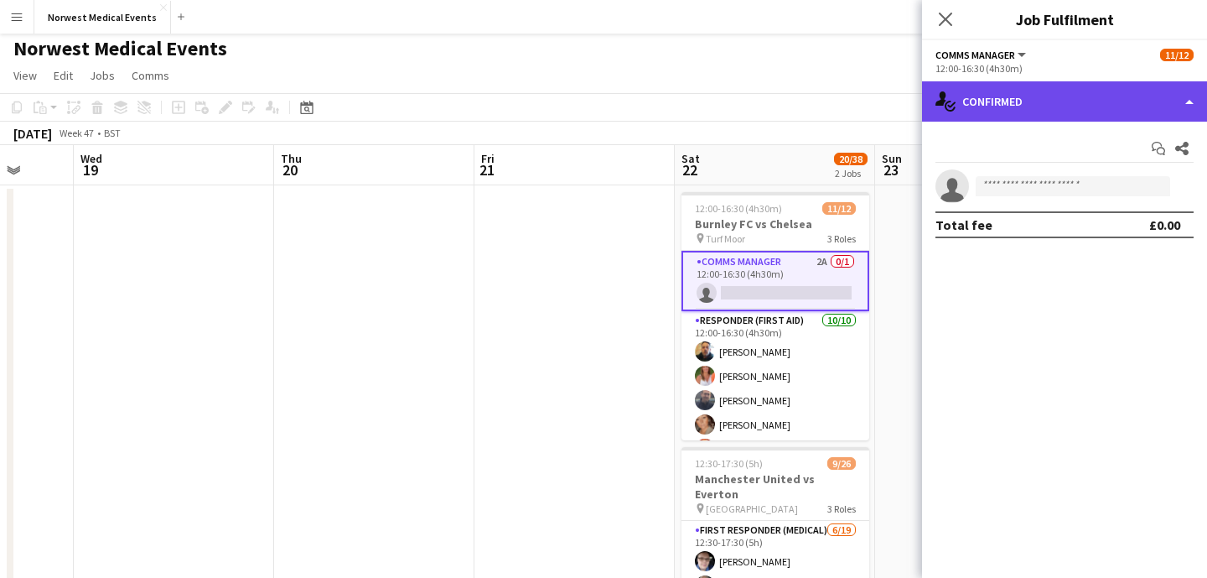
click at [1087, 93] on div "single-neutral-actions-check-2 Confirmed" at bounding box center [1064, 101] width 285 height 40
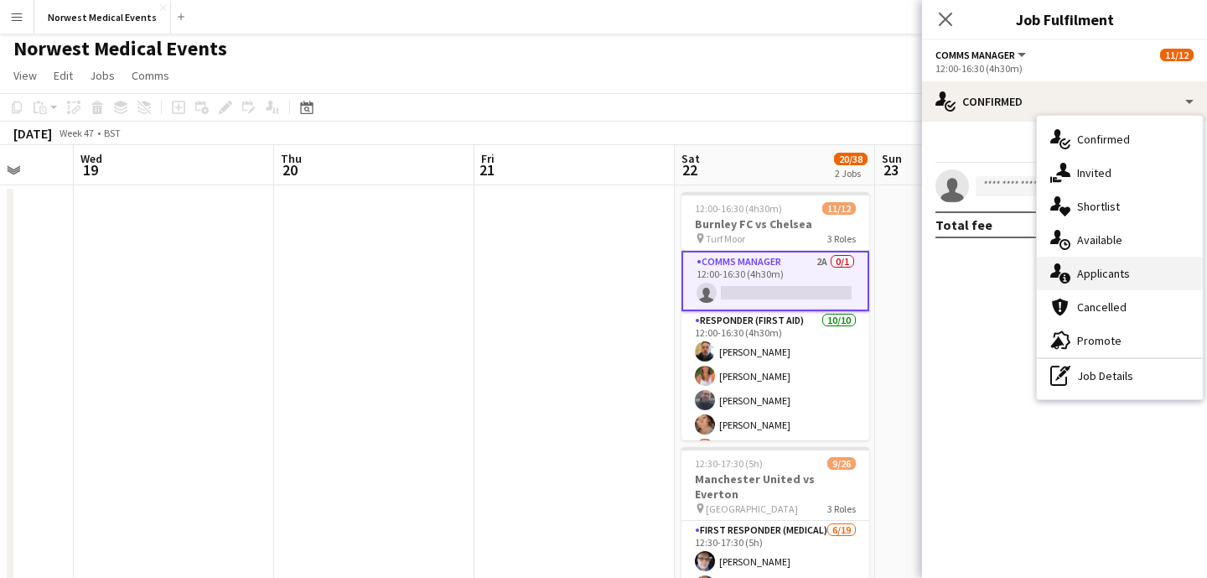
click at [1130, 263] on div "single-neutral-actions-information Applicants" at bounding box center [1120, 274] width 166 height 34
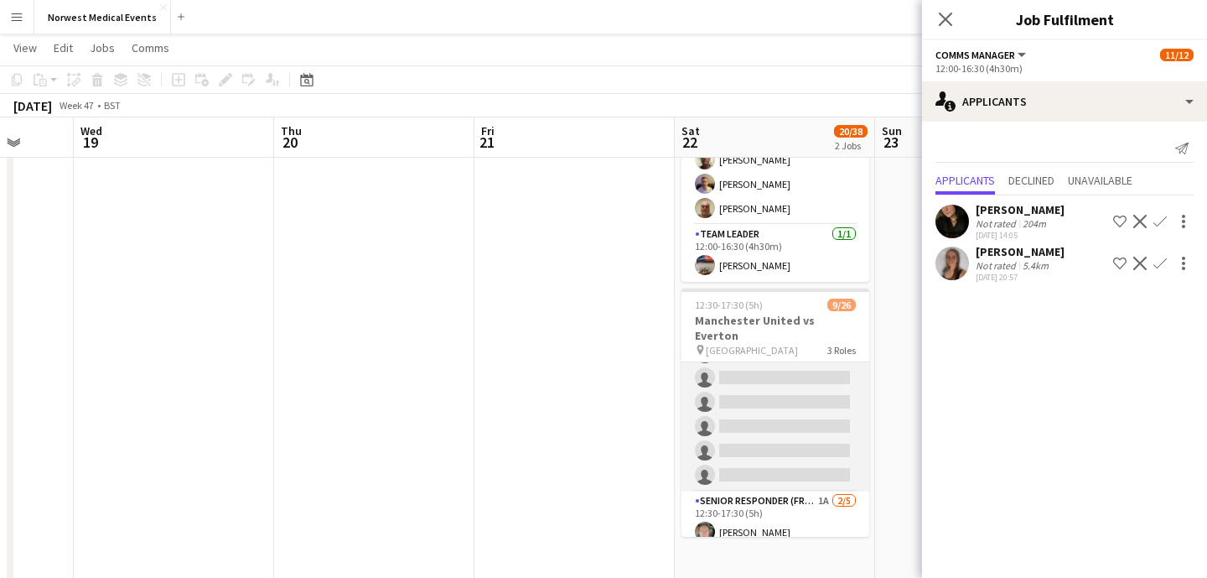
scroll to position [0, 0]
click at [809, 389] on app-card-role "First Responder (Medical) [DATE] 12:30-17:30 (5h) [PERSON_NAME] [PERSON_NAME] […" at bounding box center [776, 224] width 188 height 495
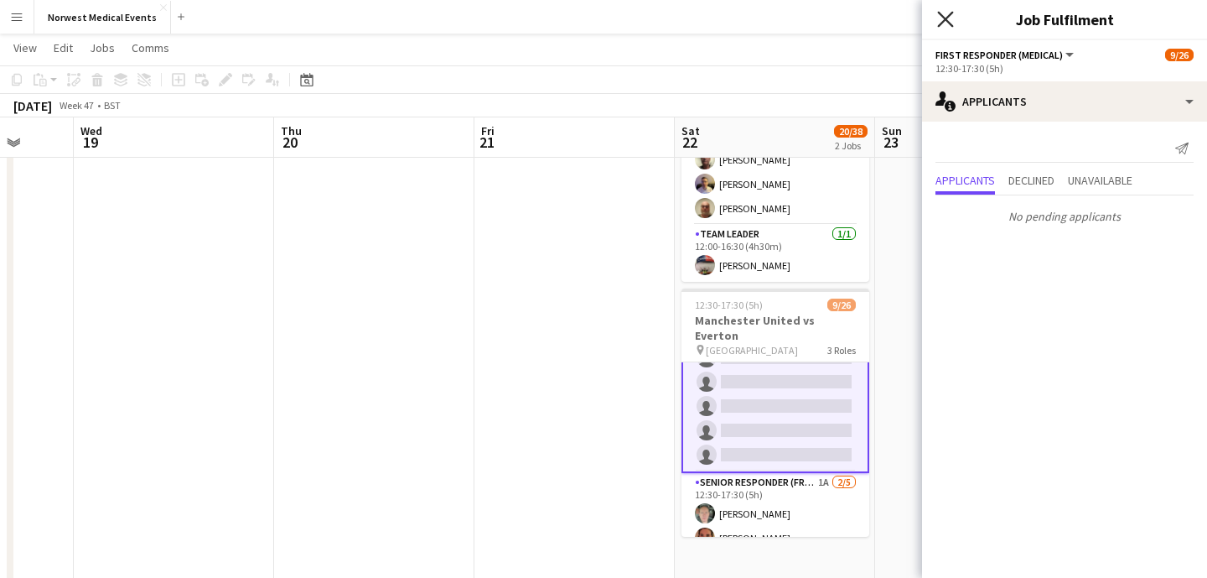
click at [947, 12] on icon "Close pop-in" at bounding box center [945, 19] width 16 height 16
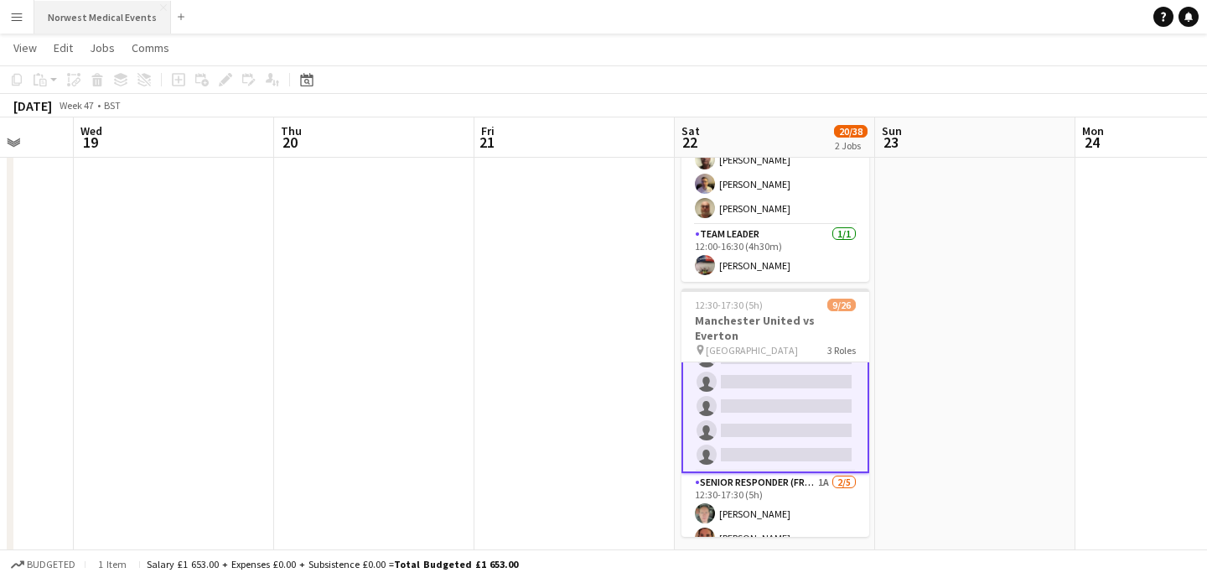
click at [107, 20] on button "Norwest Medical Events Close" at bounding box center [102, 17] width 137 height 33
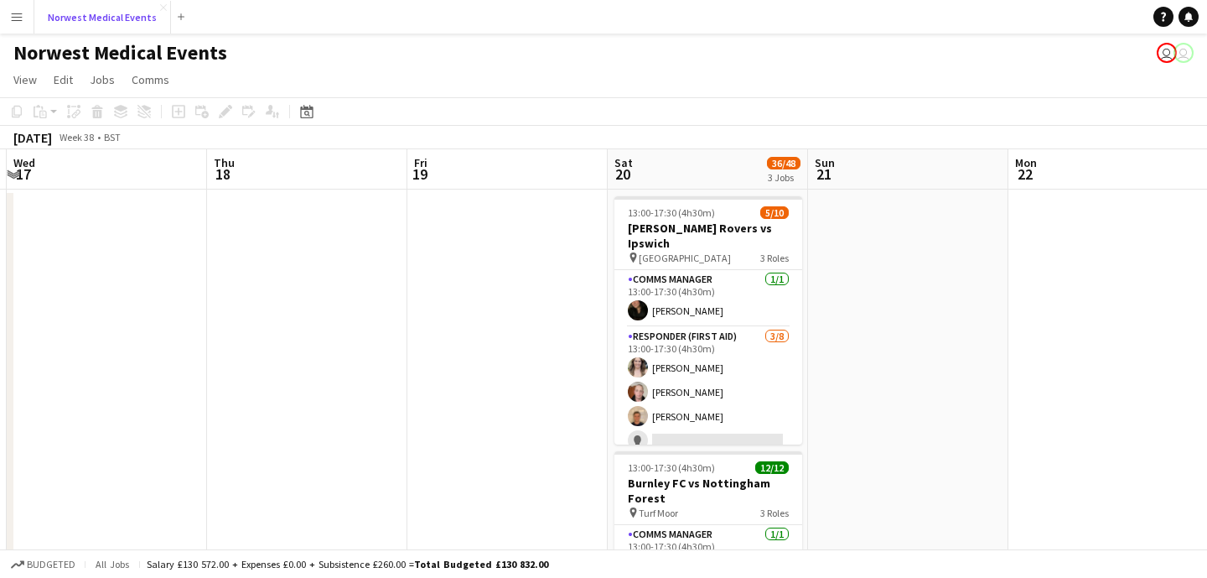
scroll to position [0, 854]
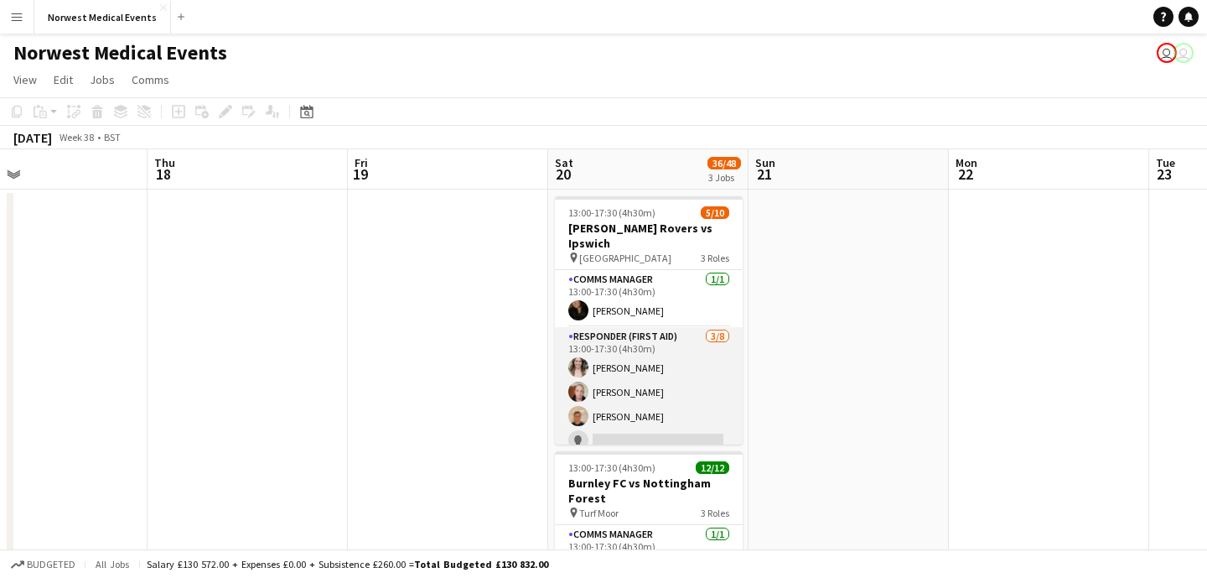
click at [649, 406] on app-card-role "Responder (First Aid) [DATE] 13:00-17:30 (4h30m) [PERSON_NAME] [PERSON_NAME] [P…" at bounding box center [649, 440] width 188 height 227
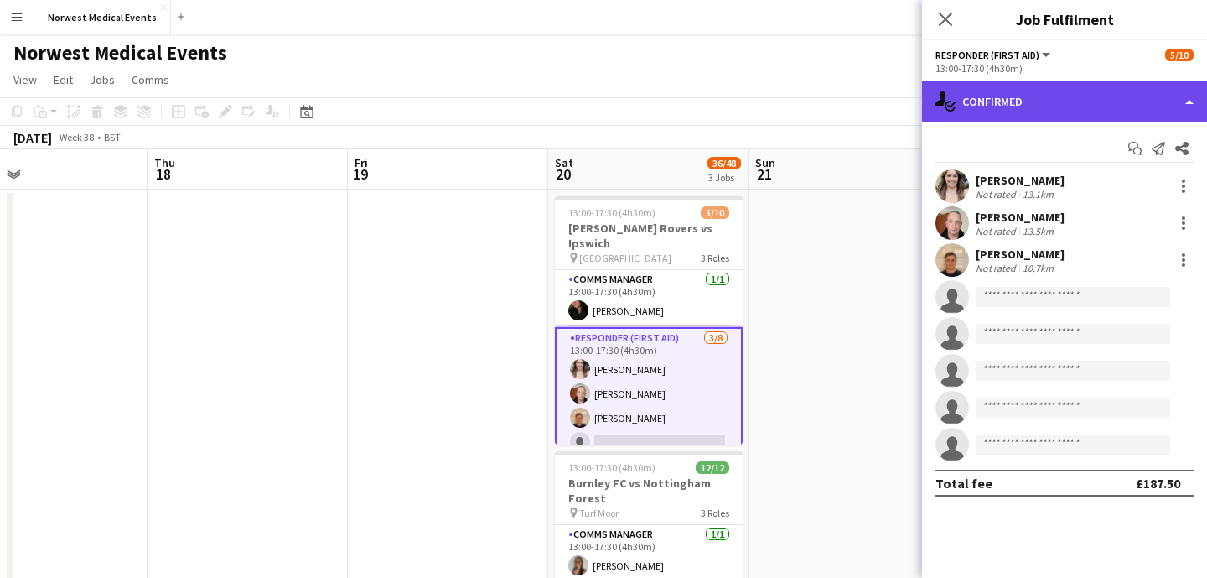
click at [1004, 105] on div "single-neutral-actions-check-2 Confirmed" at bounding box center [1064, 101] width 285 height 40
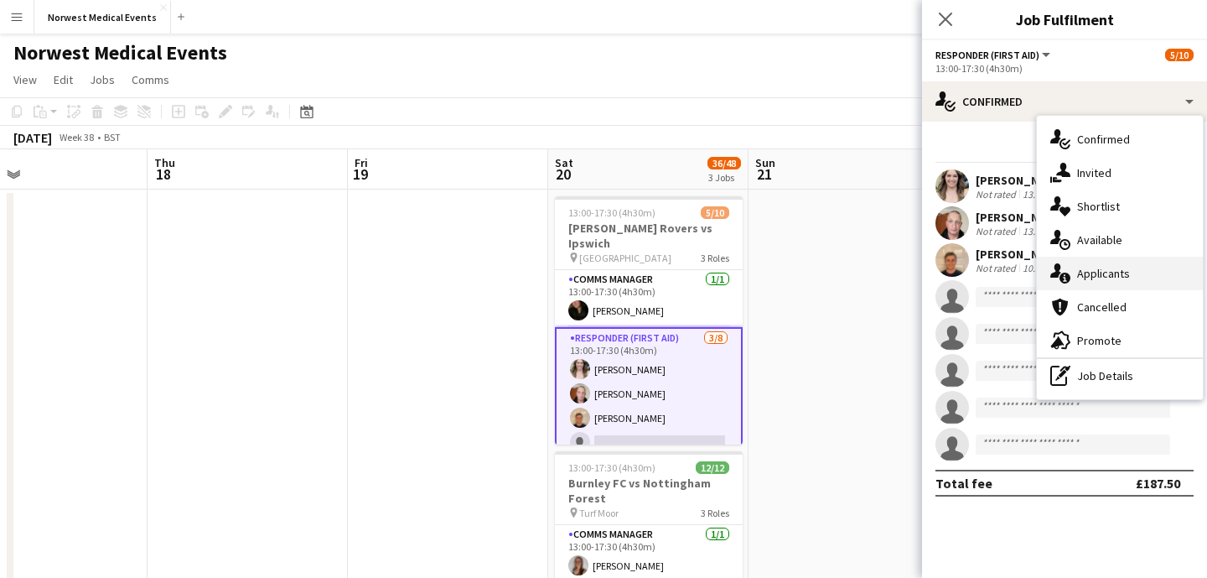
click at [1118, 274] on div "single-neutral-actions-information Applicants" at bounding box center [1120, 274] width 166 height 34
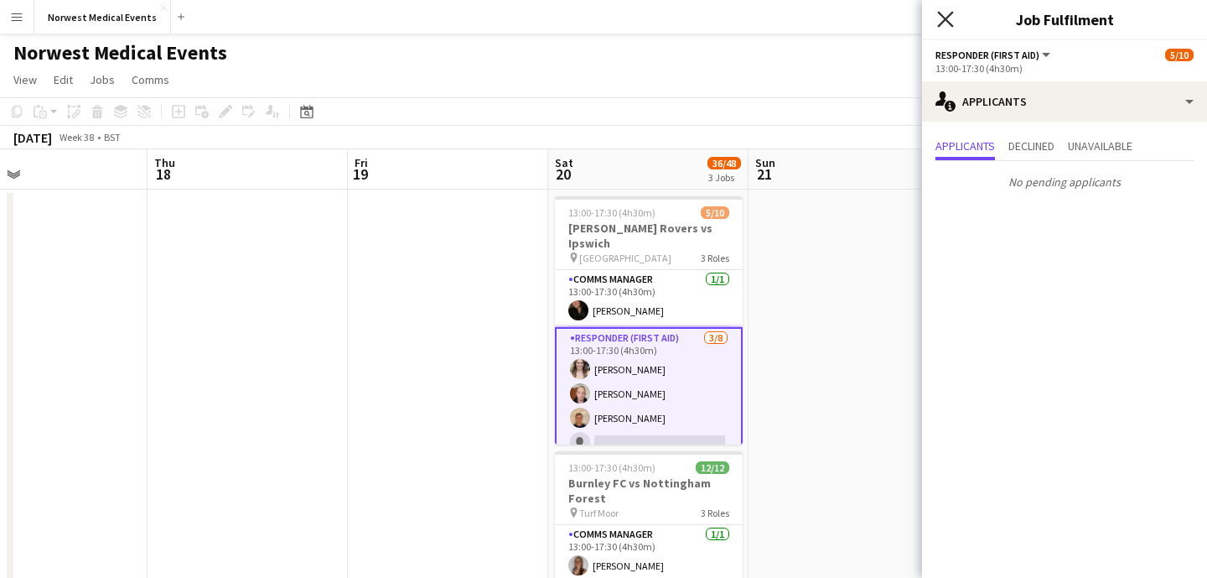
click at [942, 18] on icon "Close pop-in" at bounding box center [945, 19] width 16 height 16
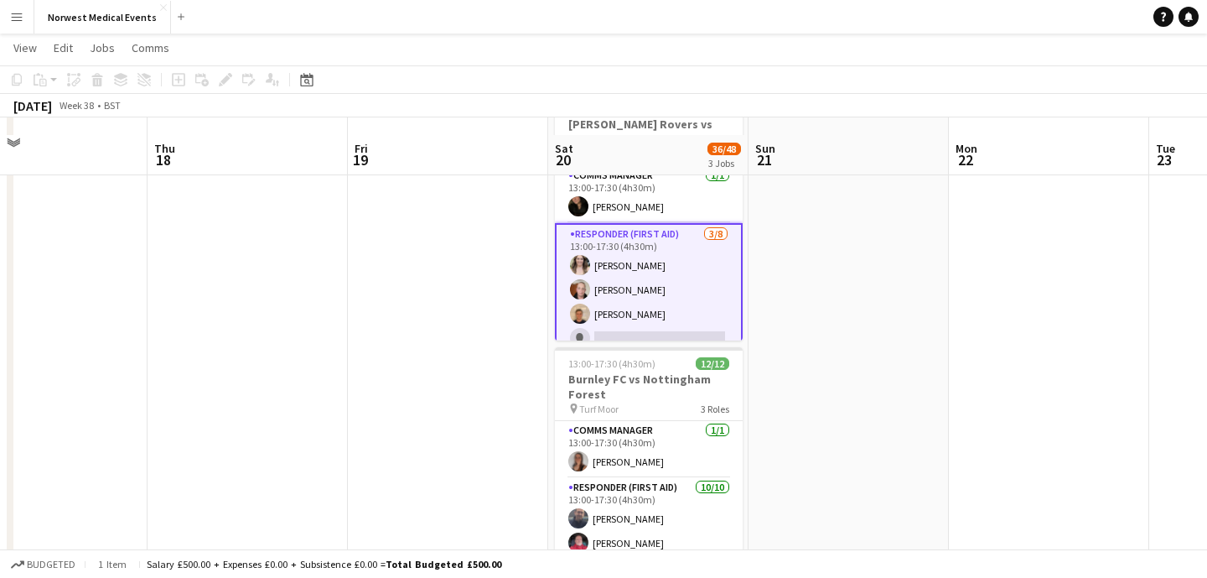
scroll to position [172, 0]
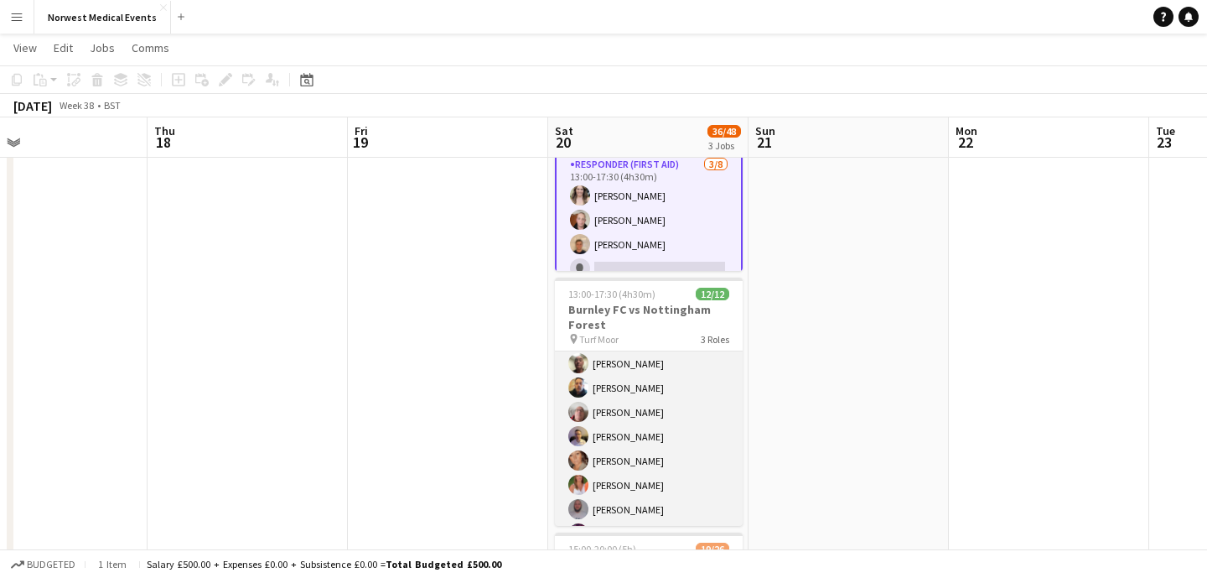
click at [662, 413] on app-card-role "Responder (First Aid) [DATE] 13:00-17:30 (4h30m) [PERSON_NAME] [PERSON_NAME] [P…" at bounding box center [649, 412] width 188 height 276
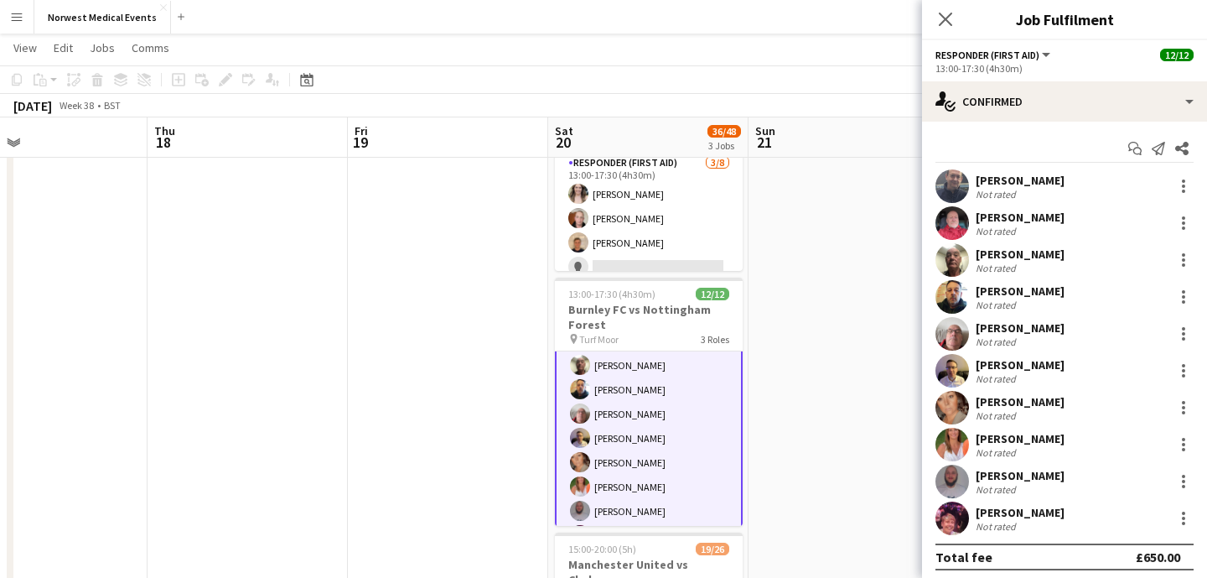
scroll to position [136, 0]
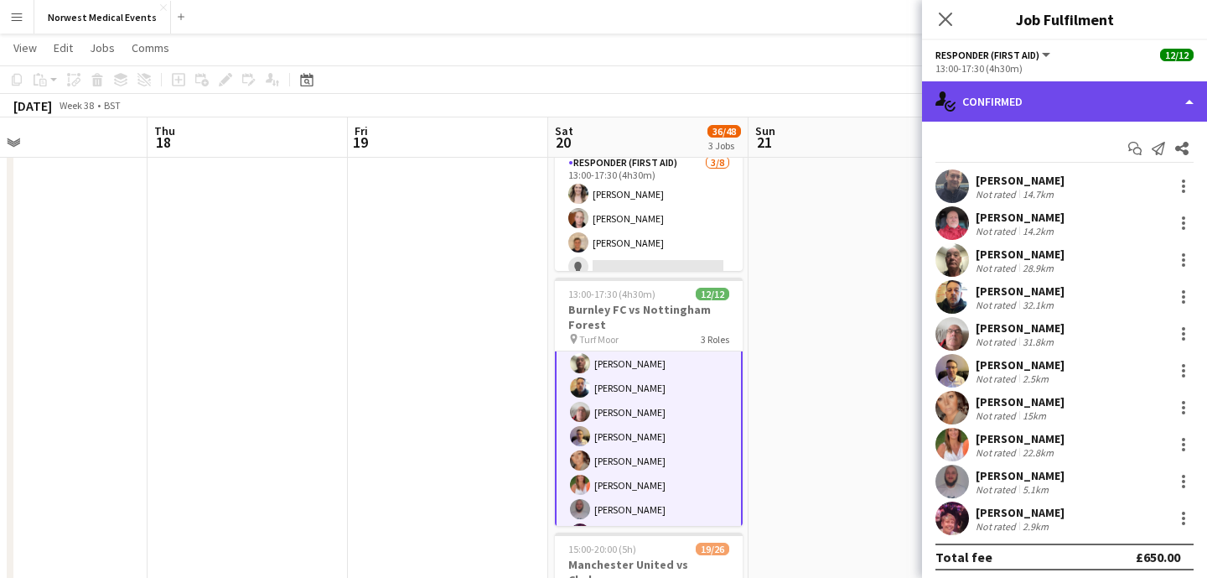
click at [1056, 115] on div "single-neutral-actions-check-2 Confirmed" at bounding box center [1064, 101] width 285 height 40
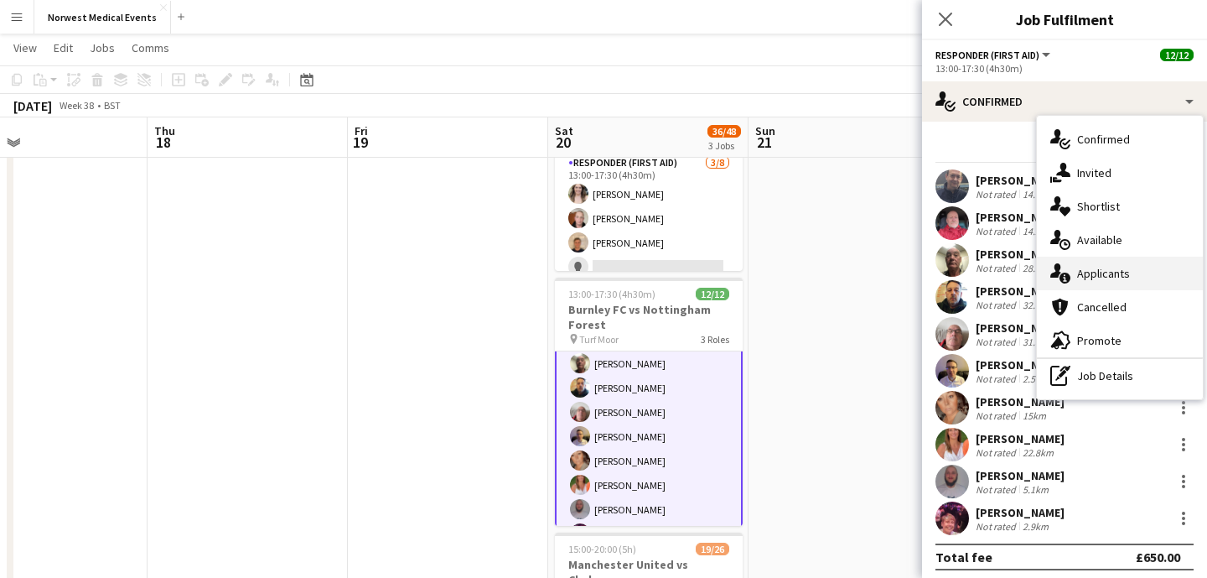
click at [1127, 270] on div "single-neutral-actions-information Applicants" at bounding box center [1120, 274] width 166 height 34
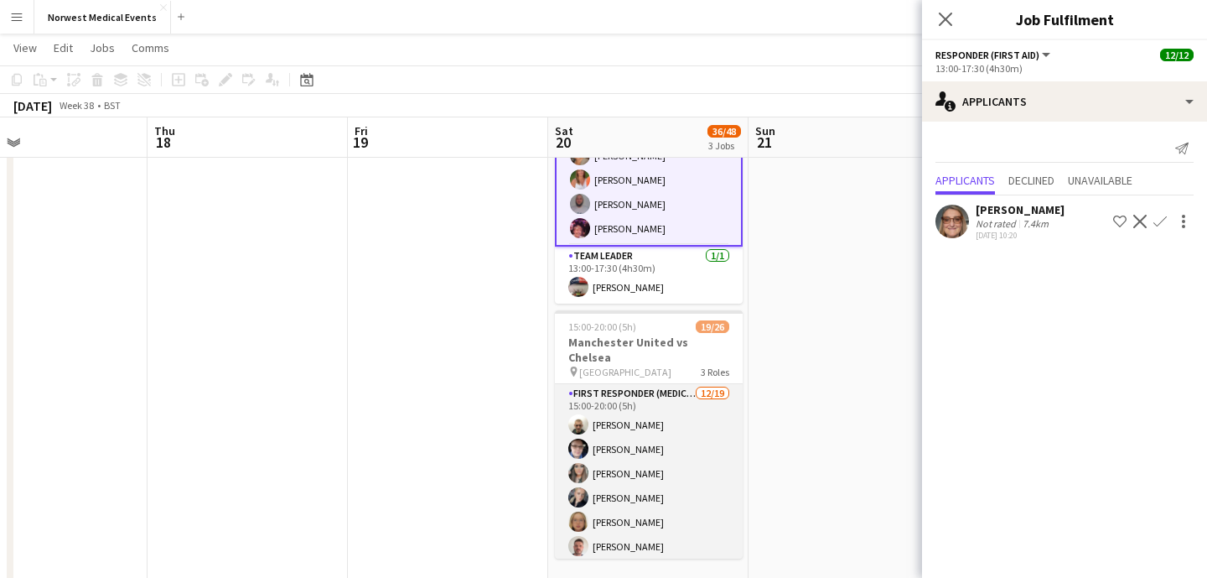
scroll to position [132, 0]
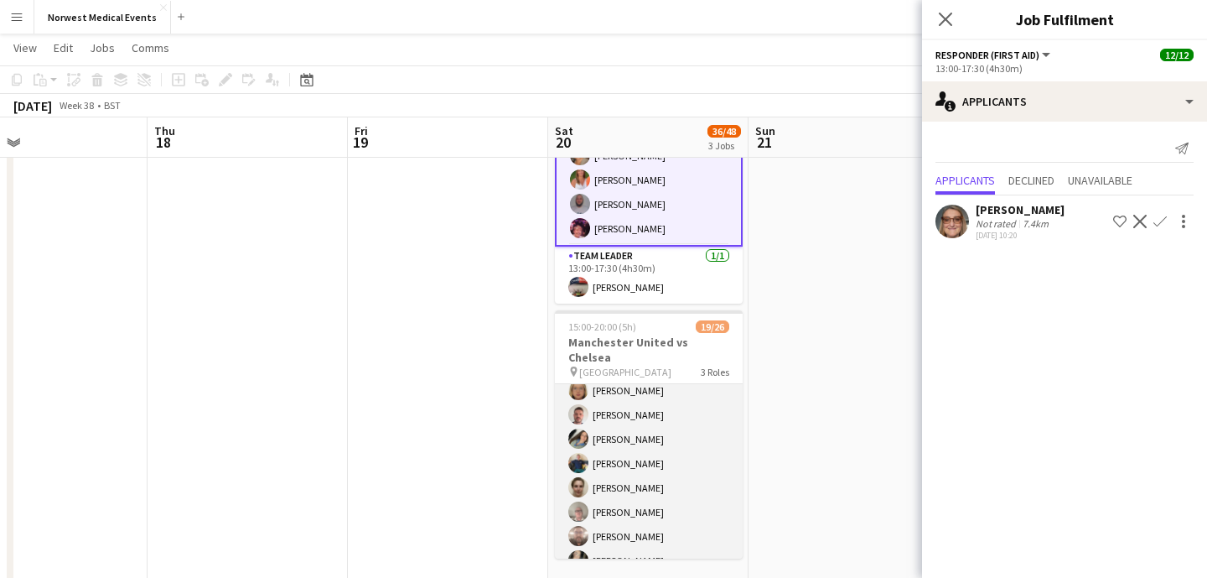
click at [655, 418] on app-card-role "First Responder (Medical) [DATE] 15:00-20:00 (5h) [PERSON_NAME] [PERSON_NAME] […" at bounding box center [649, 499] width 188 height 495
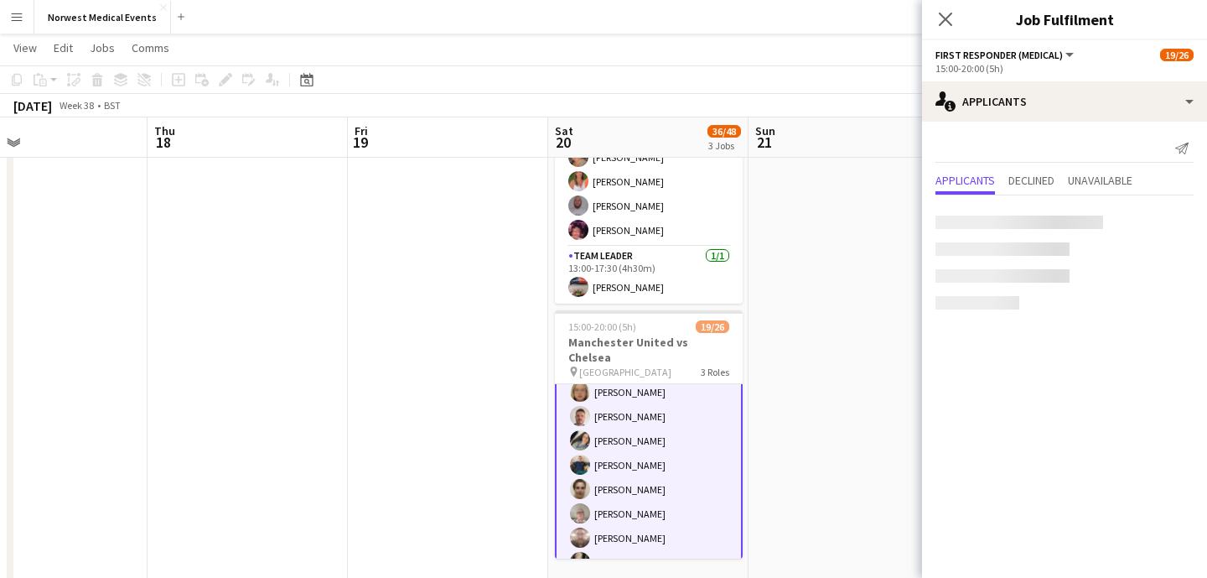
scroll to position [133, 0]
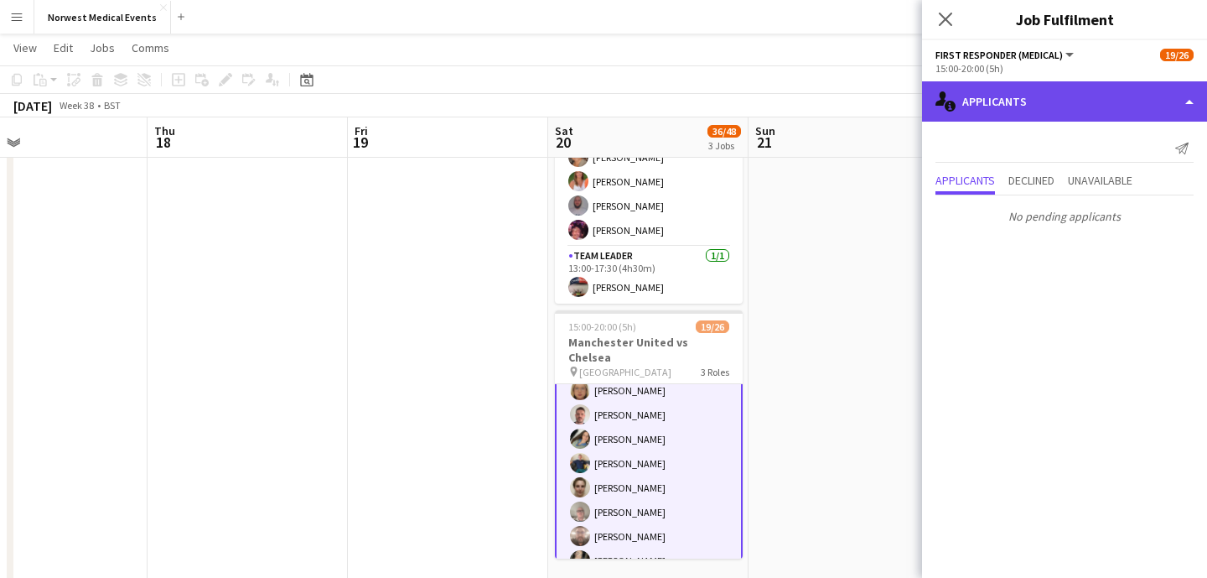
click at [1030, 95] on div "single-neutral-actions-information Applicants" at bounding box center [1064, 101] width 285 height 40
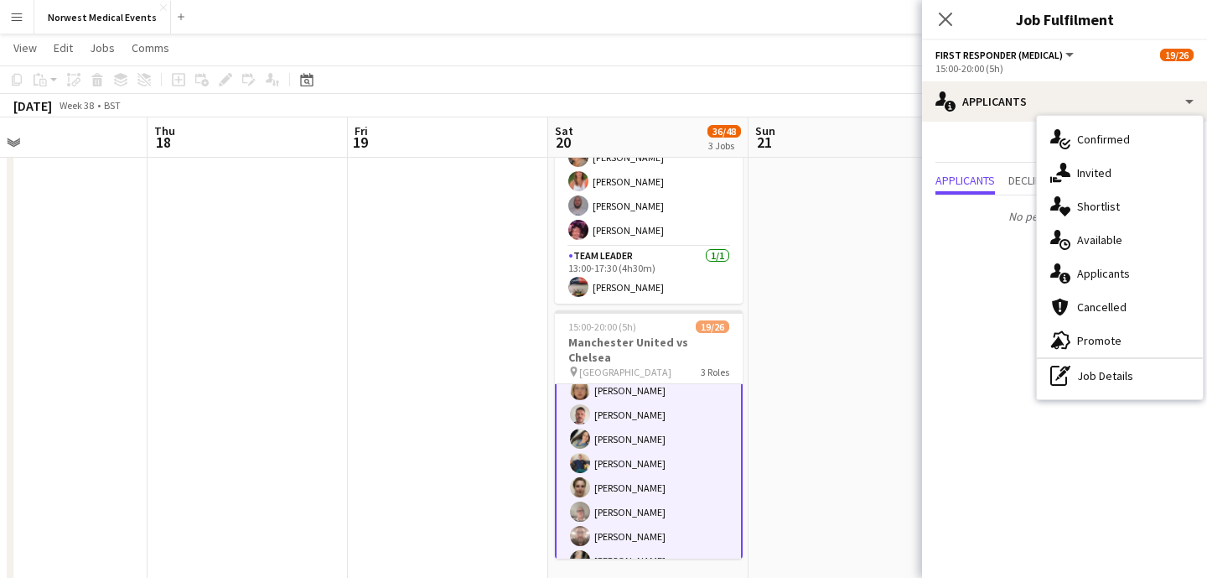
click at [1108, 268] on div "single-neutral-actions-information Applicants" at bounding box center [1120, 274] width 166 height 34
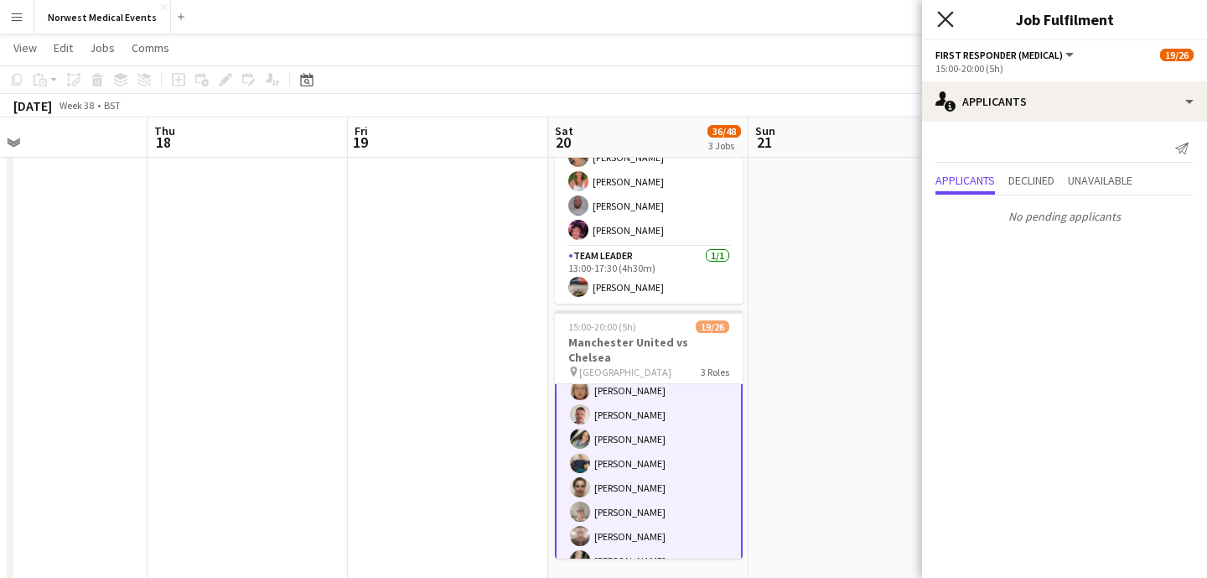
click at [947, 20] on icon at bounding box center [945, 19] width 16 height 16
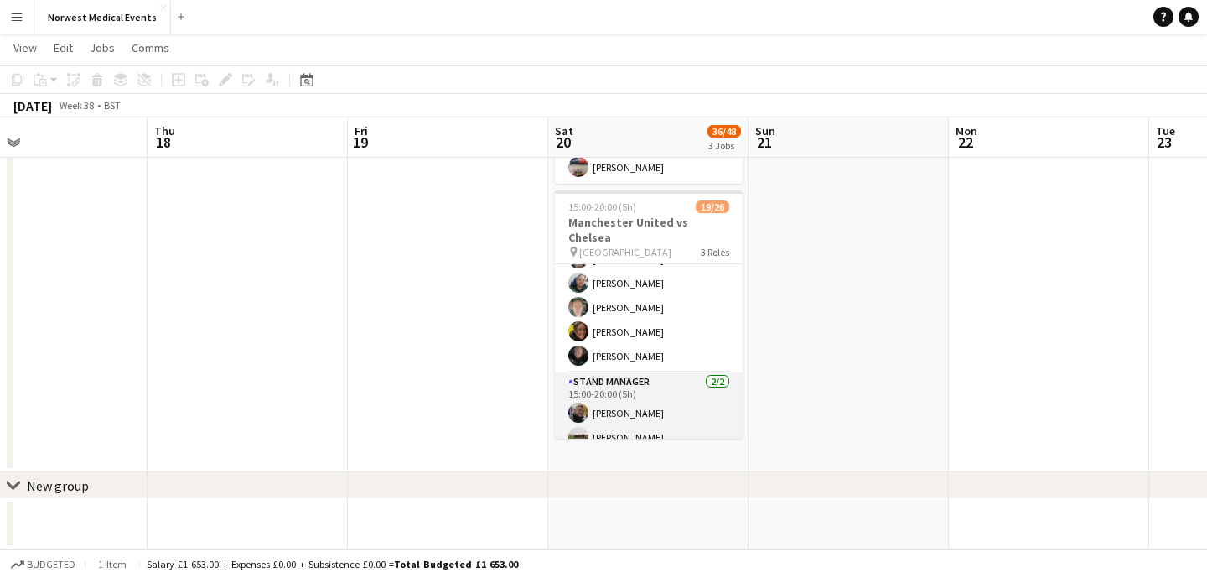
scroll to position [439, 0]
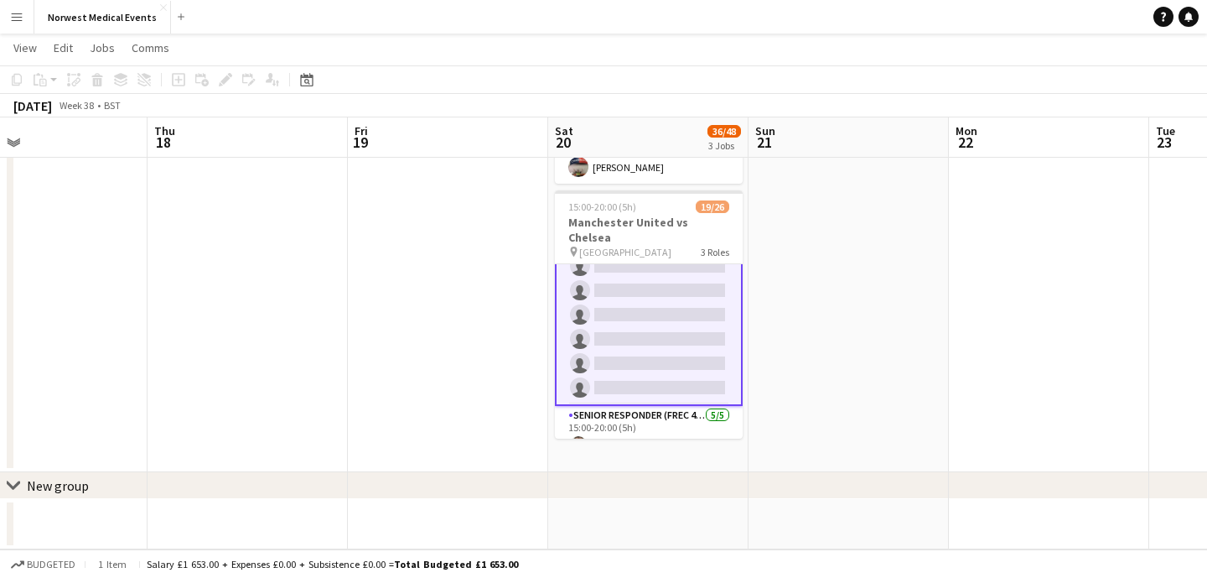
click at [678, 319] on app-card-role "First Responder (Medical) [DATE] 15:00-20:00 (5h) [PERSON_NAME] [PERSON_NAME] […" at bounding box center [649, 157] width 188 height 498
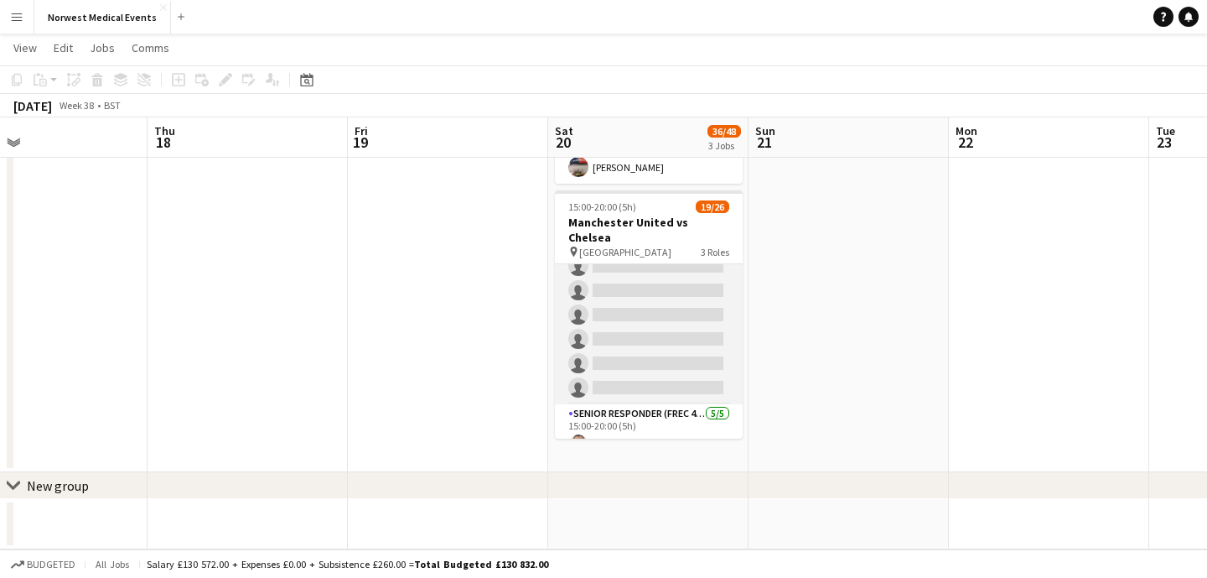
click at [678, 316] on app-card-role "First Responder (Medical) [DATE] 15:00-20:00 (5h) [PERSON_NAME] [PERSON_NAME] […" at bounding box center [649, 156] width 188 height 495
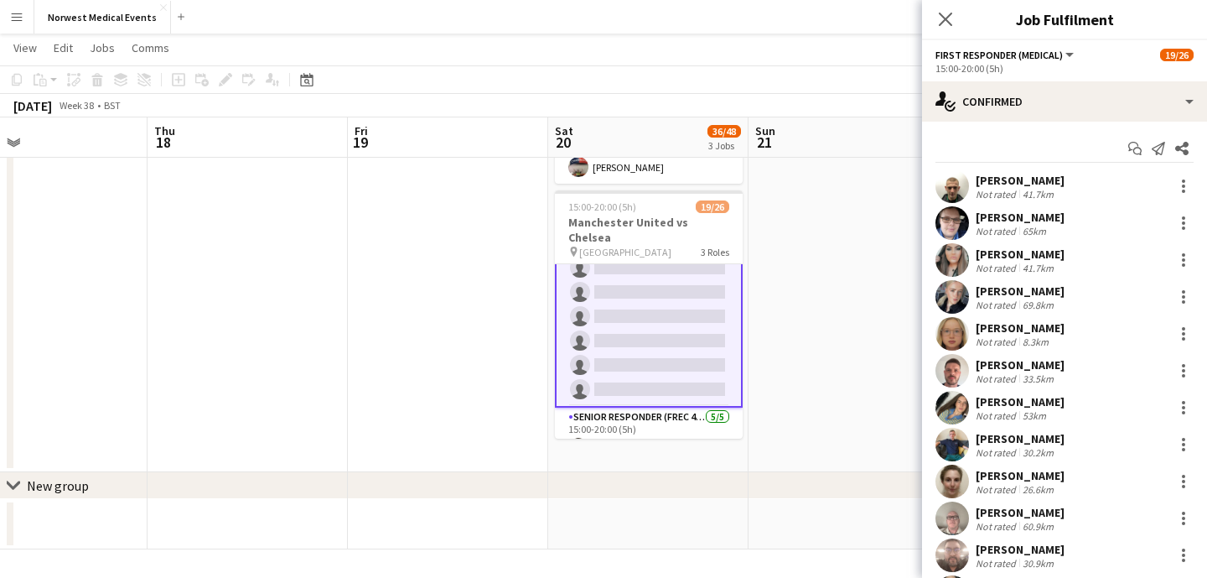
scroll to position [356, 0]
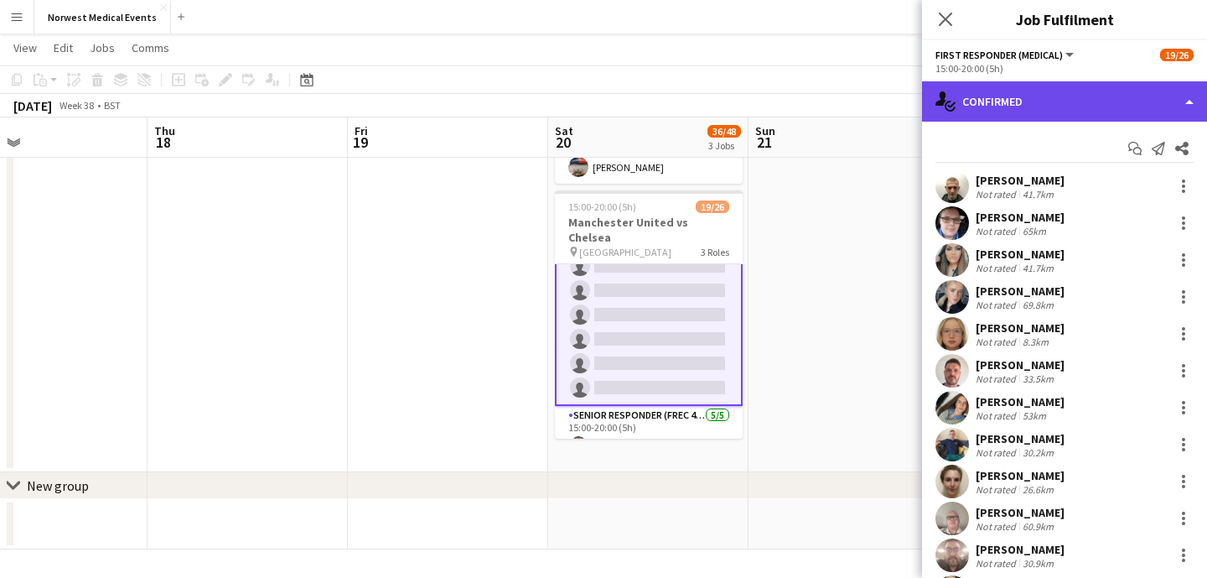
click at [1020, 100] on div "single-neutral-actions-check-2 Confirmed" at bounding box center [1064, 101] width 285 height 40
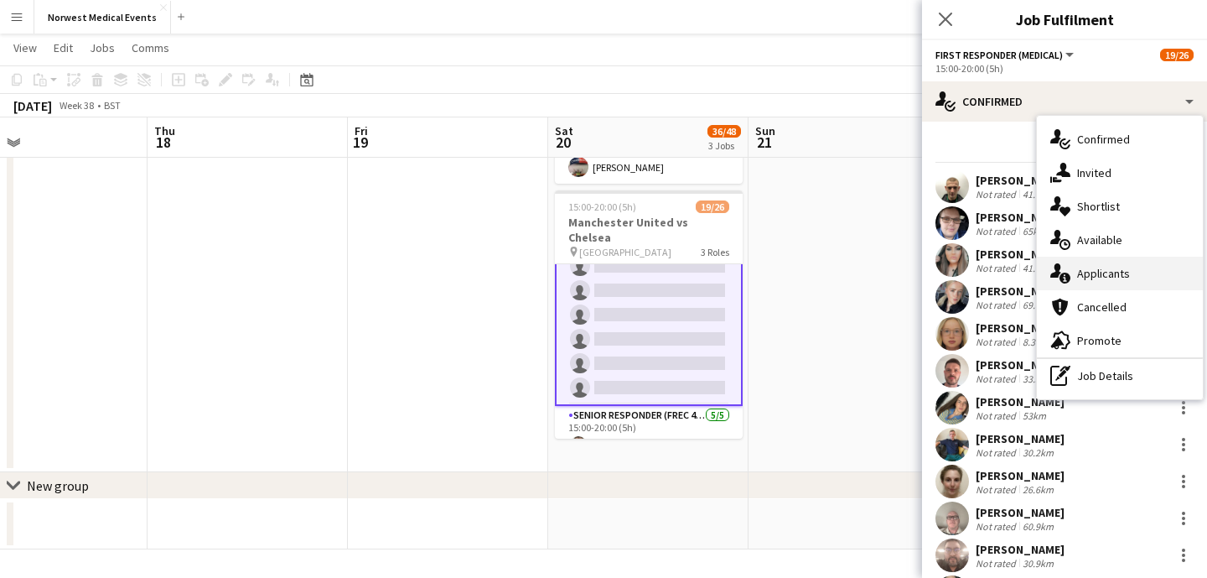
click at [1111, 275] on div "single-neutral-actions-information Applicants" at bounding box center [1120, 274] width 166 height 34
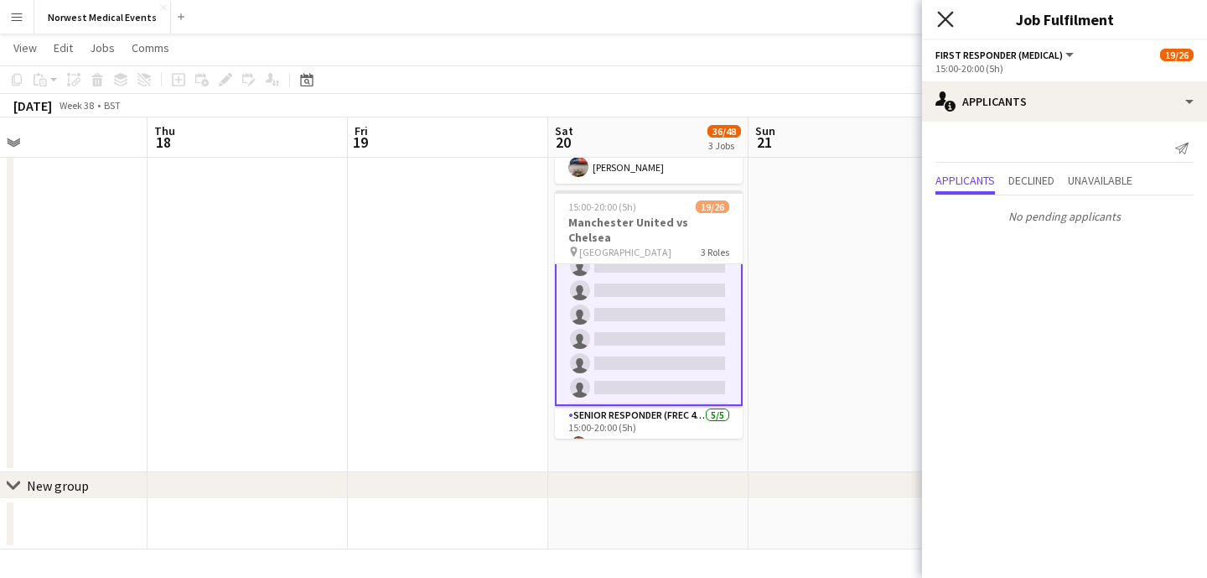
click at [943, 18] on icon "Close pop-in" at bounding box center [945, 19] width 16 height 16
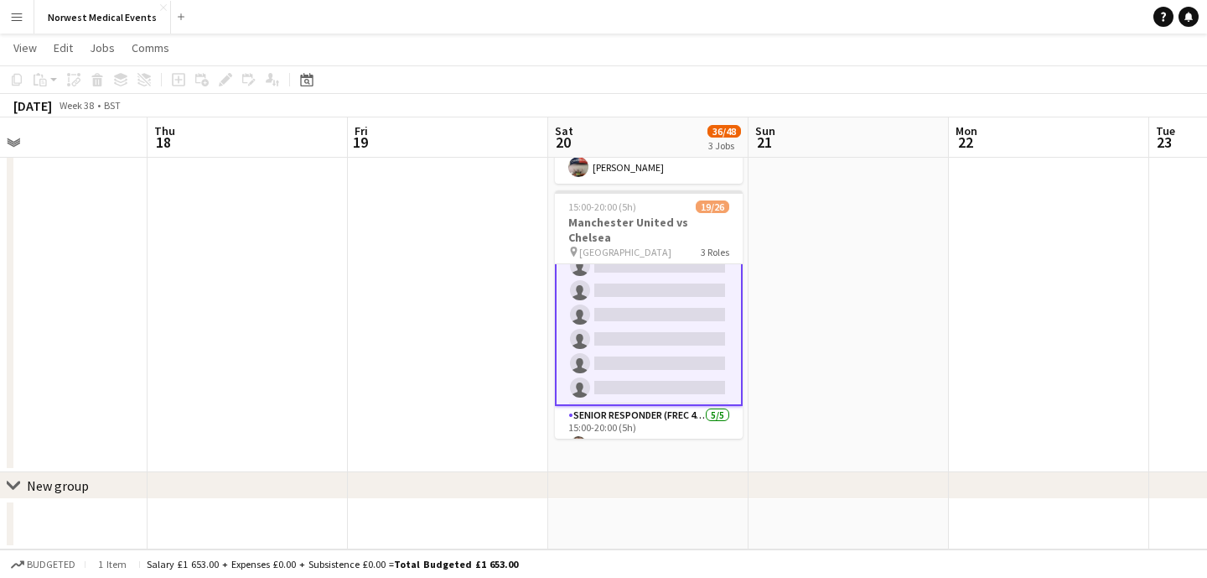
click at [682, 283] on app-card-role "First Responder (Medical) [DATE] 15:00-20:00 (5h) [PERSON_NAME] [PERSON_NAME] […" at bounding box center [649, 157] width 188 height 498
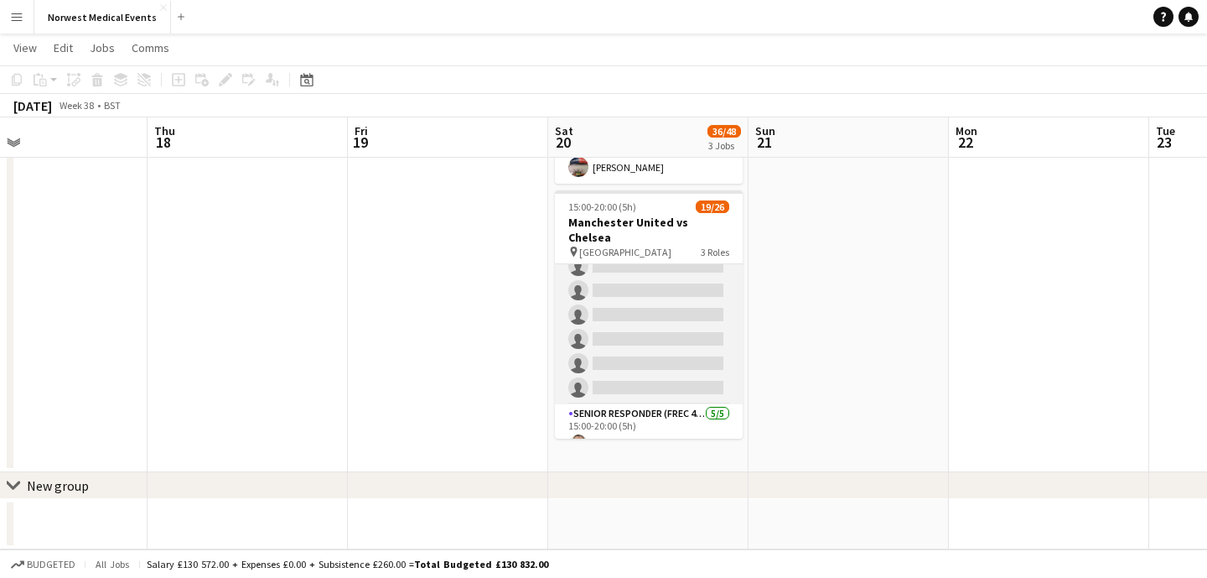
click at [667, 294] on app-card-role "First Responder (Medical) [DATE] 15:00-20:00 (5h) [PERSON_NAME] [PERSON_NAME] […" at bounding box center [649, 156] width 188 height 495
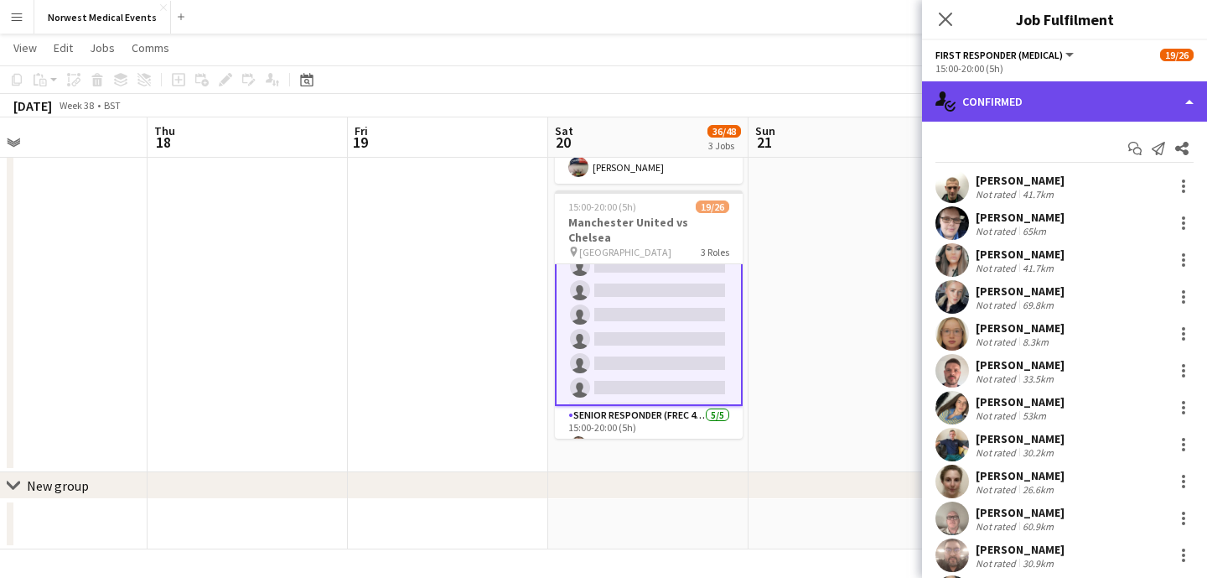
click at [1057, 103] on div "single-neutral-actions-check-2 Confirmed" at bounding box center [1064, 101] width 285 height 40
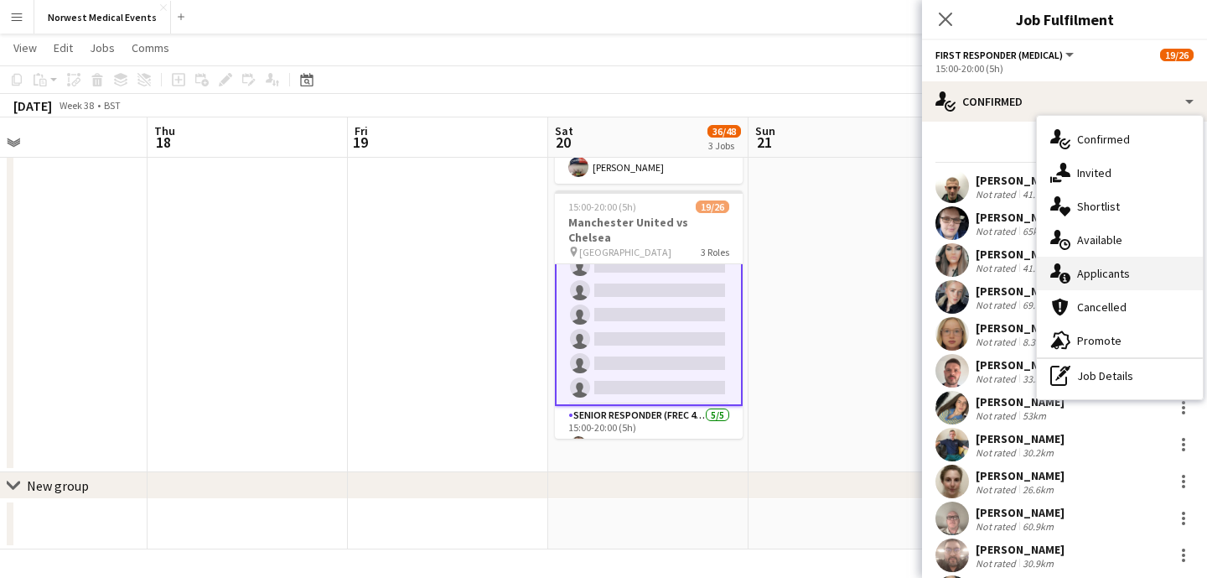
click at [1143, 262] on div "single-neutral-actions-information Applicants" at bounding box center [1120, 274] width 166 height 34
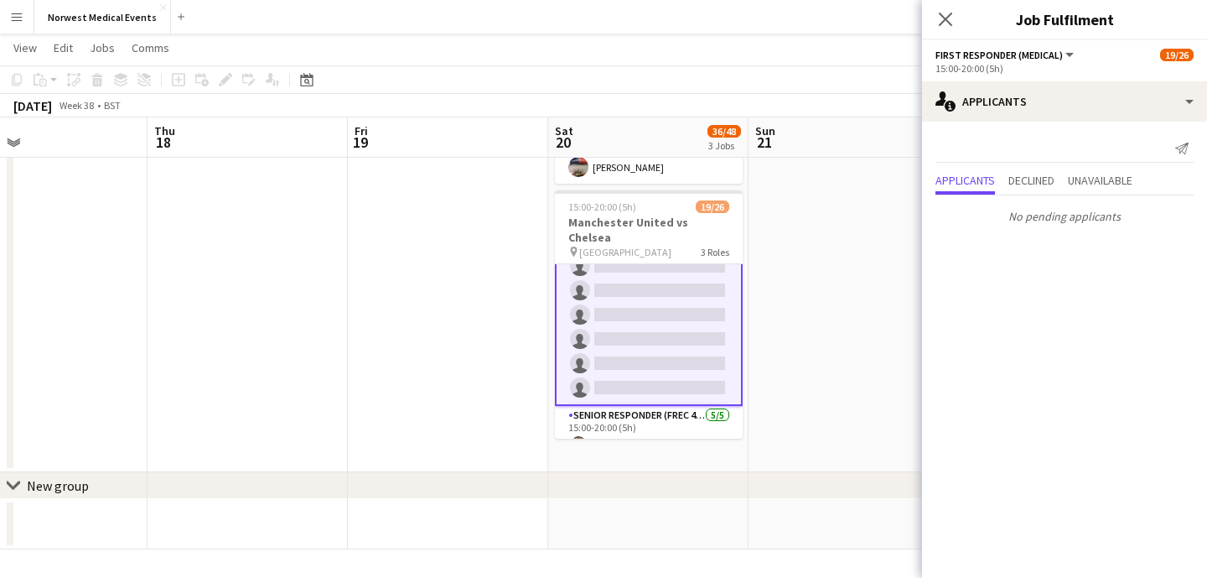
click at [945, 17] on icon "Close pop-in" at bounding box center [945, 19] width 13 height 13
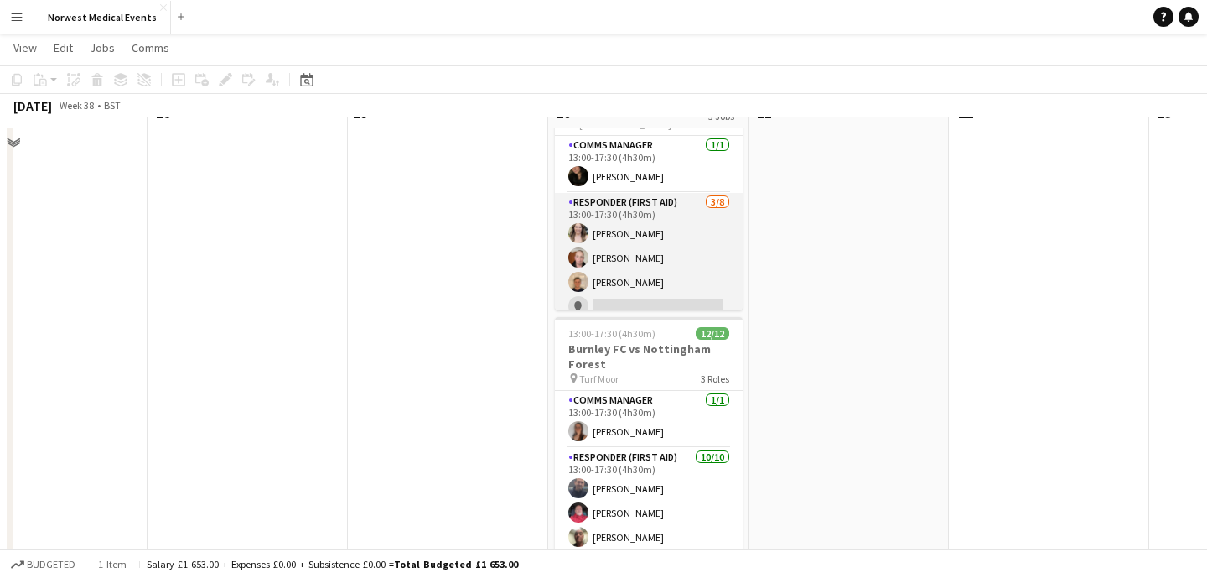
scroll to position [71, 0]
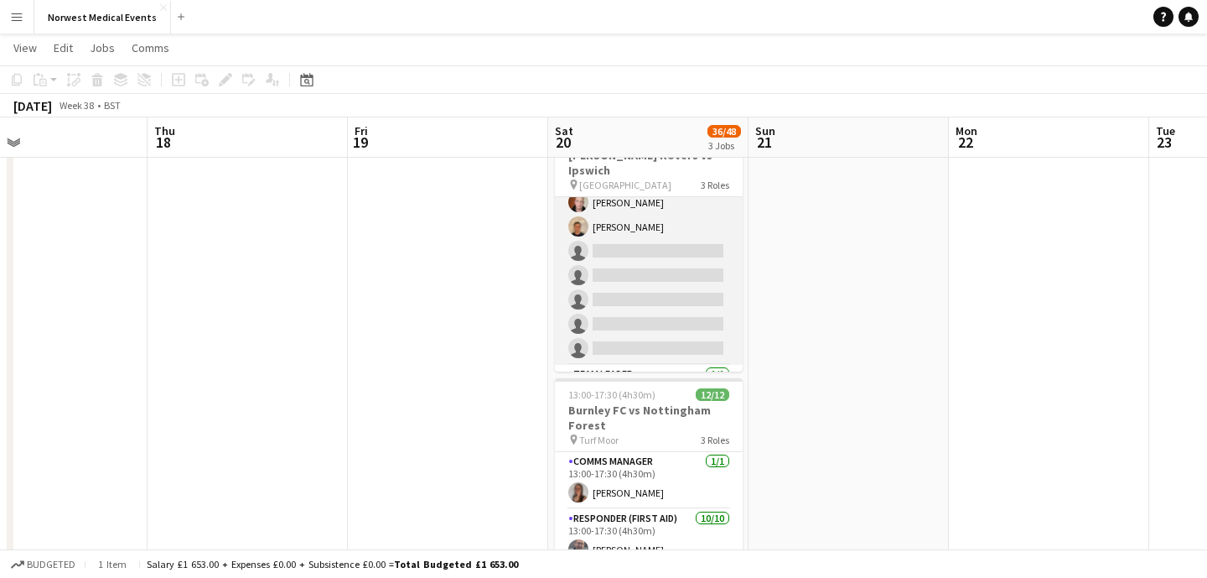
click at [667, 276] on app-card-role "Responder (First Aid) [DATE] 13:00-17:30 (4h30m) [PERSON_NAME] [PERSON_NAME] [P…" at bounding box center [649, 251] width 188 height 227
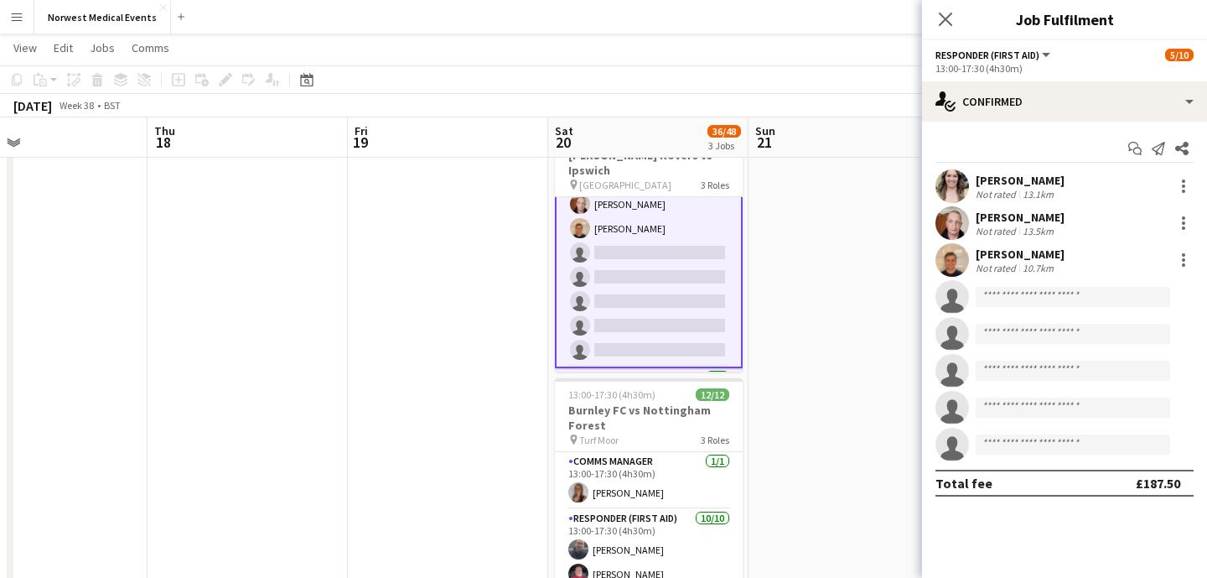
scroll to position [118, 0]
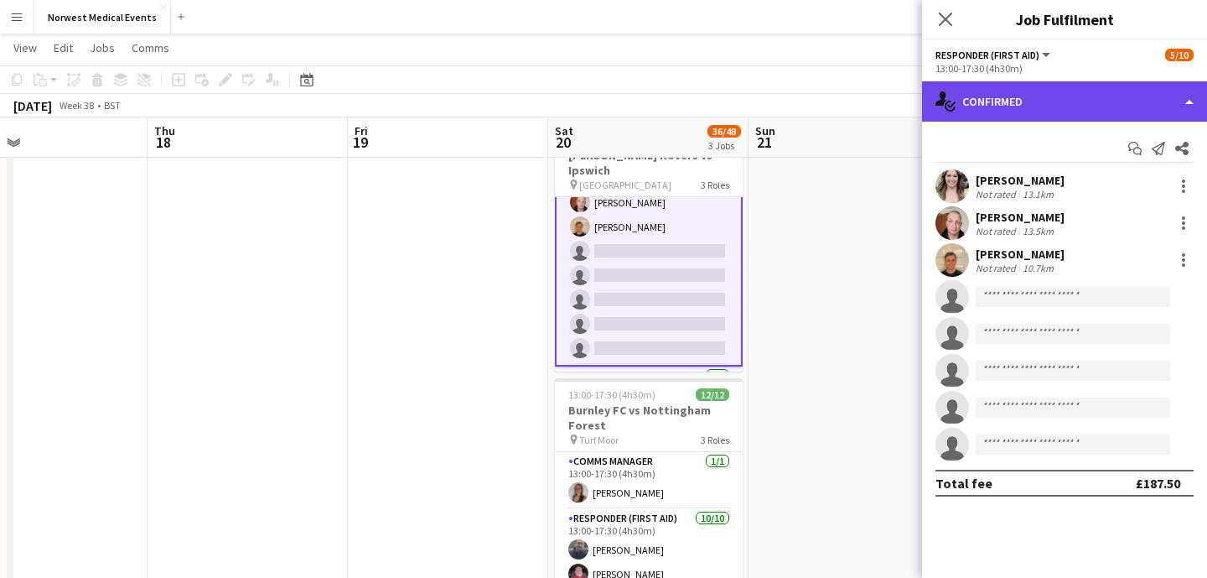
click at [1030, 102] on div "single-neutral-actions-check-2 Confirmed" at bounding box center [1064, 101] width 285 height 40
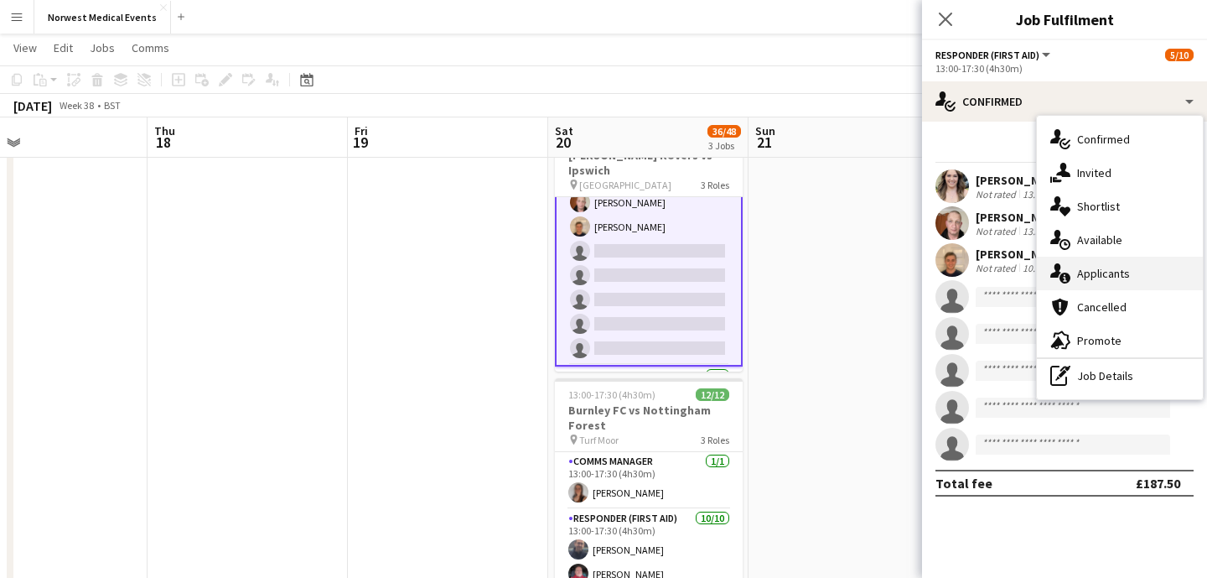
click at [1121, 265] on div "single-neutral-actions-information Applicants" at bounding box center [1120, 274] width 166 height 34
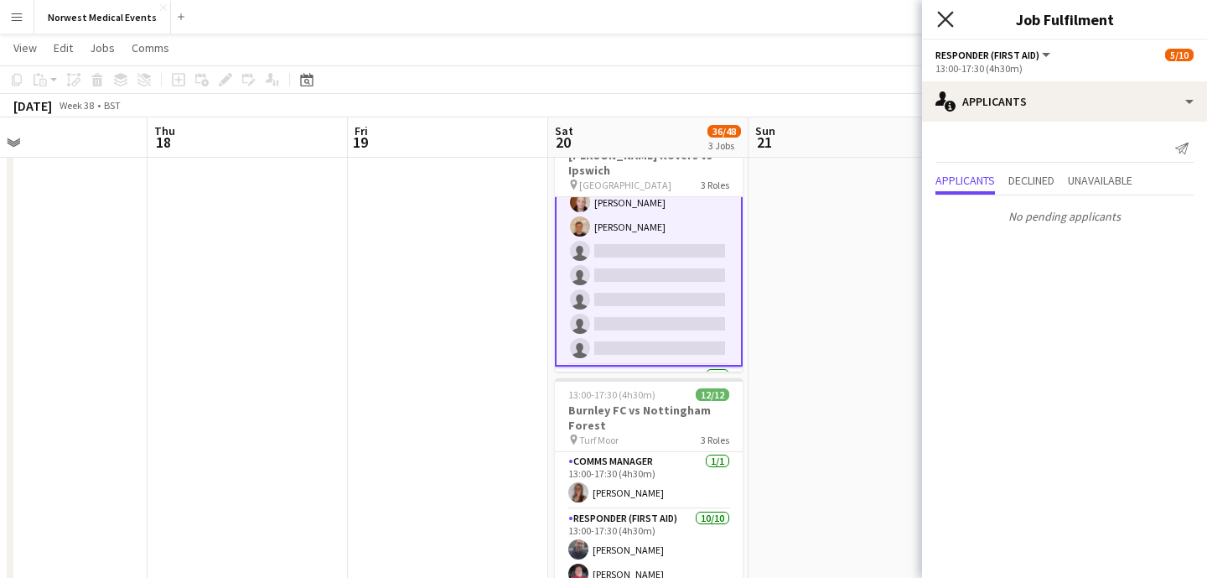
click at [947, 19] on icon at bounding box center [945, 19] width 16 height 16
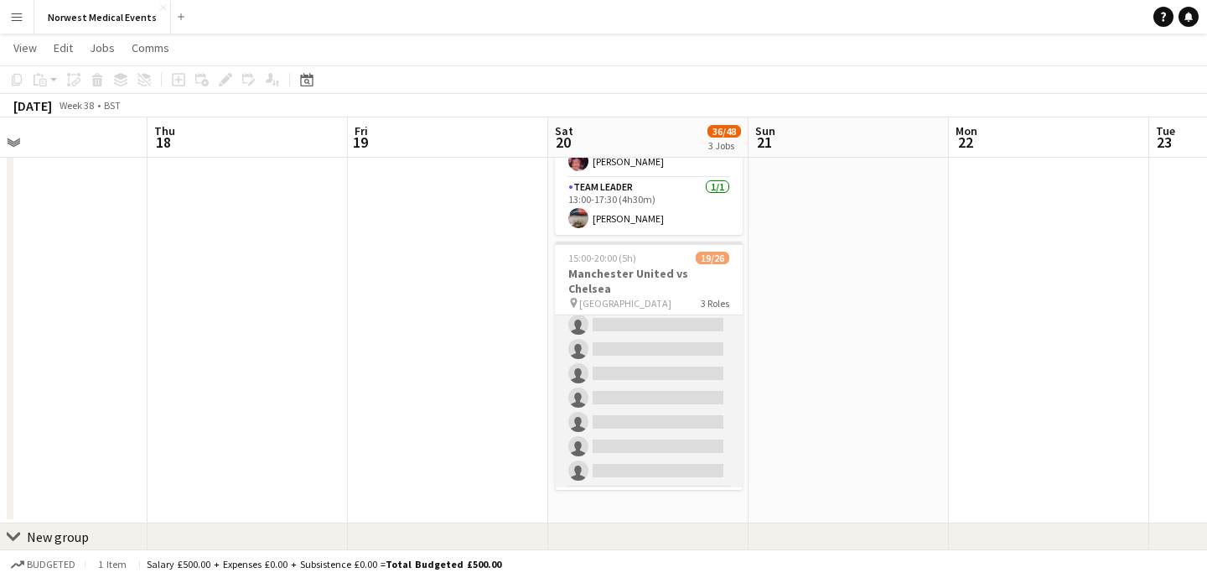
scroll to position [348, 0]
click at [684, 335] on app-card-role "First Responder (Medical) [DATE] 15:00-20:00 (5h) [PERSON_NAME] [PERSON_NAME] […" at bounding box center [649, 214] width 188 height 495
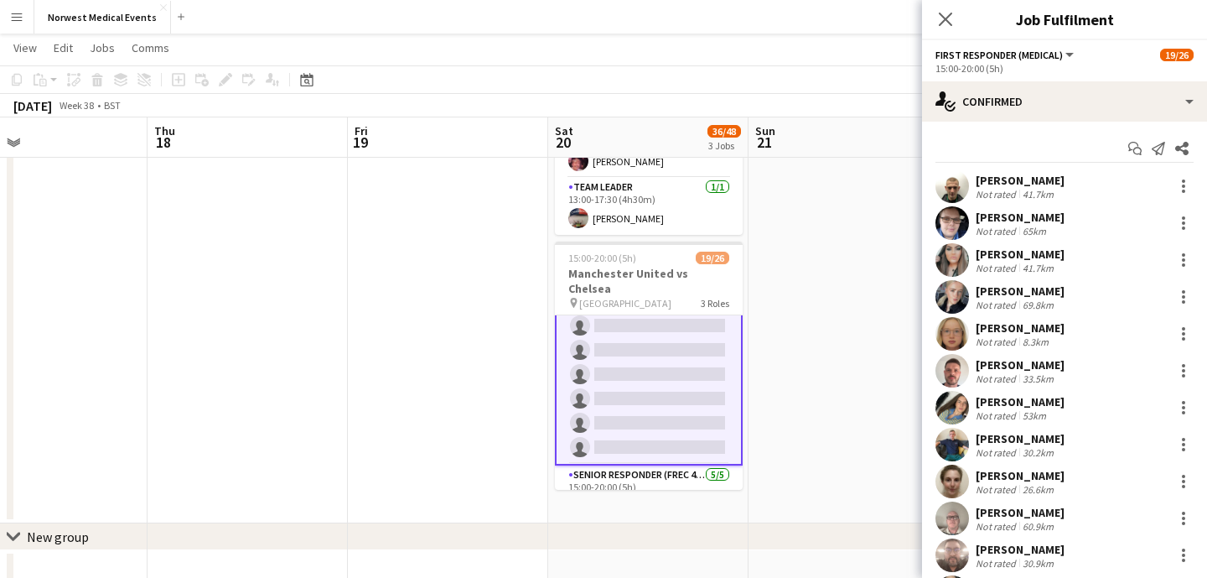
scroll to position [350, 0]
click at [1070, 80] on app-options-switcher "First Responder (Medical) All roles First Responder (Medical) 19/26 15:00-20:00…" at bounding box center [1064, 60] width 285 height 41
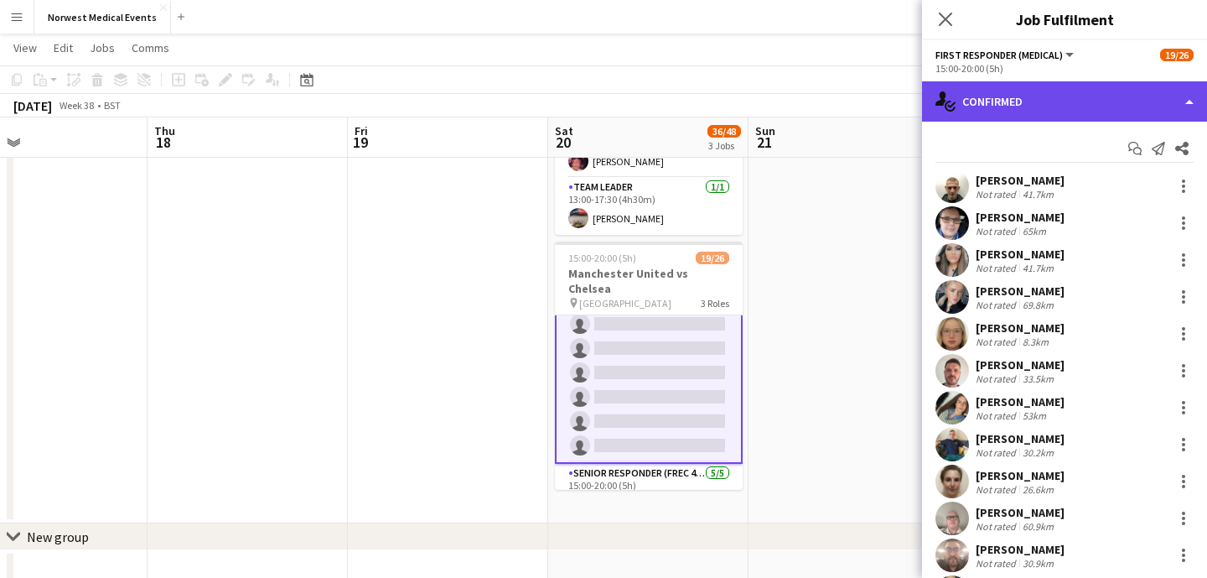
click at [1061, 95] on div "single-neutral-actions-check-2 Confirmed" at bounding box center [1064, 101] width 285 height 40
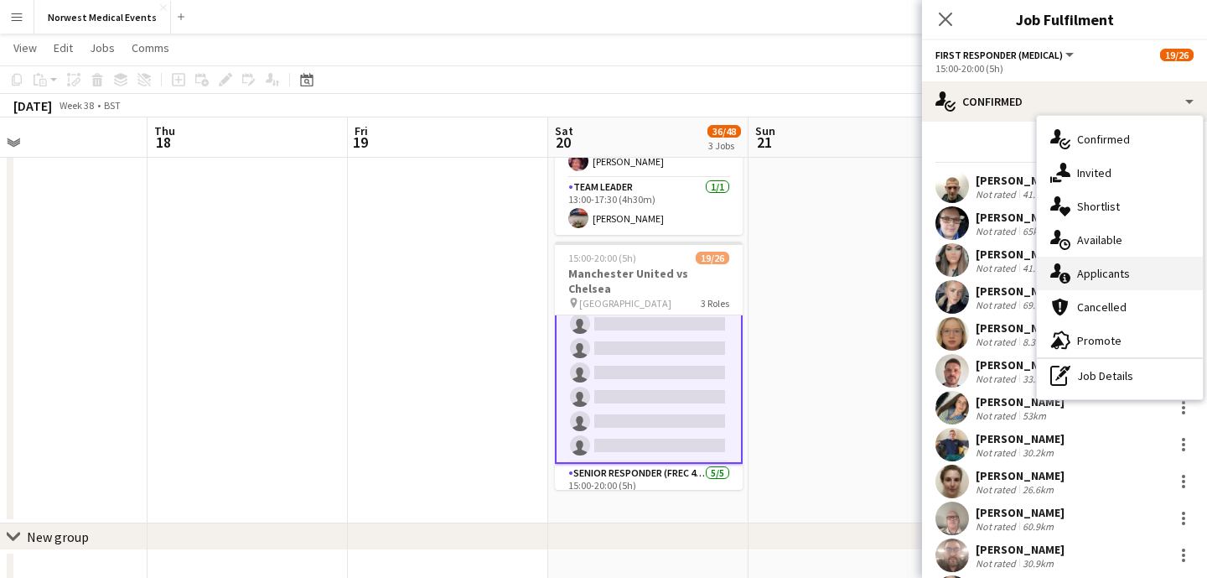
click at [1123, 274] on div "single-neutral-actions-information Applicants" at bounding box center [1120, 274] width 166 height 34
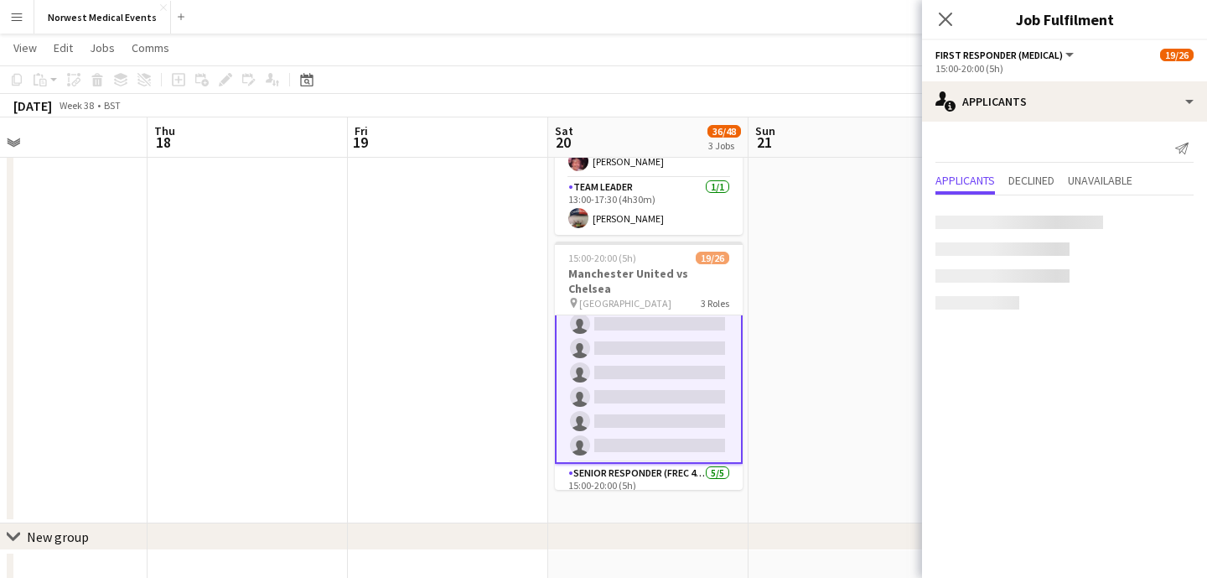
click at [941, 13] on icon "Close pop-in" at bounding box center [945, 19] width 13 height 13
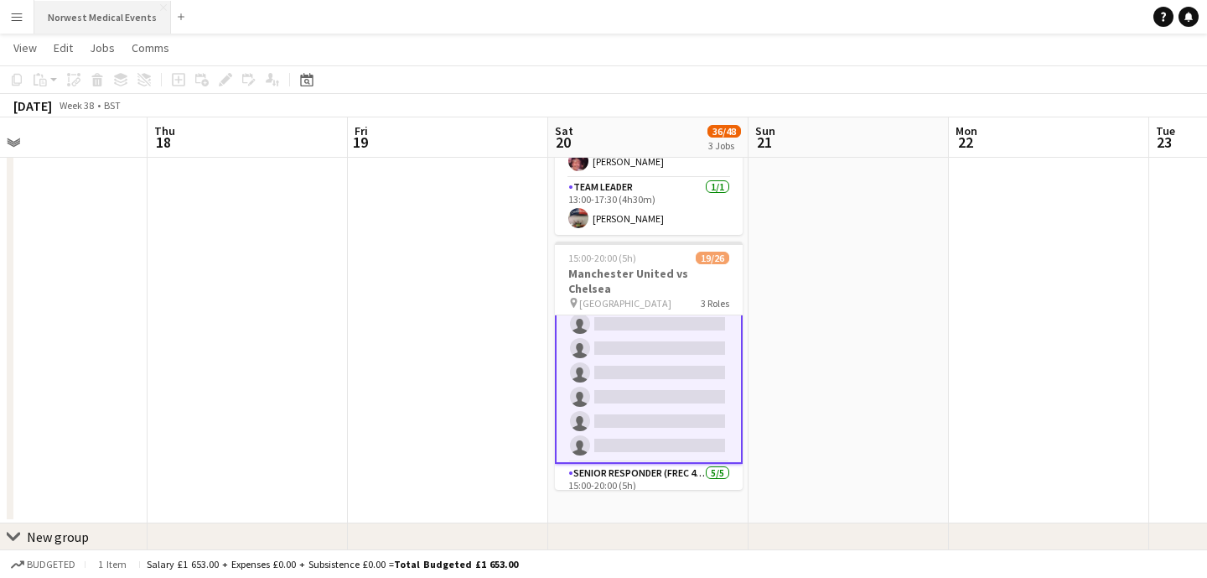
click at [121, 21] on button "Norwest Medical Events Close" at bounding box center [102, 17] width 137 height 33
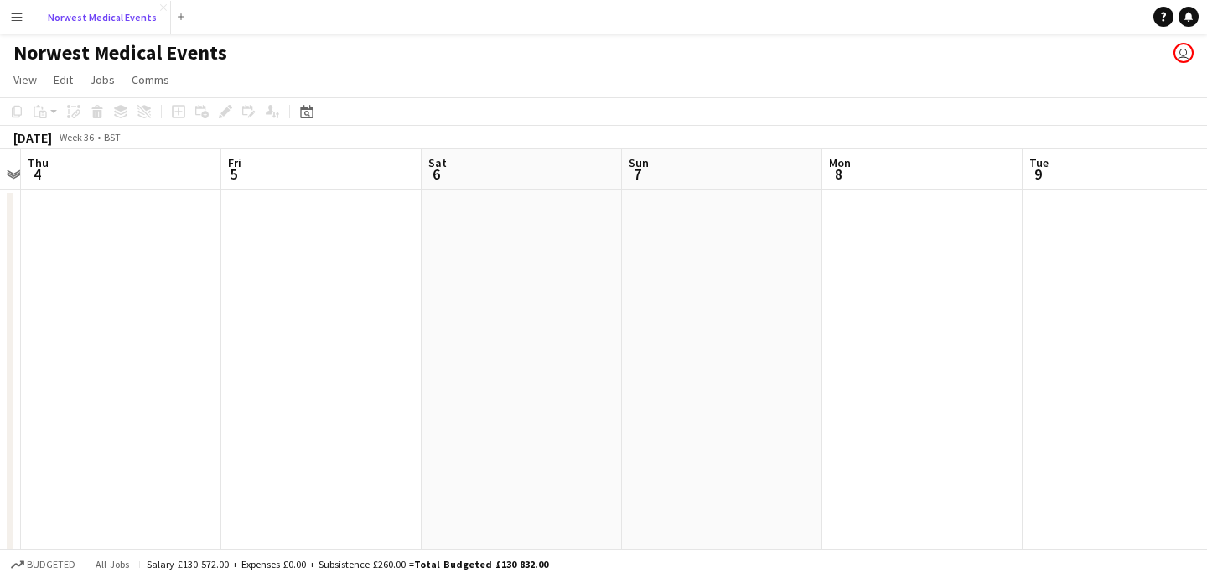
scroll to position [0, 808]
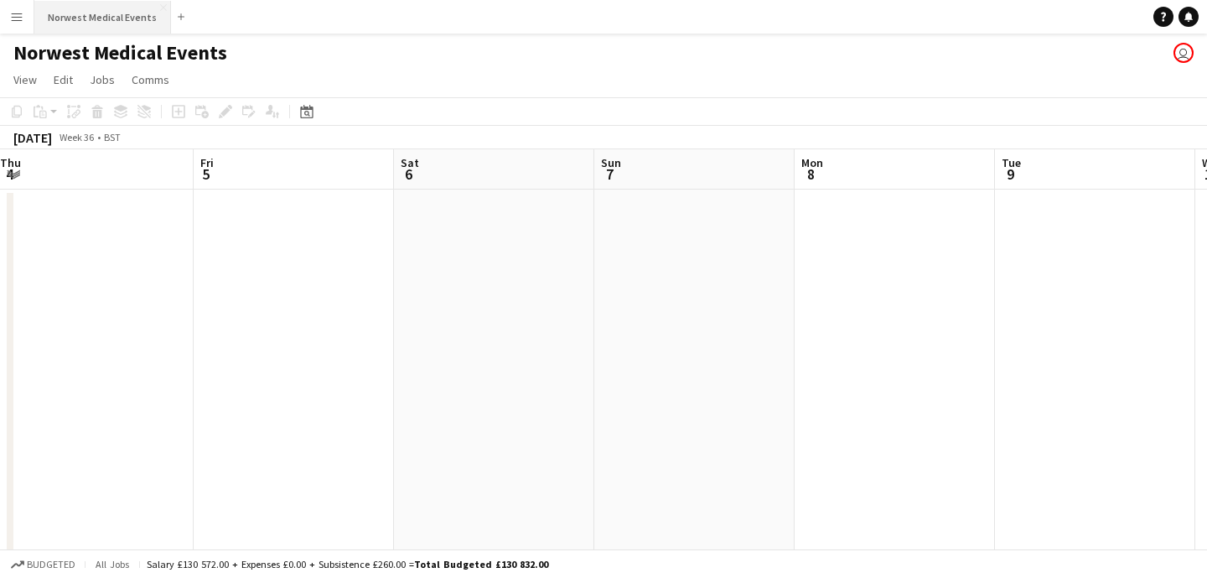
click at [86, 24] on button "Norwest Medical Events Close" at bounding box center [102, 17] width 137 height 33
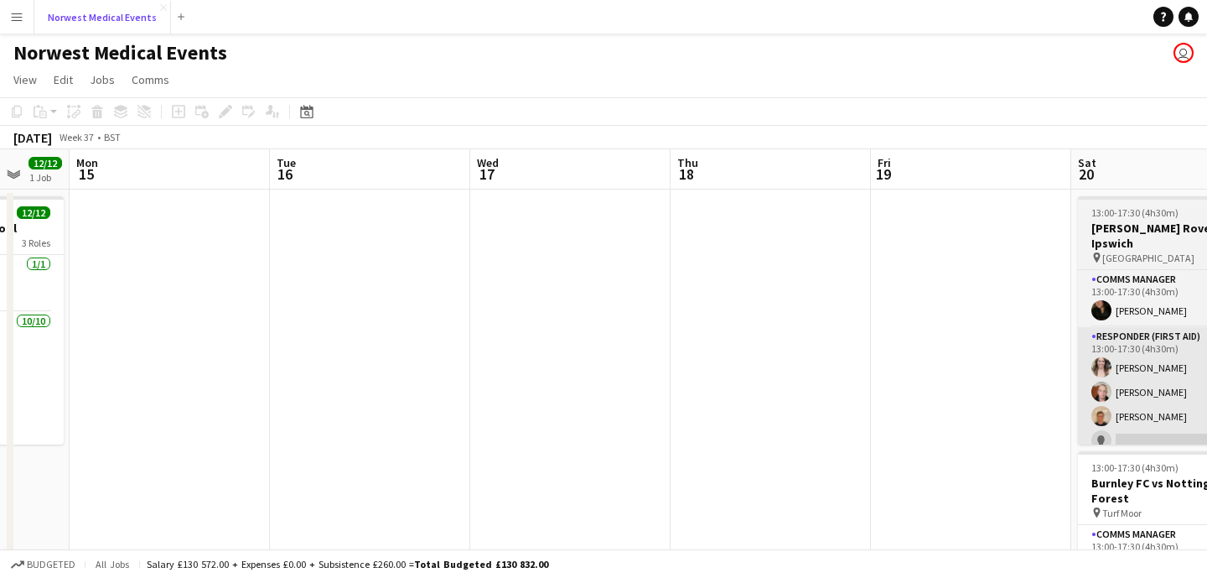
scroll to position [0, 592]
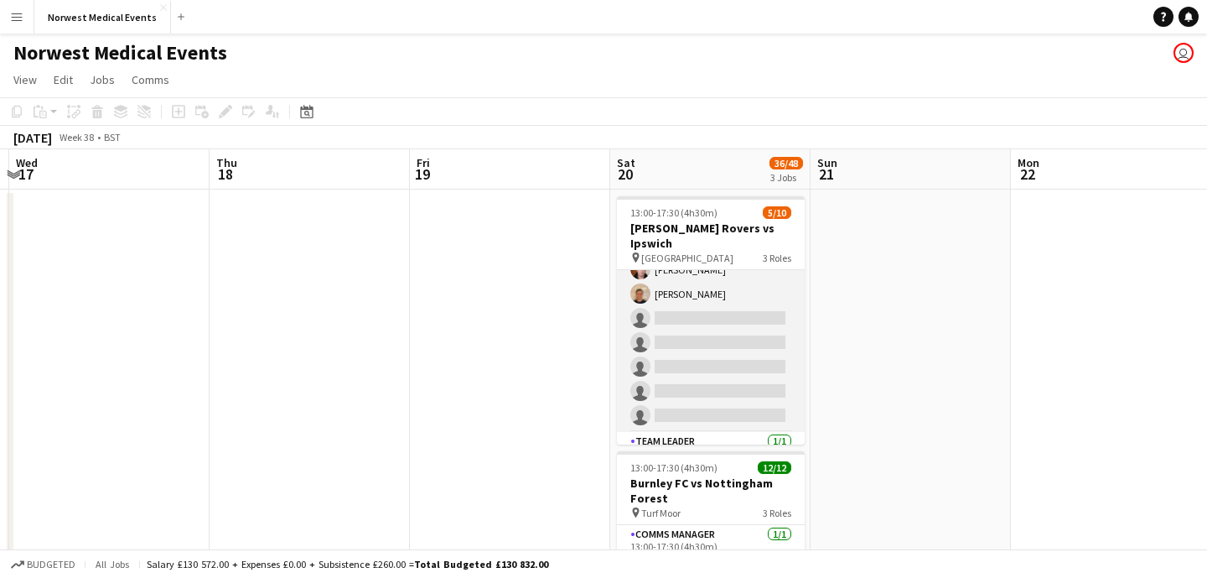
click at [729, 357] on app-card-role "Responder (First Aid) [DATE] 13:00-17:30 (4h30m) [PERSON_NAME] [PERSON_NAME] [P…" at bounding box center [711, 318] width 188 height 227
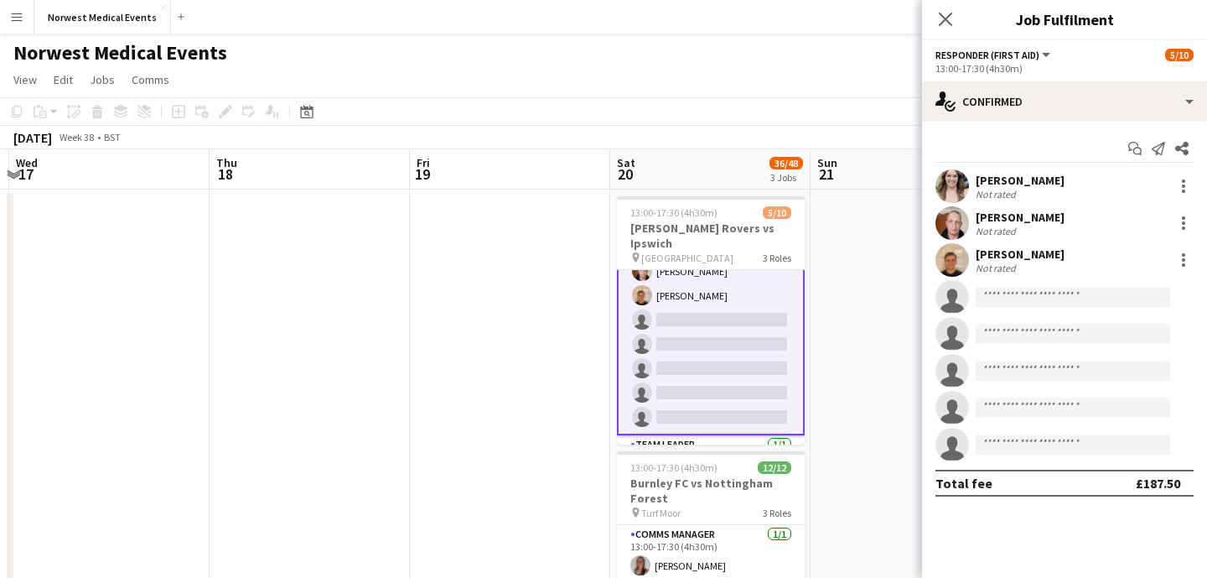
scroll to position [124, 0]
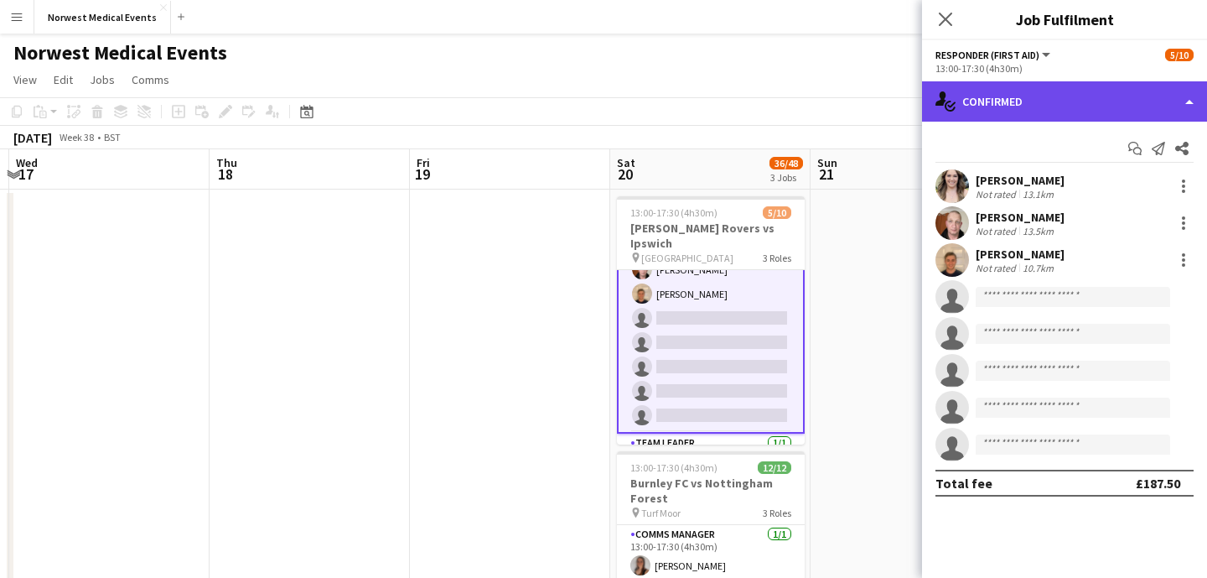
click at [1011, 115] on div "single-neutral-actions-check-2 Confirmed" at bounding box center [1064, 101] width 285 height 40
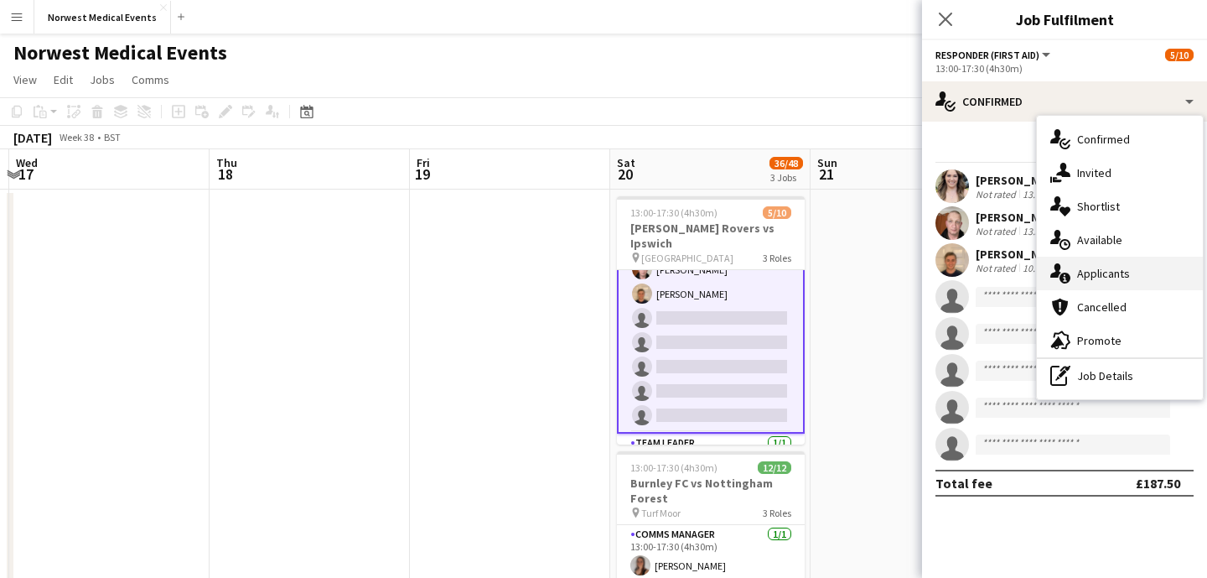
click at [1126, 273] on div "single-neutral-actions-information Applicants" at bounding box center [1120, 274] width 166 height 34
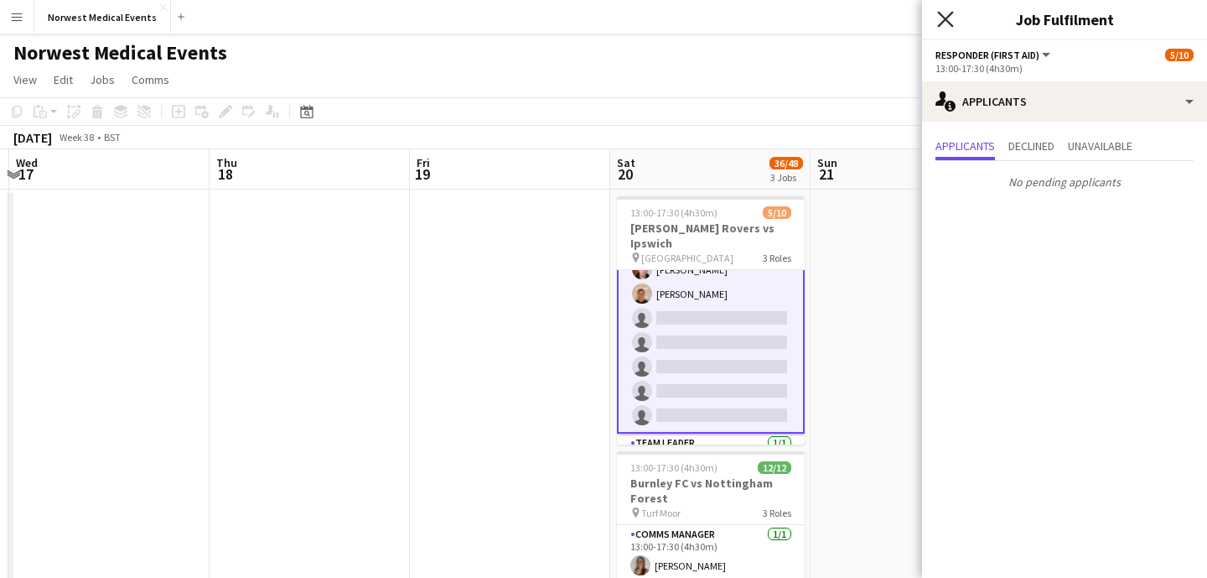
click at [945, 23] on icon "Close pop-in" at bounding box center [945, 19] width 16 height 16
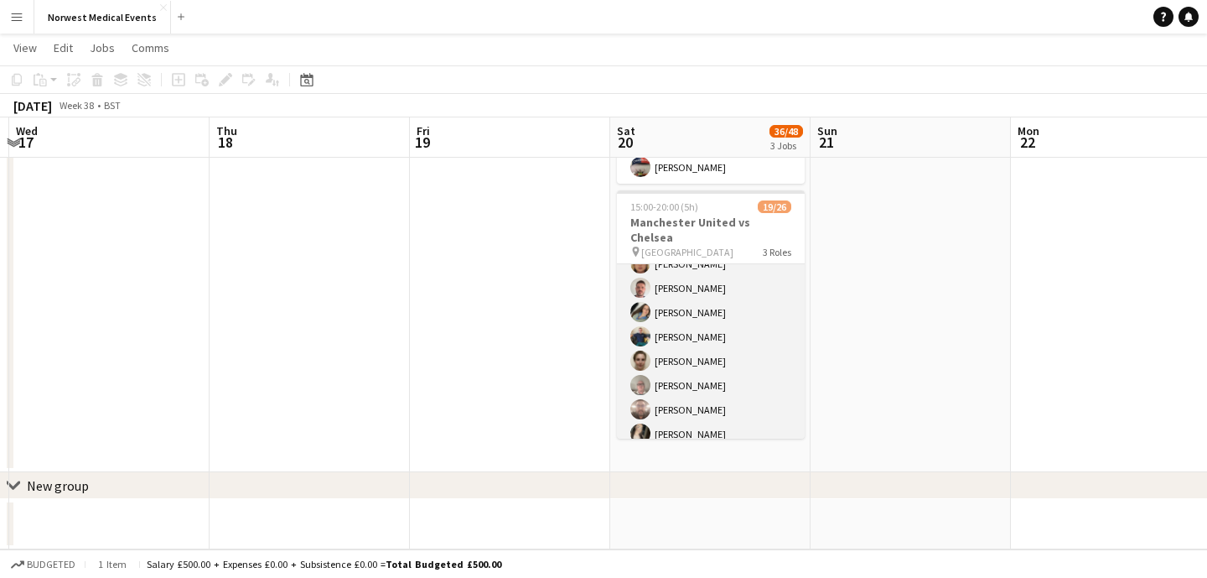
scroll to position [295, 0]
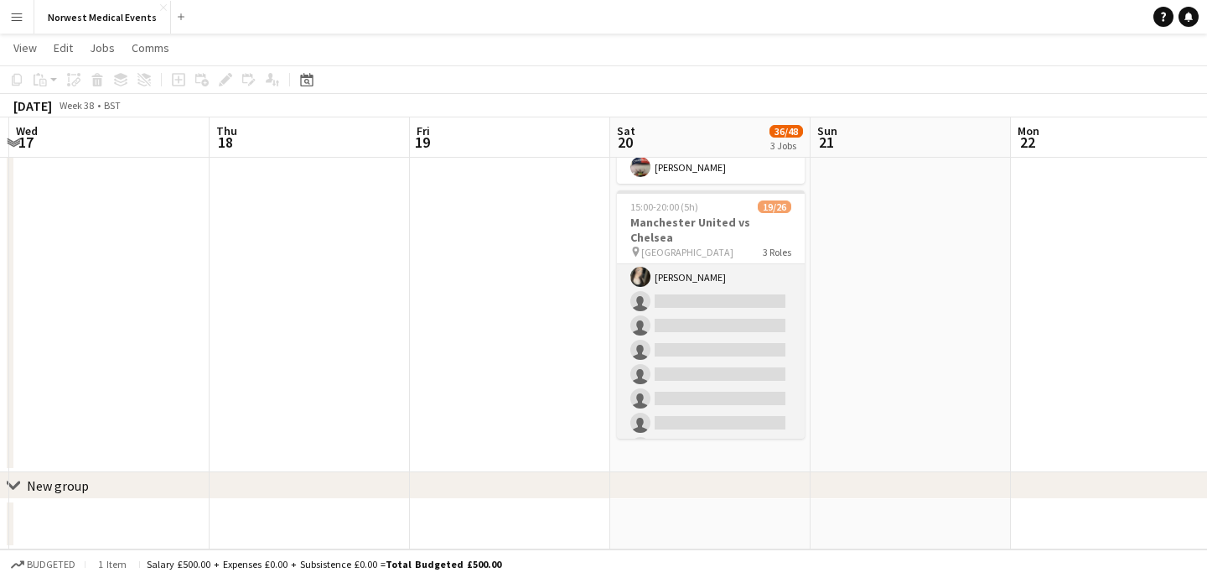
click at [734, 313] on app-card-role "First Responder (Medical) [DATE] 15:00-20:00 (5h) [PERSON_NAME] [PERSON_NAME] […" at bounding box center [711, 216] width 188 height 495
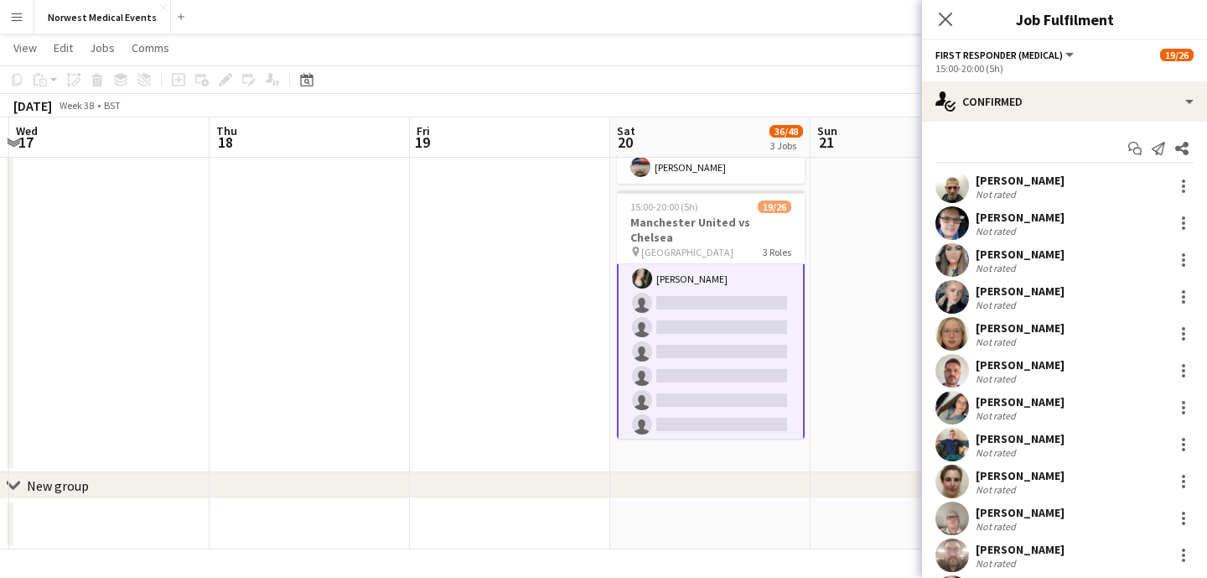
scroll to position [297, 0]
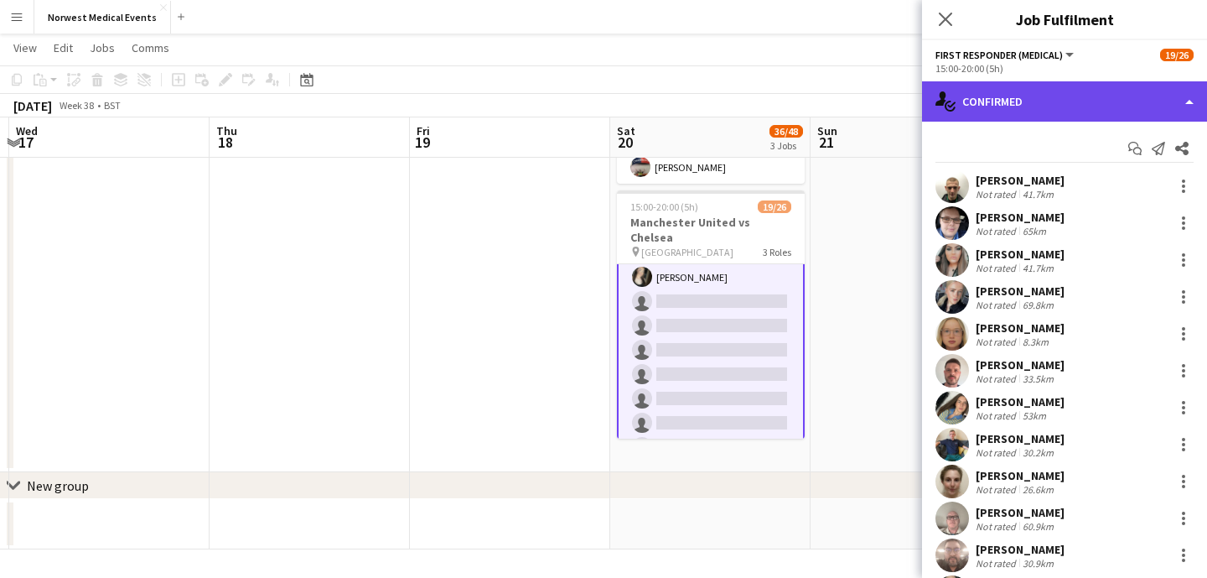
click at [1050, 106] on div "single-neutral-actions-check-2 Confirmed" at bounding box center [1064, 101] width 285 height 40
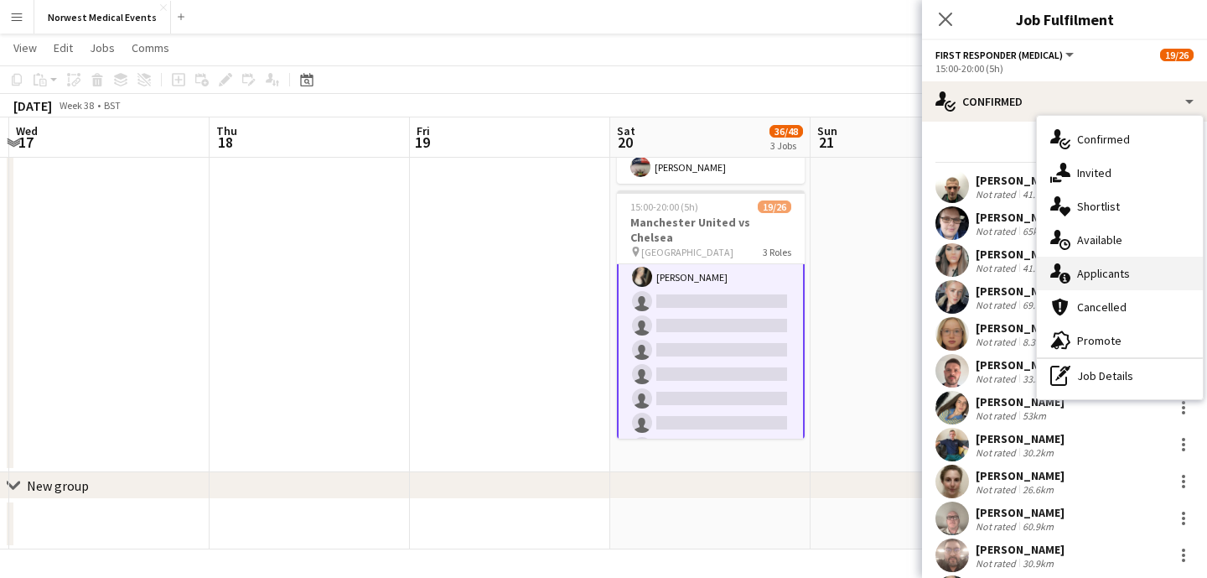
click at [1118, 267] on div "single-neutral-actions-information Applicants" at bounding box center [1120, 274] width 166 height 34
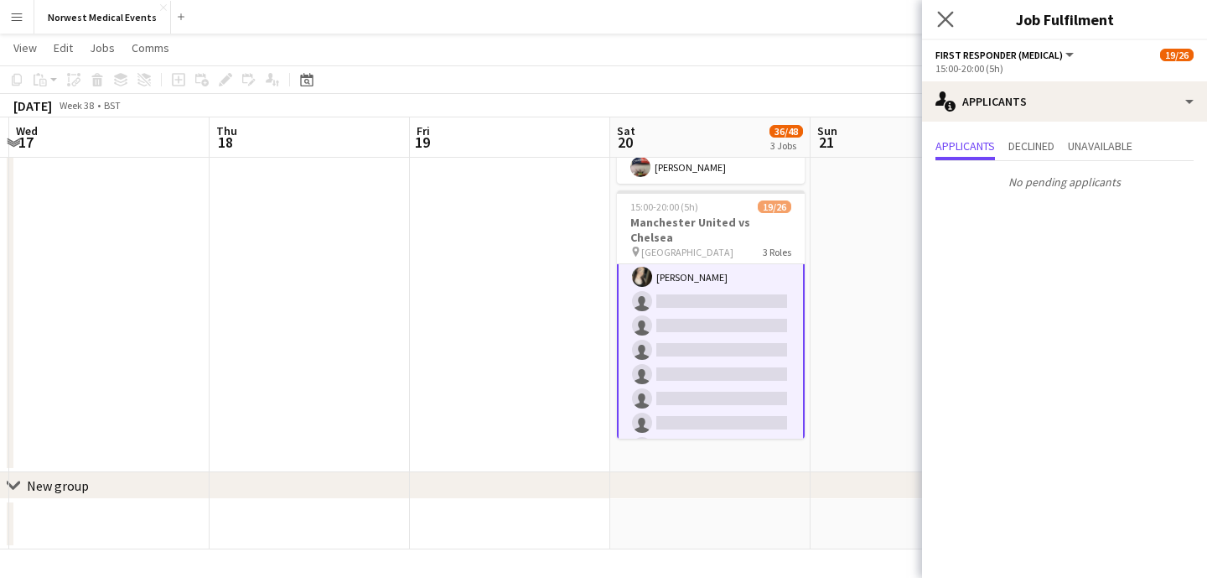
click at [942, 8] on div "Close pop-in" at bounding box center [945, 19] width 47 height 39
click at [947, 25] on icon "Close pop-in" at bounding box center [945, 19] width 16 height 16
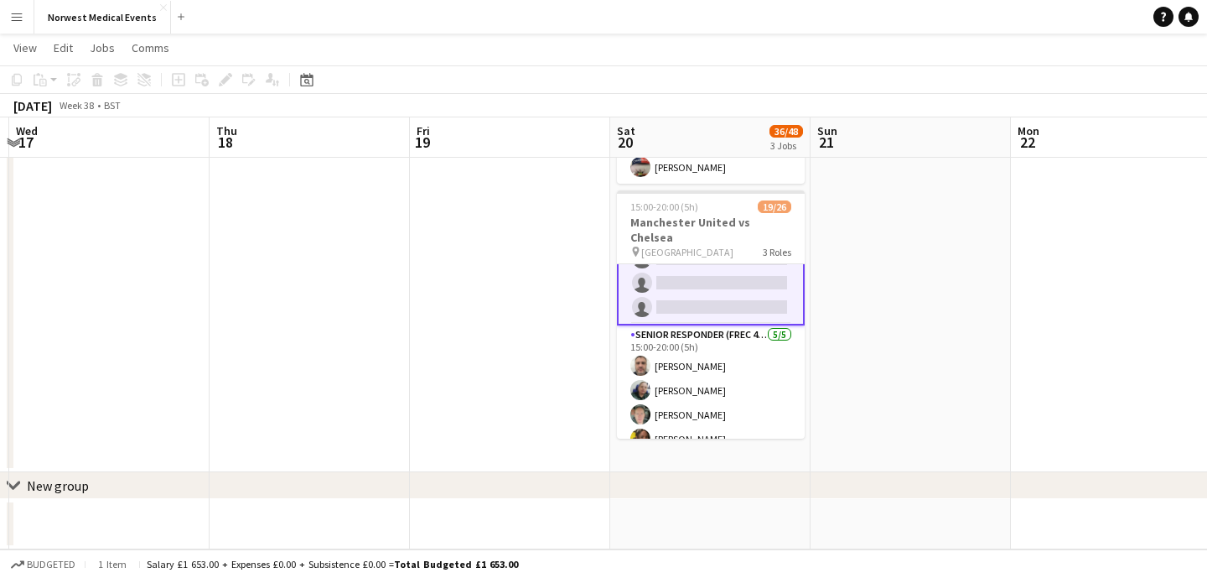
scroll to position [544, 0]
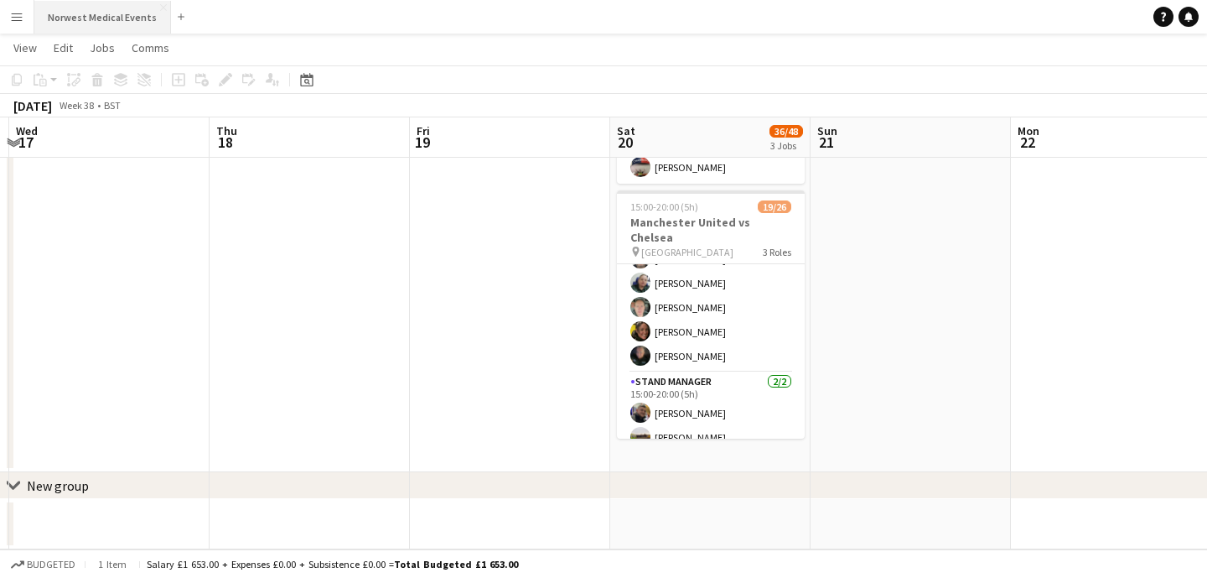
click at [108, 13] on button "Norwest Medical Events Close" at bounding box center [102, 17] width 137 height 33
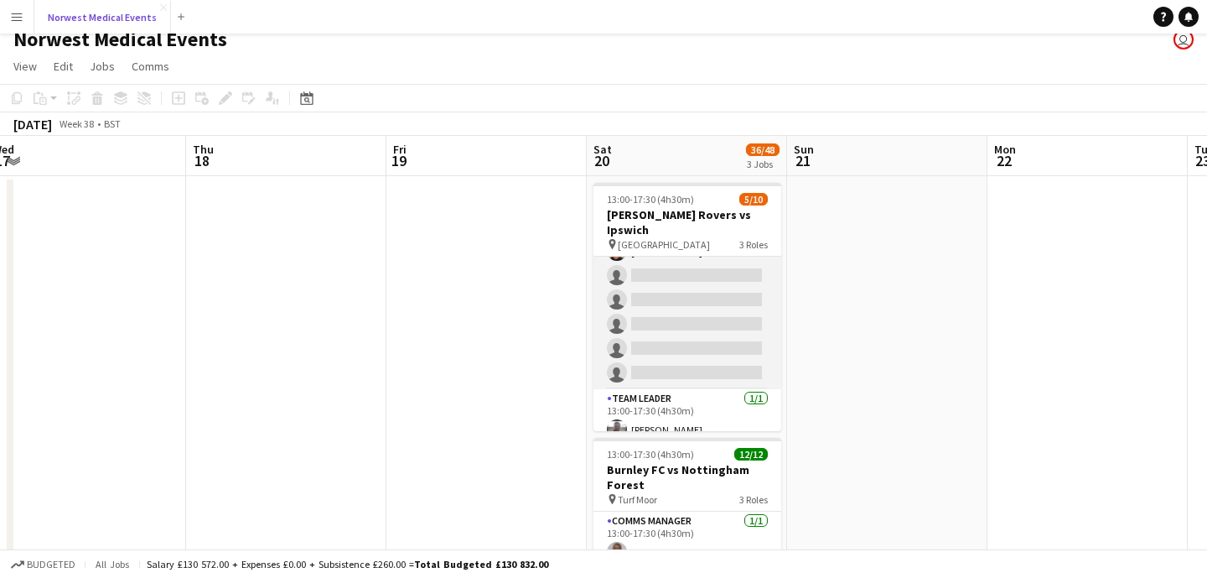
scroll to position [14, 0]
click at [704, 337] on app-card-role "Responder (First Aid) [DATE] 13:00-17:30 (4h30m) [PERSON_NAME] [PERSON_NAME] [P…" at bounding box center [688, 274] width 188 height 227
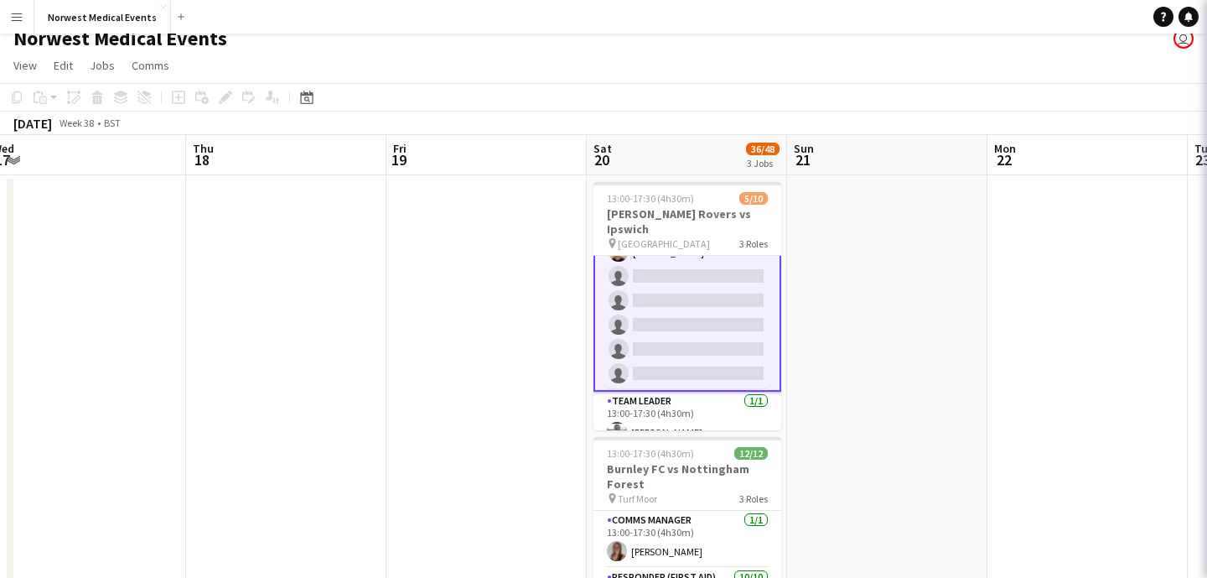
scroll to position [153, 0]
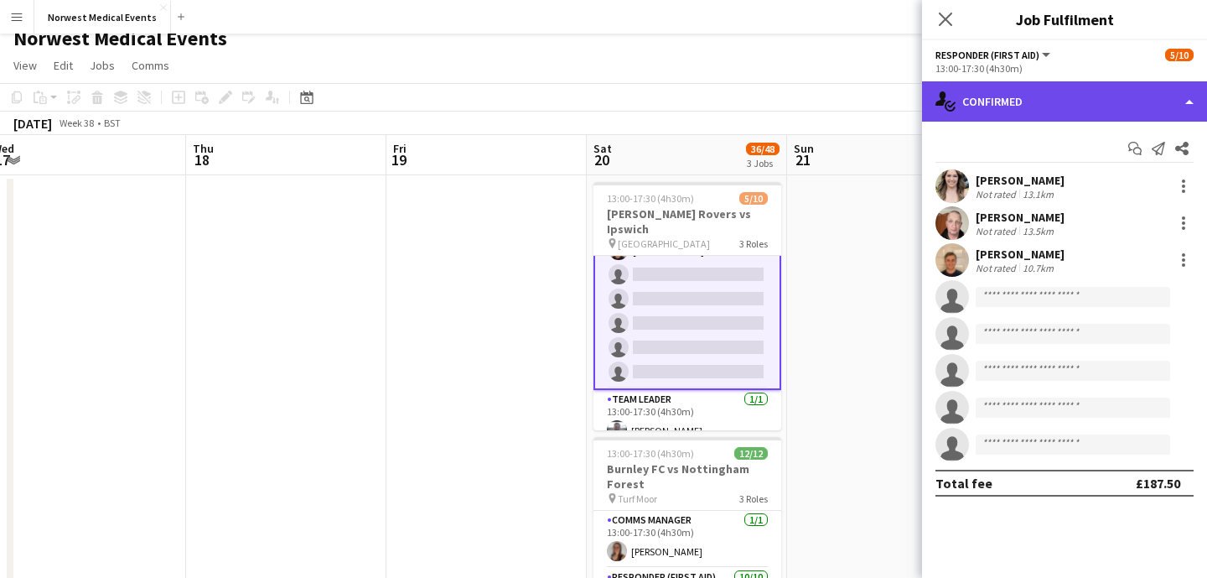
click at [1015, 94] on div "single-neutral-actions-check-2 Confirmed" at bounding box center [1064, 101] width 285 height 40
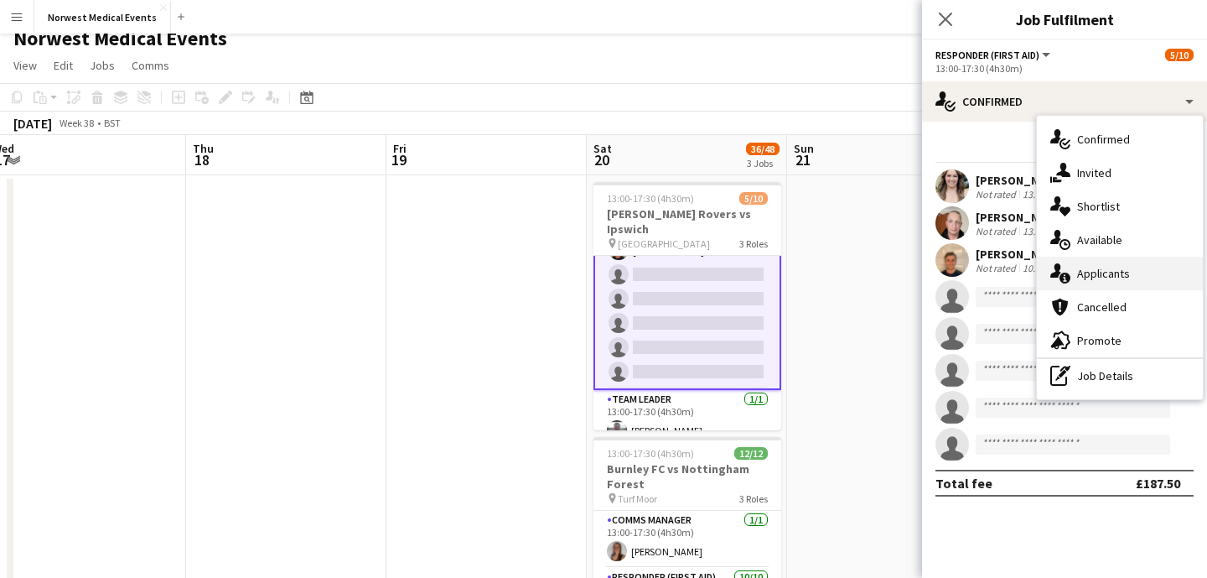
click at [1128, 272] on div "single-neutral-actions-information Applicants" at bounding box center [1120, 274] width 166 height 34
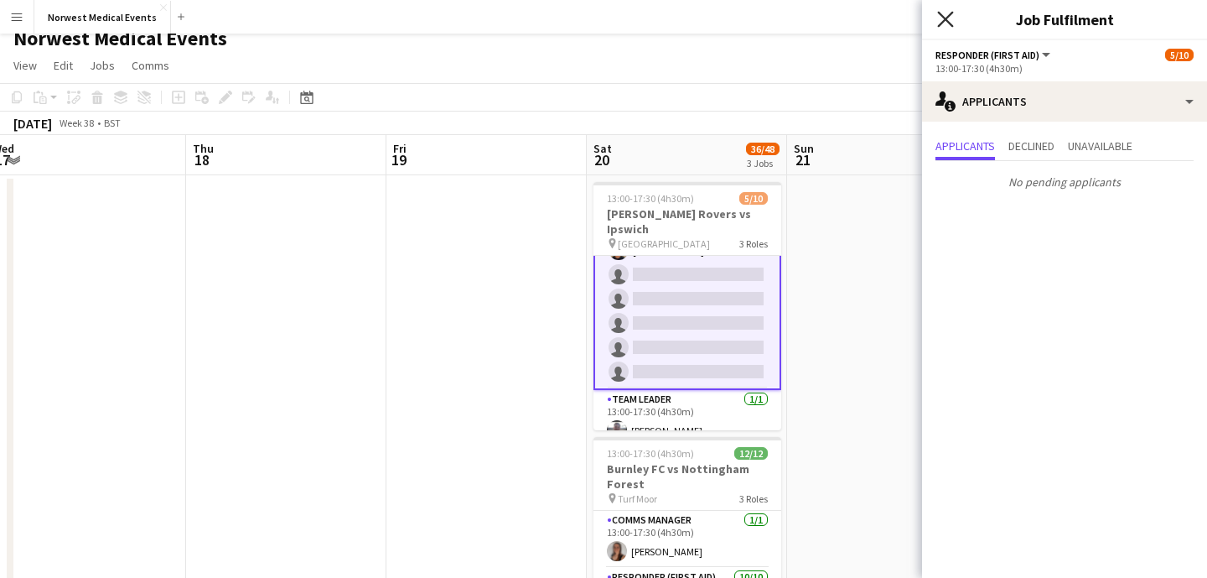
click at [944, 20] on icon at bounding box center [945, 19] width 16 height 16
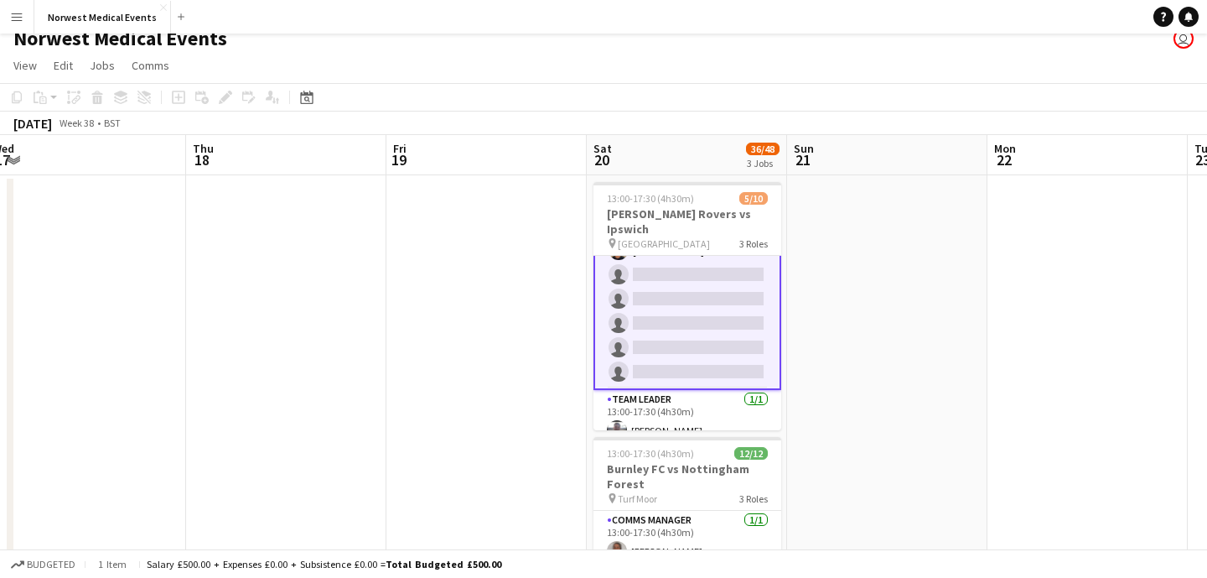
click at [710, 282] on app-card-role "Responder (First Aid) [DATE] 13:00-17:30 (4h30m) [PERSON_NAME] [PERSON_NAME] [P…" at bounding box center [688, 274] width 188 height 231
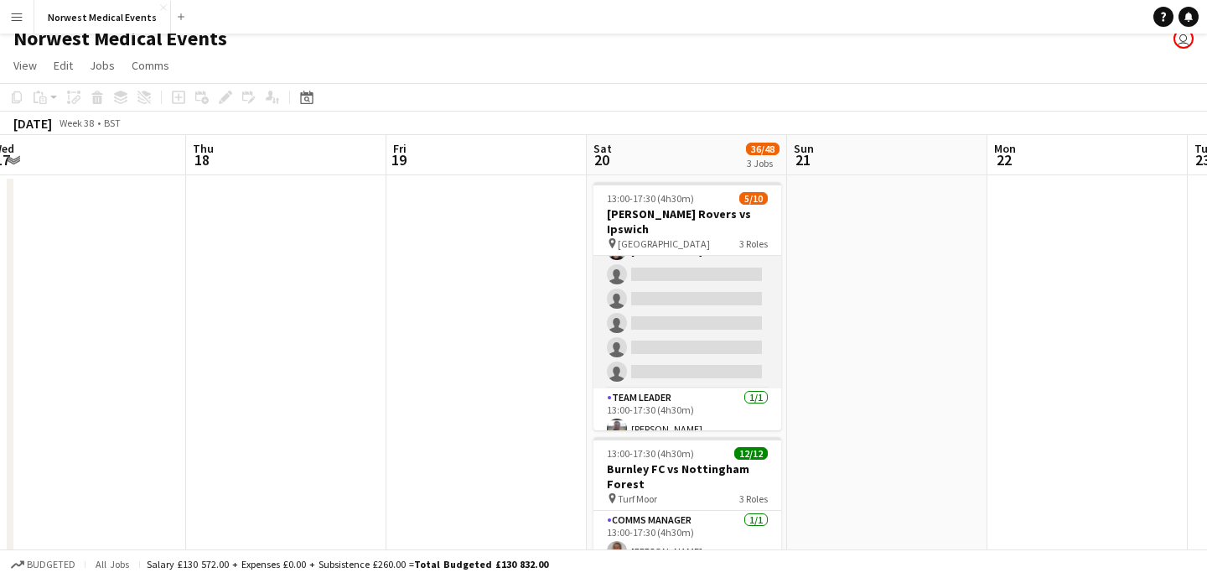
click at [694, 283] on app-card-role "Responder (First Aid) [DATE] 13:00-17:30 (4h30m) [PERSON_NAME] [PERSON_NAME] [P…" at bounding box center [688, 274] width 188 height 227
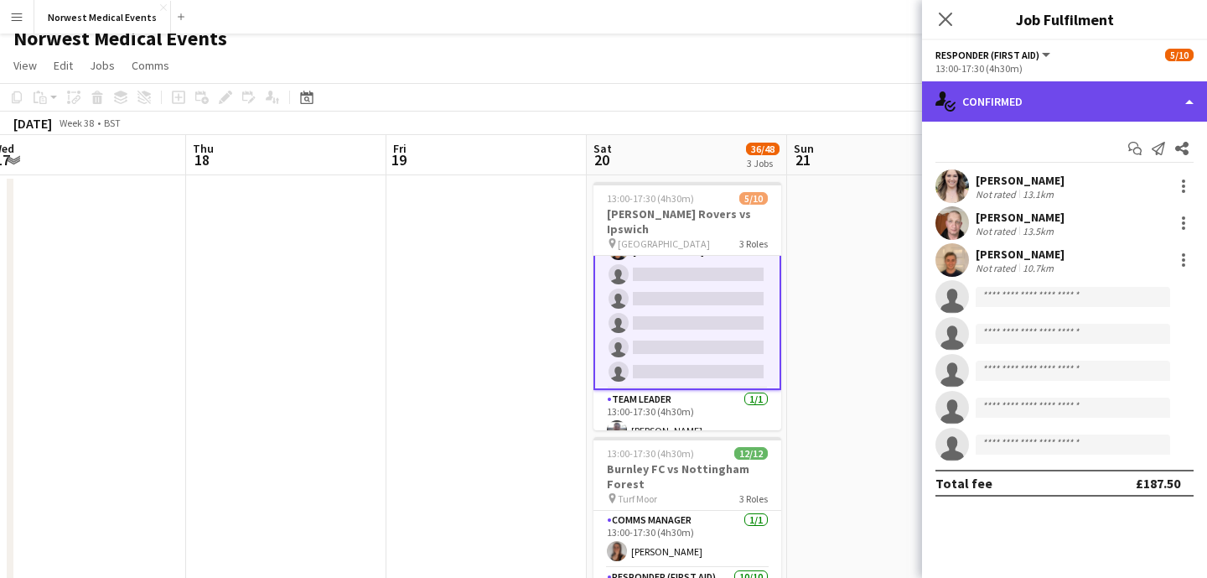
click at [1092, 102] on div "single-neutral-actions-check-2 Confirmed" at bounding box center [1064, 101] width 285 height 40
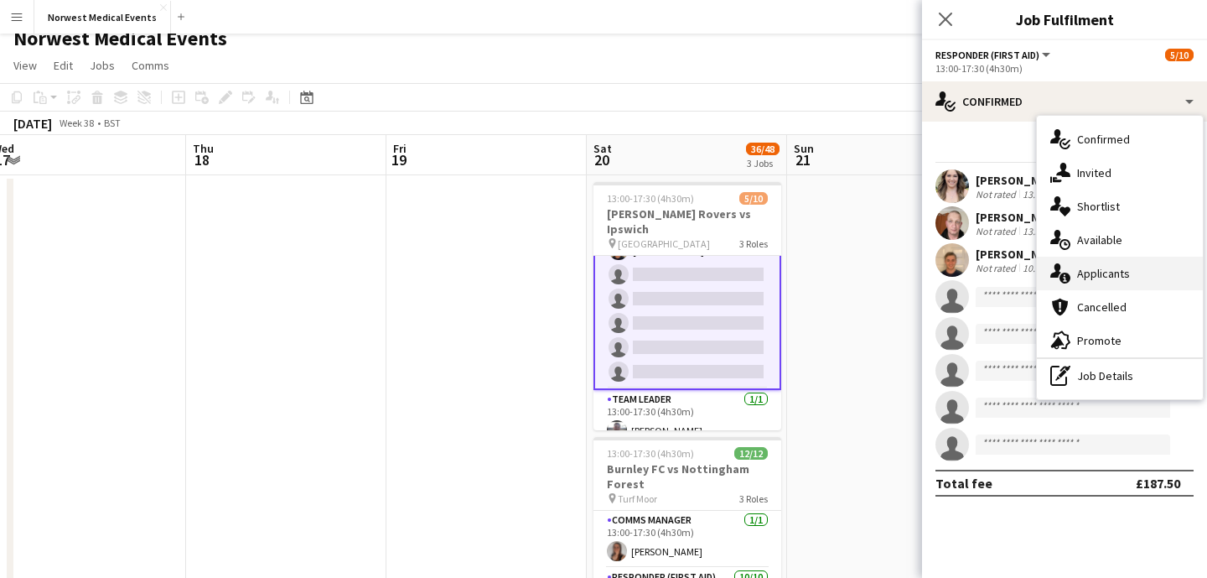
click at [1113, 274] on div "single-neutral-actions-information Applicants" at bounding box center [1120, 274] width 166 height 34
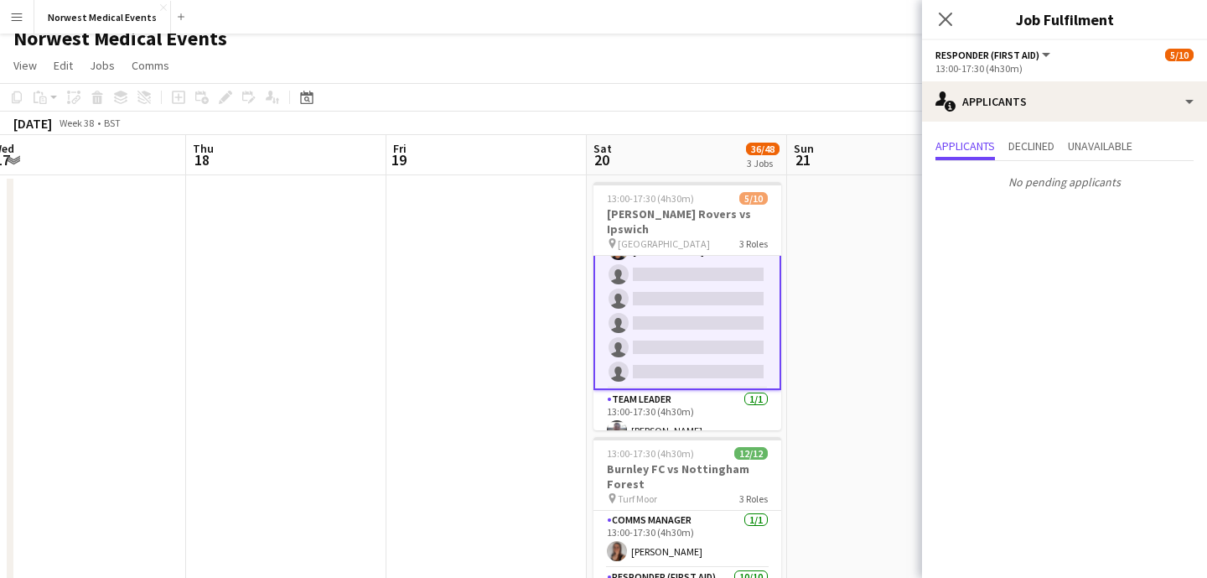
click at [945, 6] on div "Close pop-in" at bounding box center [945, 19] width 47 height 39
click at [945, 17] on icon "Close pop-in" at bounding box center [945, 19] width 16 height 16
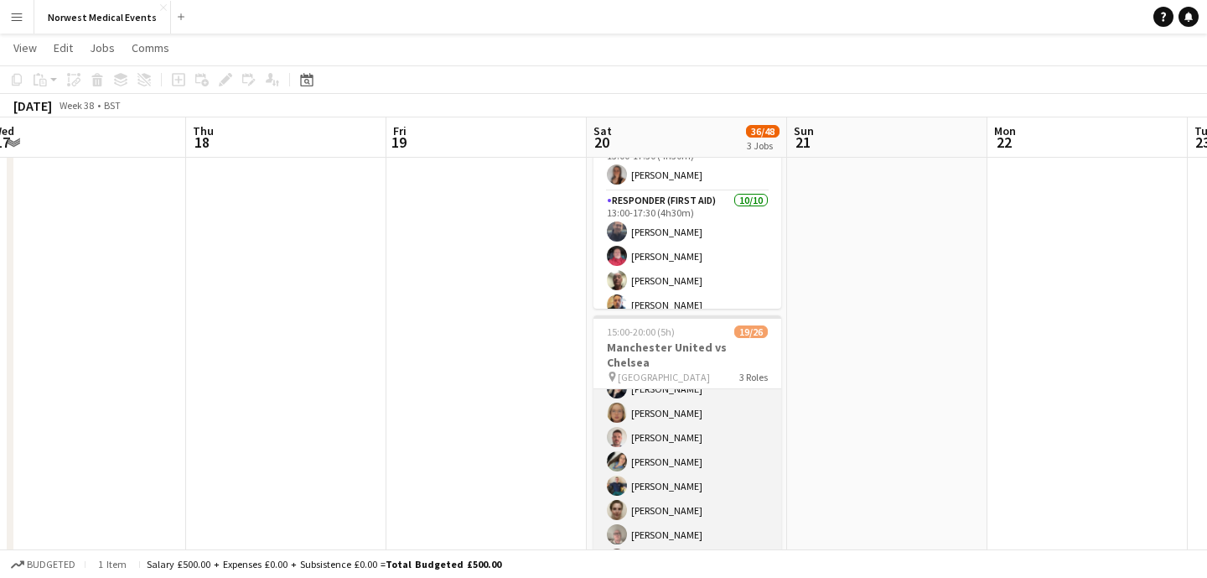
scroll to position [327, 0]
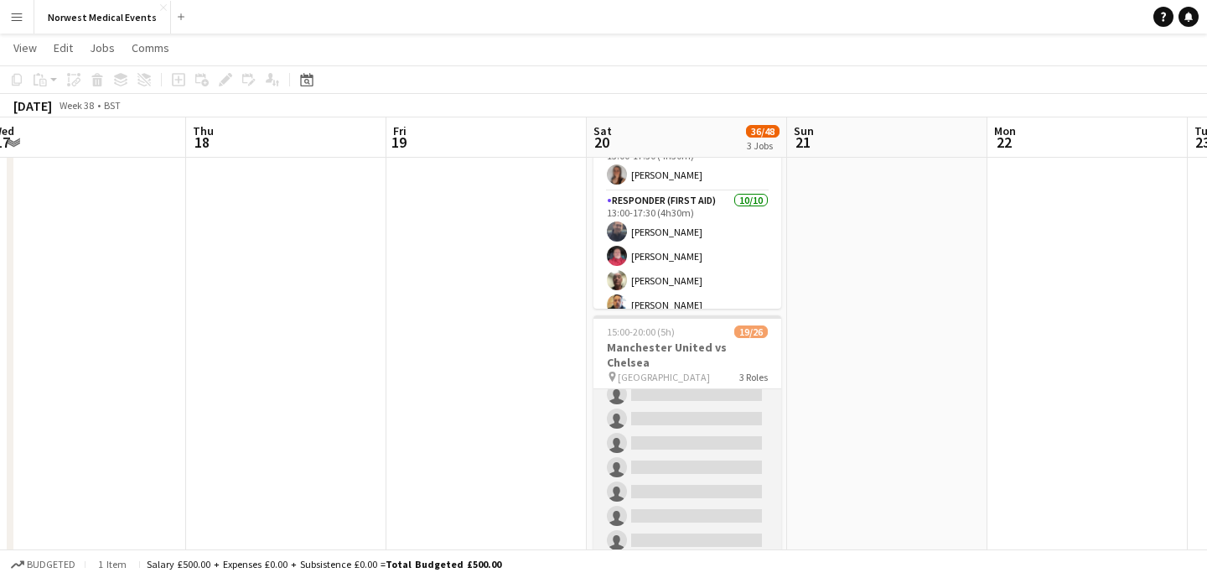
click at [719, 433] on app-card-role "First Responder (Medical) 1A [DATE] 15:00-20:00 (5h) [PERSON_NAME] [PERSON_NAME…" at bounding box center [688, 309] width 188 height 495
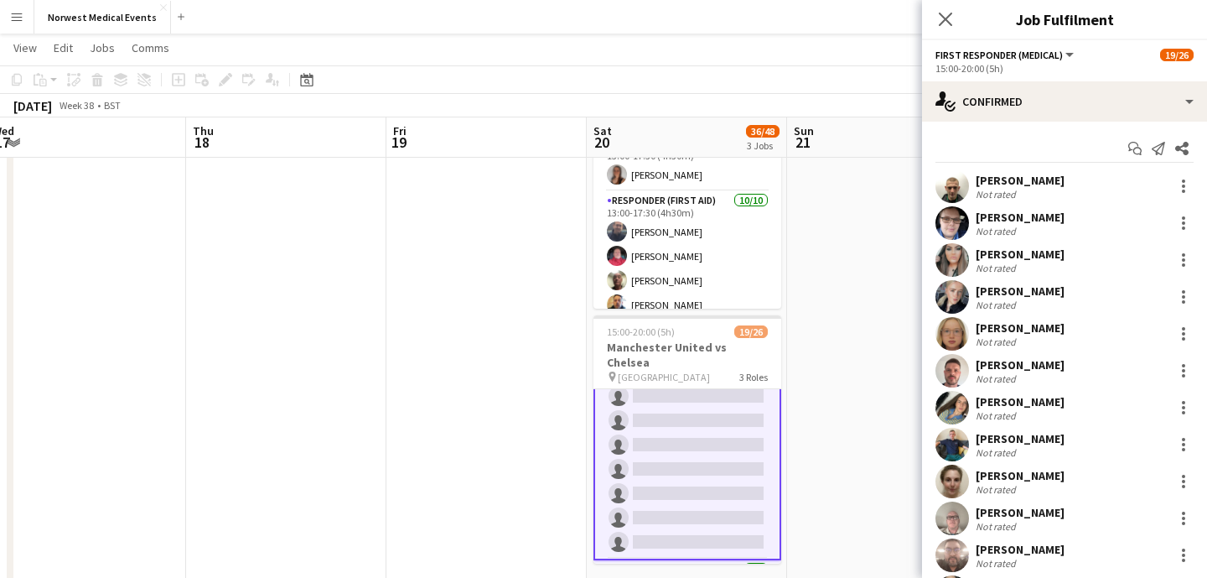
scroll to position [329, 0]
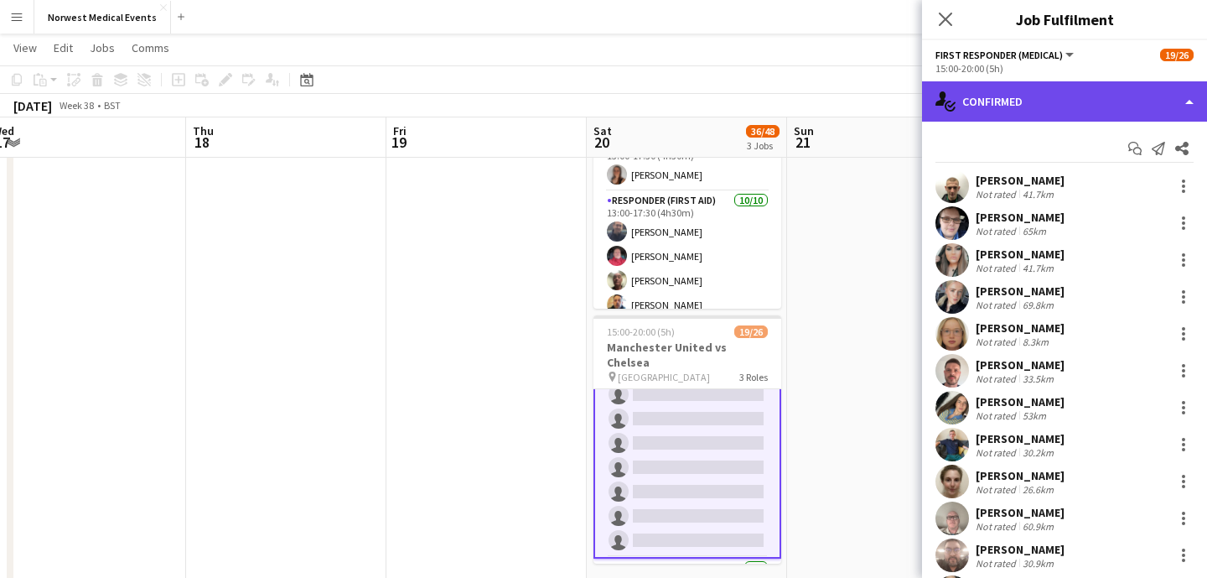
click at [1031, 101] on div "single-neutral-actions-check-2 Confirmed" at bounding box center [1064, 101] width 285 height 40
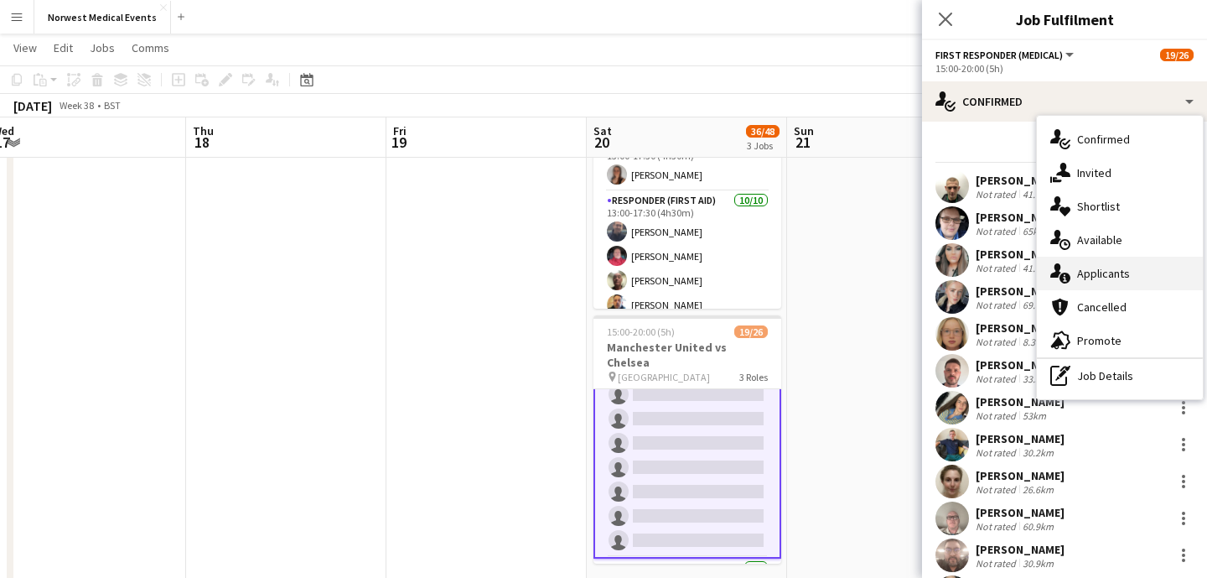
click at [1120, 271] on div "single-neutral-actions-information Applicants" at bounding box center [1120, 274] width 166 height 34
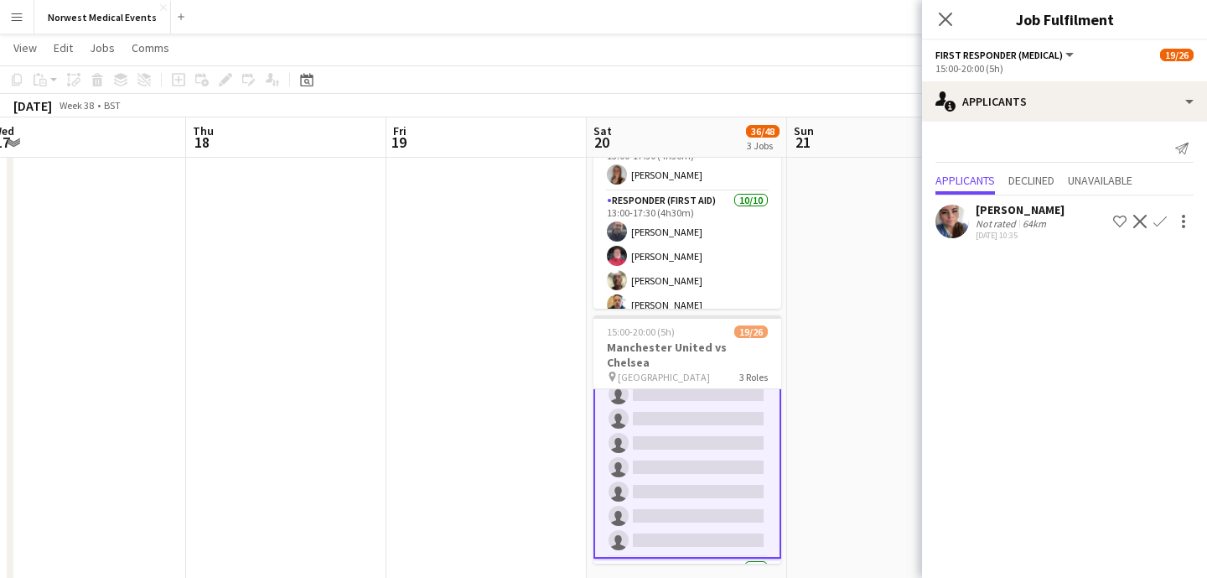
click at [1161, 220] on app-icon "Confirm" at bounding box center [1160, 221] width 13 height 13
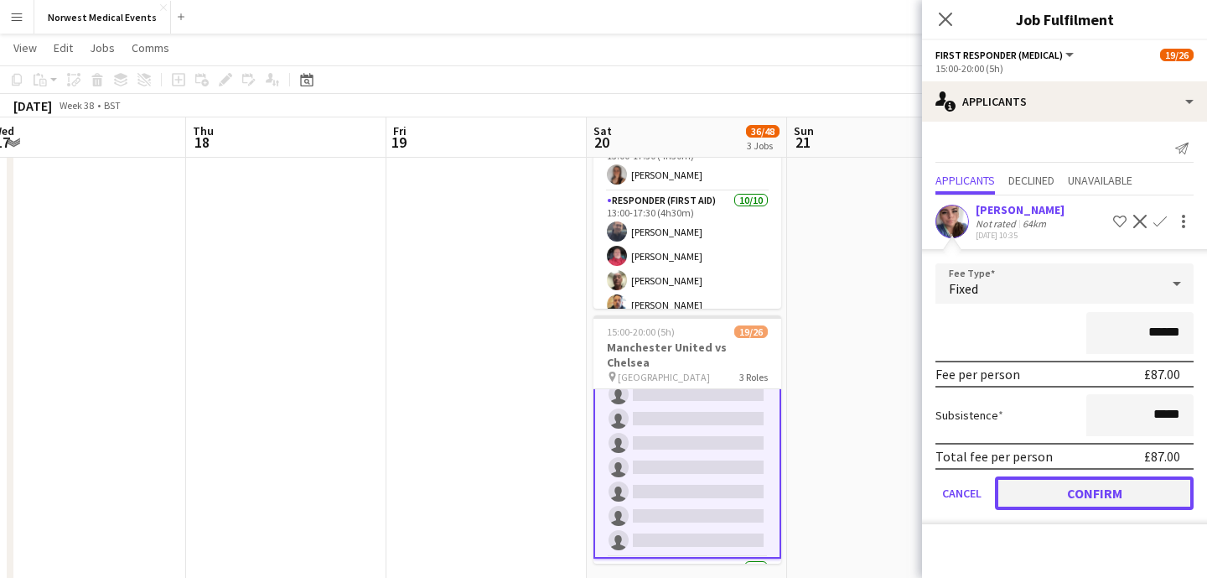
click at [1120, 490] on button "Confirm" at bounding box center [1094, 493] width 199 height 34
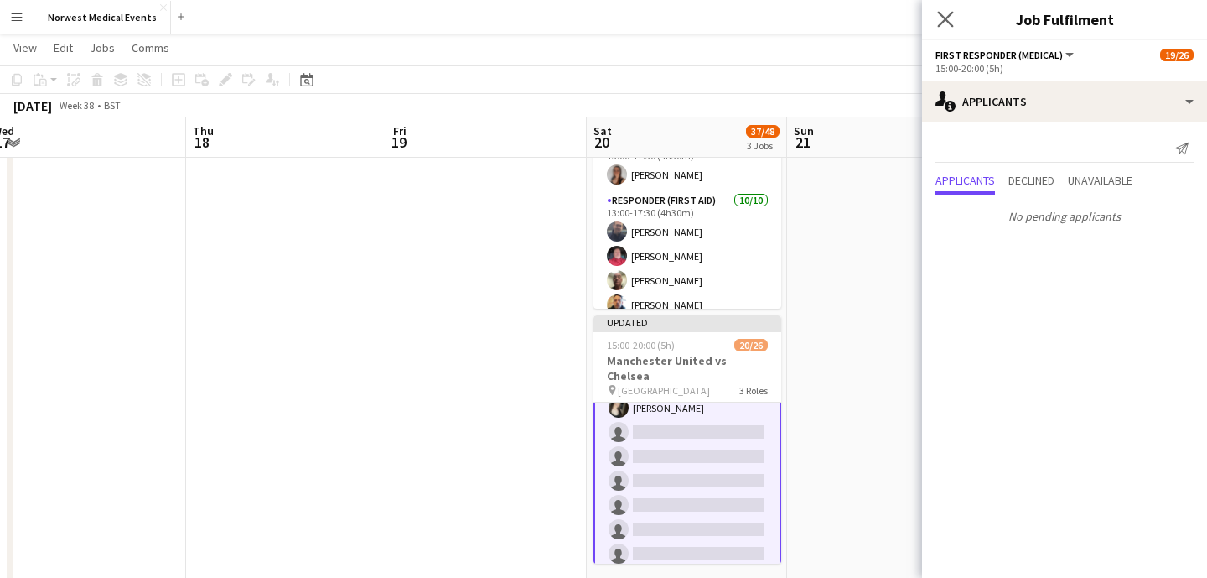
click at [943, 9] on app-icon "Close pop-in" at bounding box center [946, 20] width 24 height 24
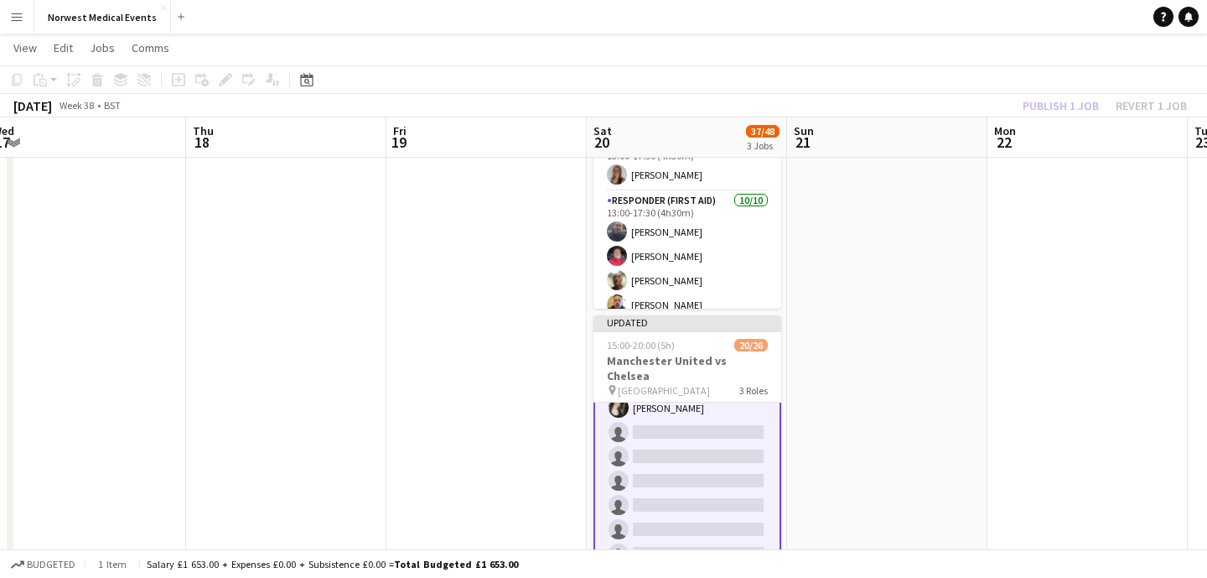
click at [1046, 100] on div "Publish 1 job Revert 1 job" at bounding box center [1105, 106] width 205 height 22
click at [1047, 101] on button "Publish 1 job" at bounding box center [1061, 106] width 90 height 22
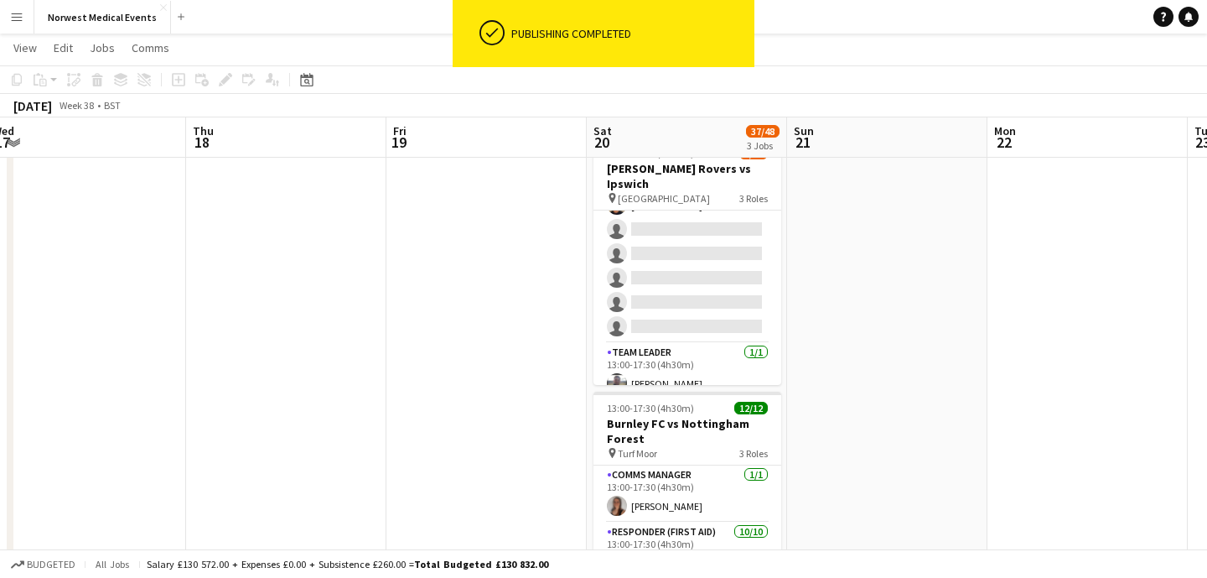
scroll to position [25, 0]
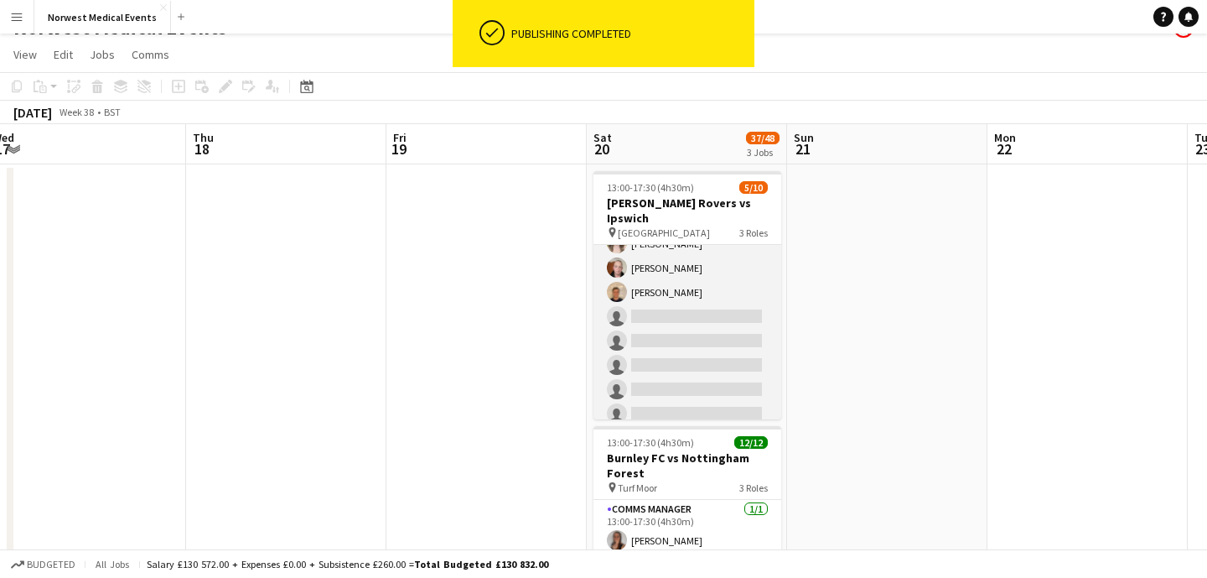
click at [700, 316] on app-card-role "Responder (First Aid) [DATE] 13:00-17:30 (4h30m) [PERSON_NAME] [PERSON_NAME] [P…" at bounding box center [688, 316] width 188 height 227
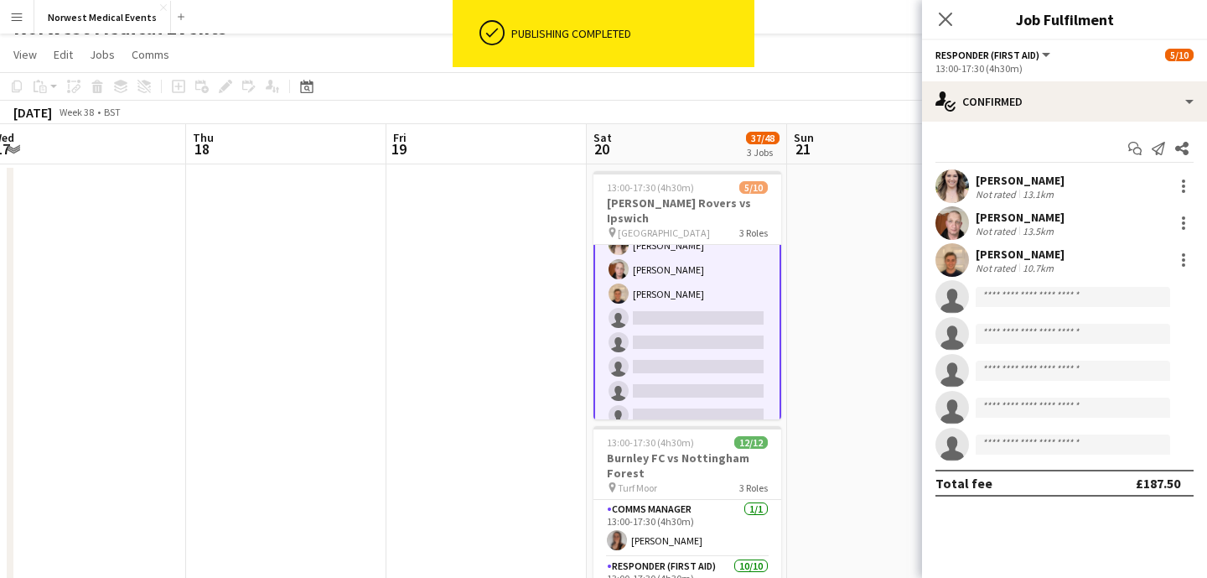
scroll to position [101, 0]
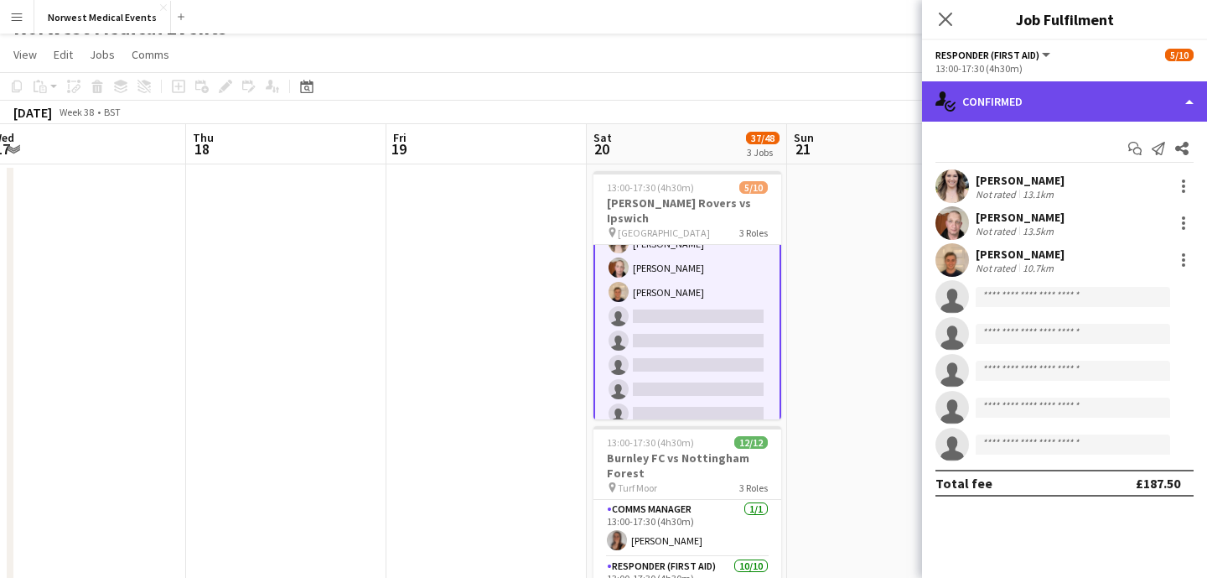
click at [1056, 107] on div "single-neutral-actions-check-2 Confirmed" at bounding box center [1064, 101] width 285 height 40
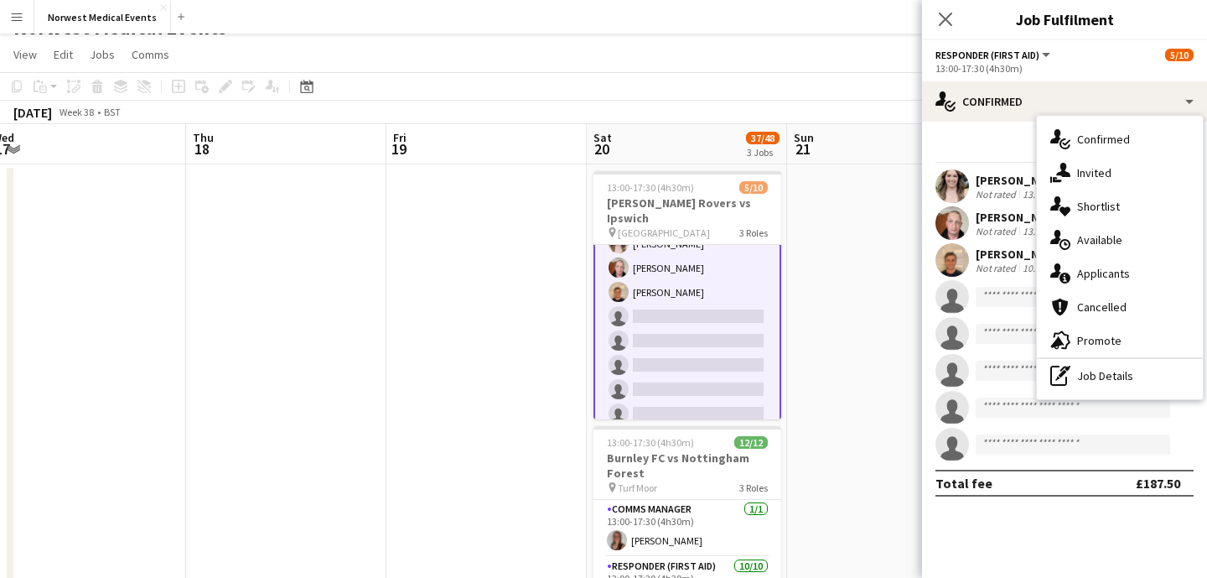
click at [1115, 278] on div "single-neutral-actions-information Applicants" at bounding box center [1120, 274] width 166 height 34
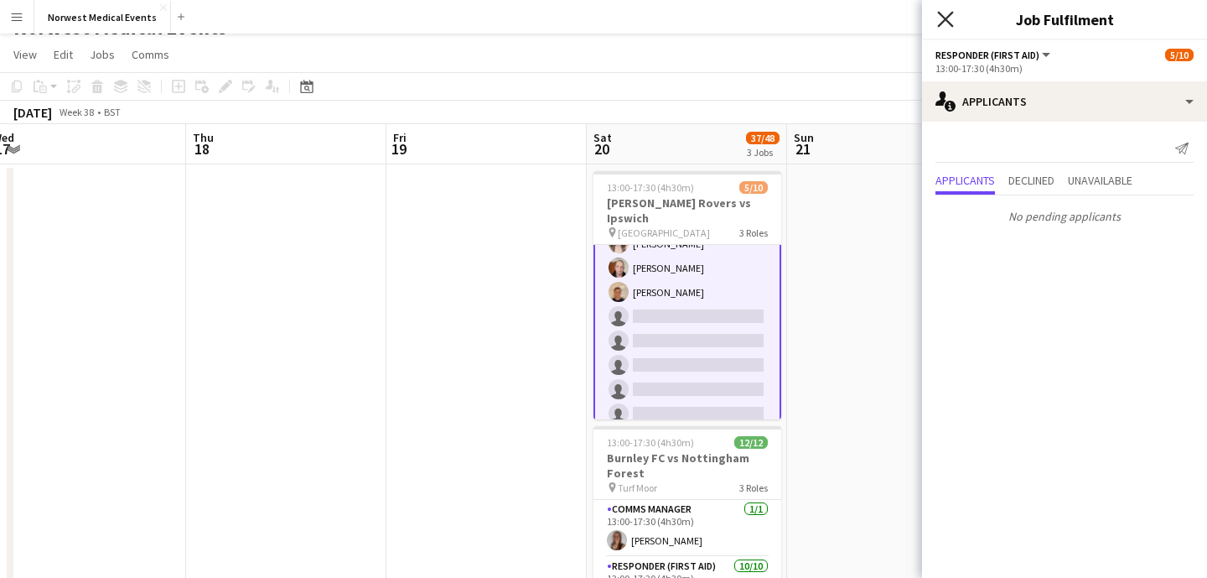
click at [945, 14] on icon "Close pop-in" at bounding box center [945, 19] width 16 height 16
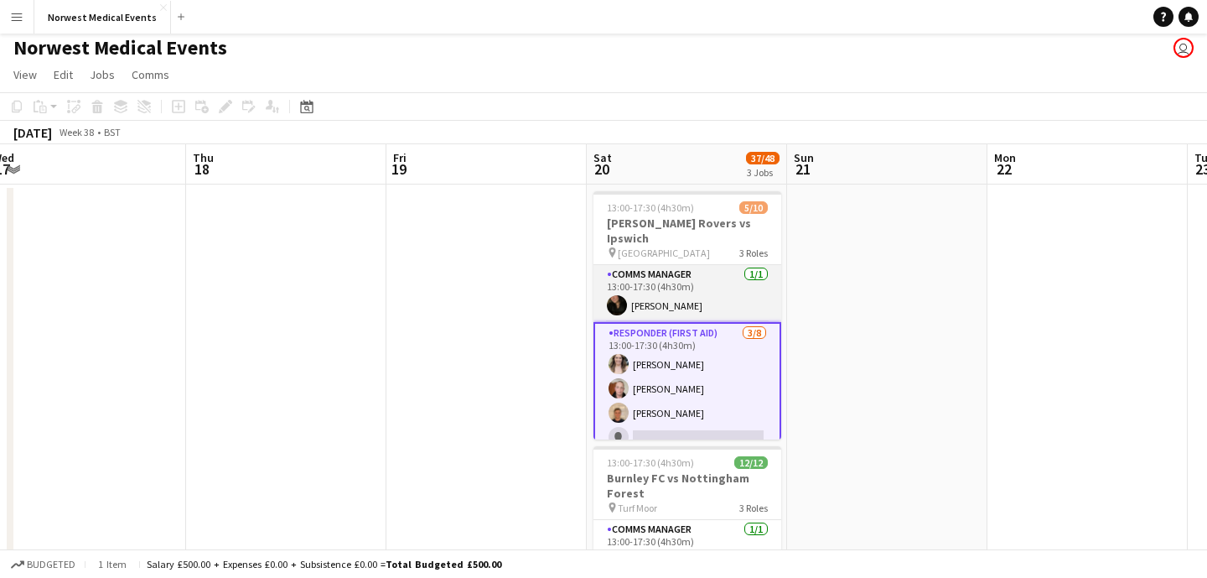
scroll to position [0, 0]
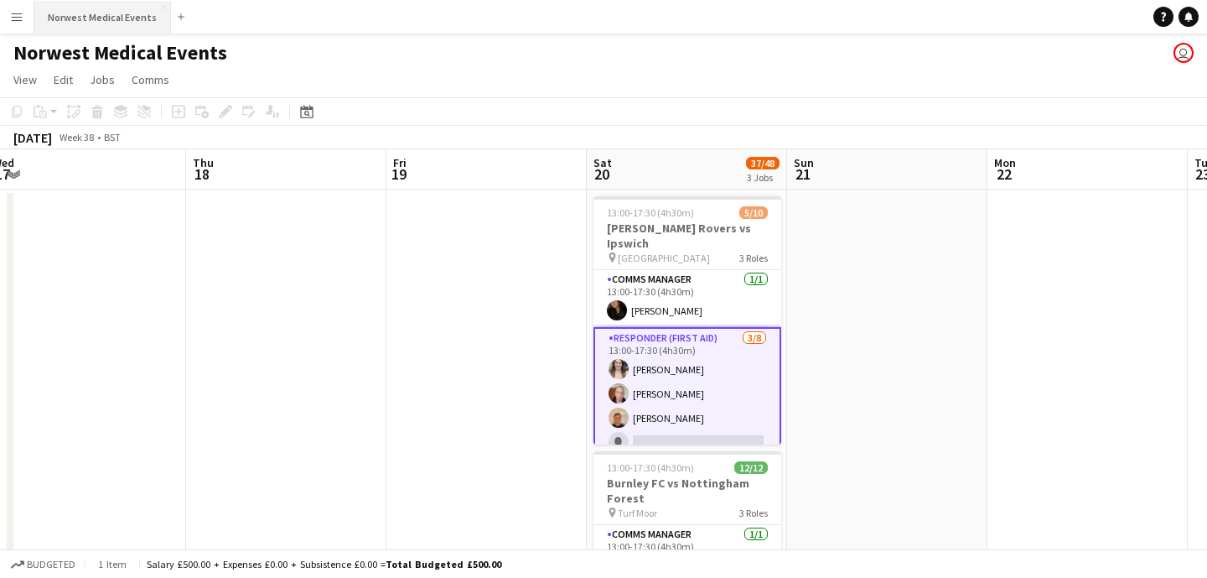
click at [96, 13] on button "Norwest Medical Events Close" at bounding box center [102, 17] width 137 height 33
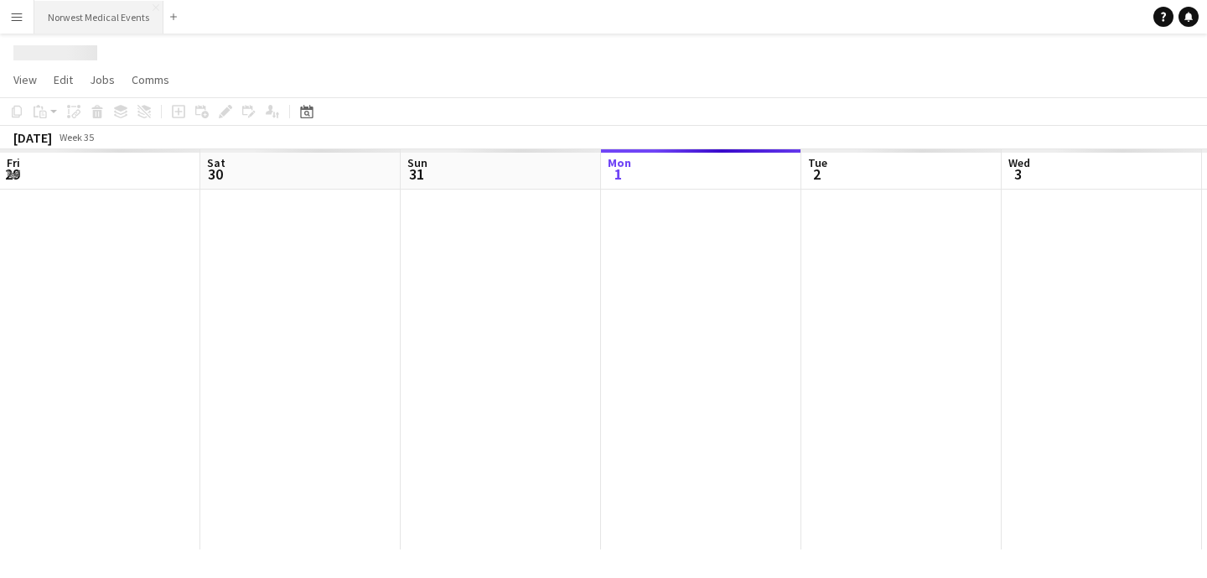
scroll to position [0, 401]
